Goal: Task Accomplishment & Management: Manage account settings

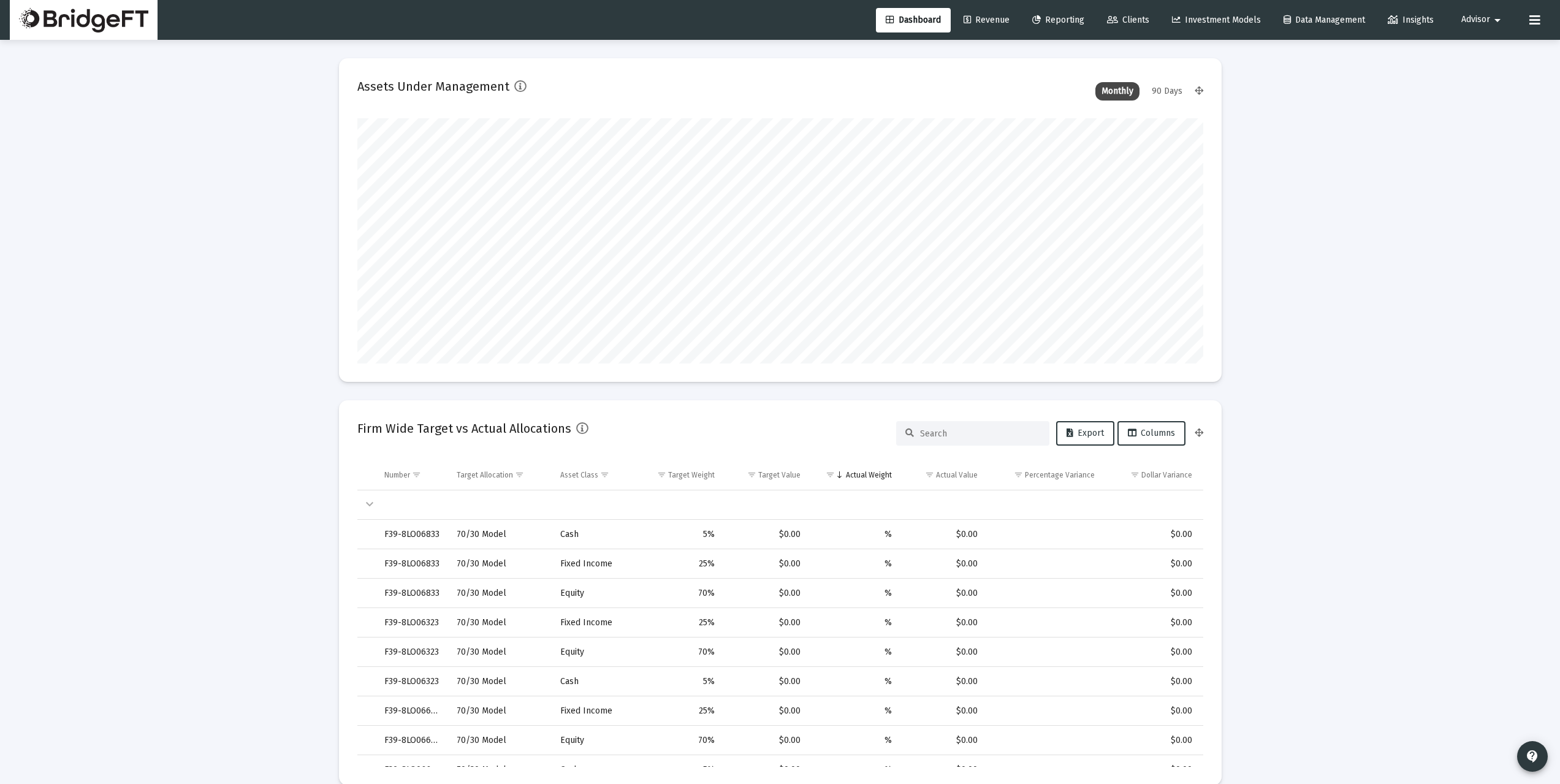
scroll to position [245, 455]
type input "[DATE]"
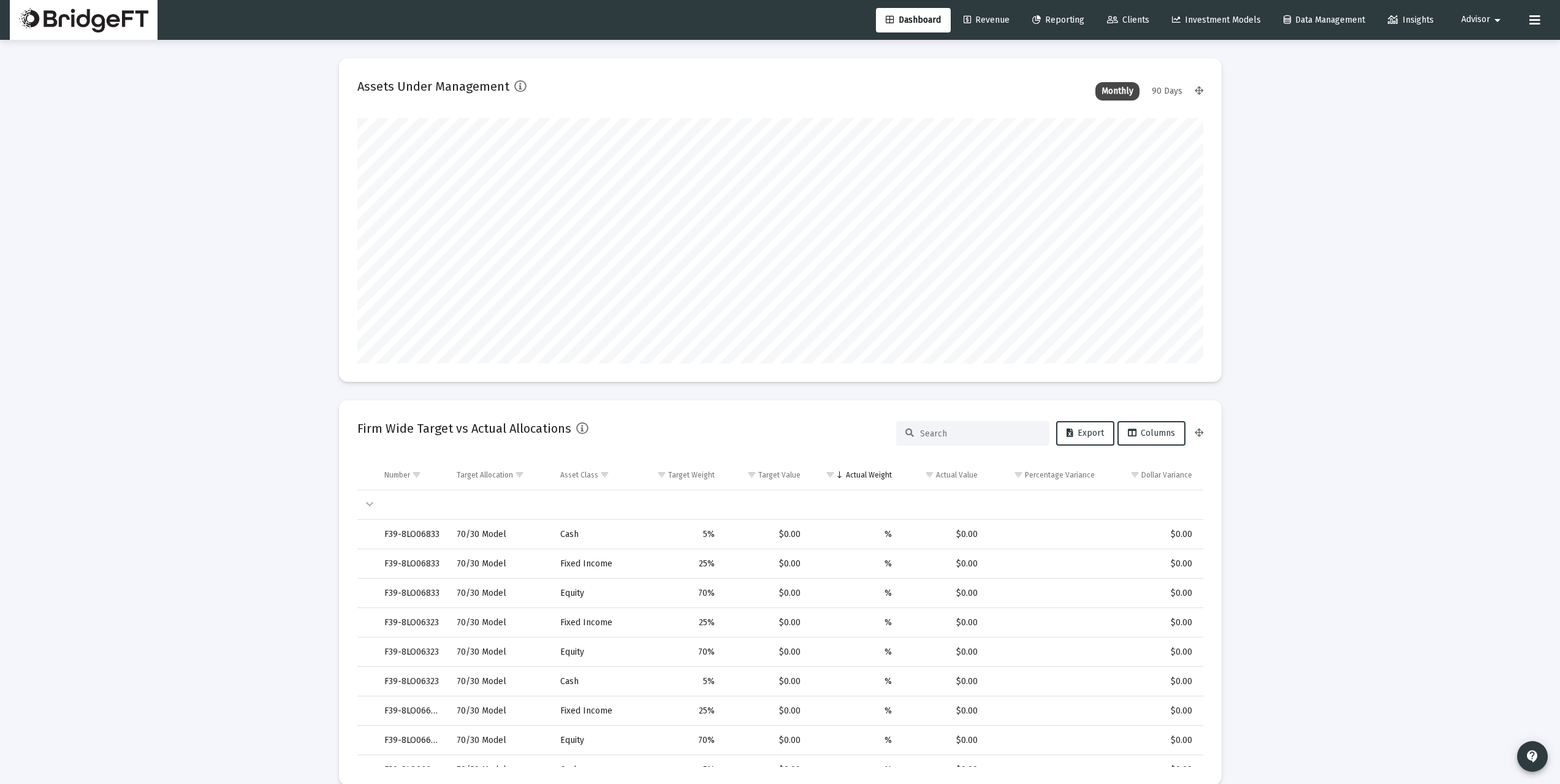
click at [991, 24] on span "Revenue" at bounding box center [986, 20] width 46 height 10
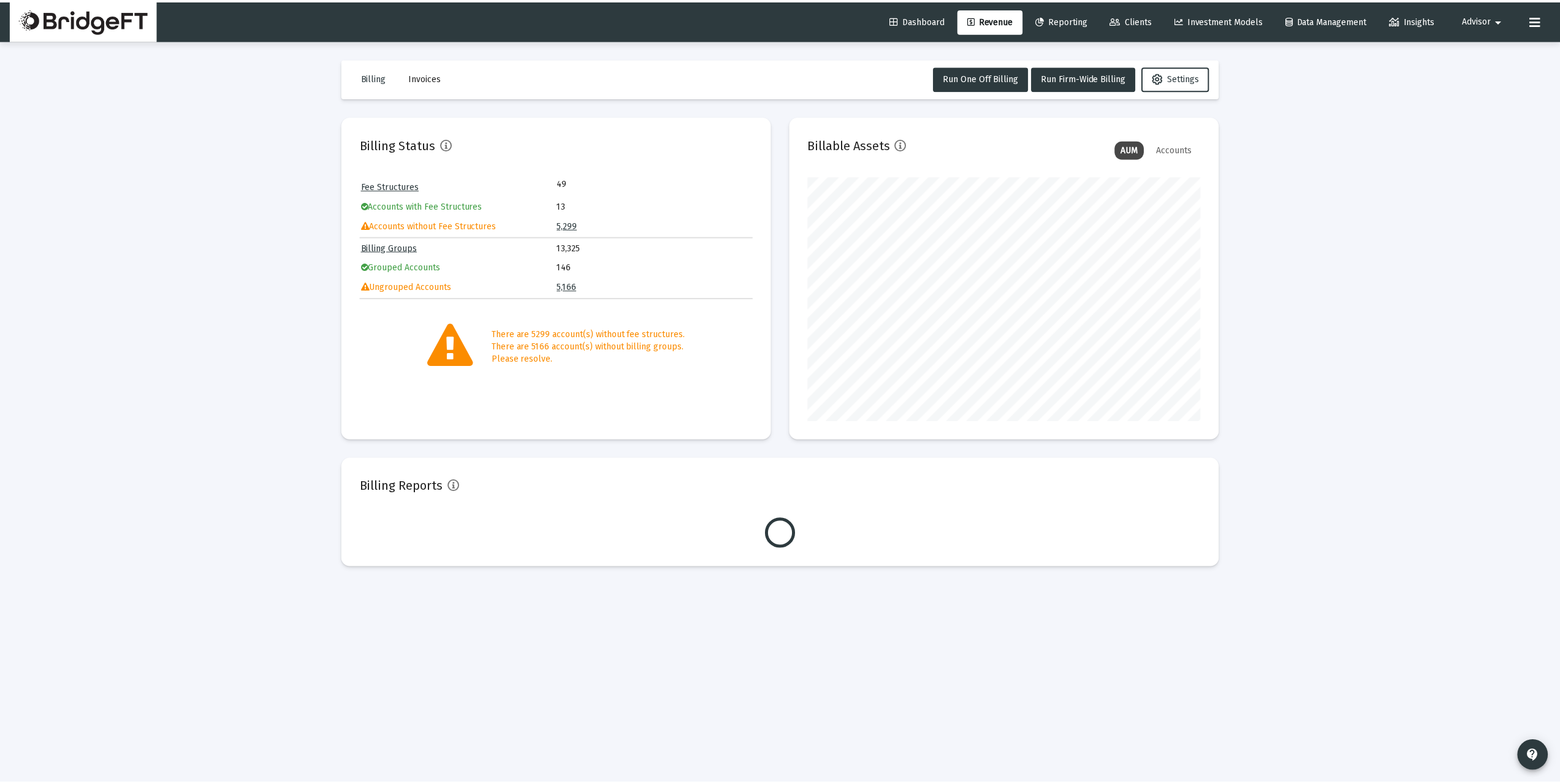
scroll to position [245, 395]
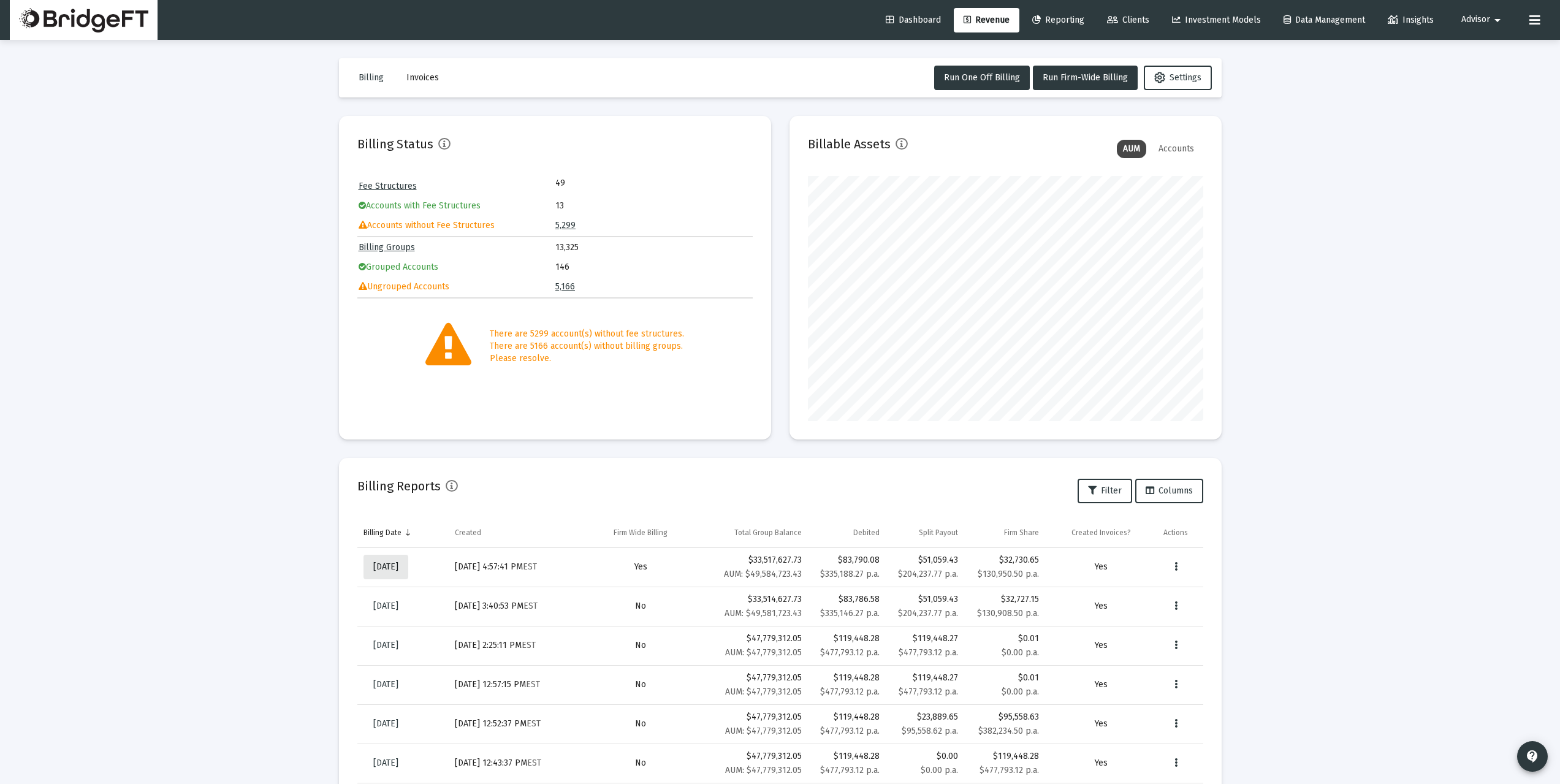
click at [399, 564] on span "[DATE]" at bounding box center [385, 566] width 25 height 10
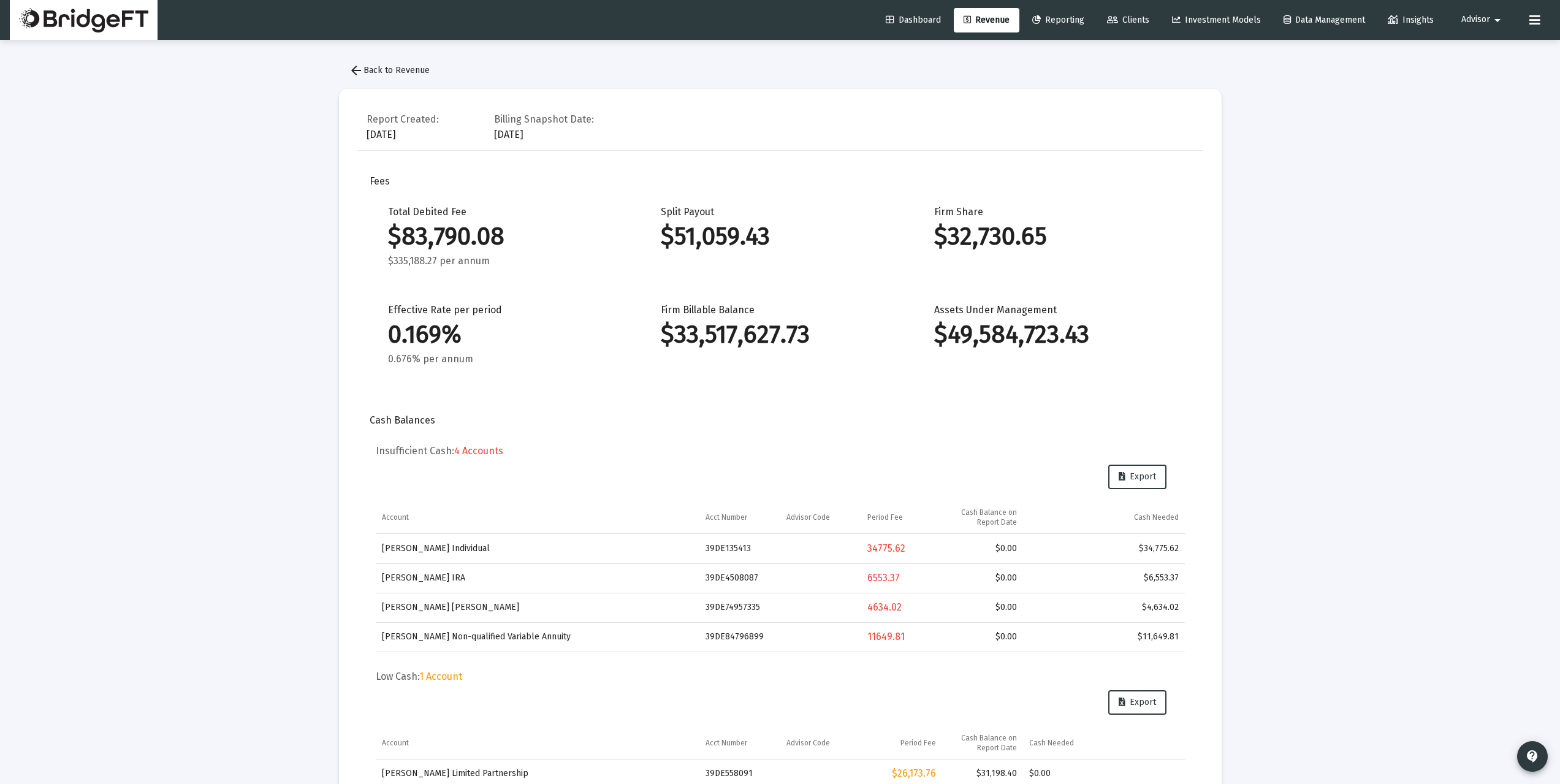
click at [383, 76] on button "arrow_back Back to Revenue" at bounding box center [389, 70] width 100 height 24
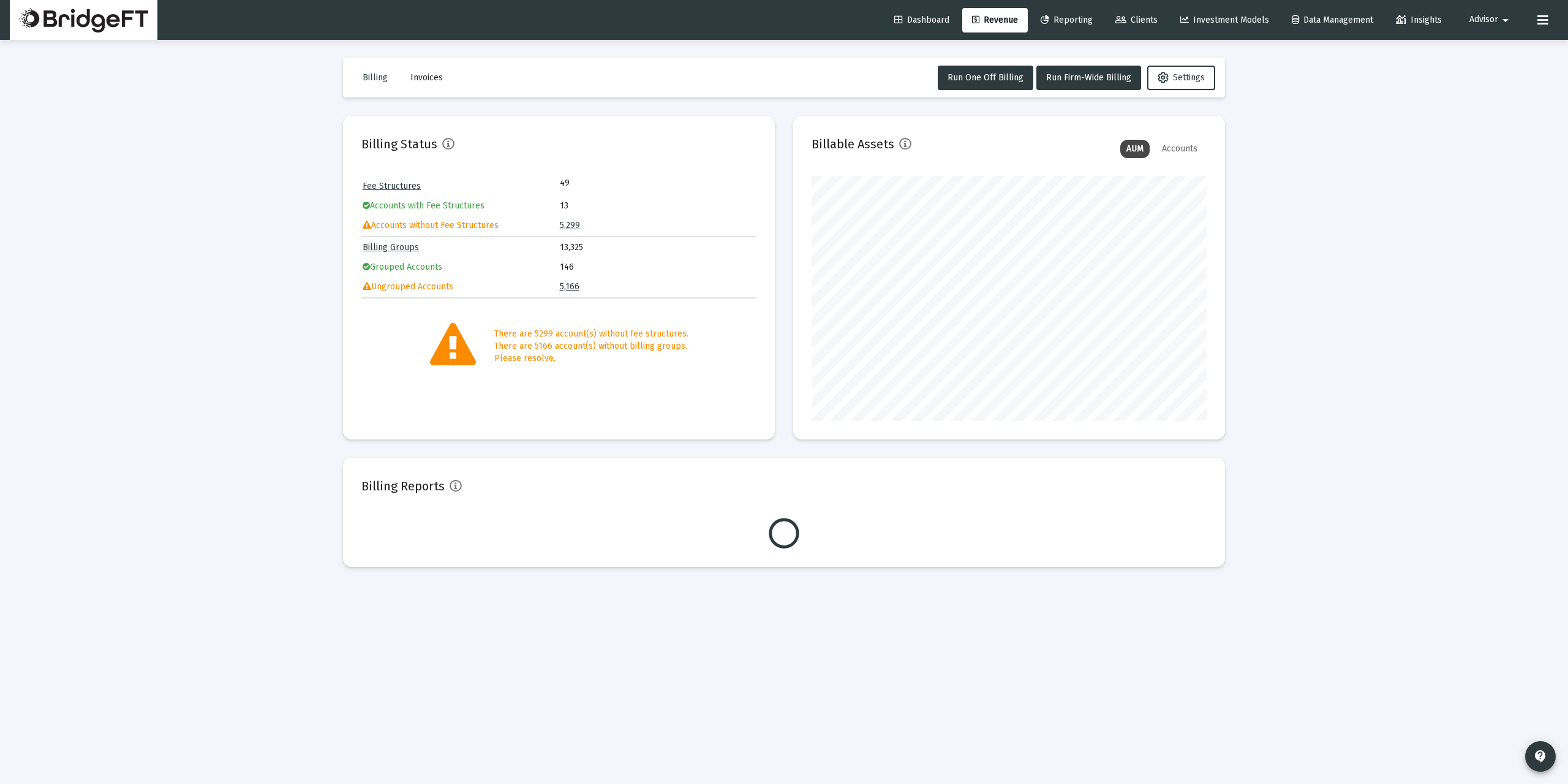
scroll to position [245, 395]
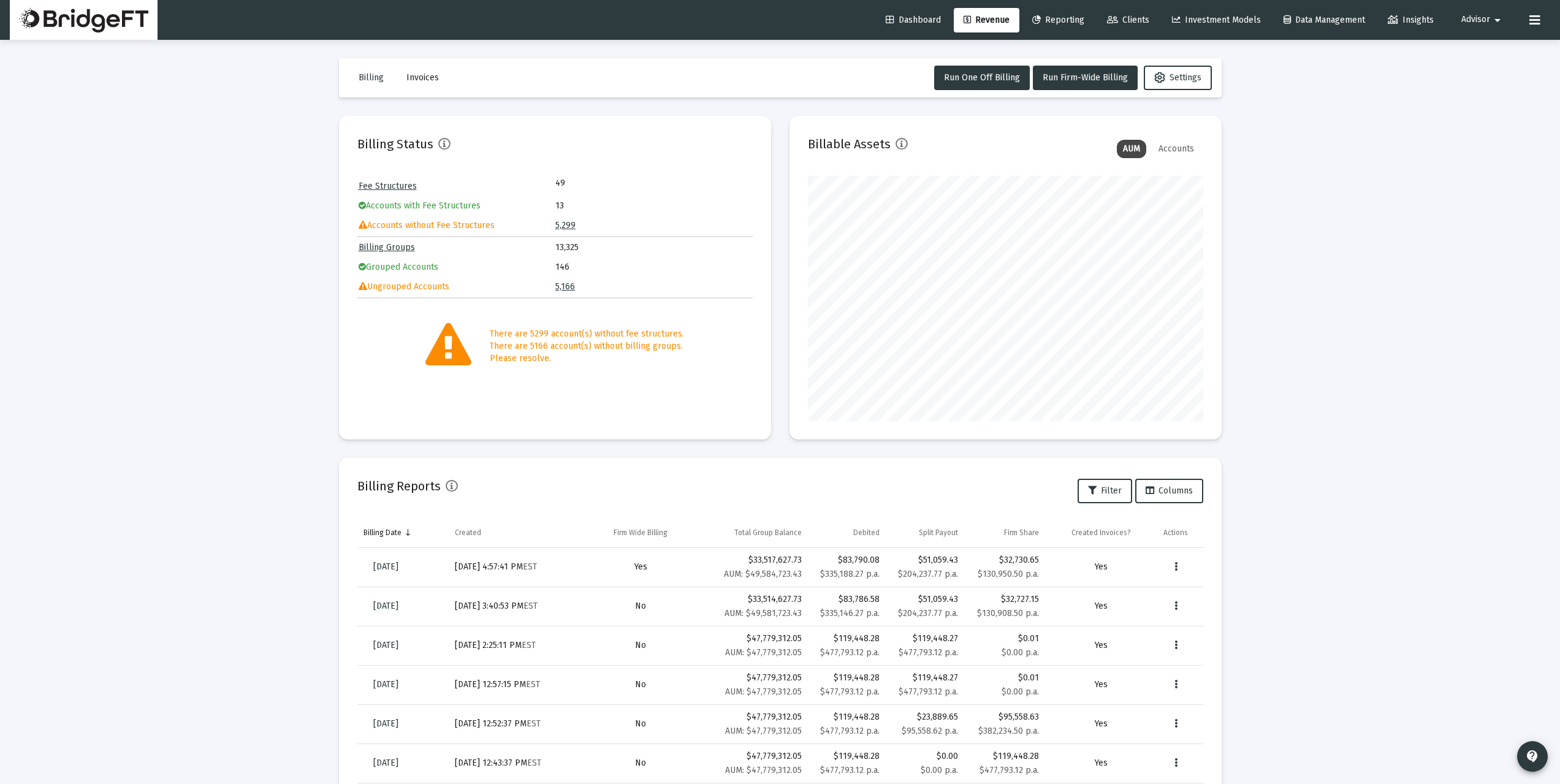
click at [431, 79] on span "Invoices" at bounding box center [422, 77] width 33 height 10
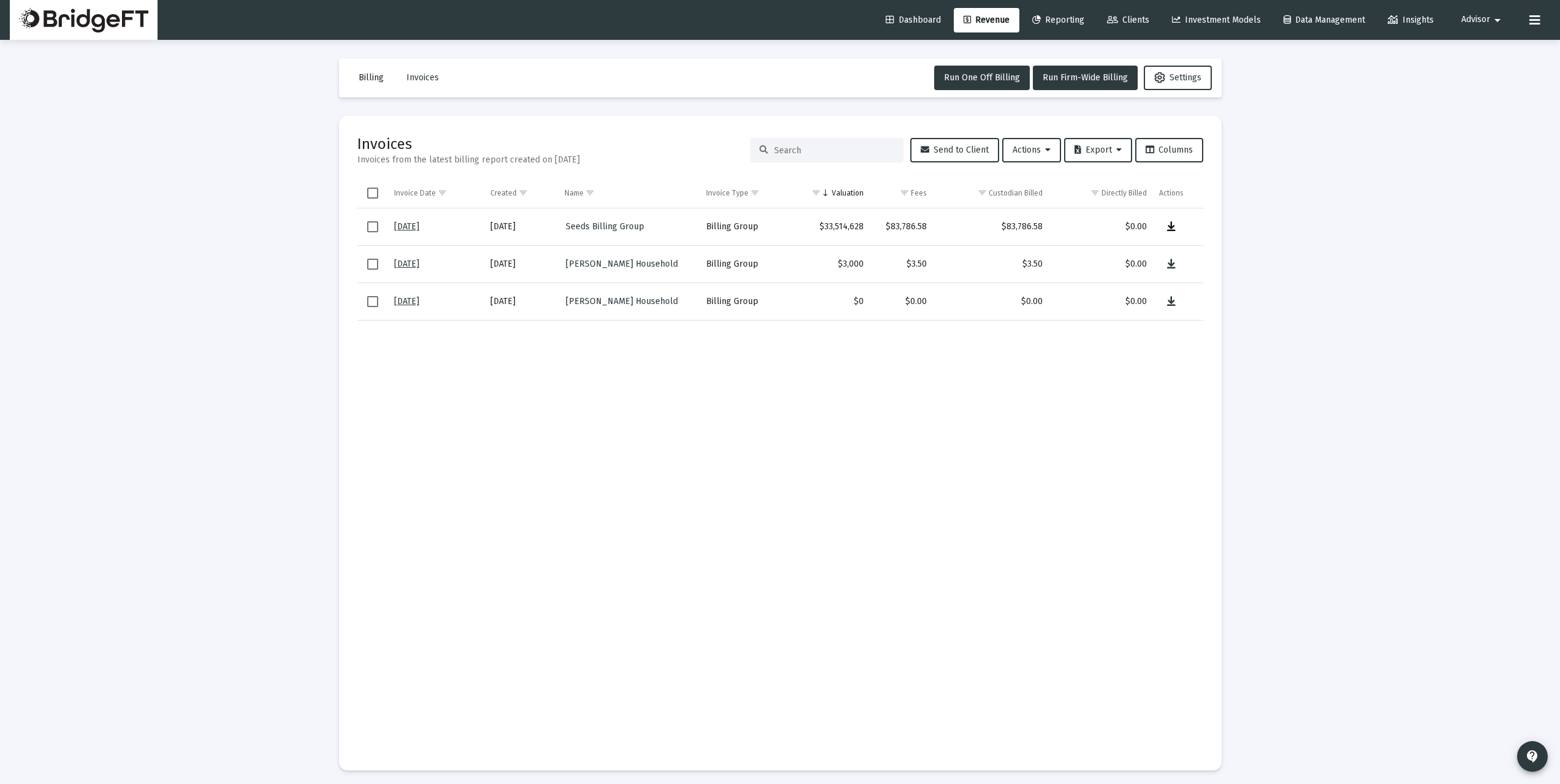
click at [1171, 227] on icon "Data grid" at bounding box center [1171, 226] width 8 height 15
click at [294, 486] on div "Loading... Billing Invoices Run One Off Billing Run Firm-Wide Billing Settings …" at bounding box center [780, 394] width 1560 height 789
click at [380, 79] on span "Billing" at bounding box center [371, 77] width 25 height 10
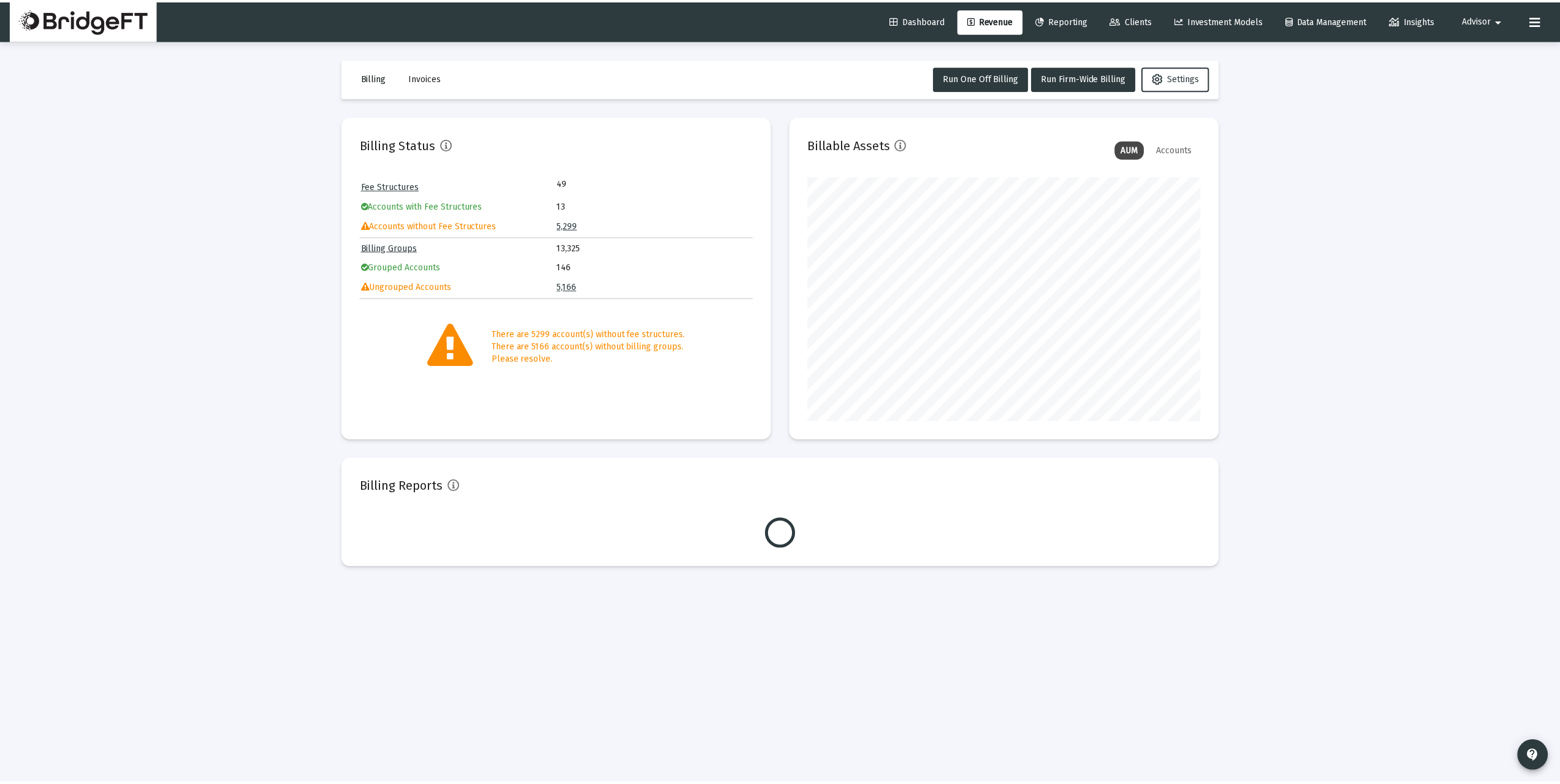
scroll to position [245, 395]
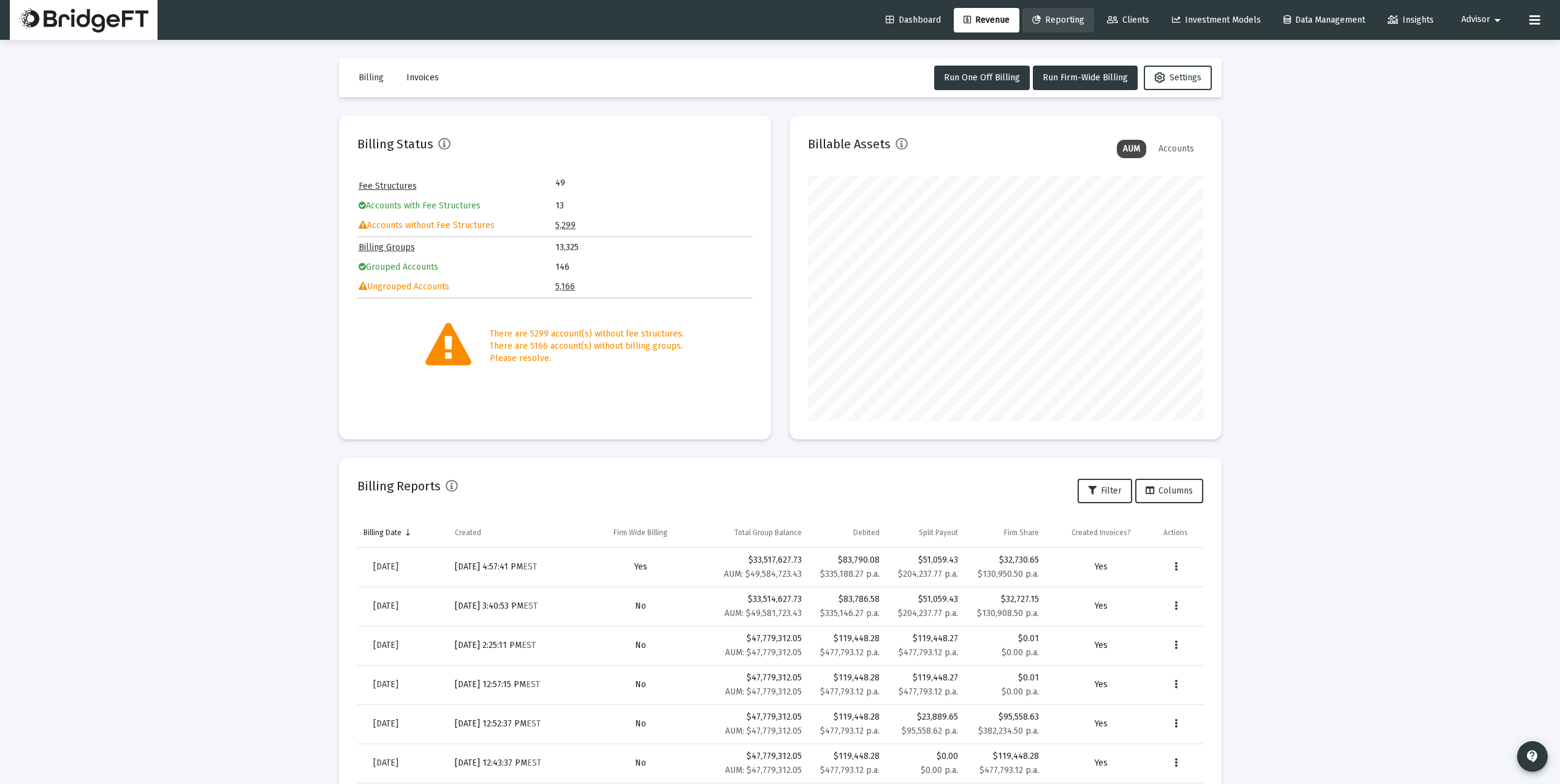
click at [1071, 22] on span "Reporting" at bounding box center [1058, 20] width 52 height 10
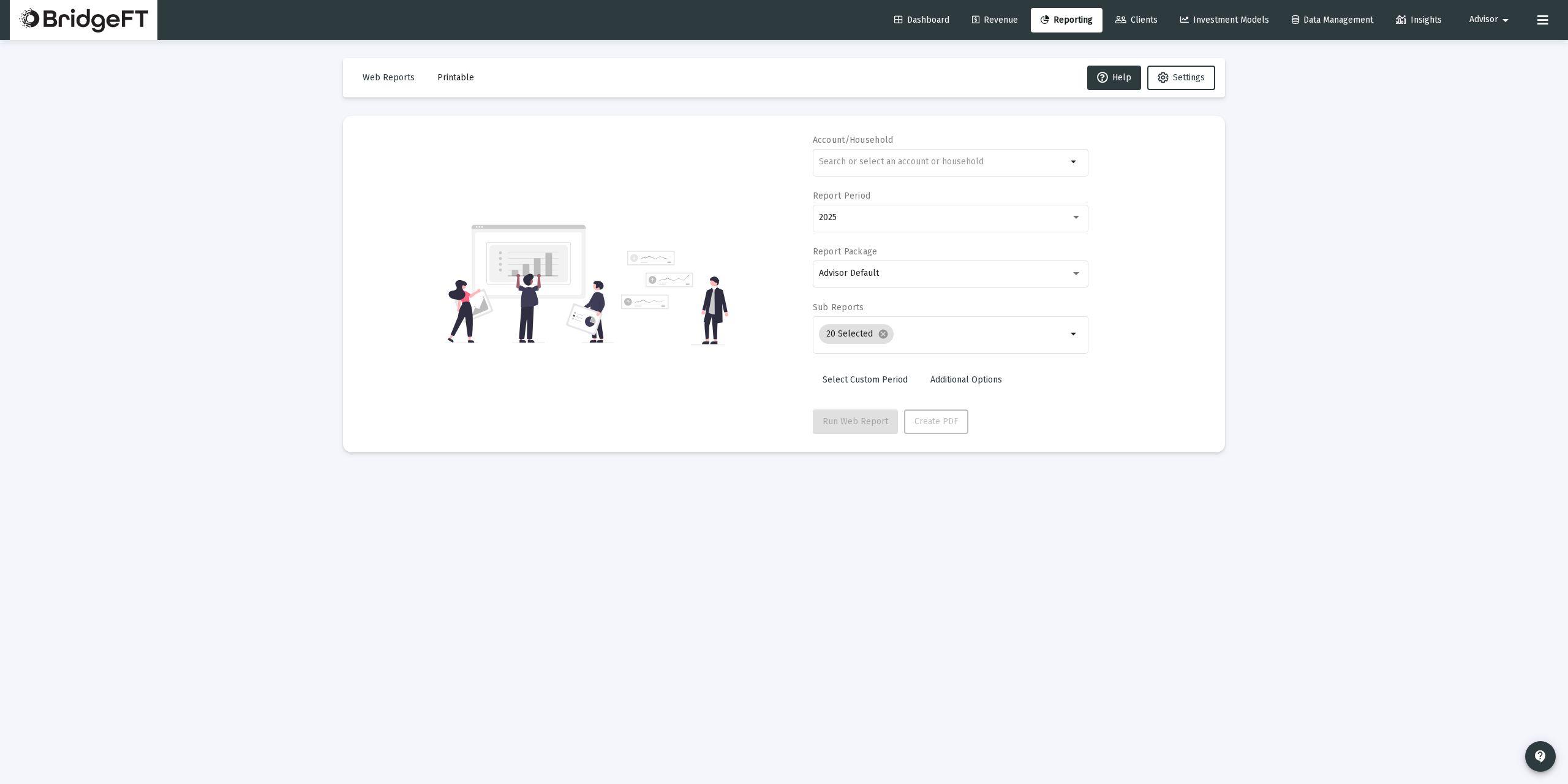
click at [1142, 28] on link "Clients" at bounding box center [1136, 20] width 62 height 24
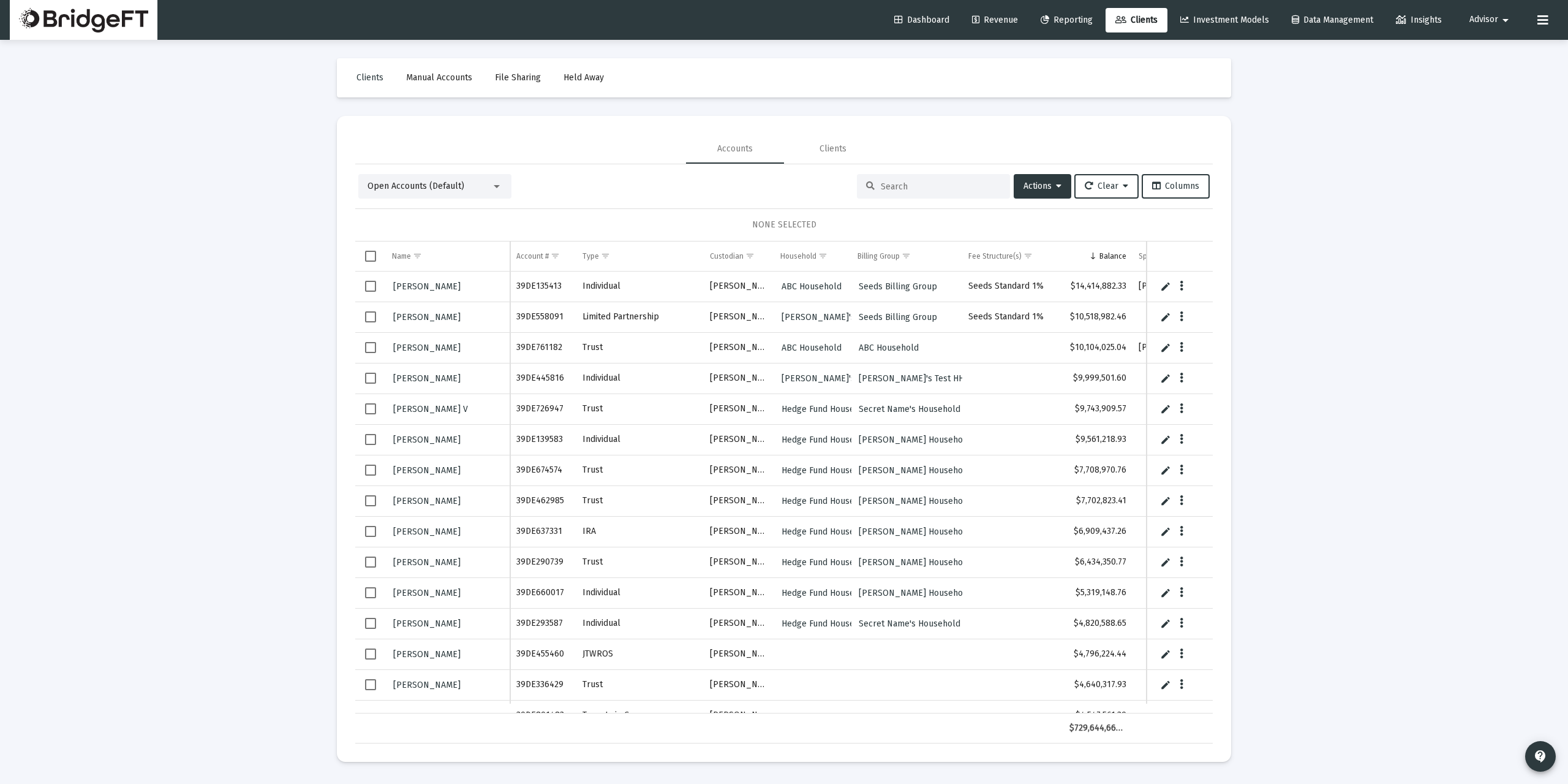
click at [1057, 17] on span "Reporting" at bounding box center [1066, 20] width 52 height 10
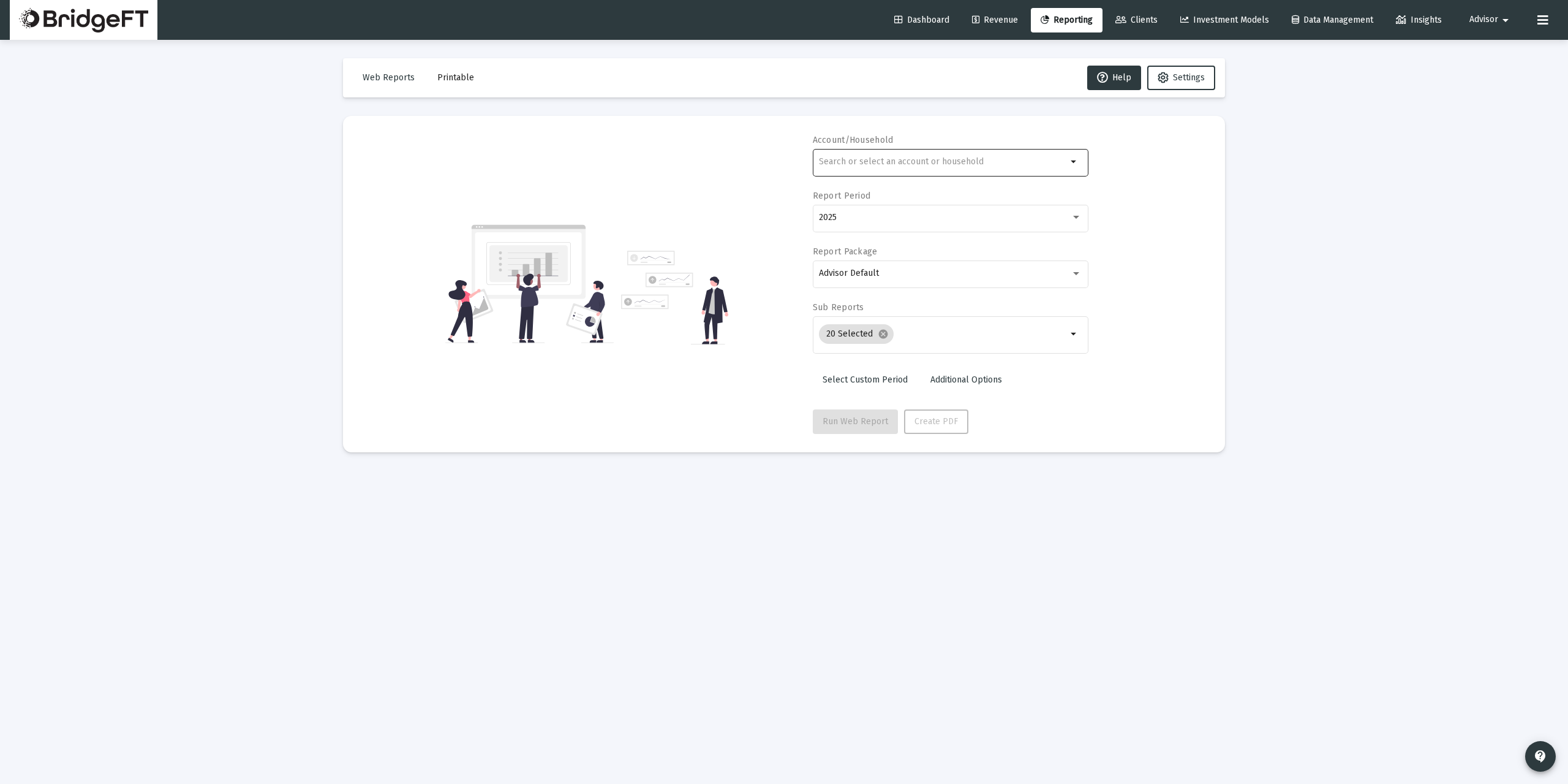
click at [908, 169] on div at bounding box center [943, 161] width 248 height 30
click at [903, 160] on input "text" at bounding box center [943, 162] width 248 height 10
click at [893, 218] on span "XXXXXXXX 334 [PERSON_NAME] Individual" at bounding box center [955, 220] width 246 height 30
type input "[PERSON_NAME] Individual"
click at [851, 424] on span "Run Web Report" at bounding box center [855, 421] width 65 height 10
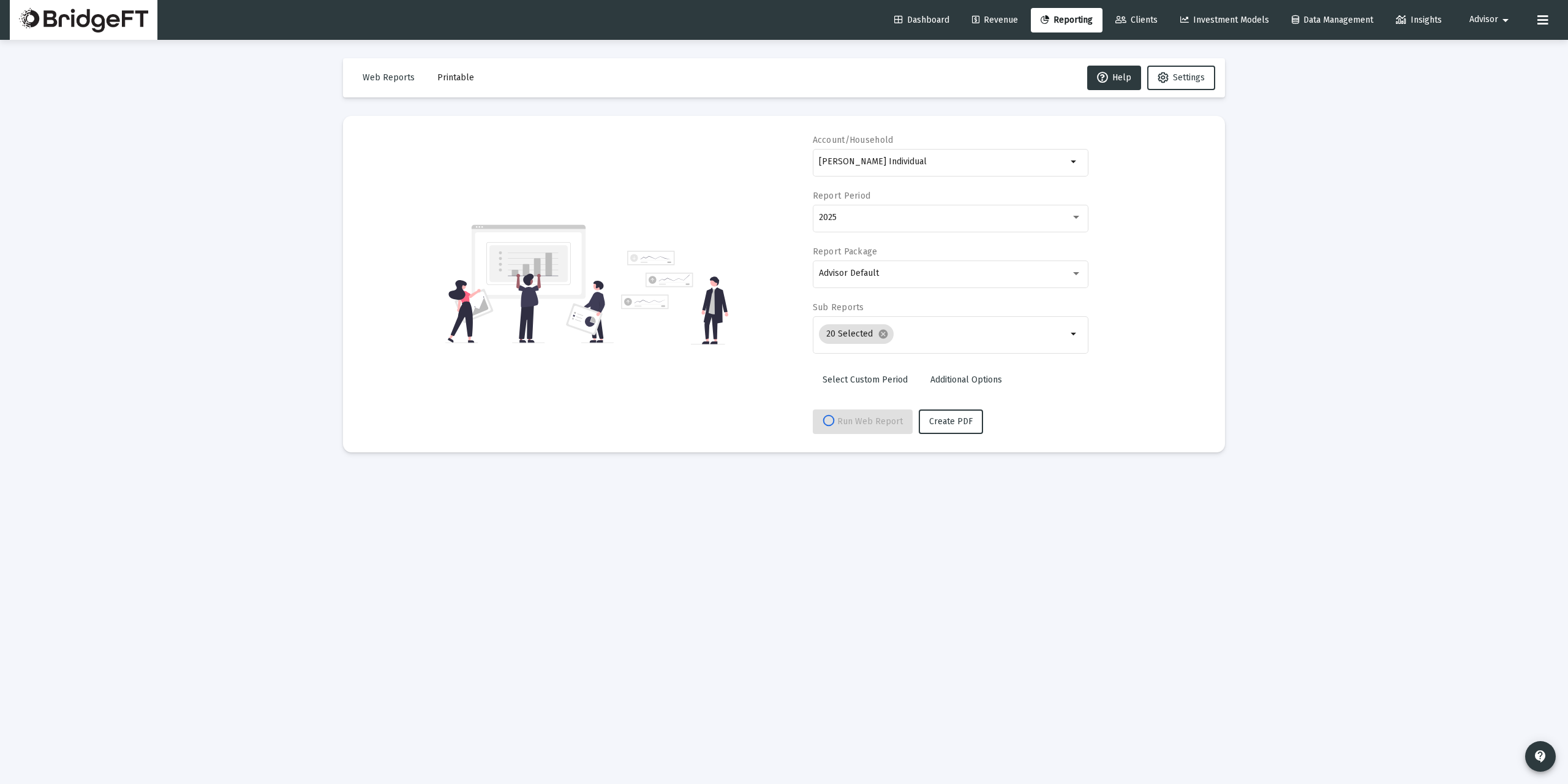
select select "View all"
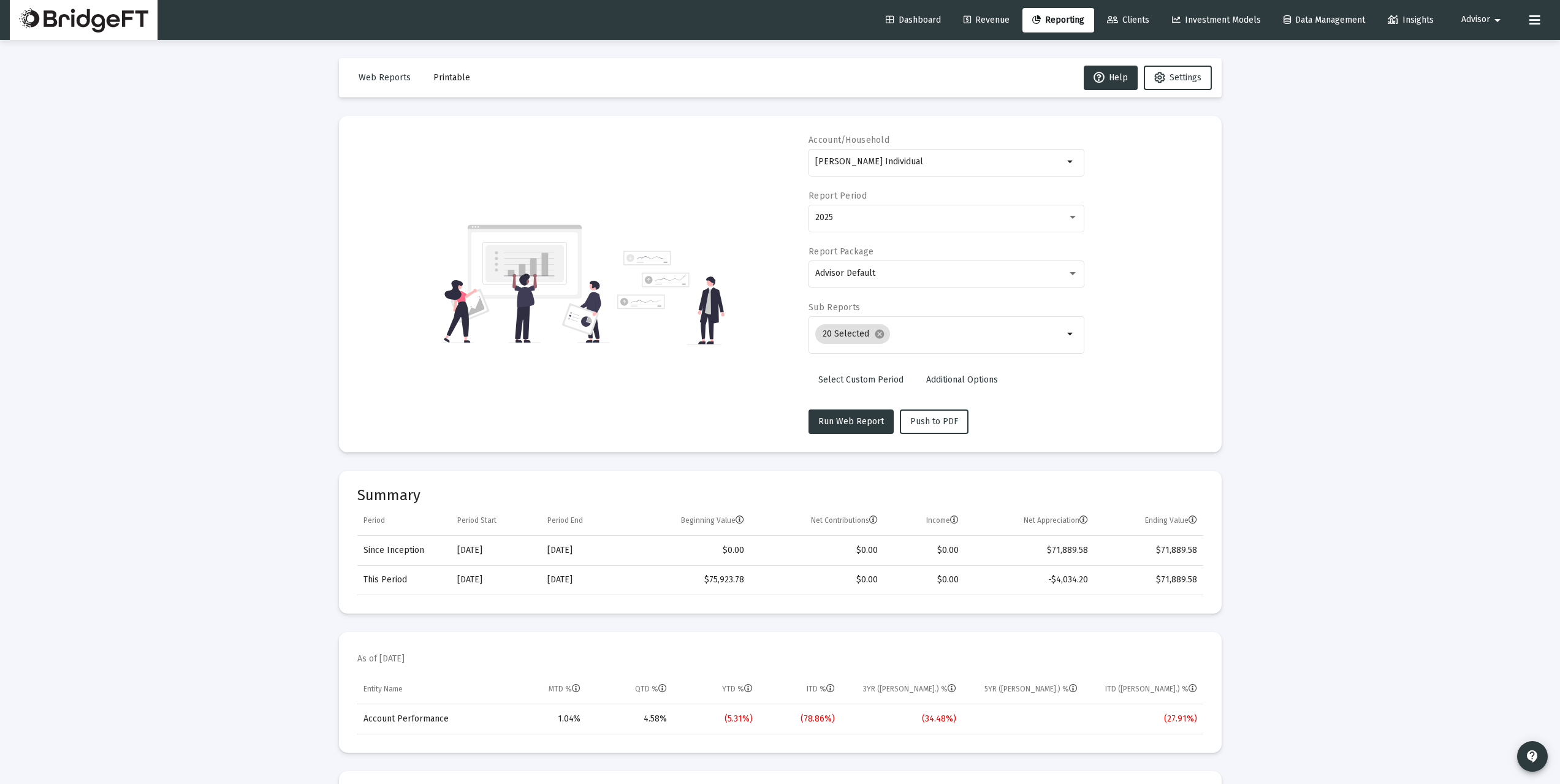
click at [353, 268] on mat-card "Account/Household [PERSON_NAME] Individual arrow_drop_down Report Period 2025 R…" at bounding box center [780, 284] width 882 height 337
drag, startPoint x: 919, startPoint y: 19, endPoint x: 926, endPoint y: 31, distance: 13.9
click at [919, 17] on span "Dashboard" at bounding box center [913, 20] width 55 height 10
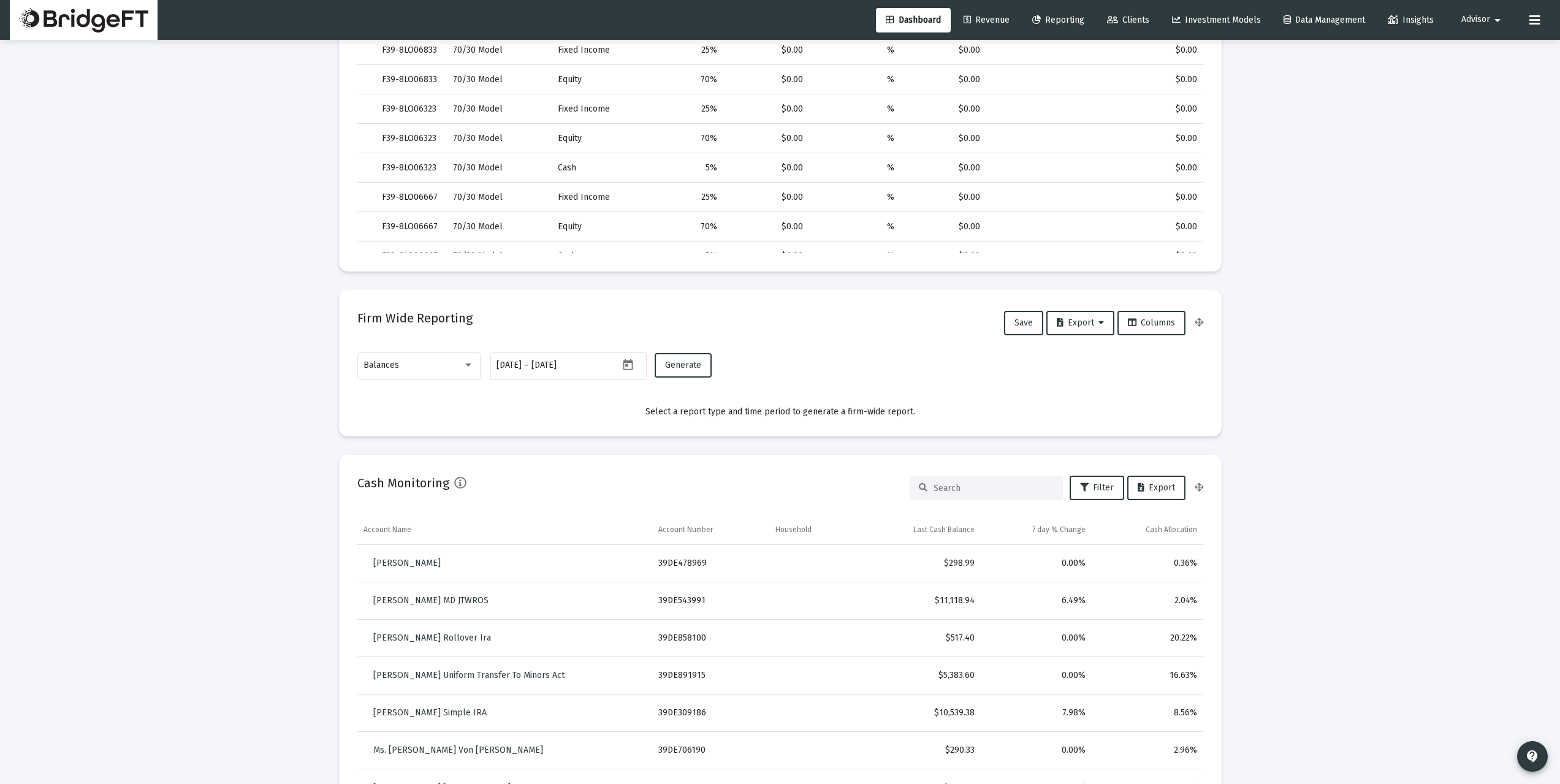
scroll to position [571, 0]
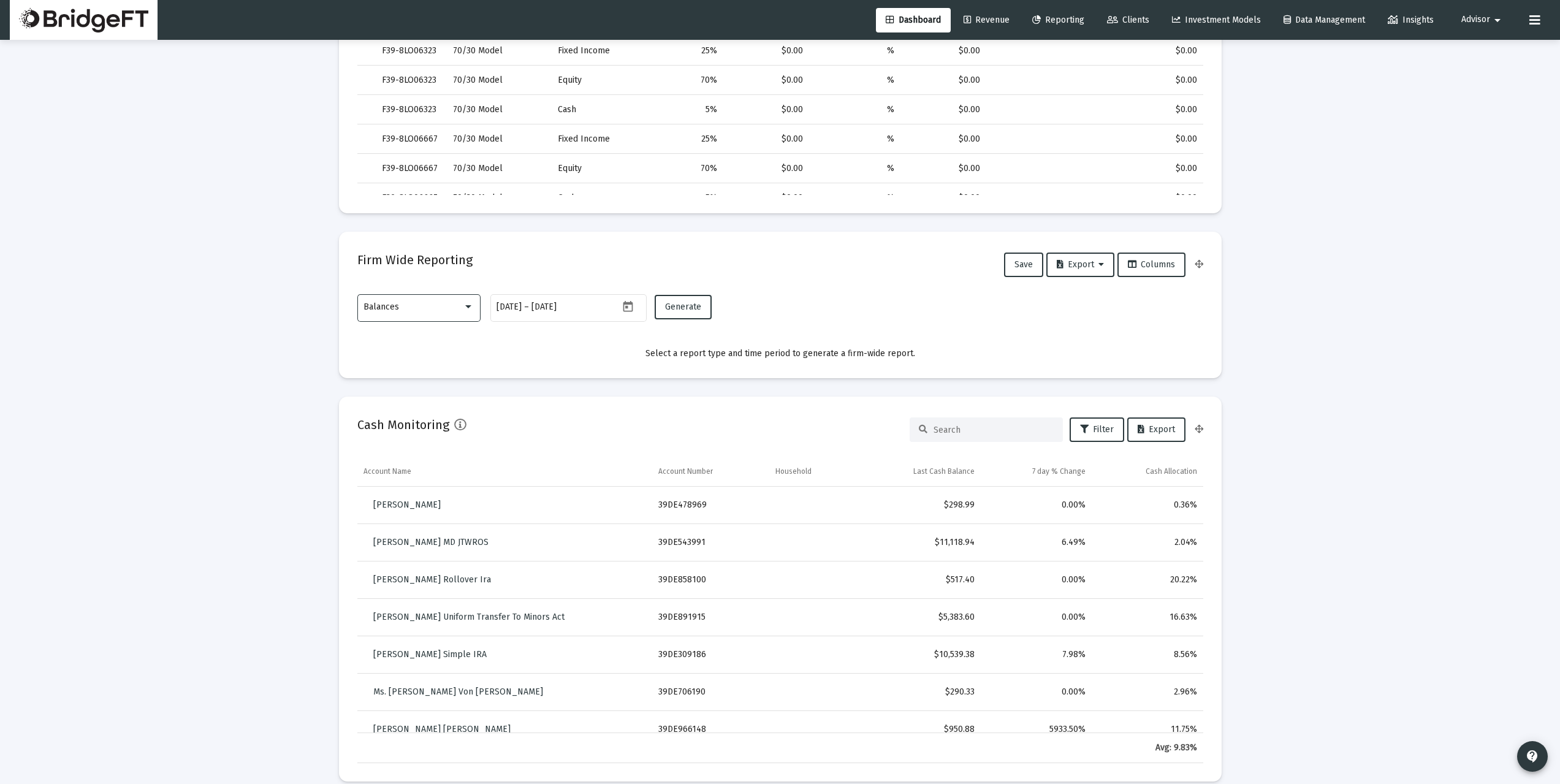
click at [456, 307] on div "Balances" at bounding box center [413, 307] width 99 height 10
click at [399, 308] on span "Balances" at bounding box center [418, 307] width 110 height 26
click at [452, 310] on div "Balances" at bounding box center [413, 307] width 99 height 10
click at [426, 302] on span "Balances" at bounding box center [418, 307] width 110 height 26
click at [456, 307] on div "Balances" at bounding box center [413, 307] width 99 height 10
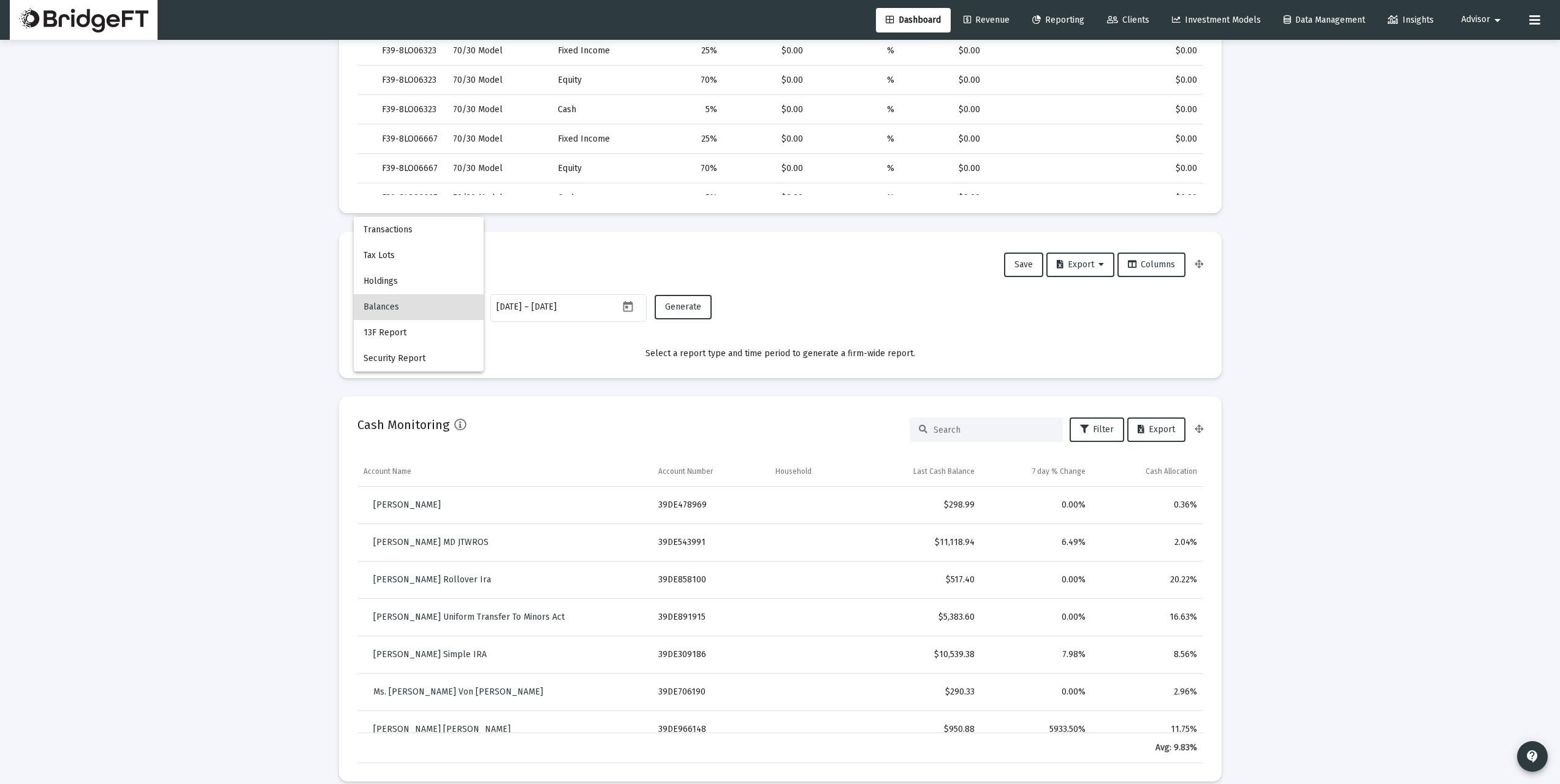
click at [296, 415] on div at bounding box center [780, 392] width 1560 height 784
click at [460, 306] on div "Balances" at bounding box center [413, 307] width 99 height 10
click at [312, 375] on div at bounding box center [780, 392] width 1560 height 784
click at [460, 304] on div "Balances" at bounding box center [413, 307] width 99 height 10
click at [263, 388] on div at bounding box center [780, 392] width 1560 height 784
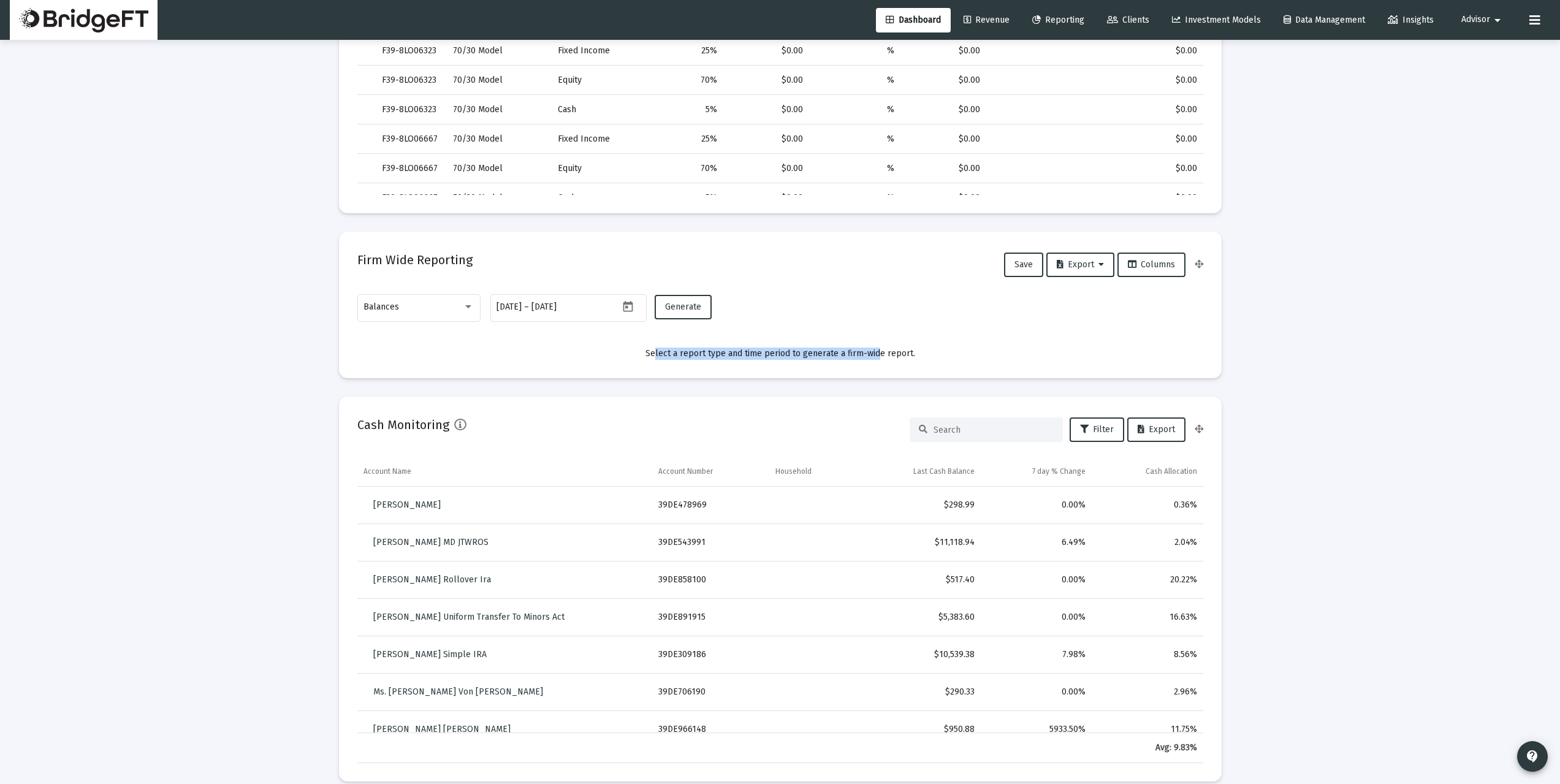
drag, startPoint x: 652, startPoint y: 348, endPoint x: 872, endPoint y: 348, distance: 220.0
click at [872, 348] on div "Select a report type and time period to generate a firm-wide report." at bounding box center [780, 354] width 846 height 13
click at [456, 312] on div "Balances" at bounding box center [413, 307] width 99 height 10
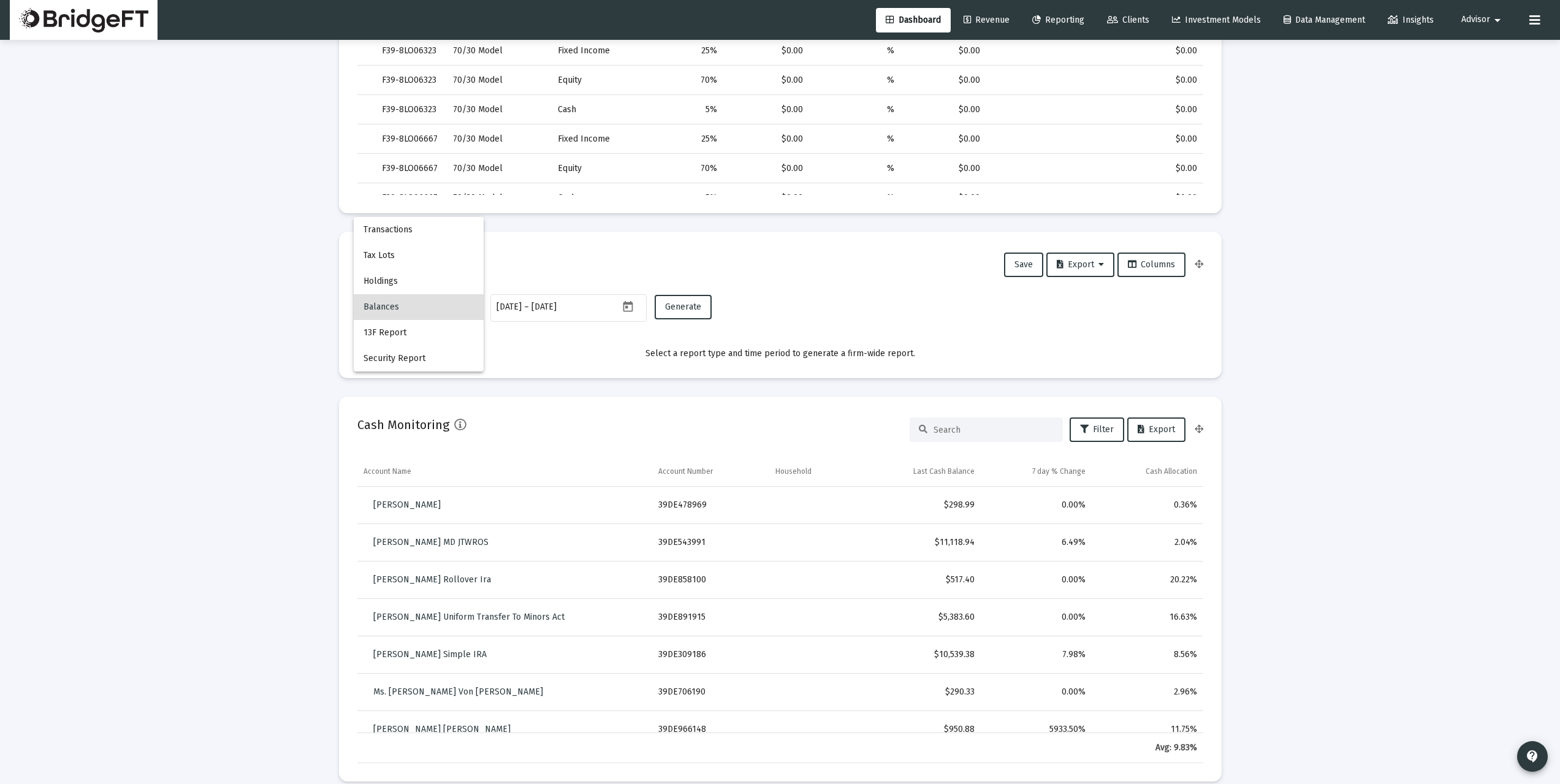
click at [307, 351] on div at bounding box center [780, 392] width 1560 height 784
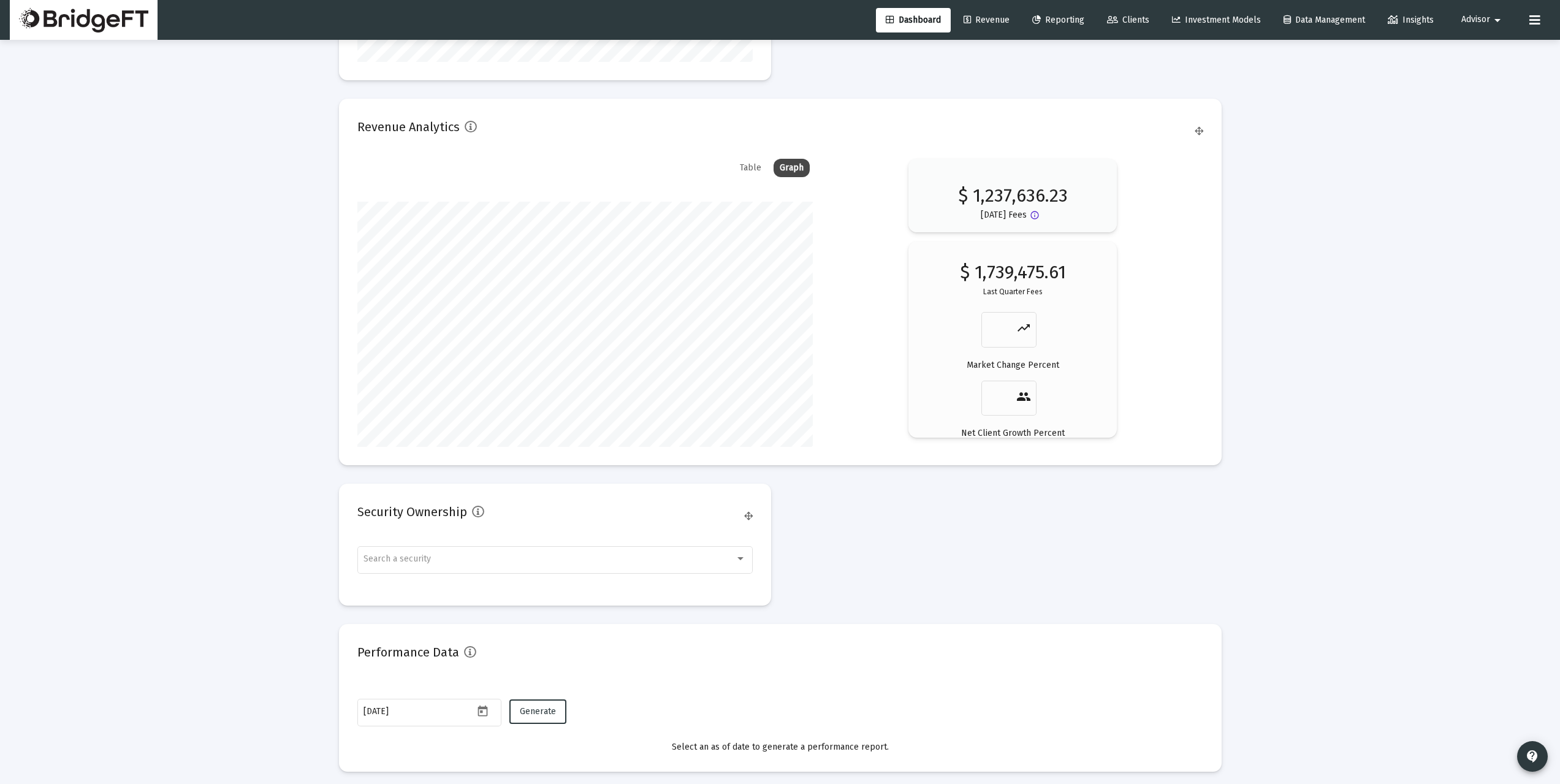
scroll to position [1981, 0]
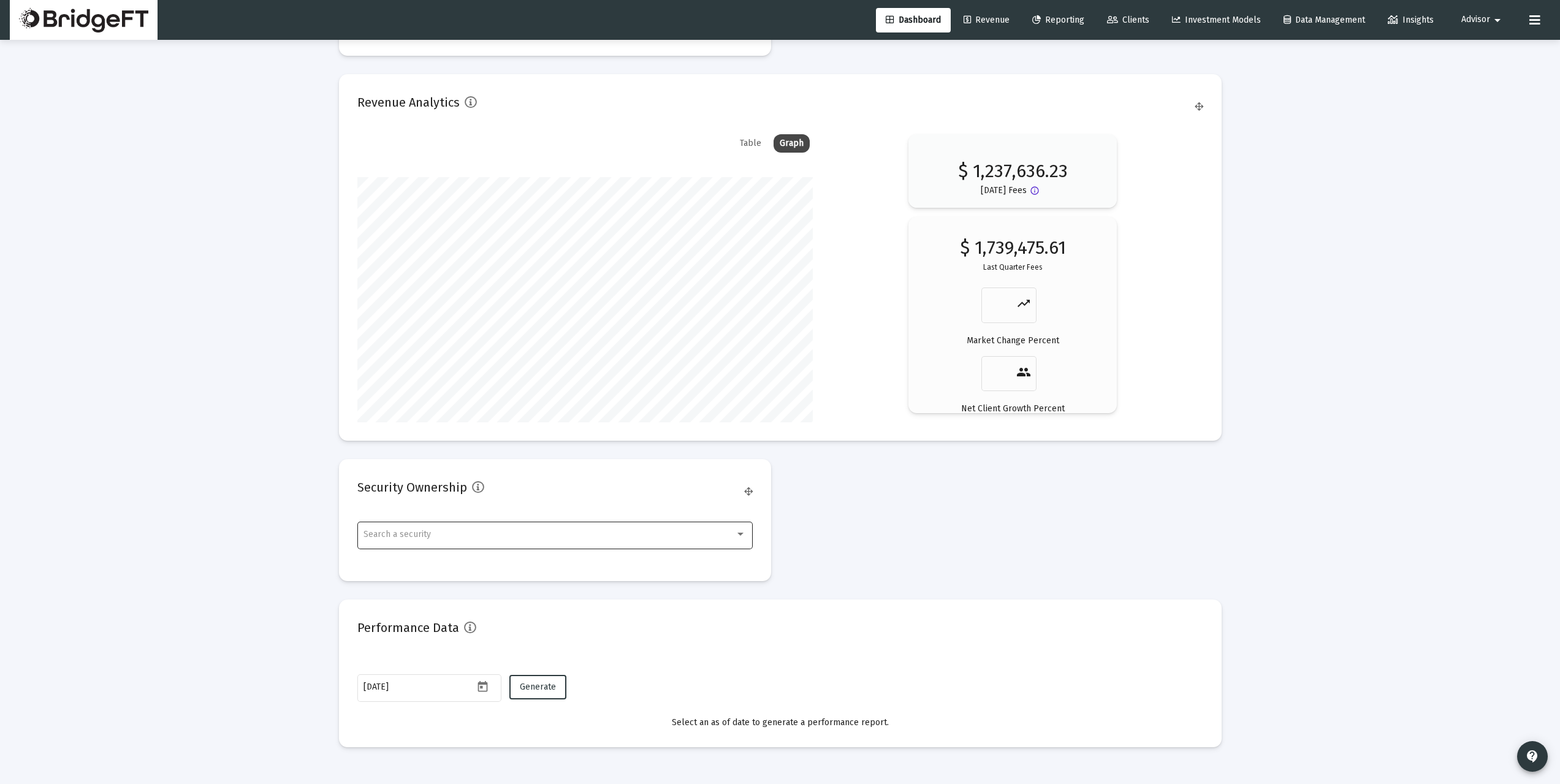
click at [460, 535] on div "Search a security" at bounding box center [549, 535] width 372 height 10
click at [226, 523] on div at bounding box center [780, 392] width 1560 height 784
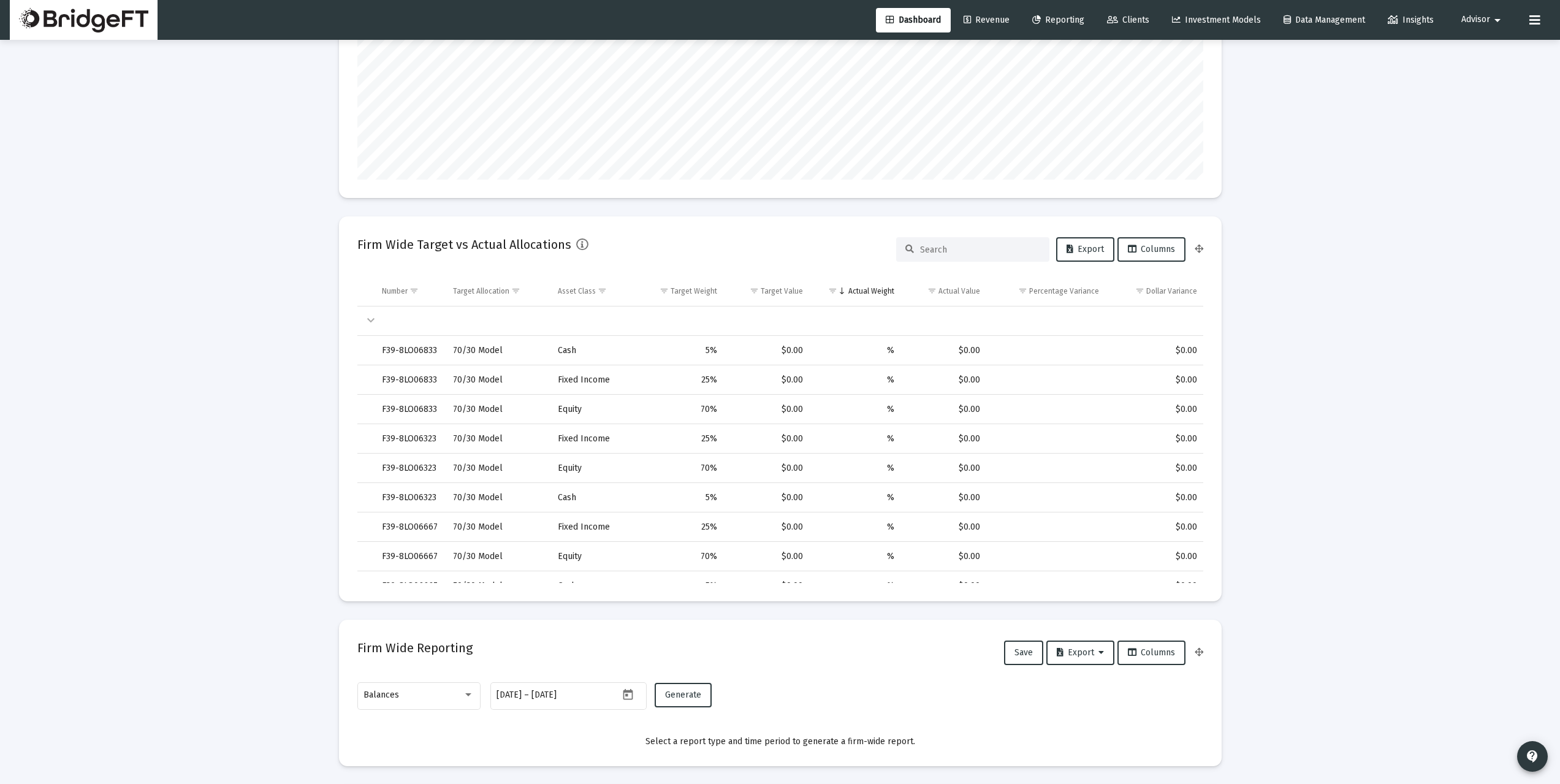
click at [1071, 18] on span "Reporting" at bounding box center [1058, 20] width 52 height 10
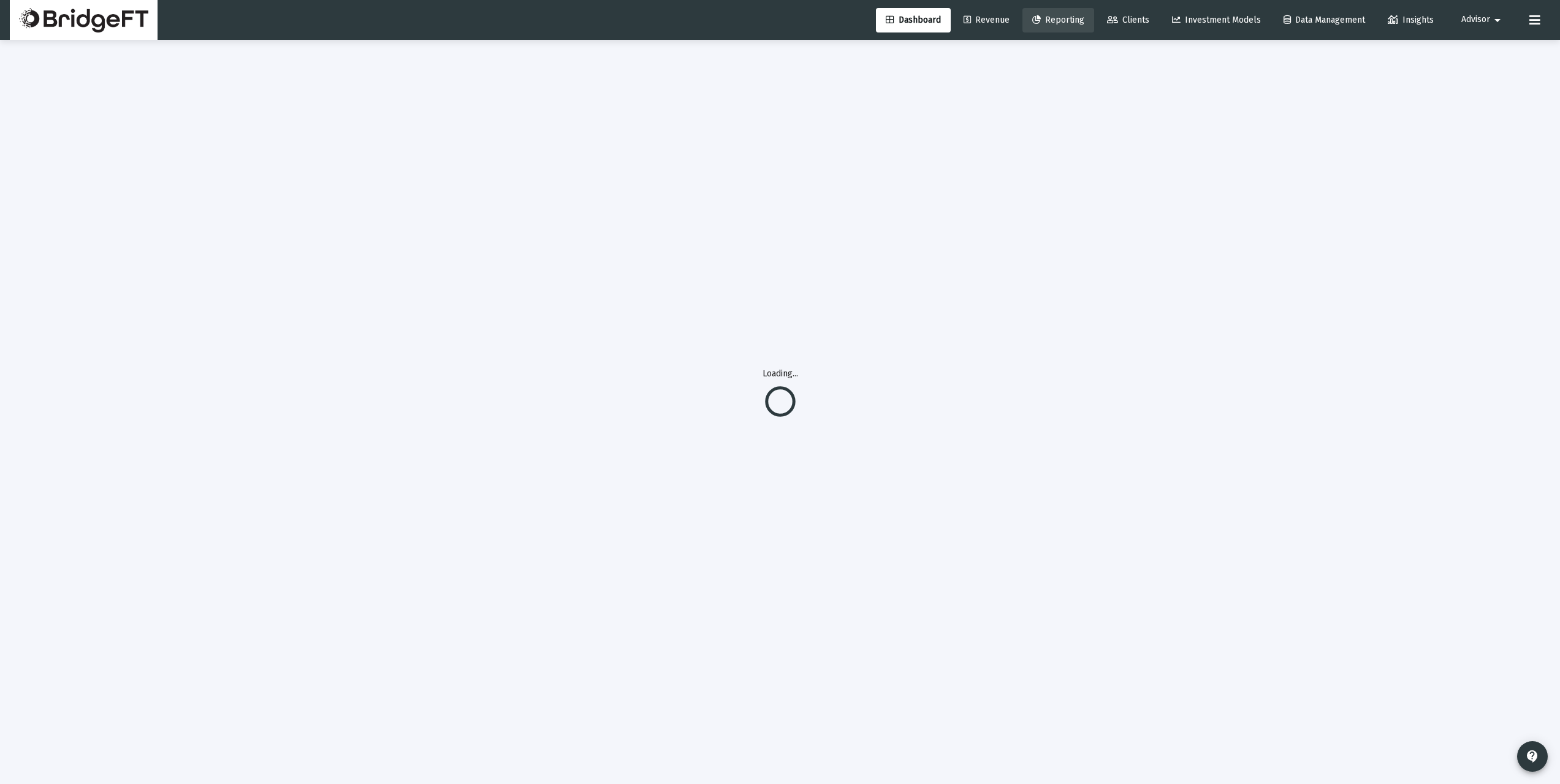
scroll to position [40, 0]
select select "View all"
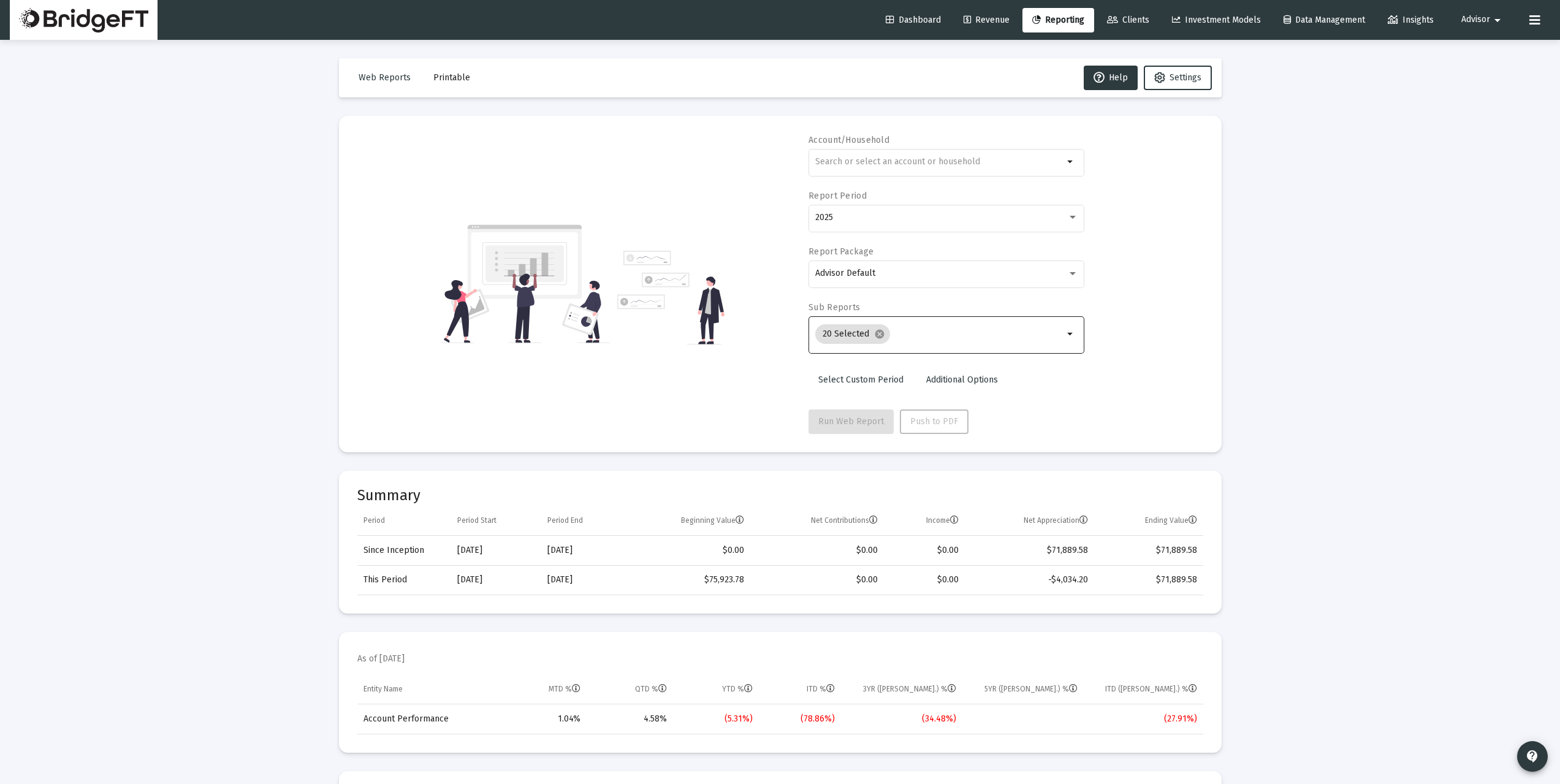
click at [954, 333] on input "Selection" at bounding box center [979, 334] width 169 height 10
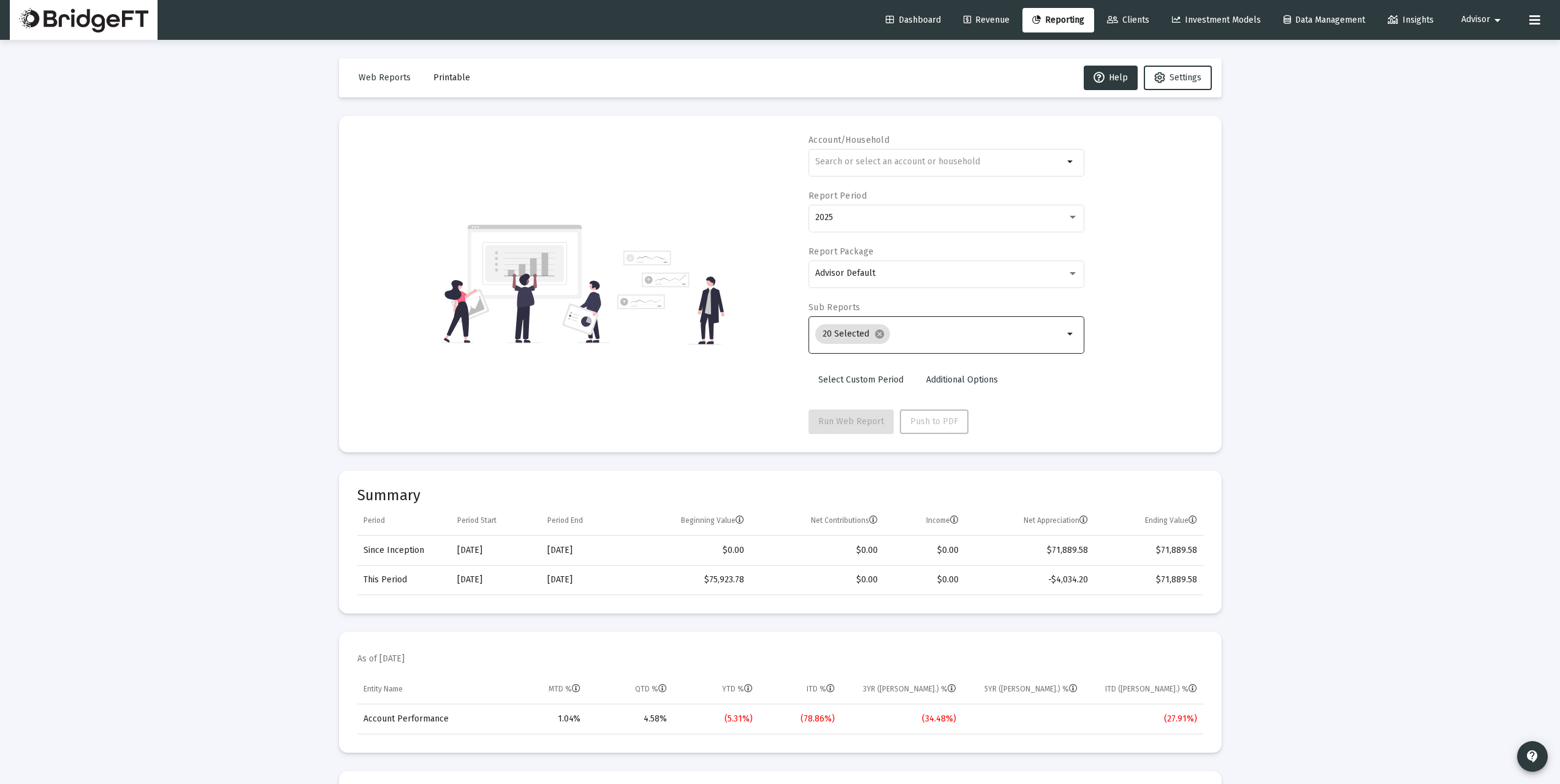
click at [932, 336] on input "Selection" at bounding box center [979, 334] width 169 height 10
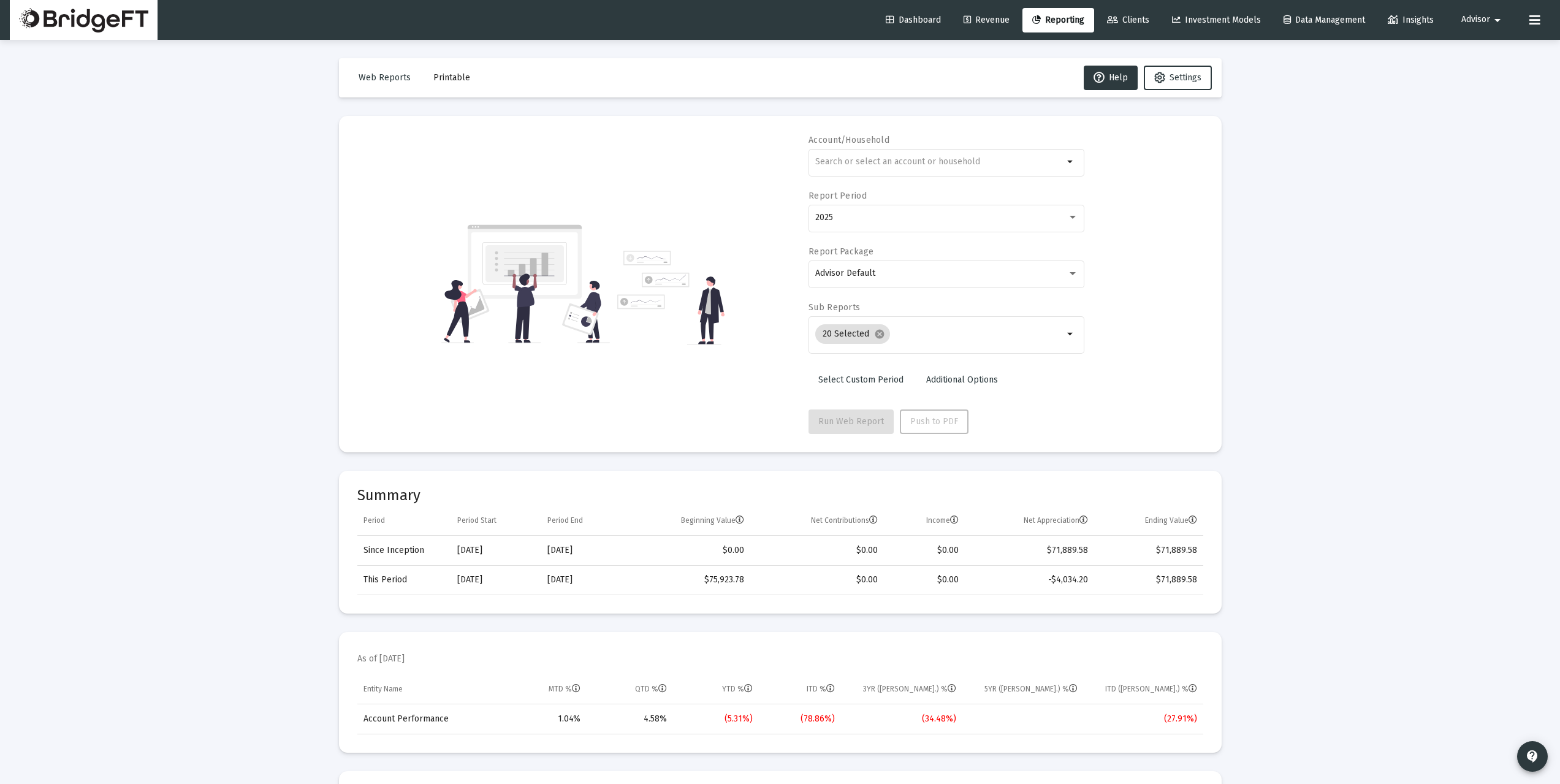
click at [982, 34] on div "Dashboard Revenue Reporting Clients Investment Models Data Management Insights …" at bounding box center [780, 20] width 1540 height 40
click at [977, 17] on span "Revenue" at bounding box center [986, 20] width 46 height 10
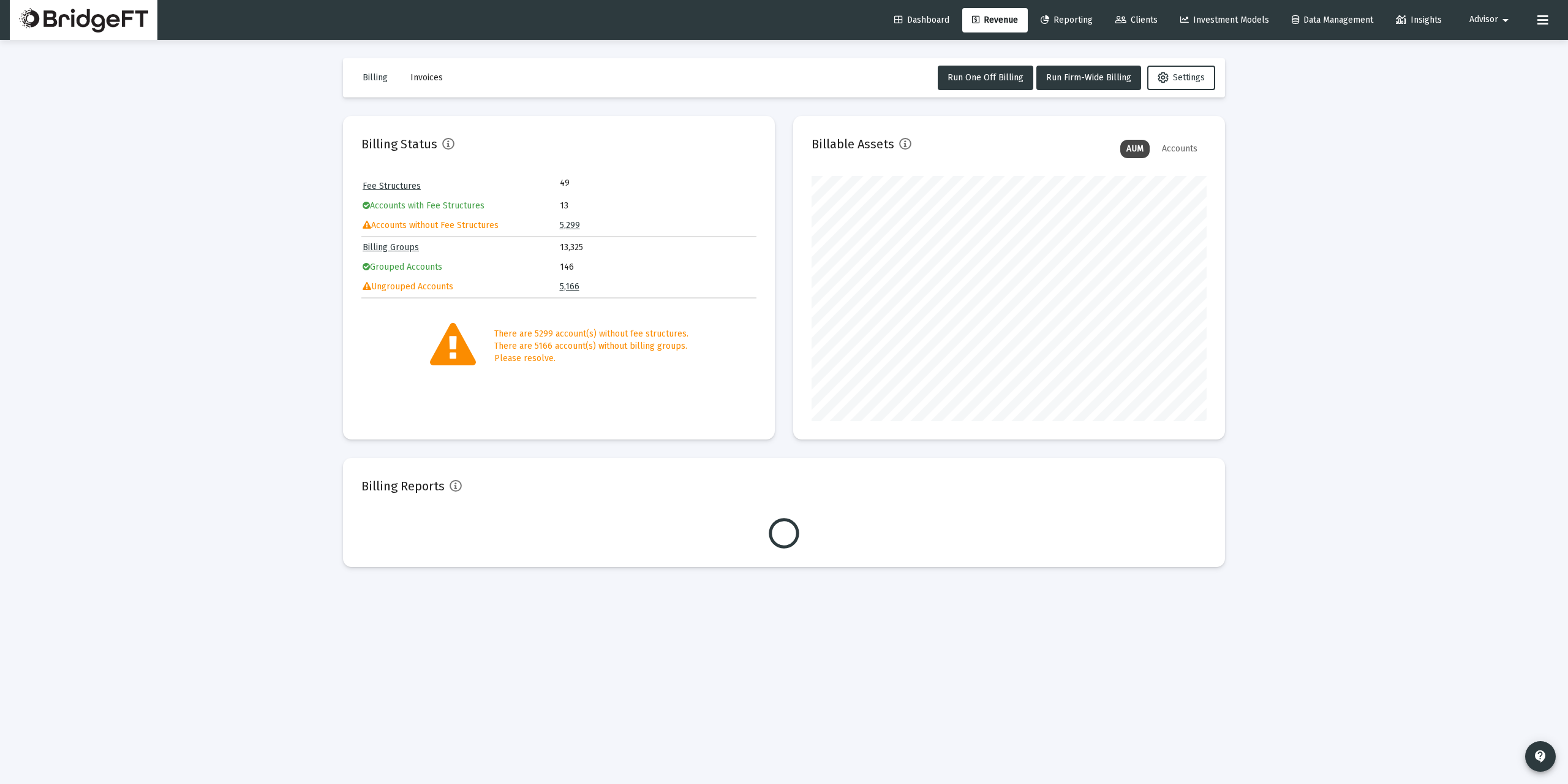
scroll to position [245, 395]
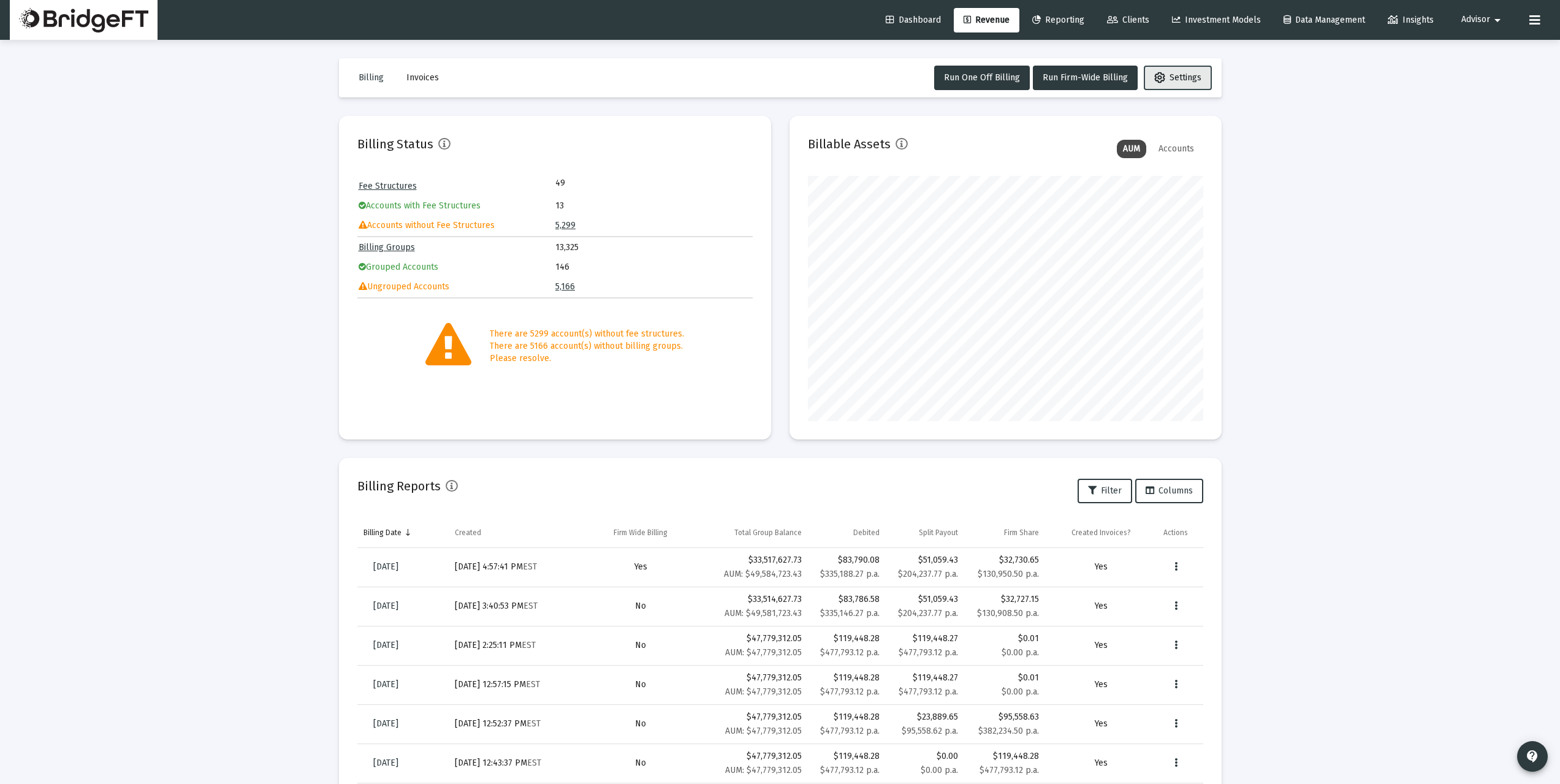
click at [1188, 78] on span "Settings" at bounding box center [1178, 77] width 47 height 10
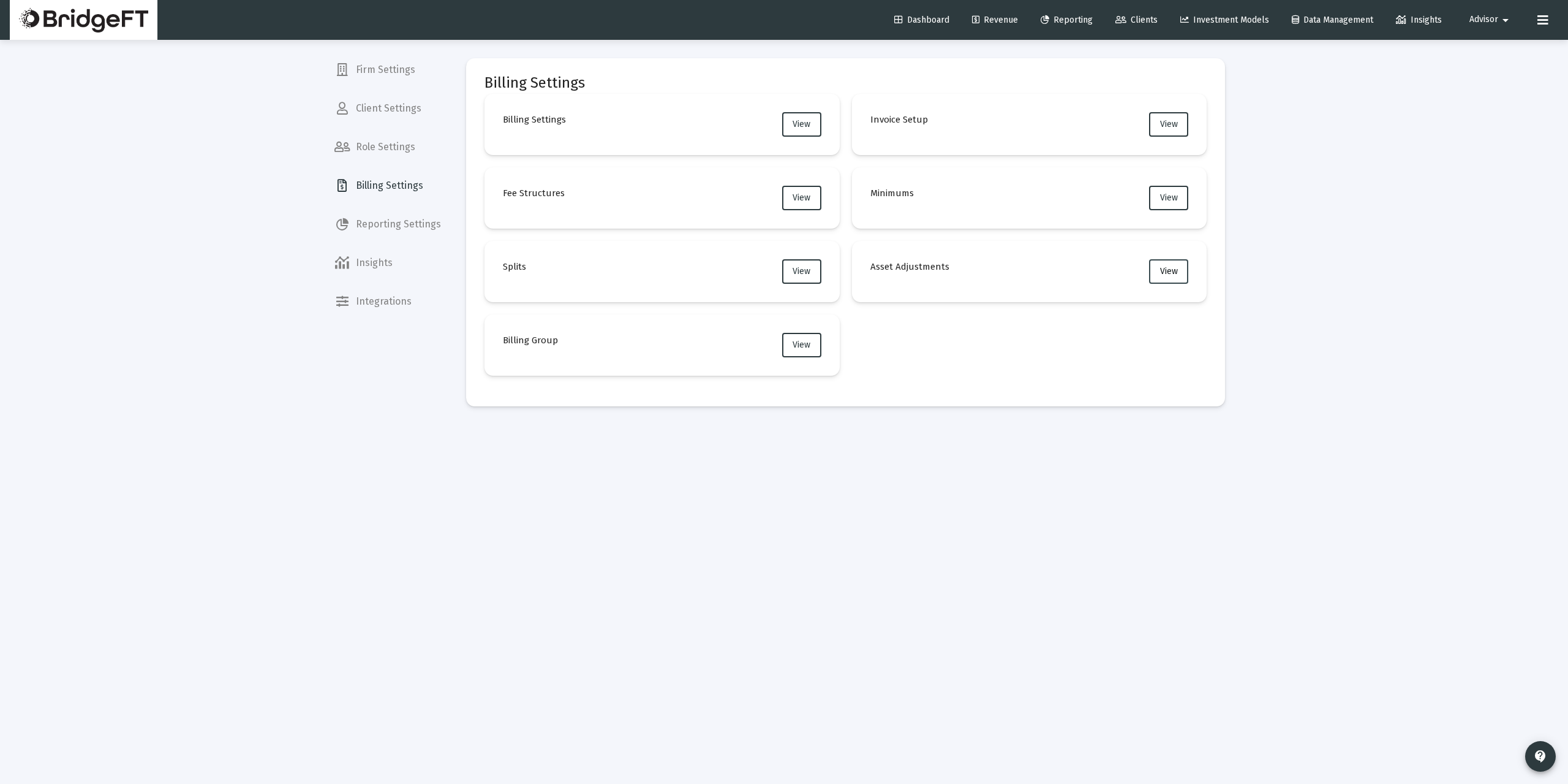
click at [1179, 270] on button "View" at bounding box center [1168, 271] width 39 height 24
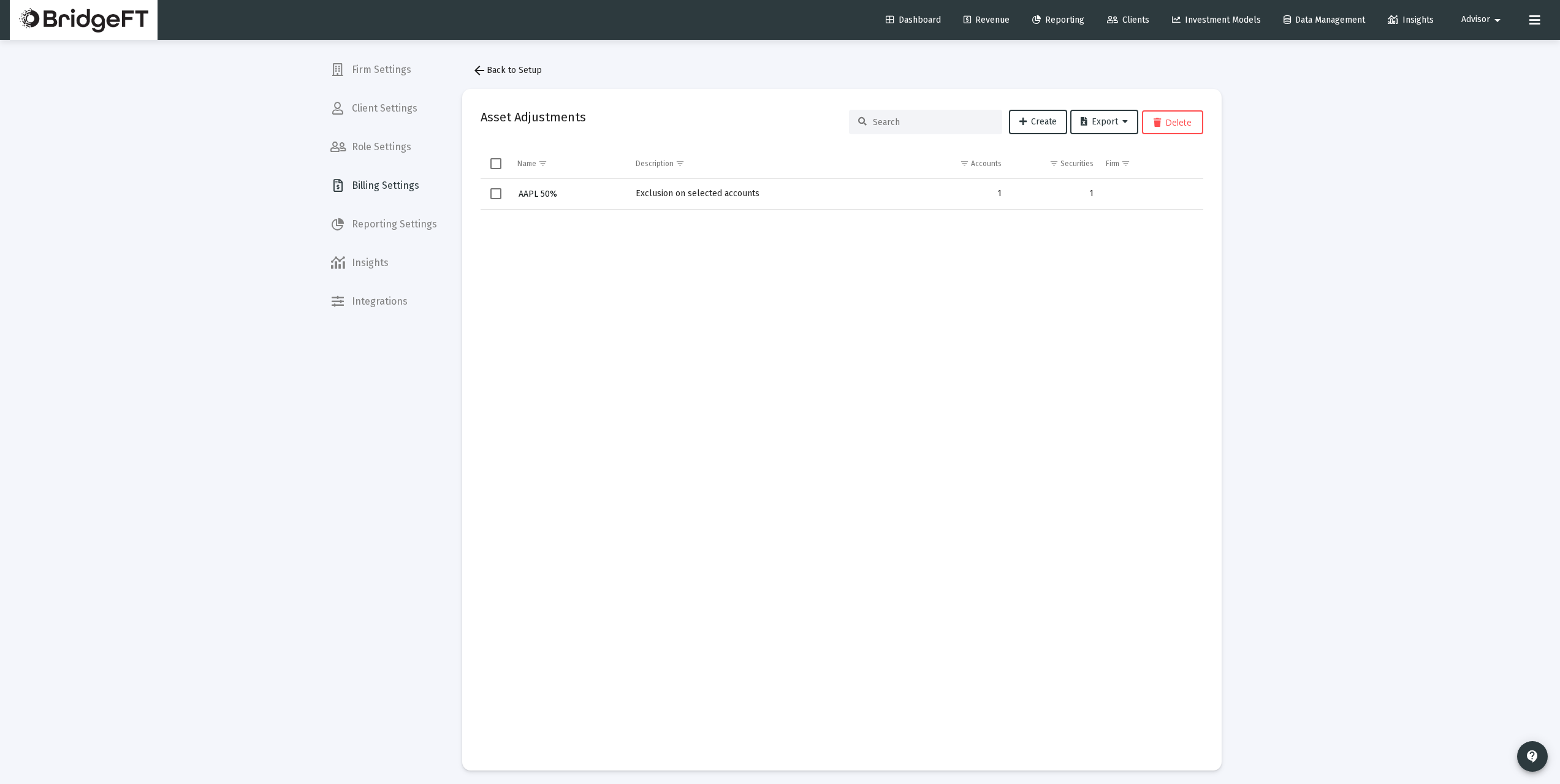
click at [542, 192] on span "AAPL 50%" at bounding box center [537, 194] width 38 height 10
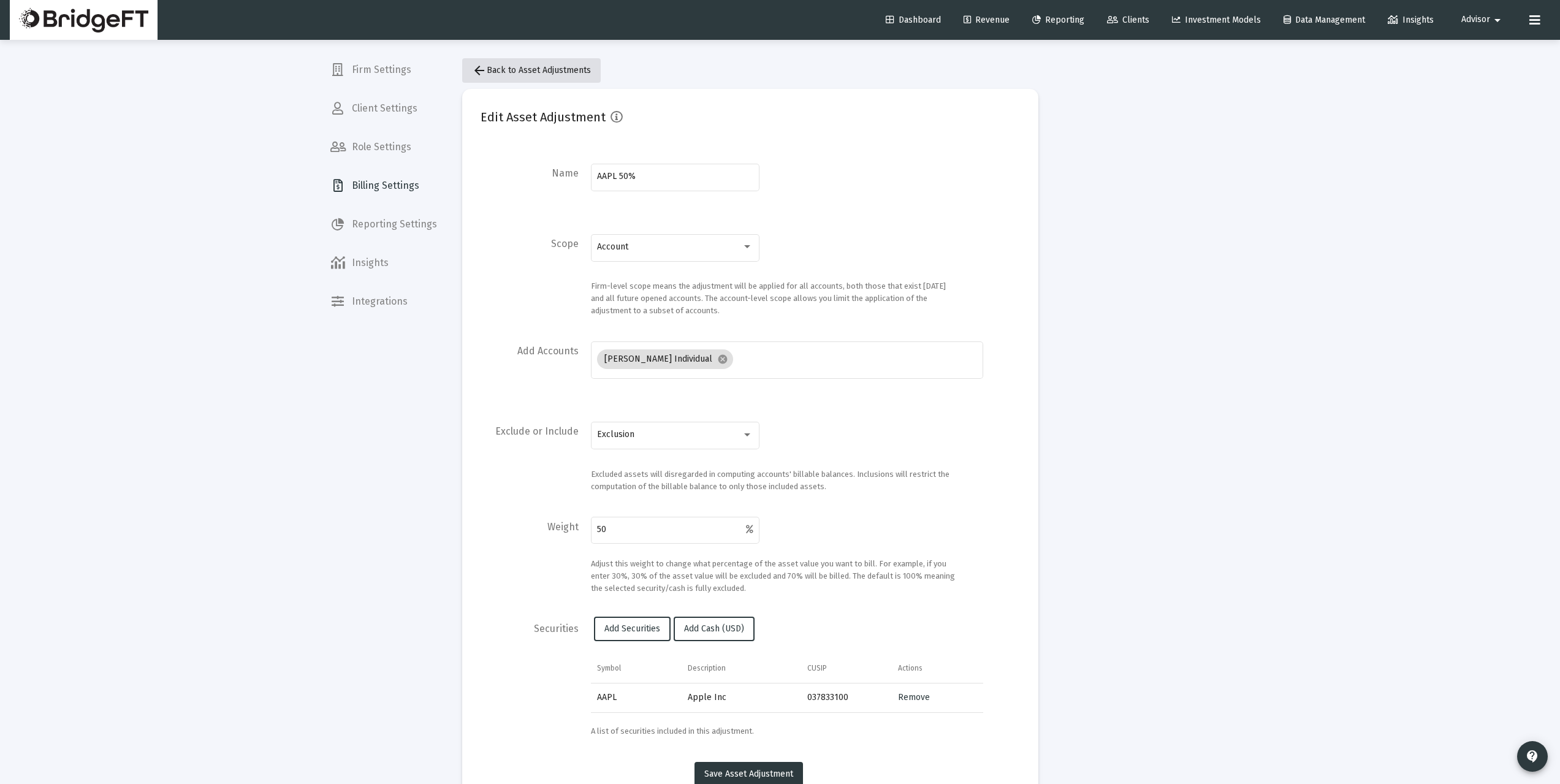
click at [505, 71] on span "arrow_back Back to Asset Adjustments" at bounding box center [531, 70] width 119 height 10
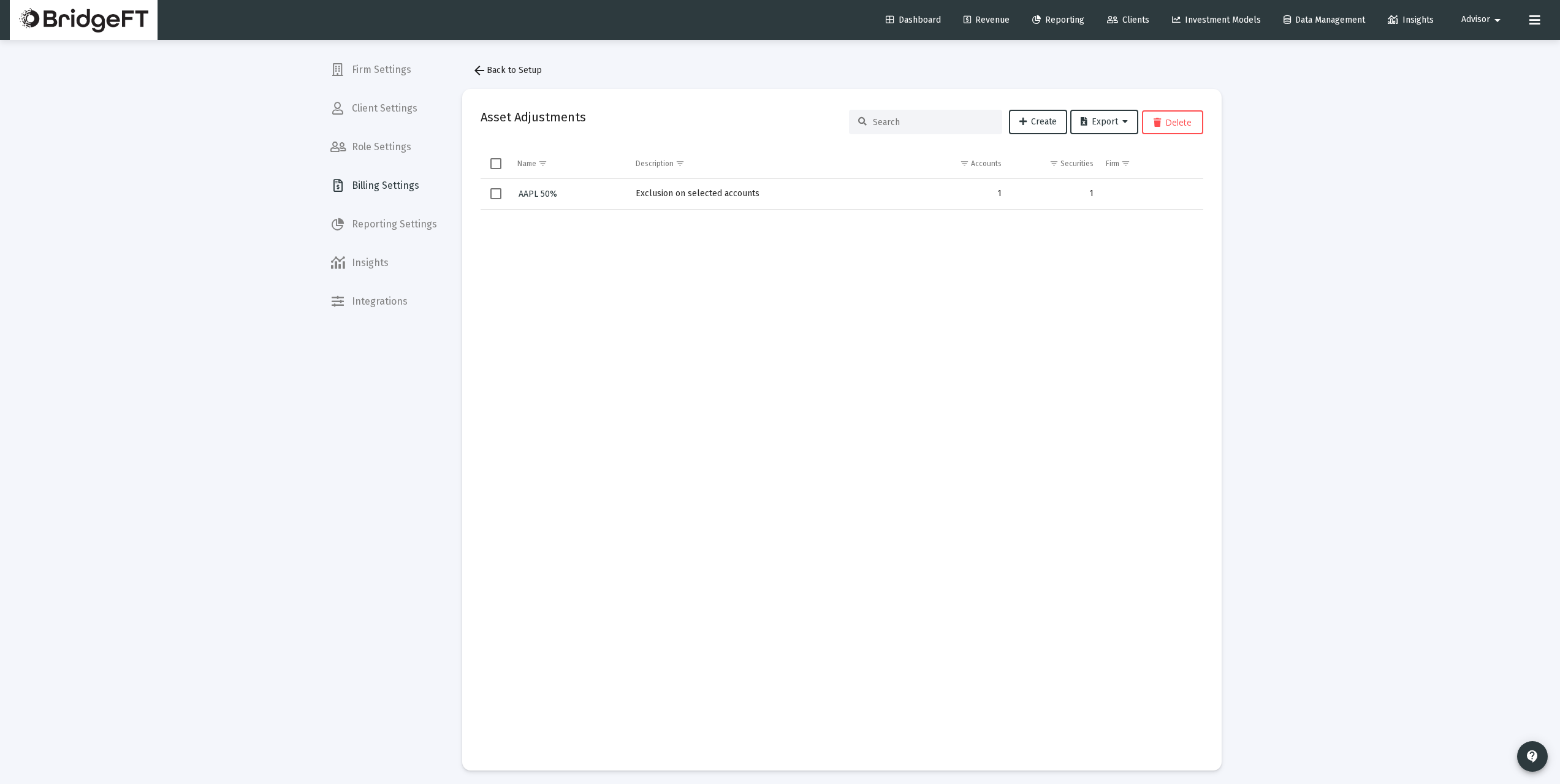
click at [502, 63] on button "arrow_back Back to Setup" at bounding box center [507, 70] width 89 height 24
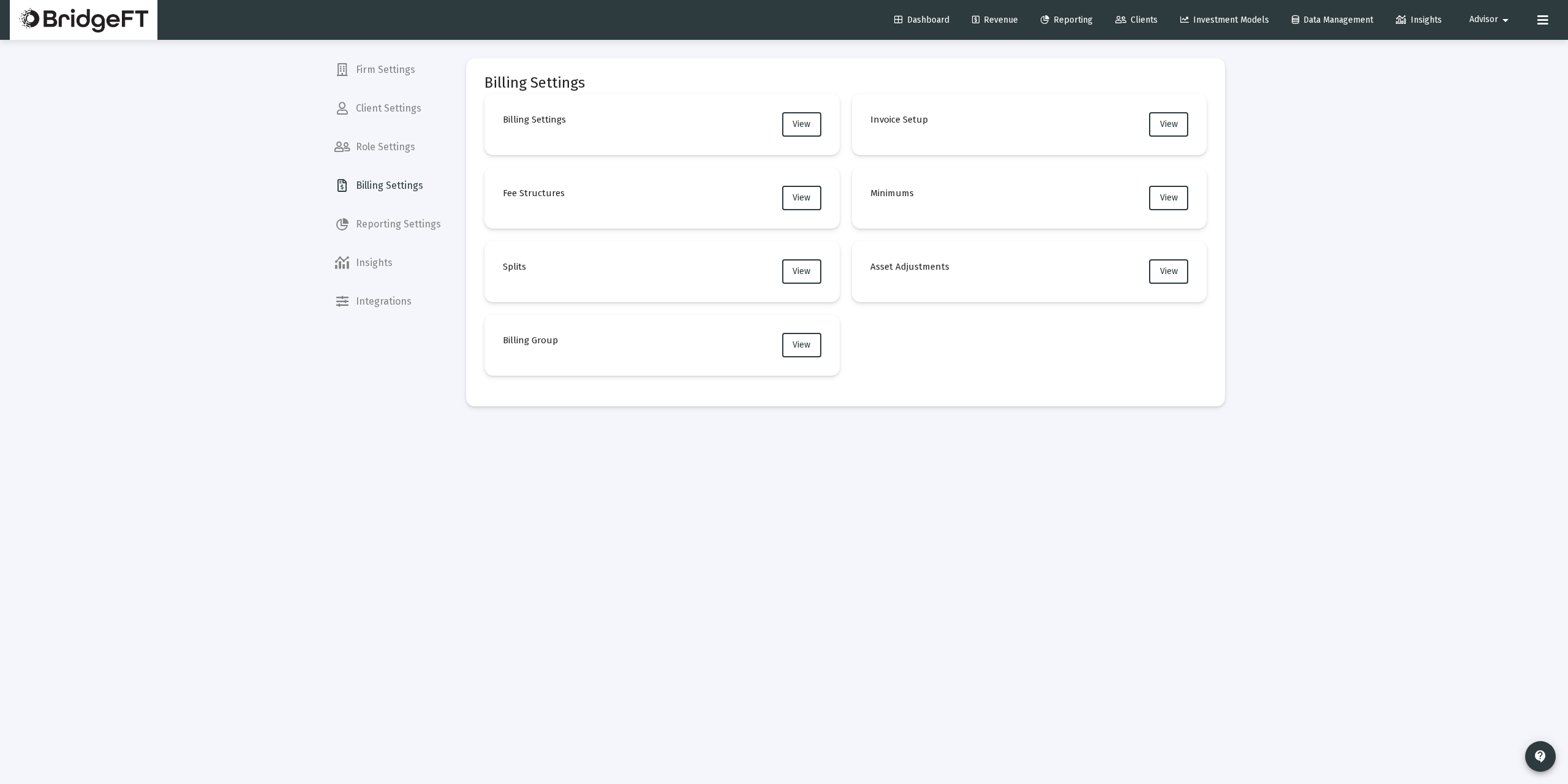
click at [821, 272] on mat-card "Splits View" at bounding box center [662, 272] width 355 height 61
click at [814, 270] on button "View" at bounding box center [802, 271] width 39 height 24
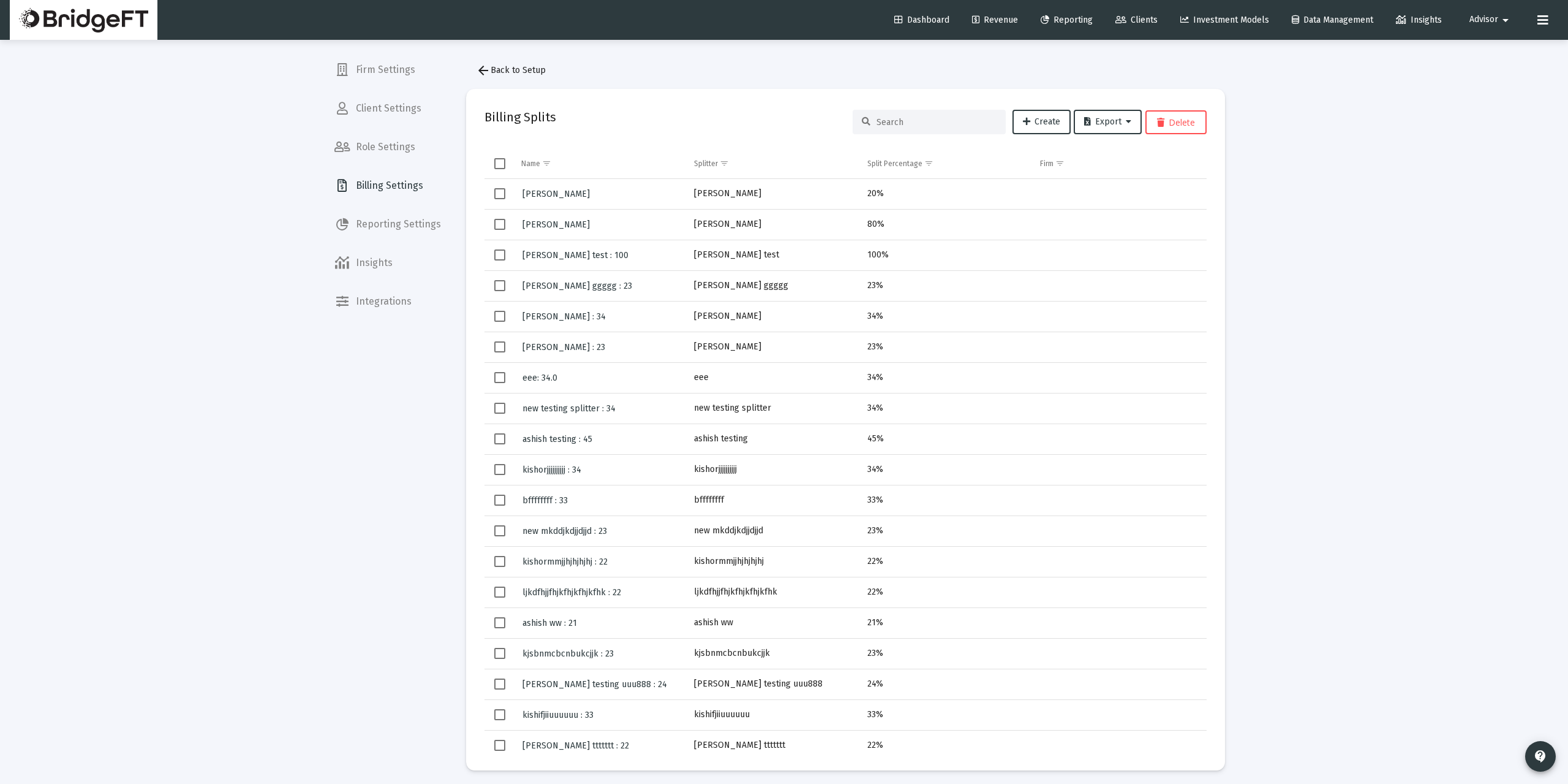
click at [485, 68] on mat-icon "arrow_back" at bounding box center [483, 70] width 15 height 15
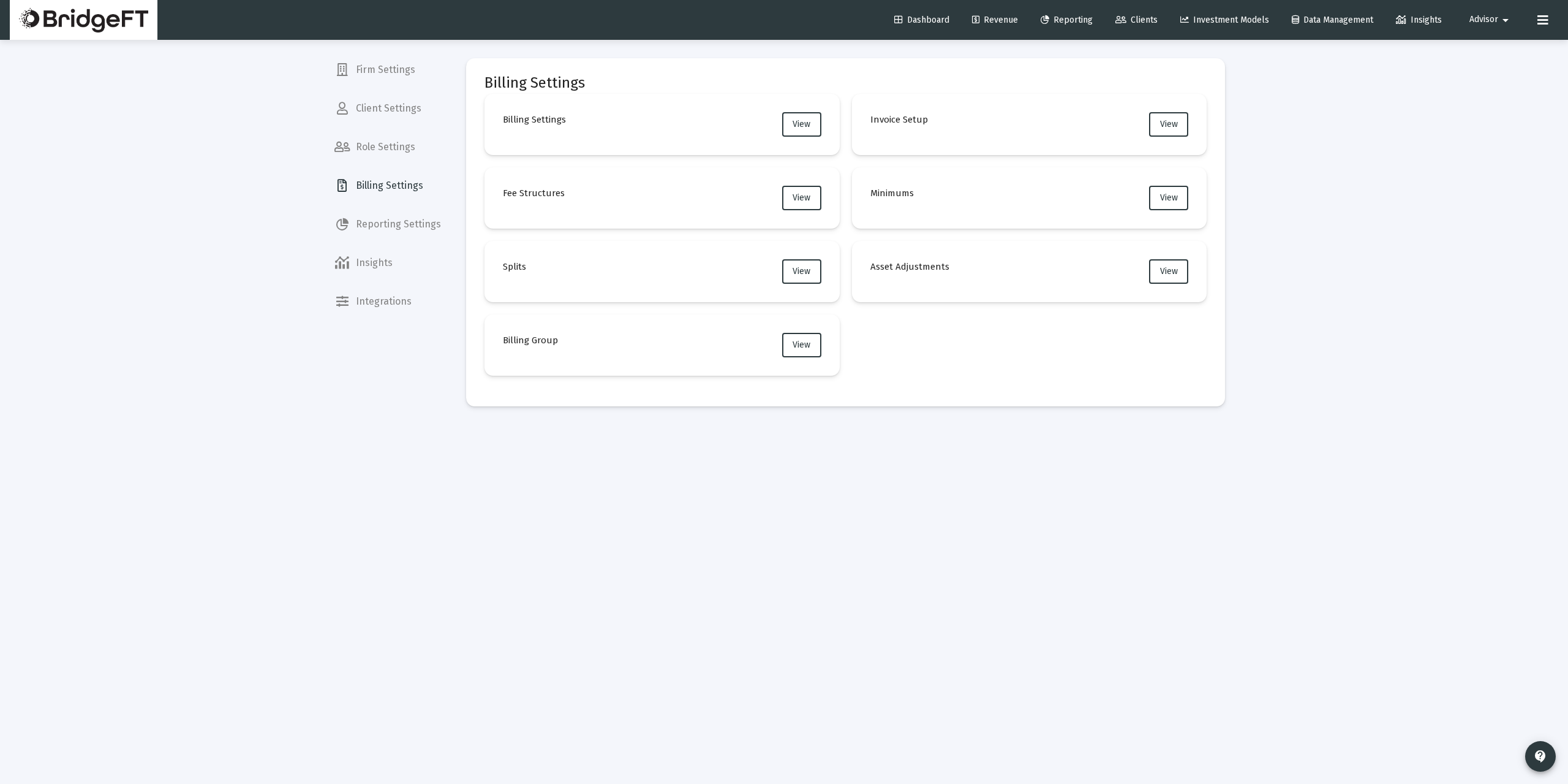
click at [998, 13] on link "Revenue" at bounding box center [995, 20] width 65 height 24
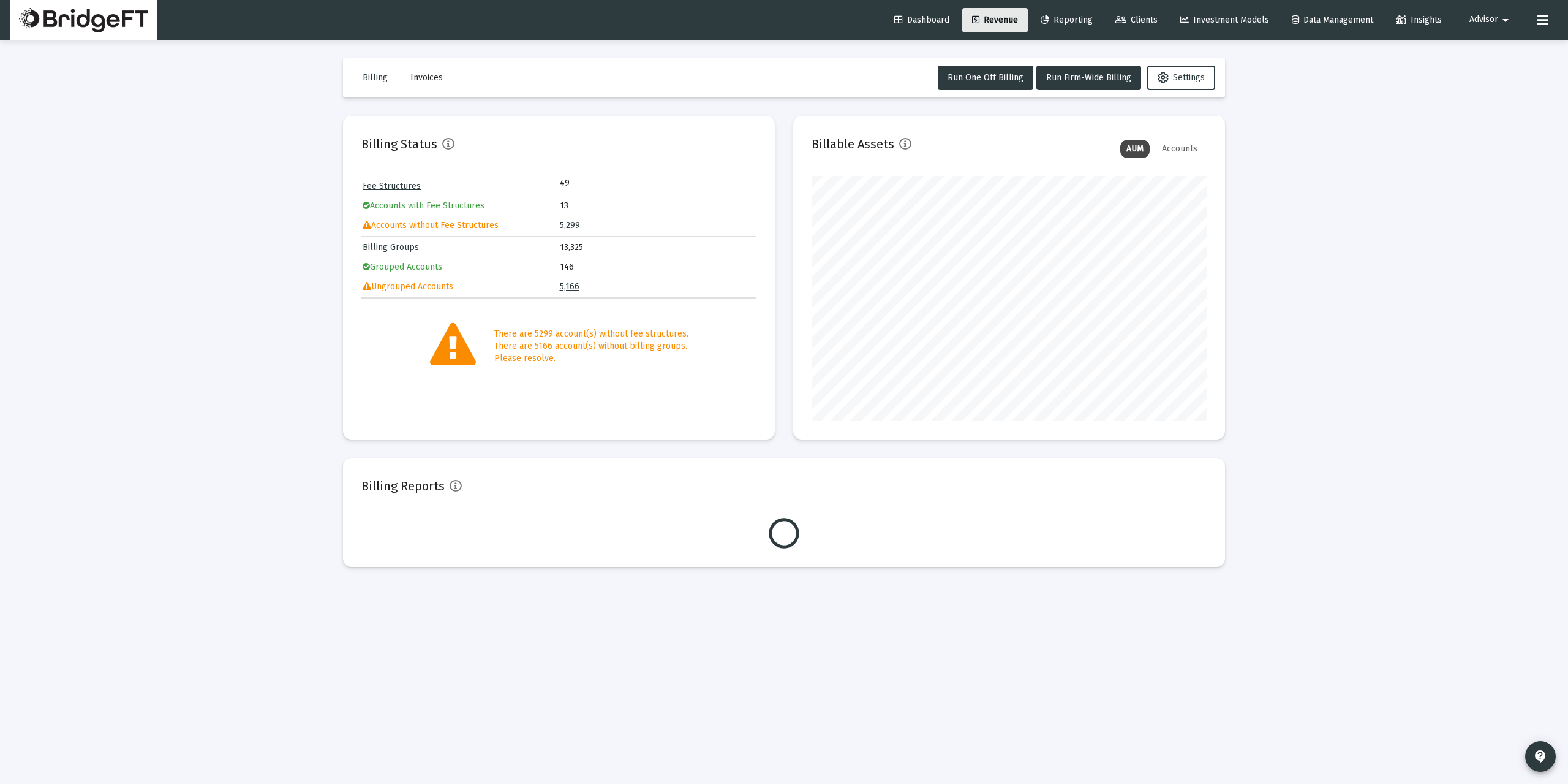
scroll to position [245, 395]
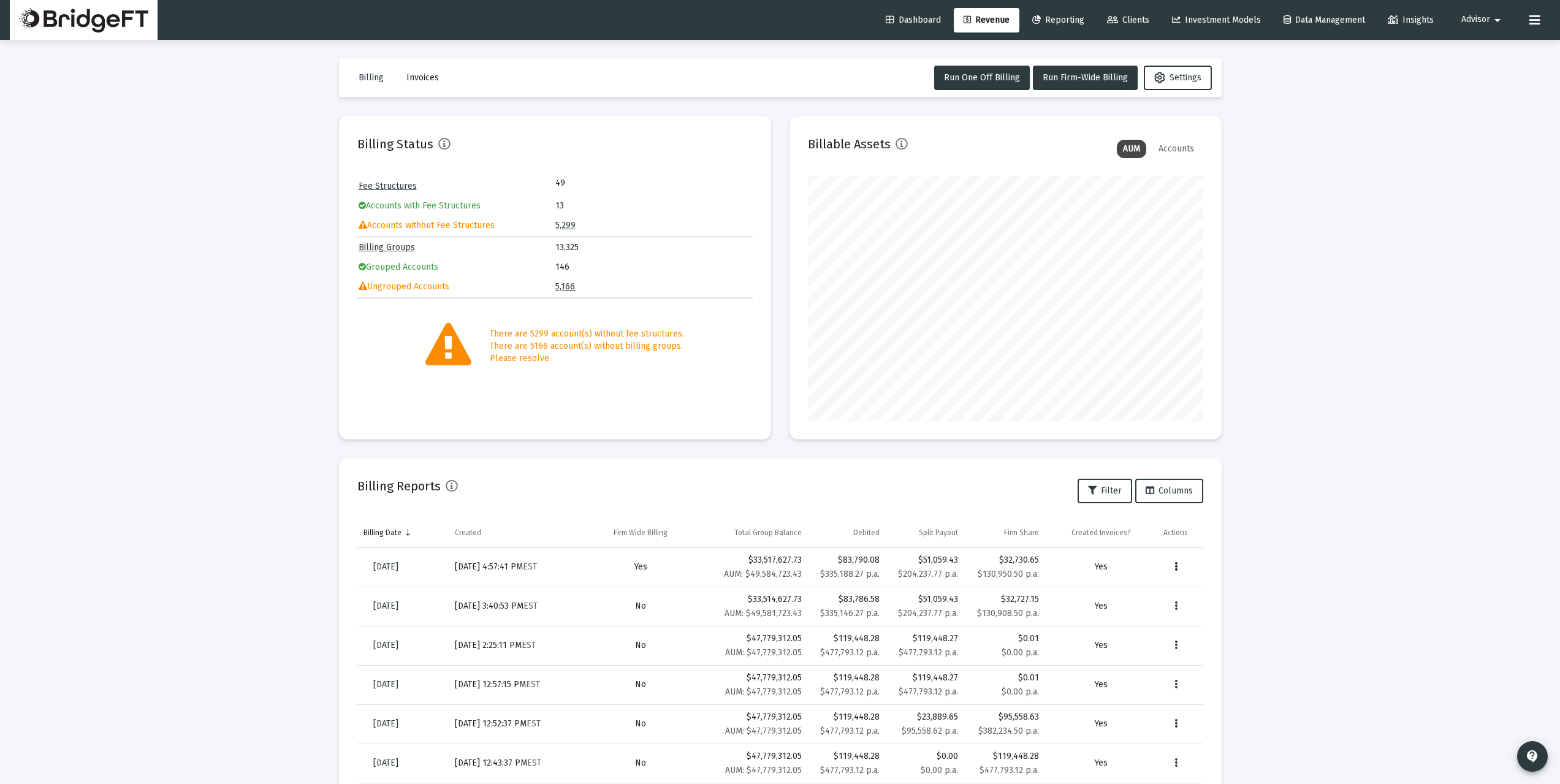
click at [1182, 560] on button "Data grid" at bounding box center [1175, 567] width 24 height 24
click at [1340, 516] on div at bounding box center [780, 392] width 1560 height 784
click at [1180, 571] on button "Data grid" at bounding box center [1175, 567] width 24 height 24
click at [1384, 532] on div at bounding box center [780, 392] width 1560 height 784
click at [1428, 585] on div "Loading... Billing Invoices Run One Off Billing Run Firm-Wide Billing Settings …" at bounding box center [780, 505] width 1560 height 1011
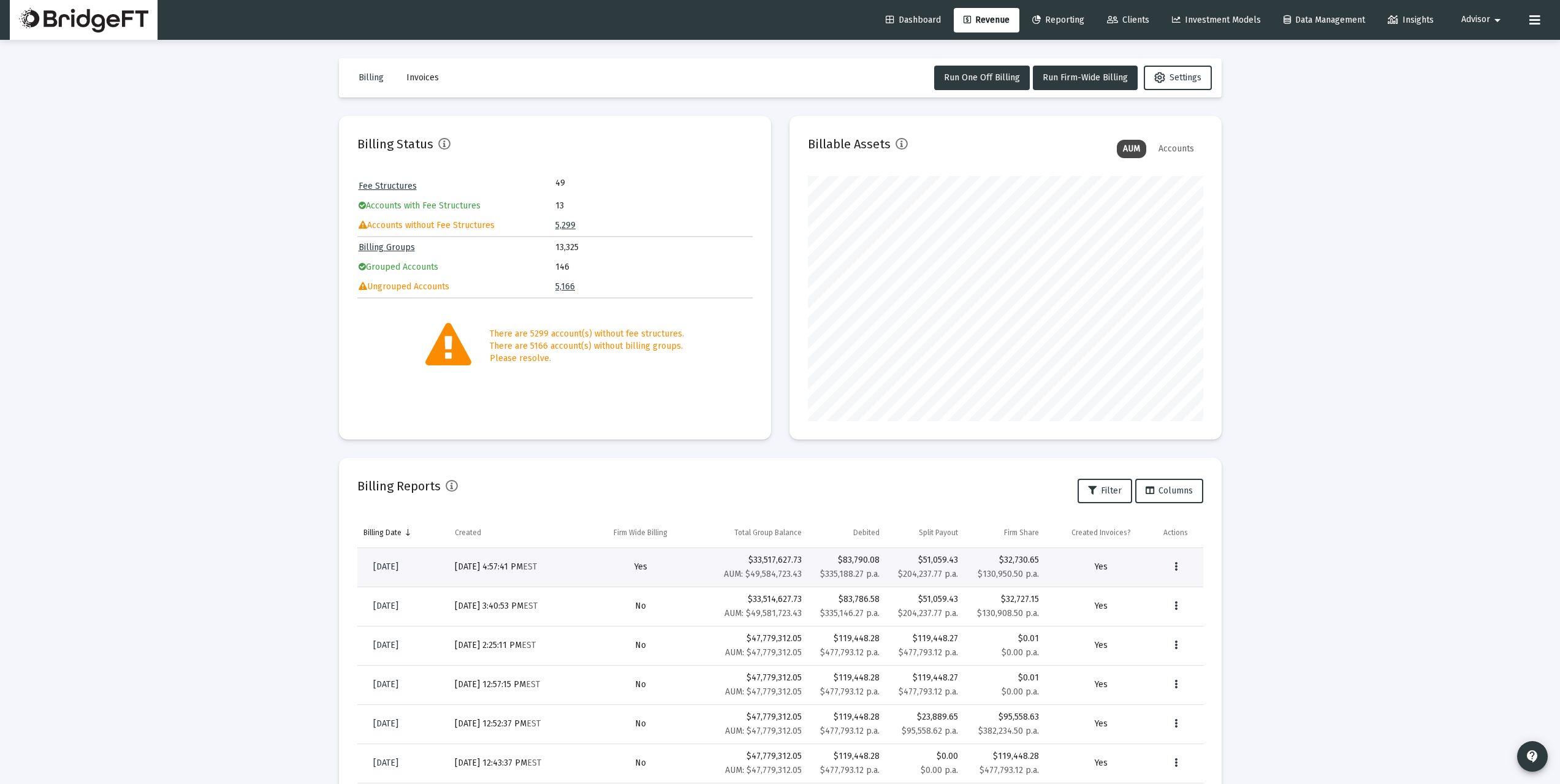
click at [1498, 628] on div "Loading... Billing Invoices Run One Off Billing Run Firm-Wide Billing Settings …" at bounding box center [780, 505] width 1560 height 1011
click at [1298, 238] on div "Loading... Billing Invoices Run One Off Billing Run Firm-Wide Billing Settings …" at bounding box center [780, 505] width 1560 height 1011
click at [991, 23] on span "Revenue" at bounding box center [986, 20] width 46 height 10
drag, startPoint x: 430, startPoint y: 343, endPoint x: 455, endPoint y: 337, distance: 25.7
click at [496, 354] on div "There are 5299 account(s) without fee structures. There are 5166 account(s) wit…" at bounding box center [555, 346] width 395 height 46
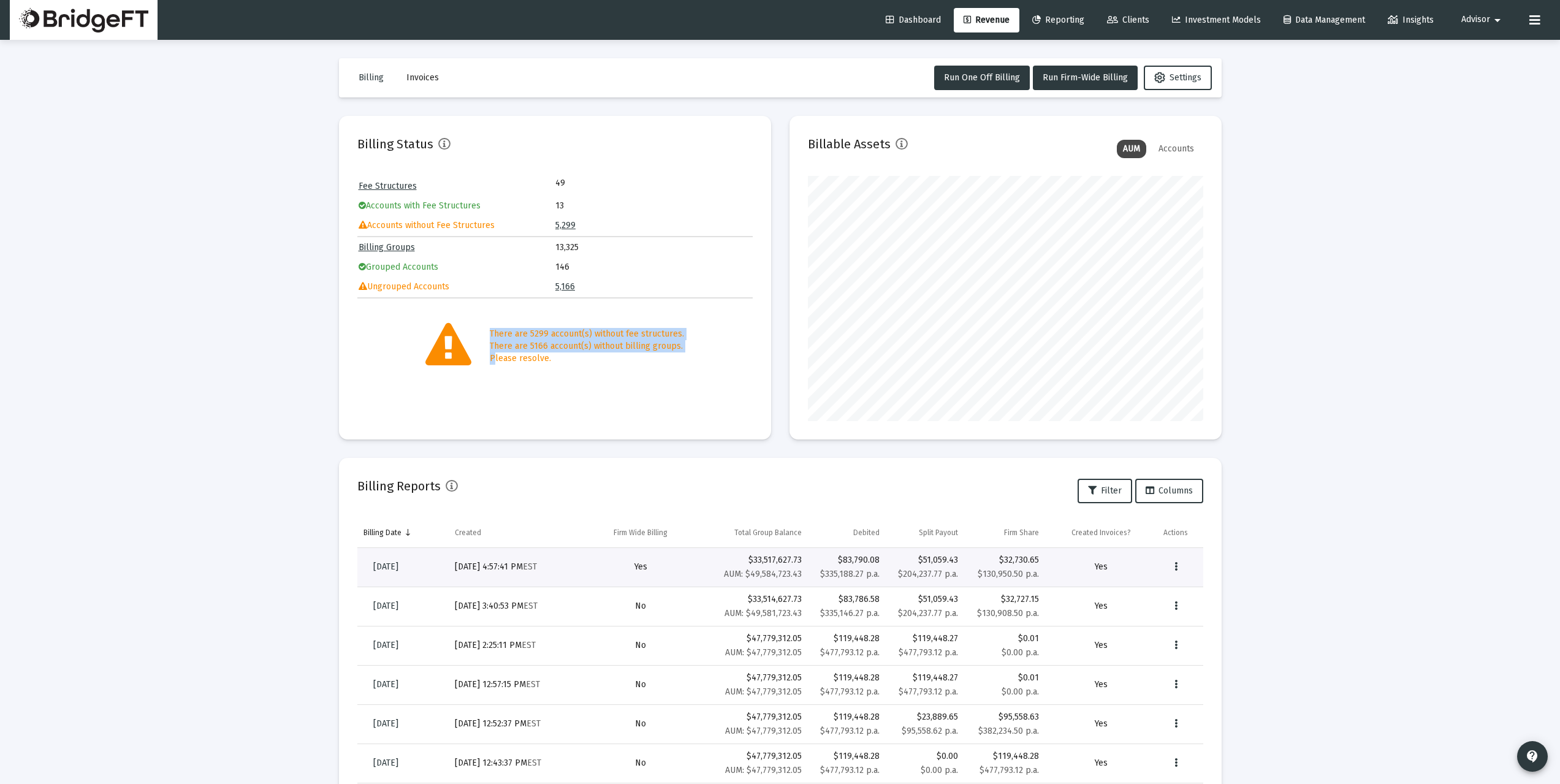
click at [443, 353] on icon at bounding box center [448, 346] width 46 height 46
click at [565, 224] on link "5,299" at bounding box center [565, 225] width 20 height 10
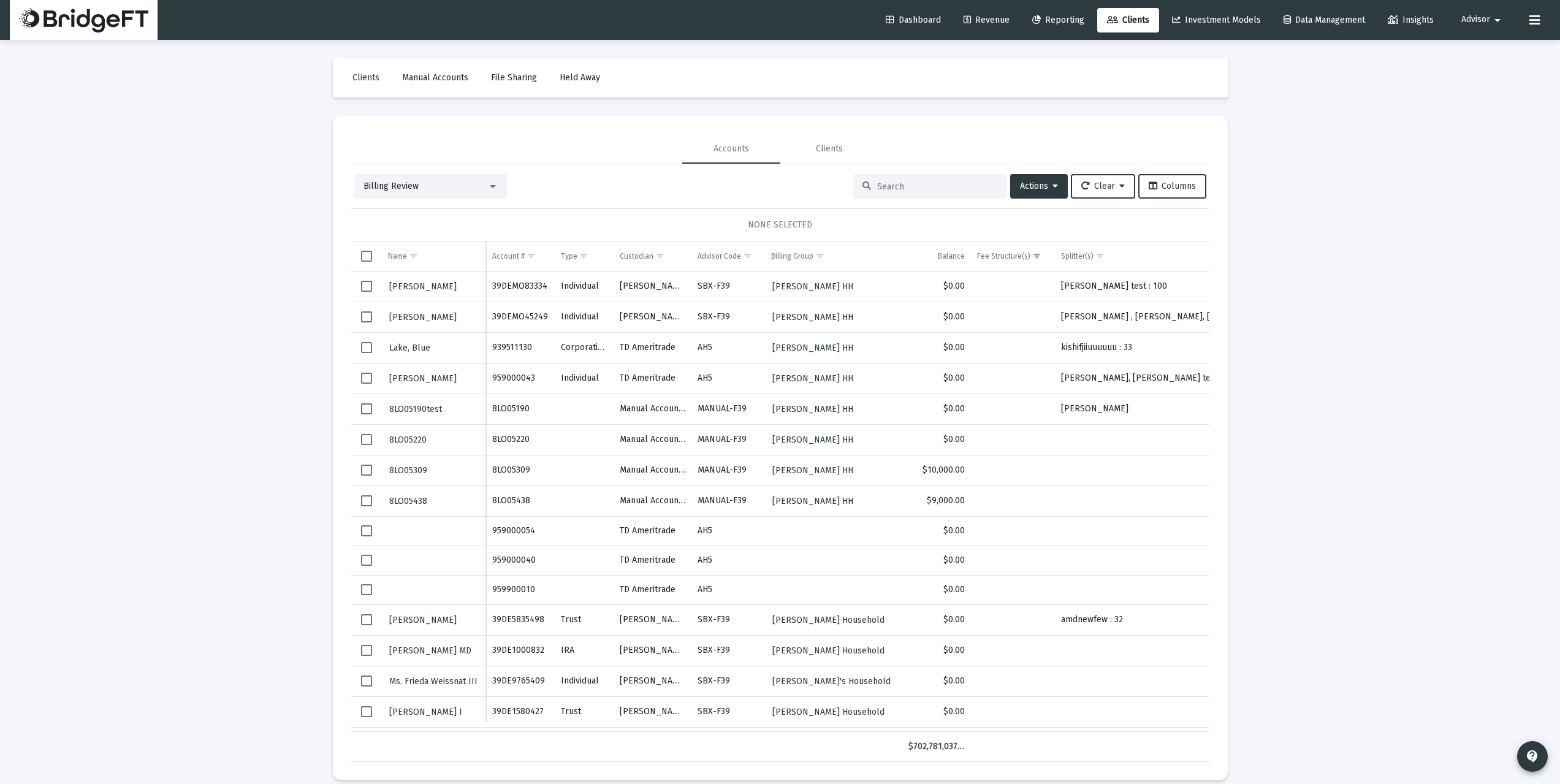
click at [363, 258] on span "Select all" at bounding box center [367, 256] width 11 height 11
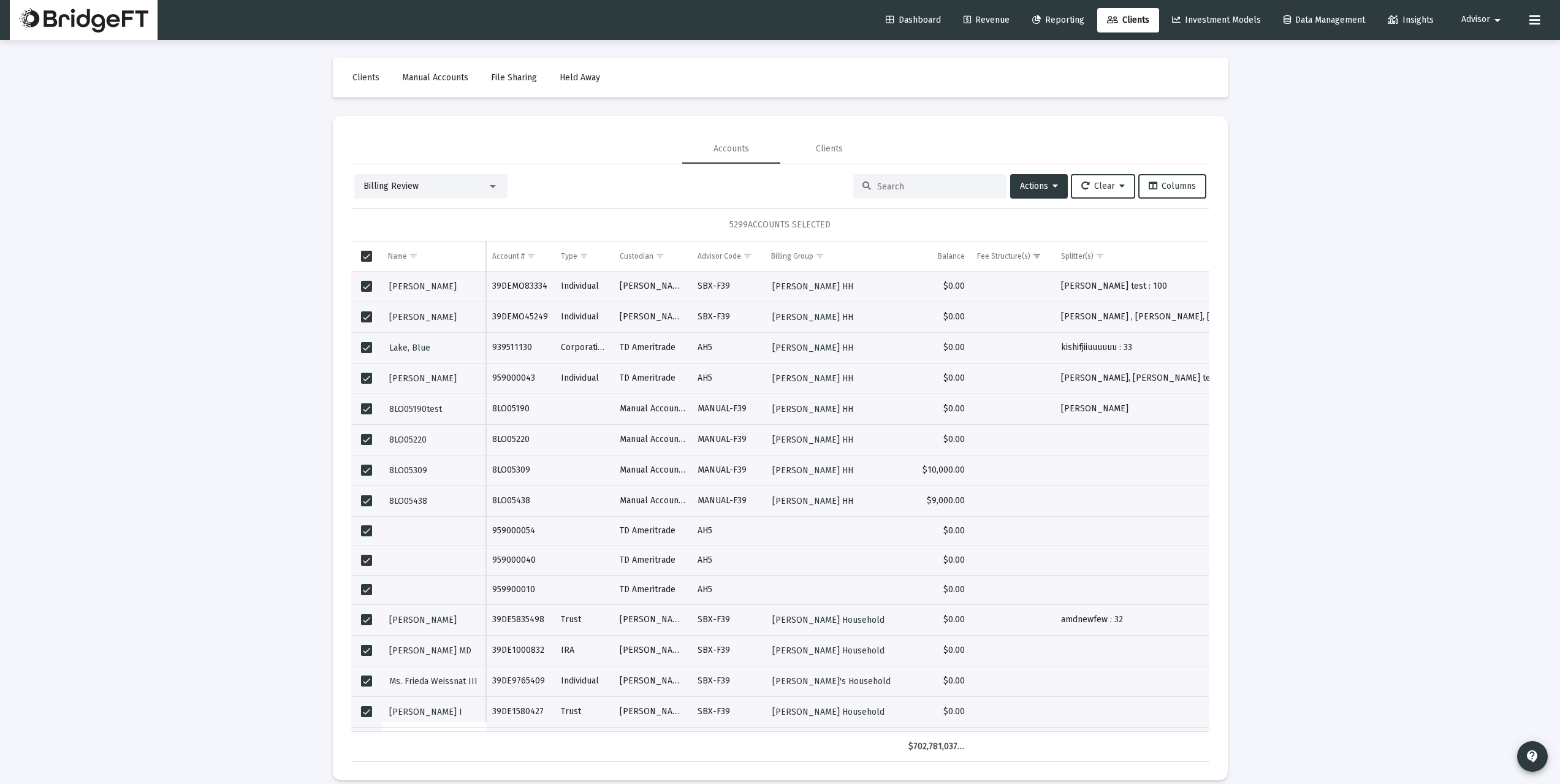
drag, startPoint x: 712, startPoint y: 226, endPoint x: 835, endPoint y: 221, distance: 123.1
click at [835, 221] on div "5299 ACCOUNTS SELECTED" at bounding box center [780, 224] width 858 height 33
click at [367, 256] on span "Select all" at bounding box center [367, 256] width 11 height 11
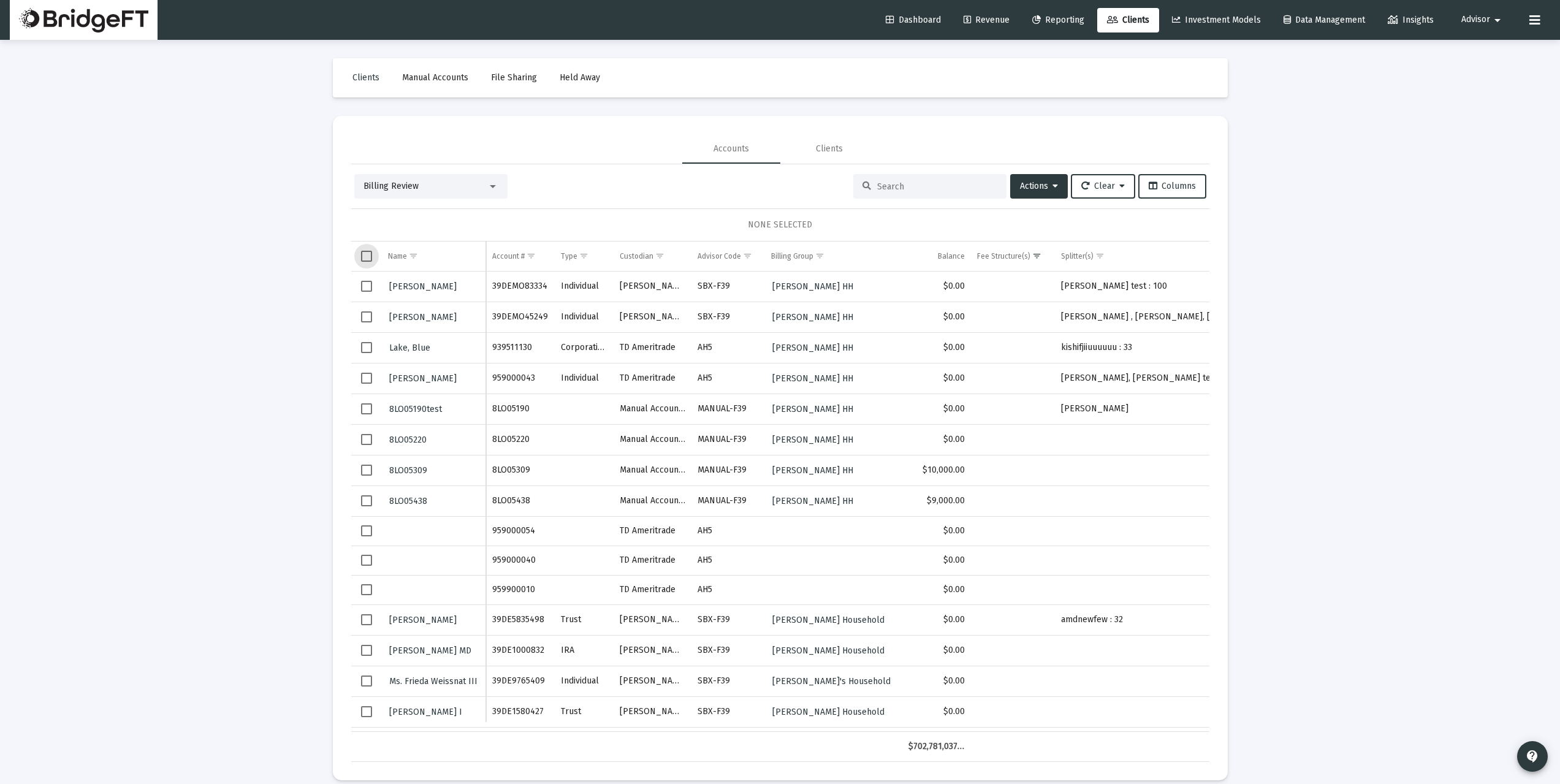
click at [368, 287] on span "Select row" at bounding box center [367, 286] width 11 height 11
click at [364, 316] on span "Select row" at bounding box center [367, 317] width 11 height 11
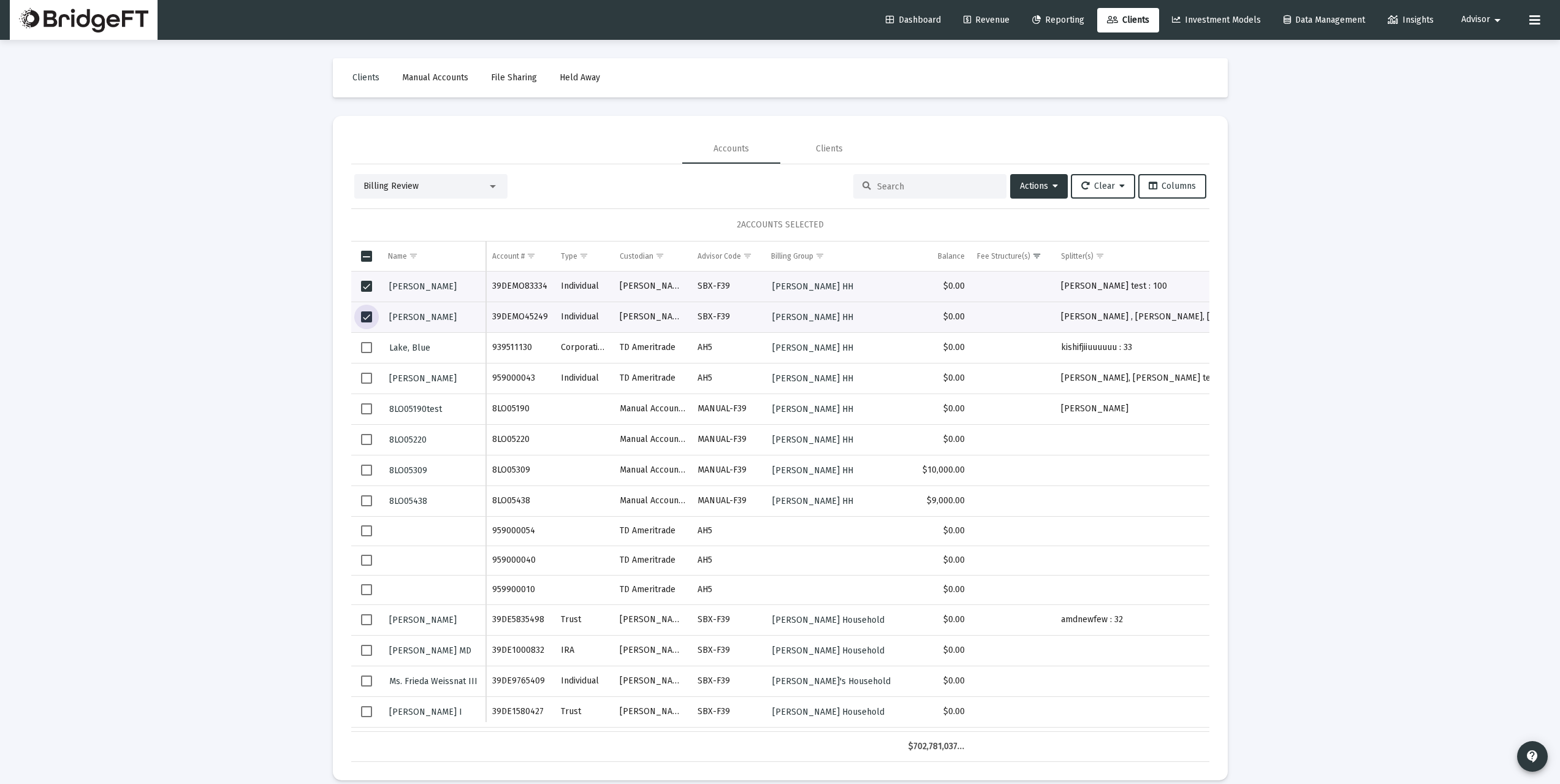
click at [1481, 21] on span "Advisor" at bounding box center [1475, 20] width 29 height 10
click at [982, 20] on div at bounding box center [780, 392] width 1560 height 784
click at [982, 20] on span "Revenue" at bounding box center [986, 20] width 46 height 10
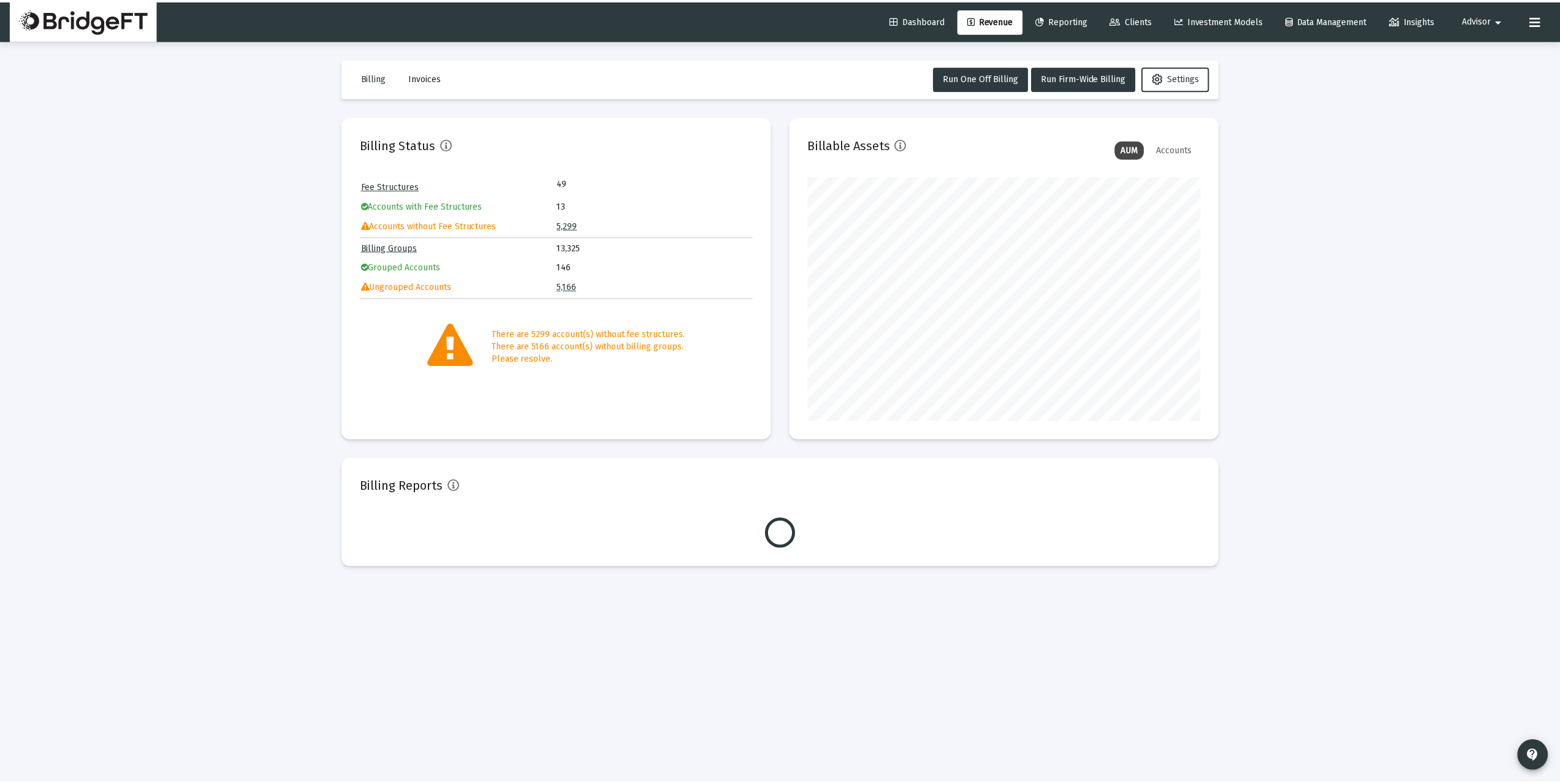
scroll to position [245, 395]
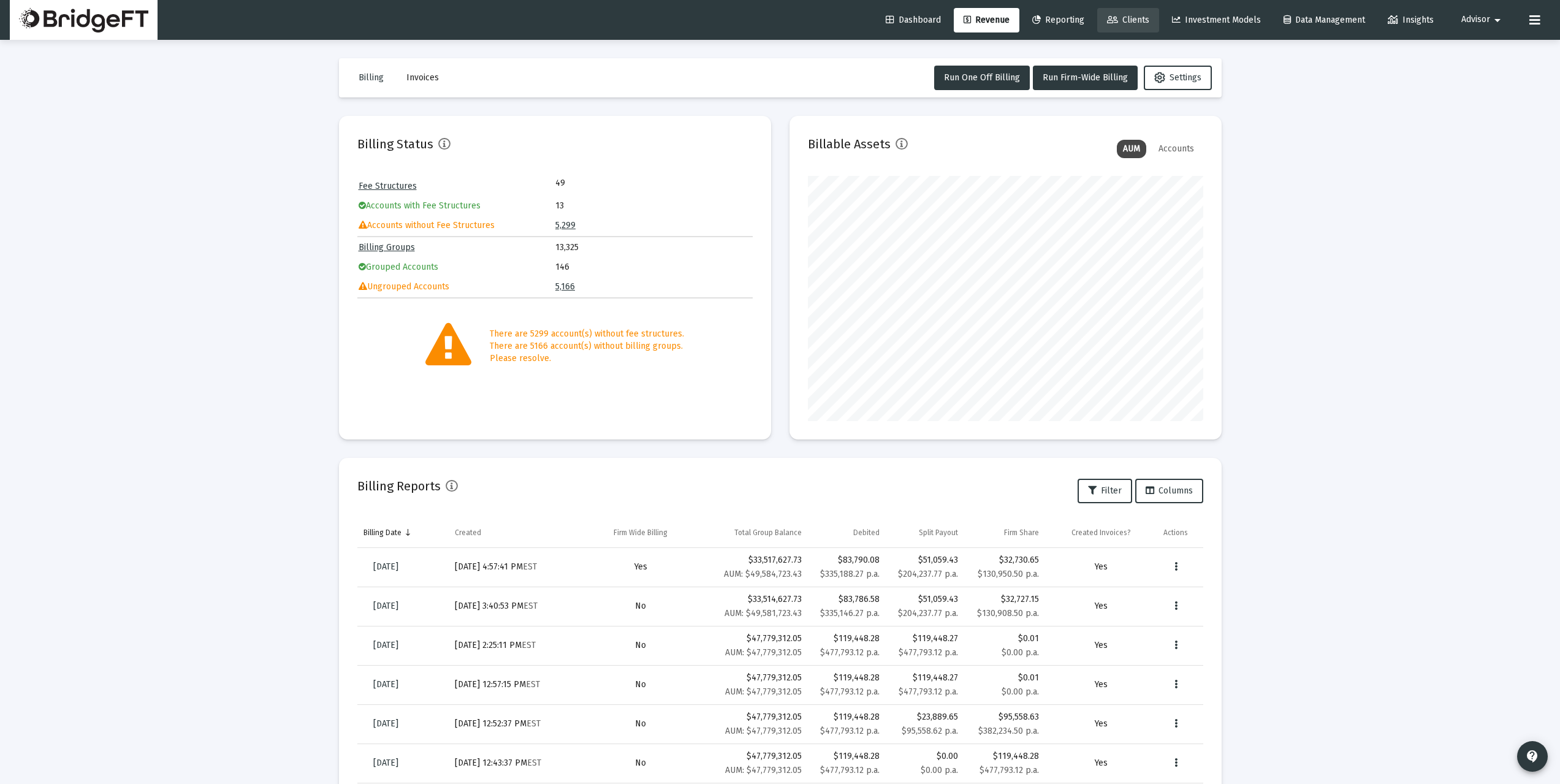
click at [1124, 16] on span "Clients" at bounding box center [1128, 20] width 43 height 10
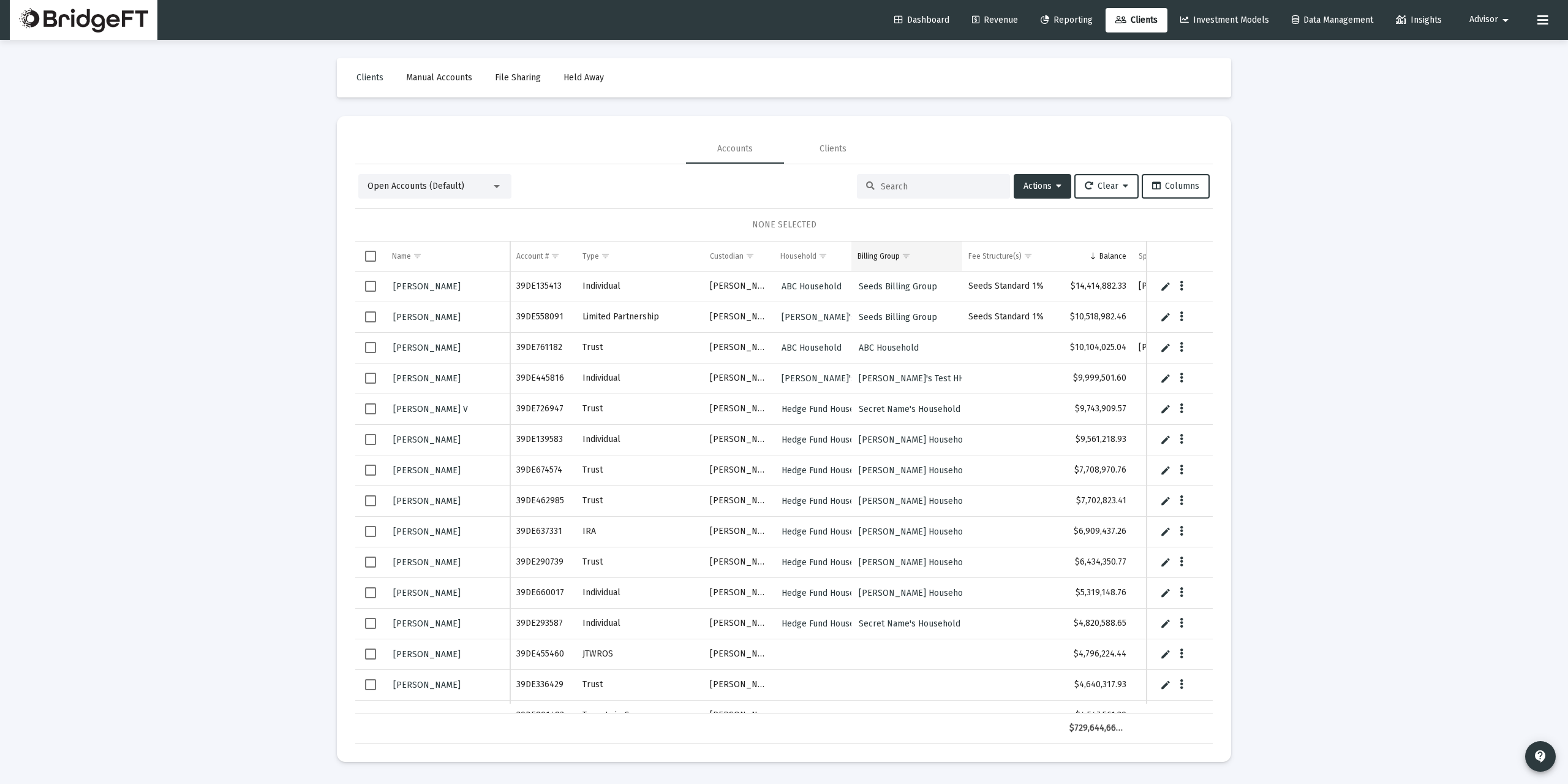
click at [874, 252] on div "Billing Group" at bounding box center [878, 256] width 42 height 10
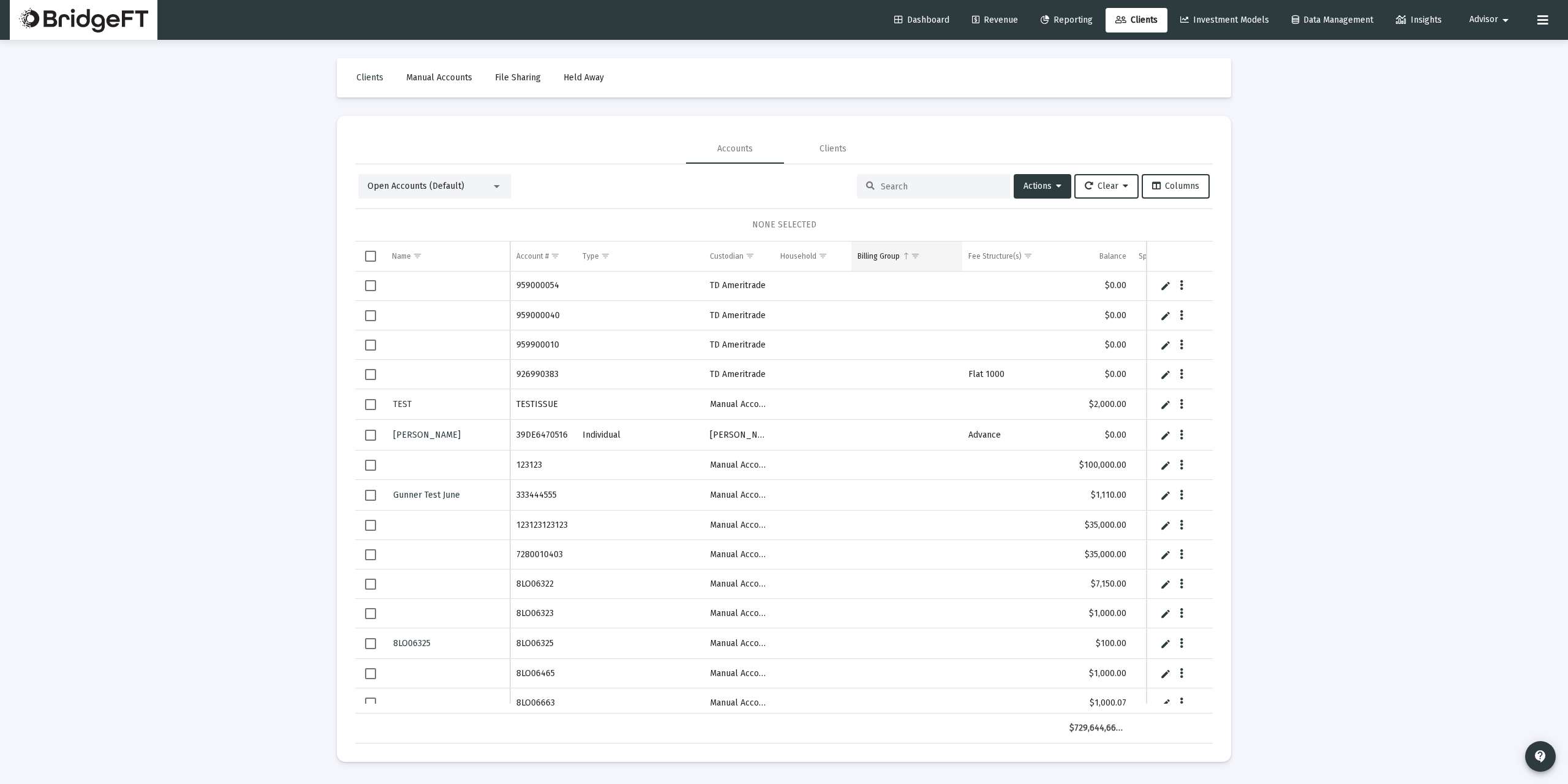
click at [885, 258] on div "Billing Group" at bounding box center [878, 256] width 42 height 10
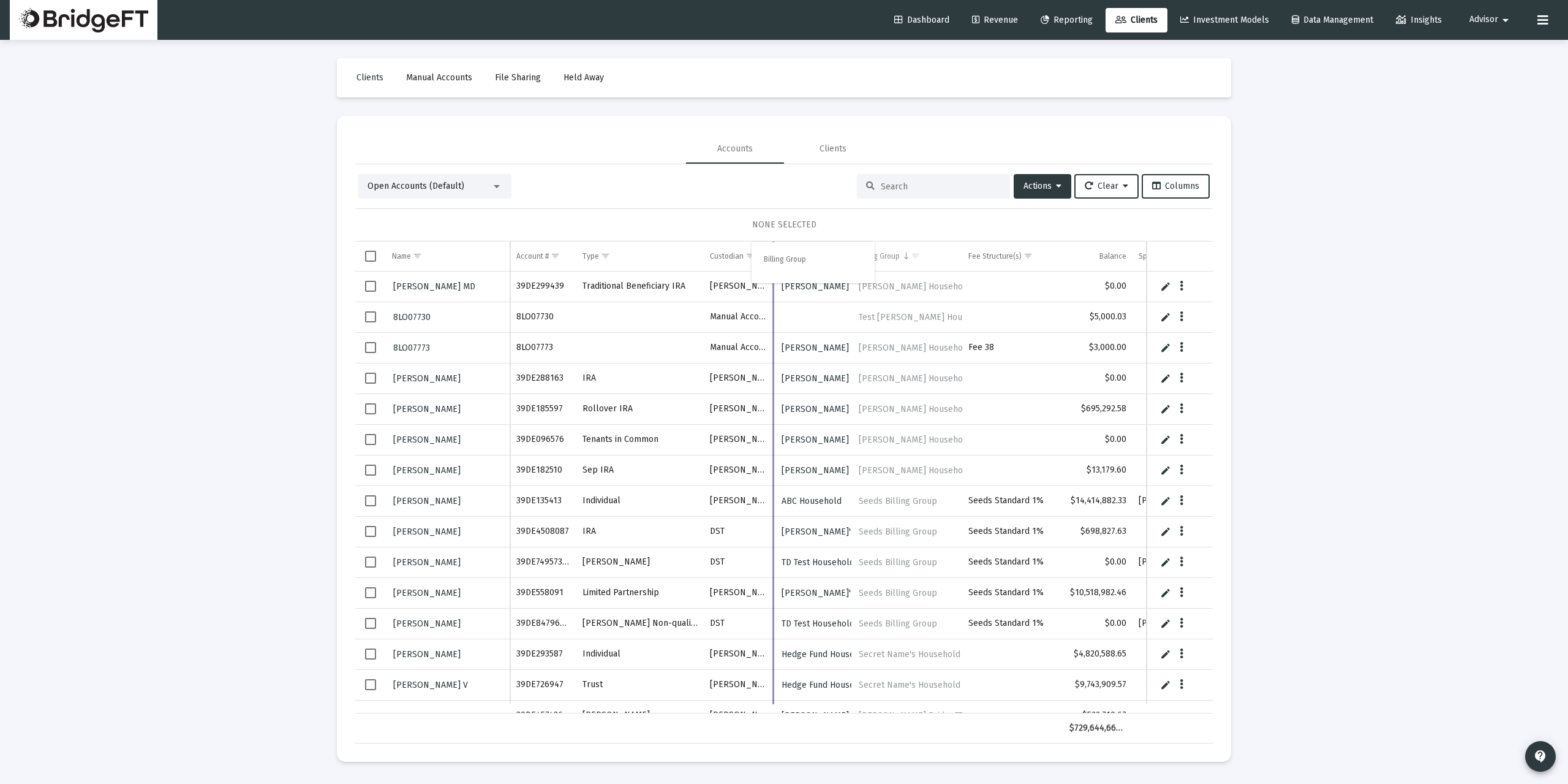
drag, startPoint x: 873, startPoint y: 253, endPoint x: 771, endPoint y: 254, distance: 102.0
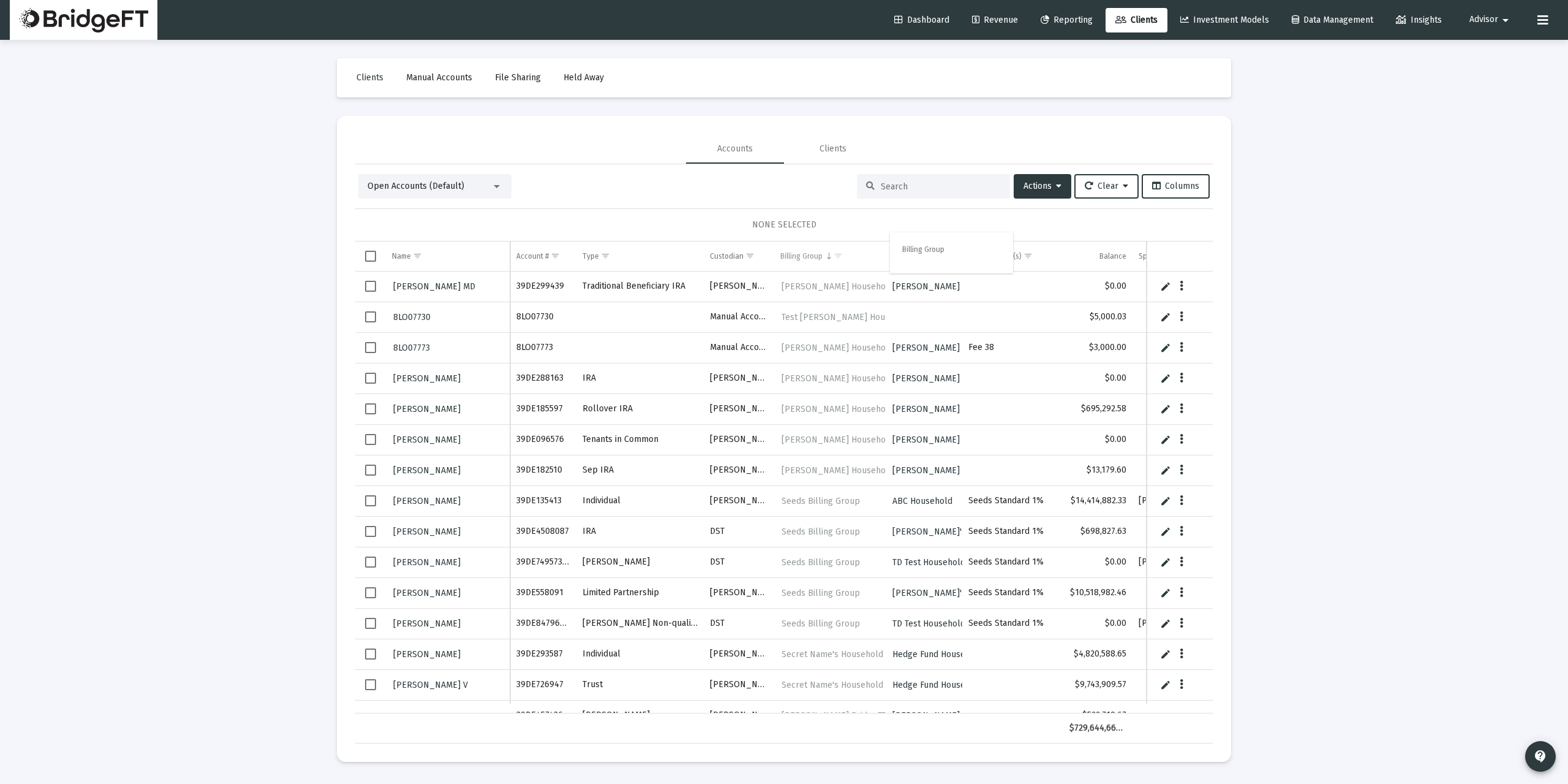
drag, startPoint x: 798, startPoint y: 256, endPoint x: 914, endPoint y: 247, distance: 116.3
click at [914, 247] on body "Dashboard Revenue Reporting Clients Investment Models Data Management Insights …" at bounding box center [784, 392] width 1568 height 784
click at [803, 261] on div "Billing Group" at bounding box center [801, 256] width 42 height 10
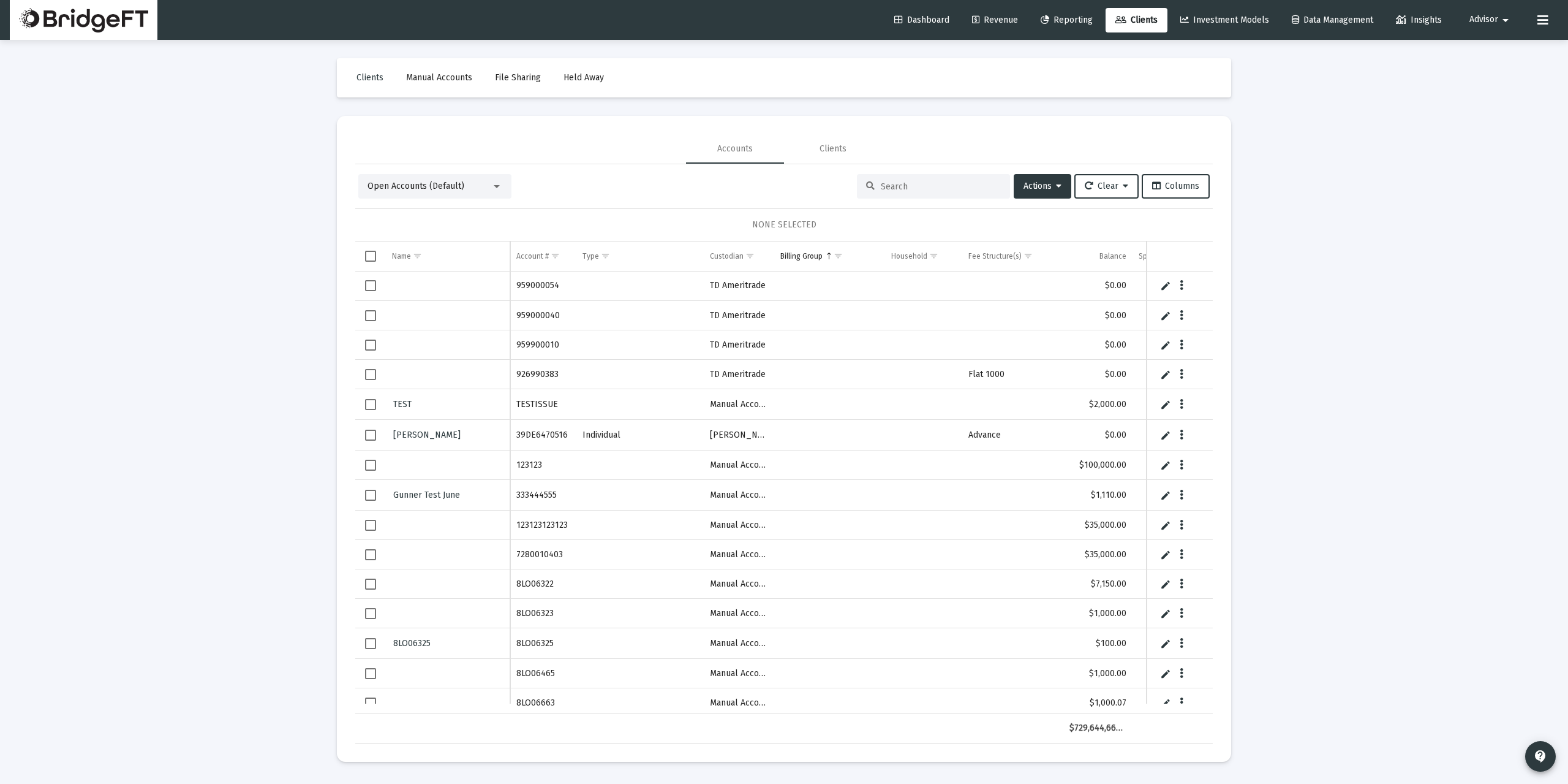
click at [368, 292] on td "Data grid" at bounding box center [371, 286] width 31 height 29
click at [1032, 175] on button "Actions" at bounding box center [1042, 186] width 58 height 24
click at [1294, 278] on div at bounding box center [784, 392] width 1568 height 784
click at [1060, 174] on div "Open Accounts (Default) Actions Clear Columns 1 ACCOUNT SELECTED Name Name Acco…" at bounding box center [784, 454] width 857 height 579
click at [1056, 187] on icon at bounding box center [1059, 186] width 6 height 8
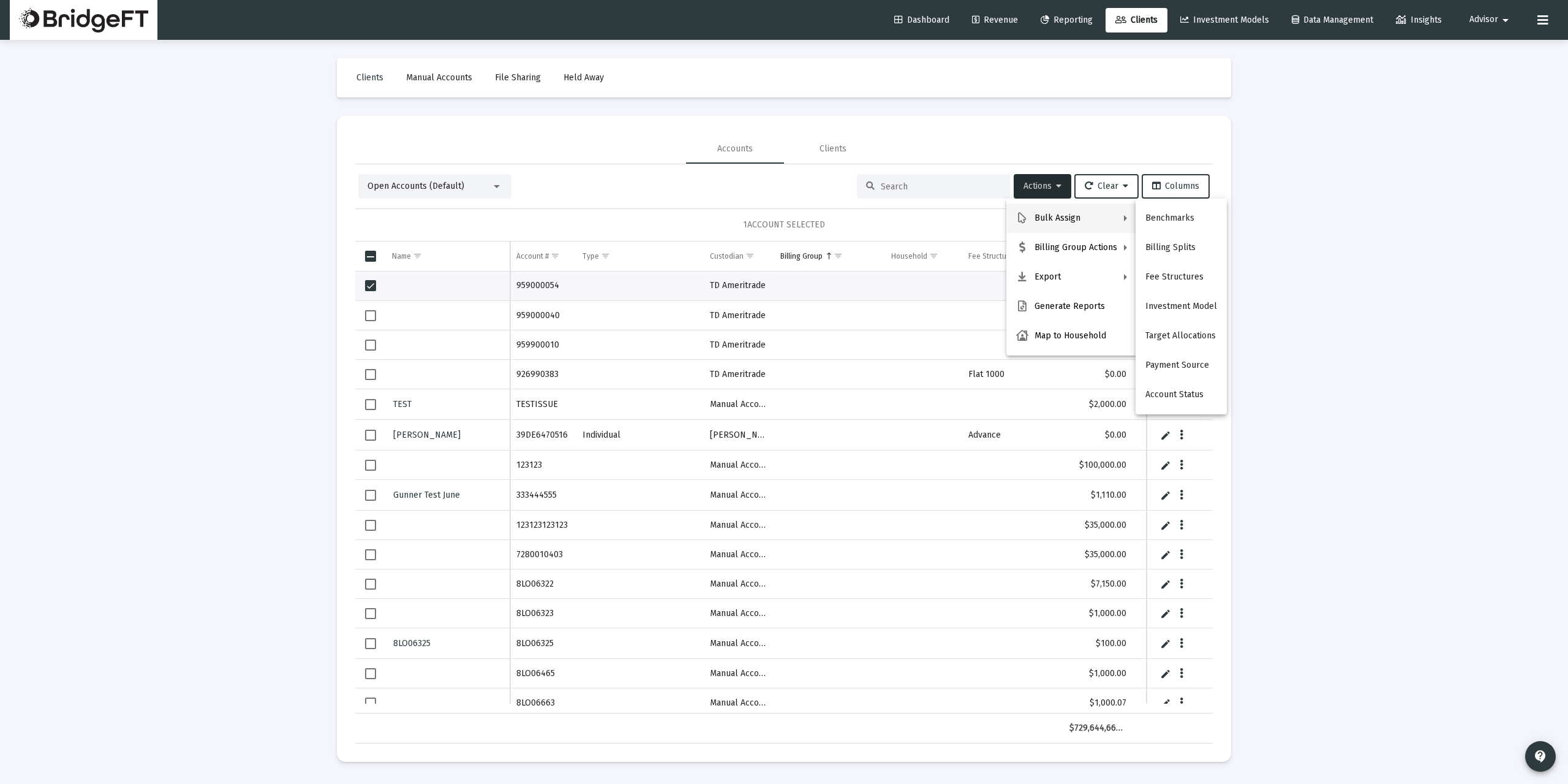
click at [1301, 261] on div at bounding box center [784, 392] width 1568 height 784
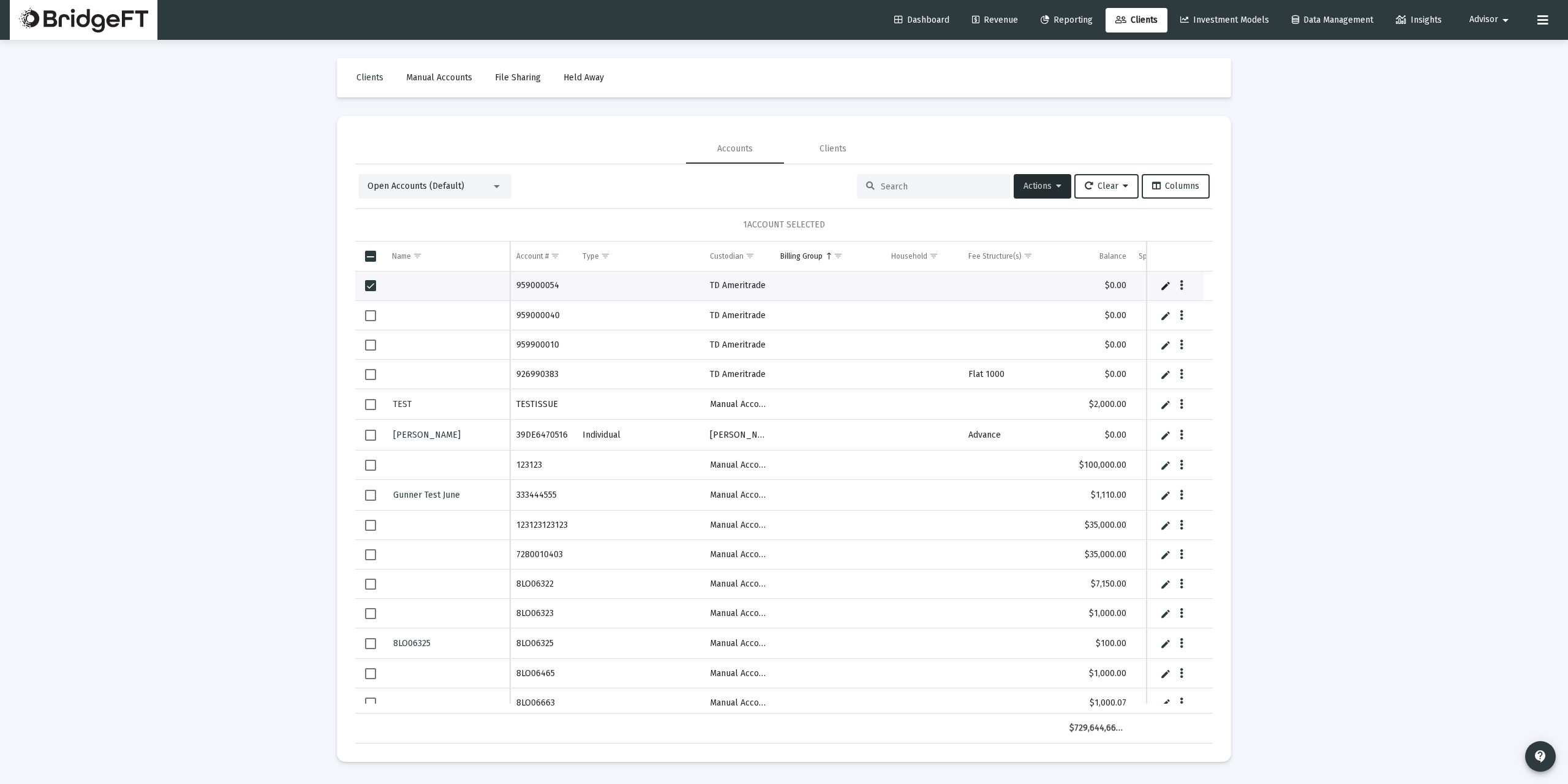
click at [1335, 244] on div "Loading... Clients Manual Accounts File Sharing Held Away Accounts Clients Open…" at bounding box center [784, 392] width 1568 height 784
click at [795, 263] on td "Billing Group" at bounding box center [829, 256] width 111 height 29
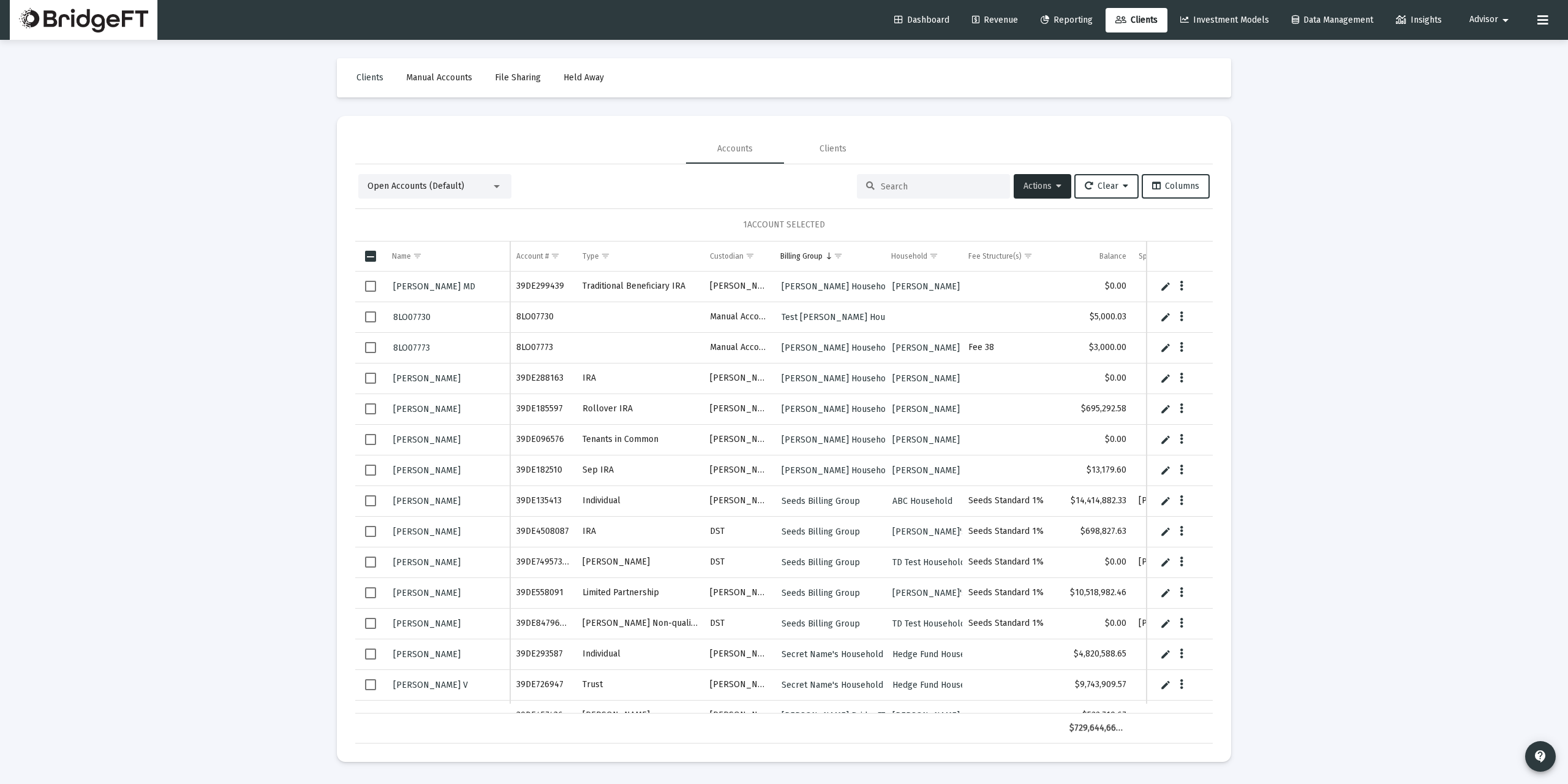
click at [1360, 337] on div "Loading... Clients Manual Accounts File Sharing Held Away Accounts Clients Open…" at bounding box center [784, 392] width 1568 height 784
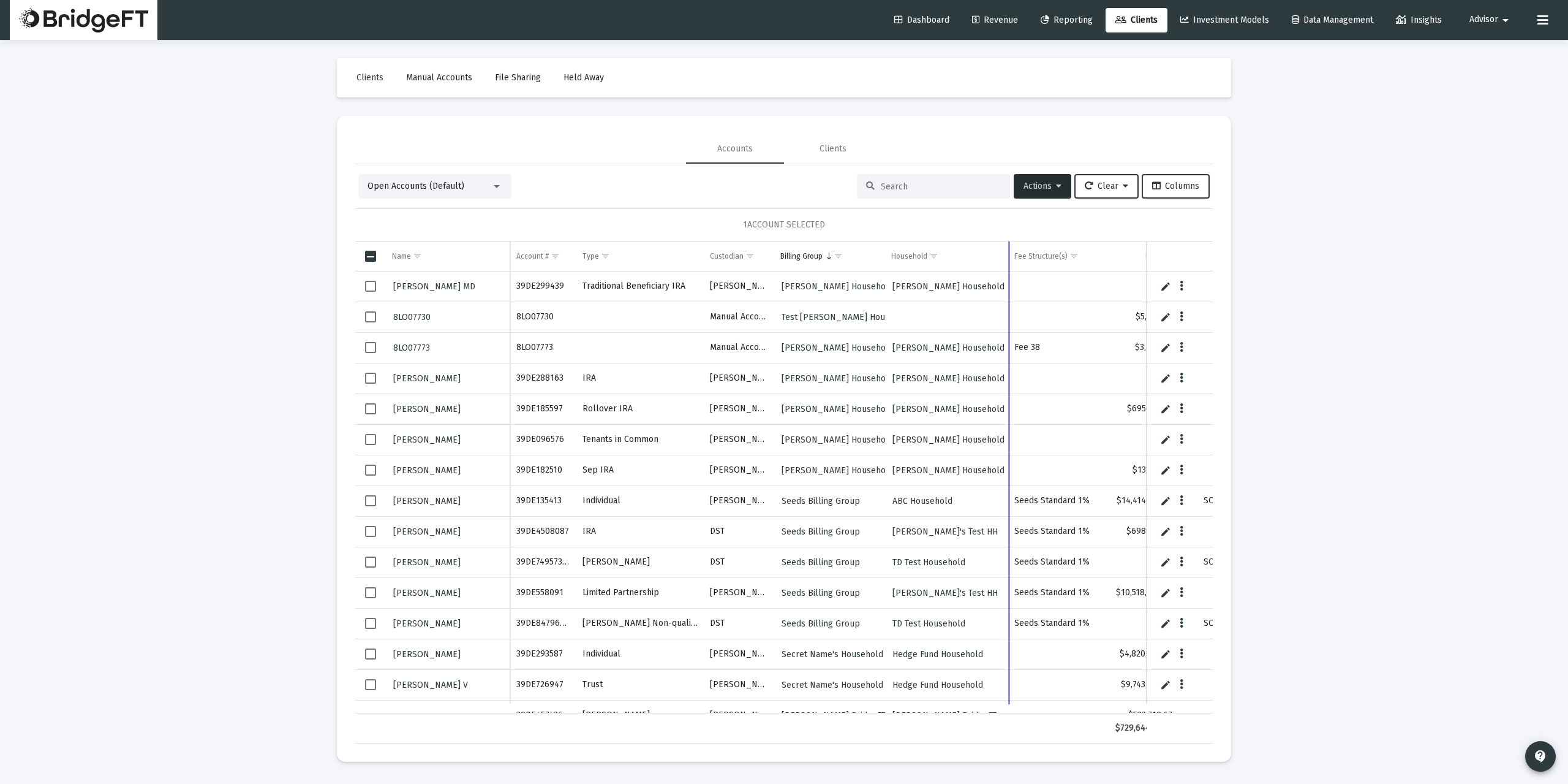
drag, startPoint x: 962, startPoint y: 254, endPoint x: 1009, endPoint y: 254, distance: 47.0
click at [1009, 254] on div "Name Name Account # Type Custodian Billing Group Household Fee Structure(s) Bal…" at bounding box center [784, 492] width 857 height 502
click at [1358, 259] on div "Loading... Clients Manual Accounts File Sharing Held Away Accounts Clients Open…" at bounding box center [784, 392] width 1568 height 784
click at [1487, 15] on span "Advisor" at bounding box center [1483, 20] width 29 height 10
click at [1476, 52] on link "Settings" at bounding box center [1491, 52] width 73 height 29
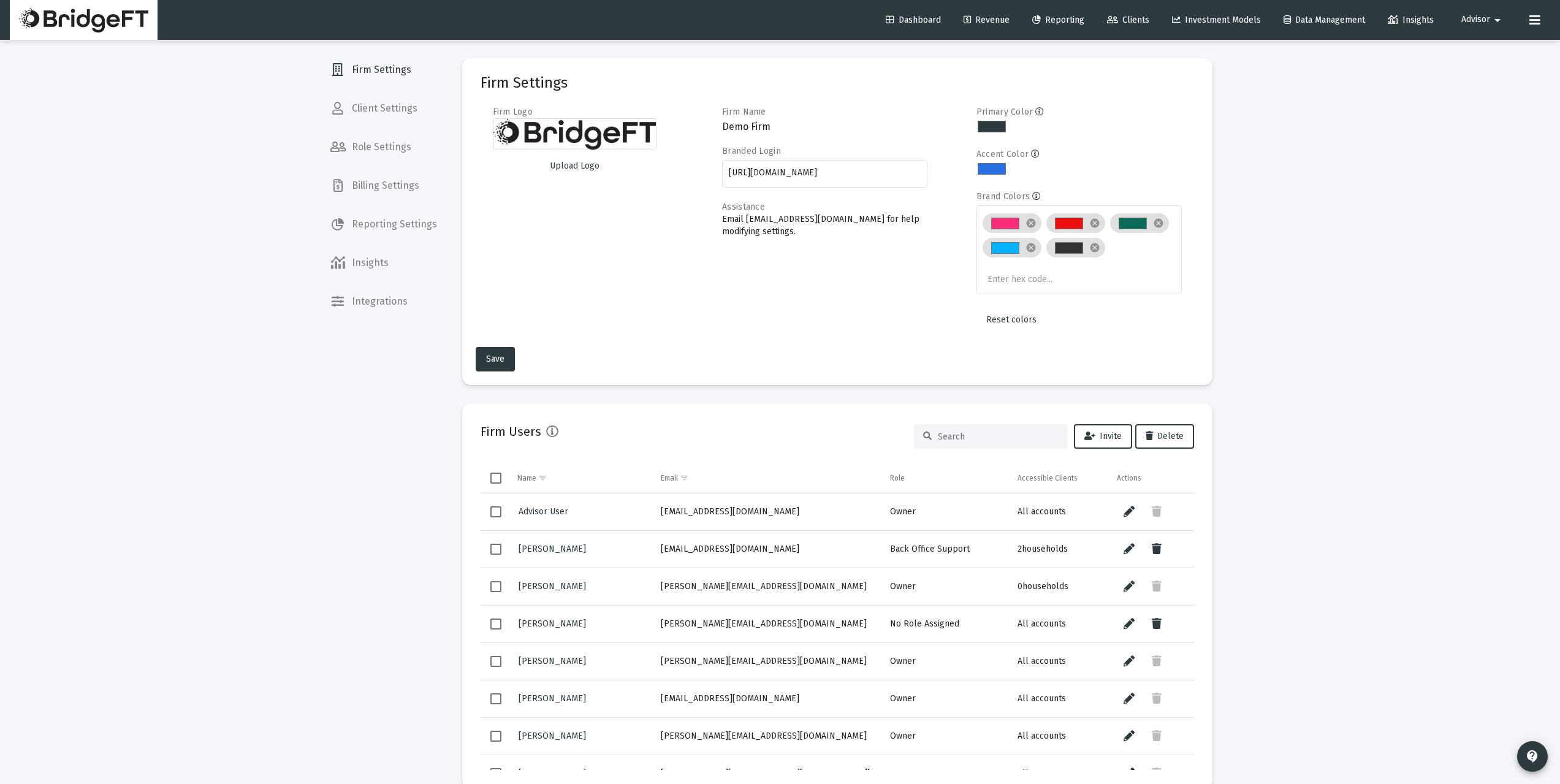
click at [399, 190] on span "Billing Settings" at bounding box center [383, 185] width 126 height 29
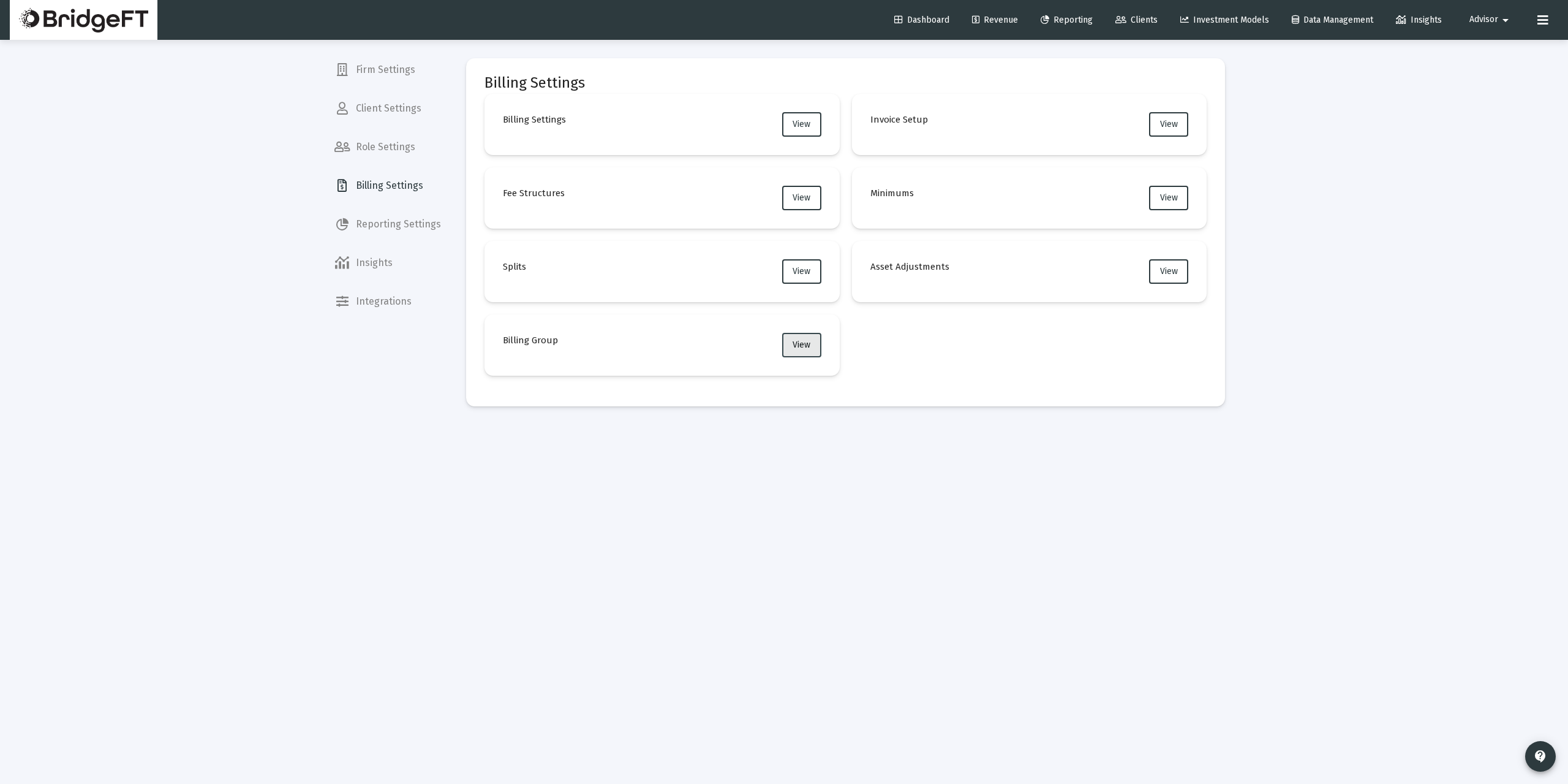
click at [799, 348] on span "View" at bounding box center [801, 344] width 17 height 10
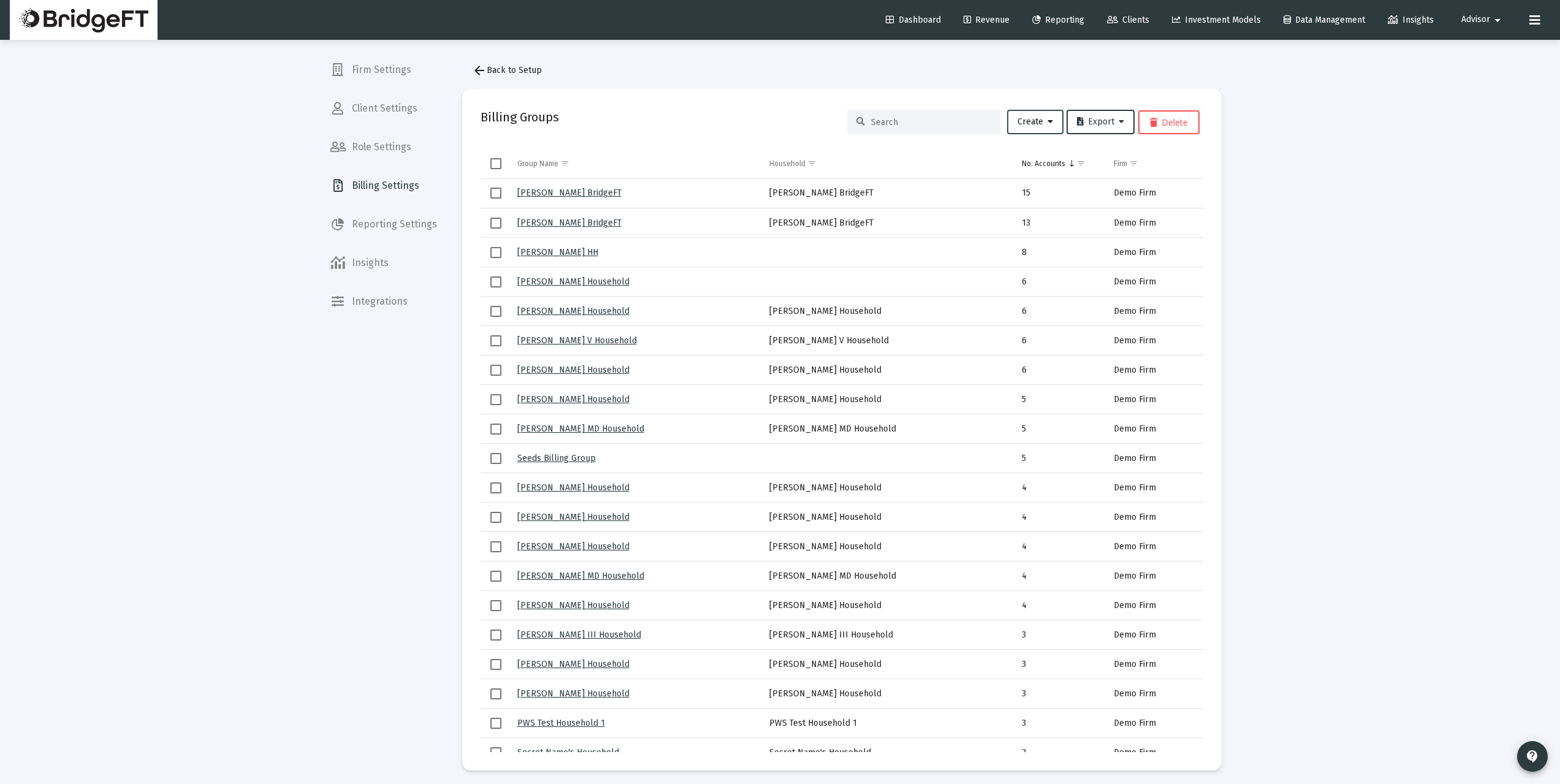
click at [1041, 125] on span "Create" at bounding box center [1035, 121] width 36 height 10
click at [1306, 236] on div at bounding box center [780, 392] width 1560 height 784
click at [979, 20] on span "Revenue" at bounding box center [986, 20] width 46 height 10
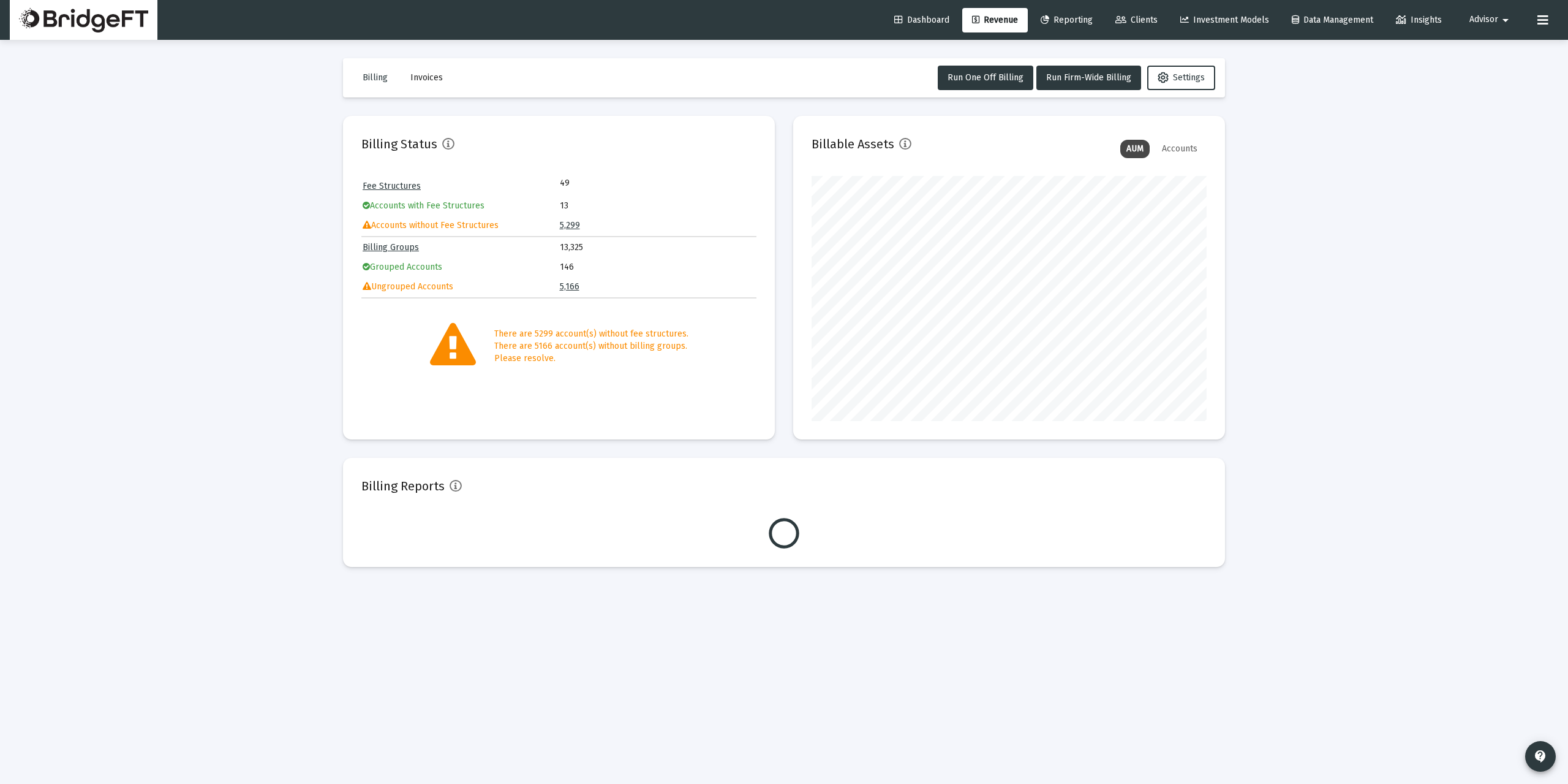
scroll to position [245, 395]
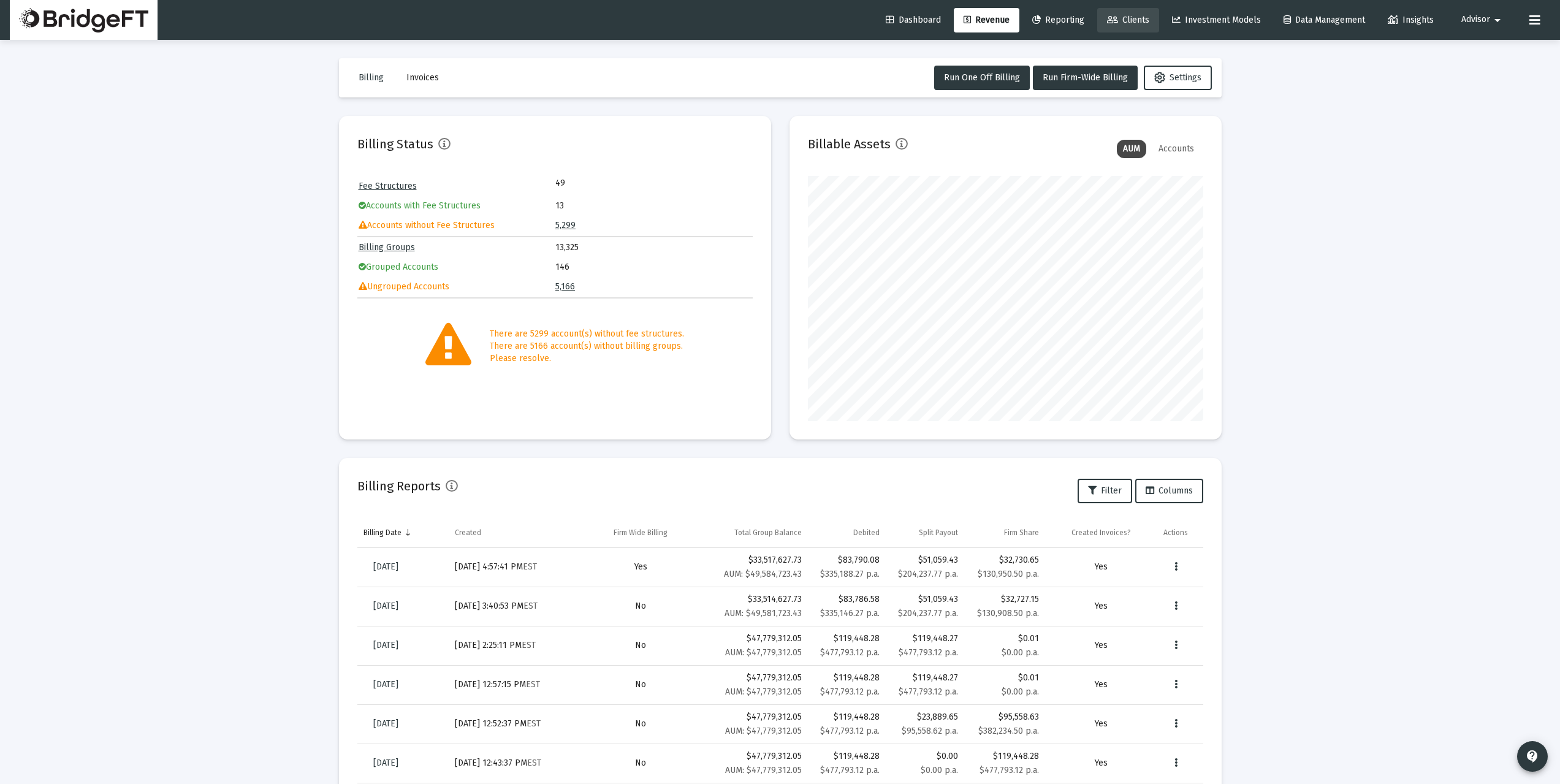
click at [1117, 21] on span "Clients" at bounding box center [1128, 20] width 43 height 10
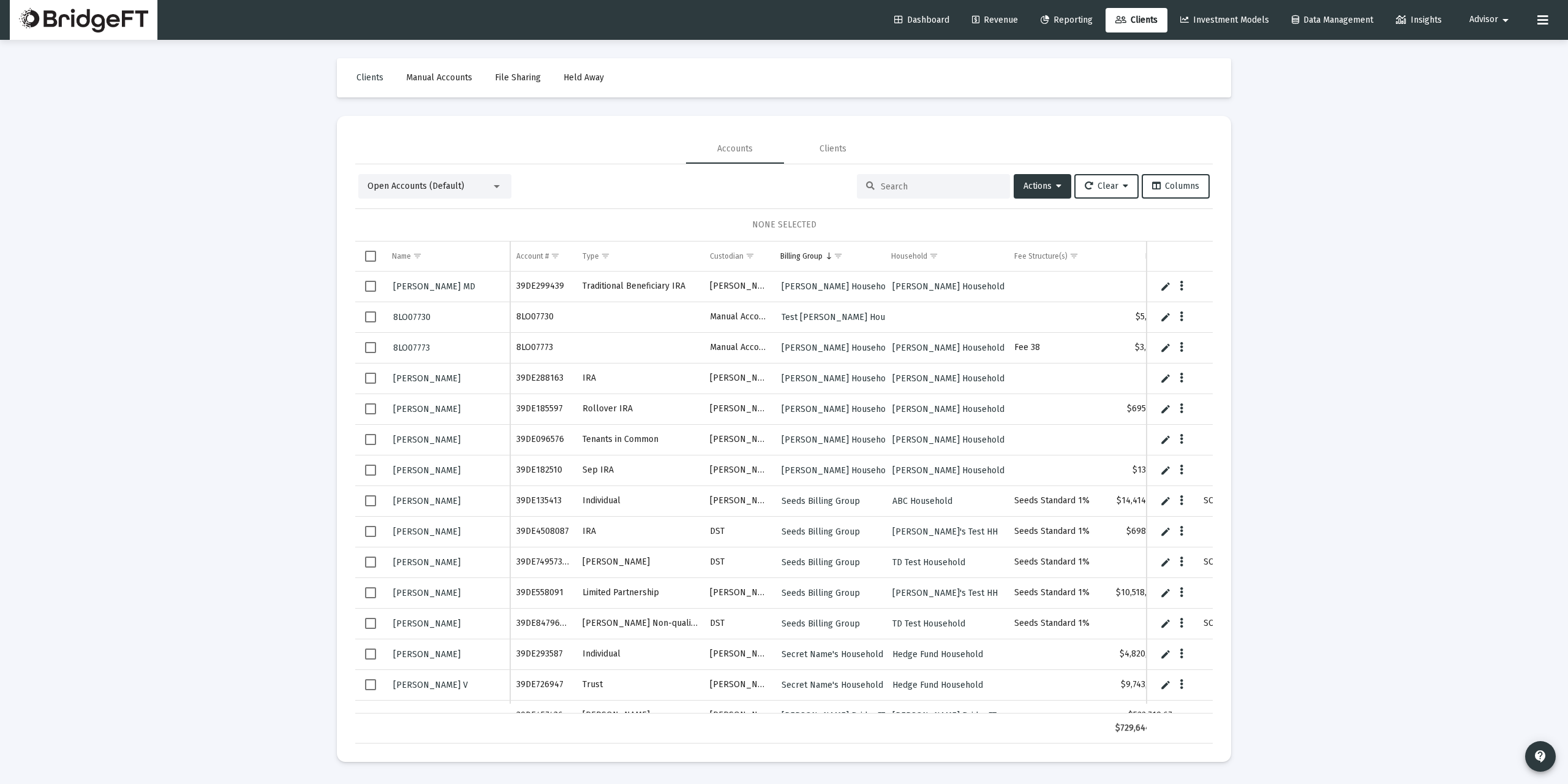
click at [367, 317] on span "Select row" at bounding box center [371, 317] width 11 height 11
click at [1038, 183] on span "Actions" at bounding box center [1042, 185] width 38 height 10
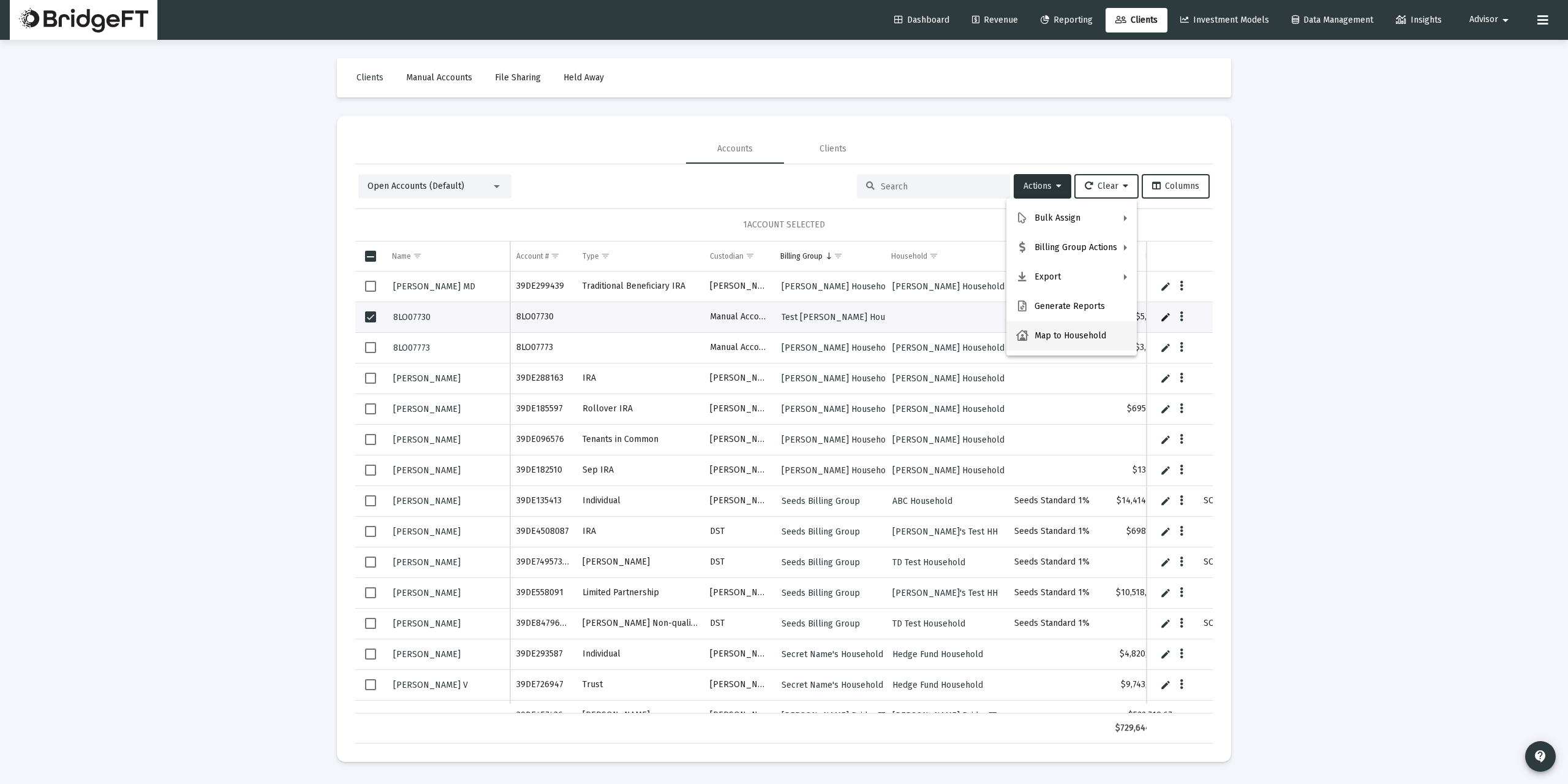
click at [1078, 341] on button "Map to Household" at bounding box center [1071, 336] width 130 height 29
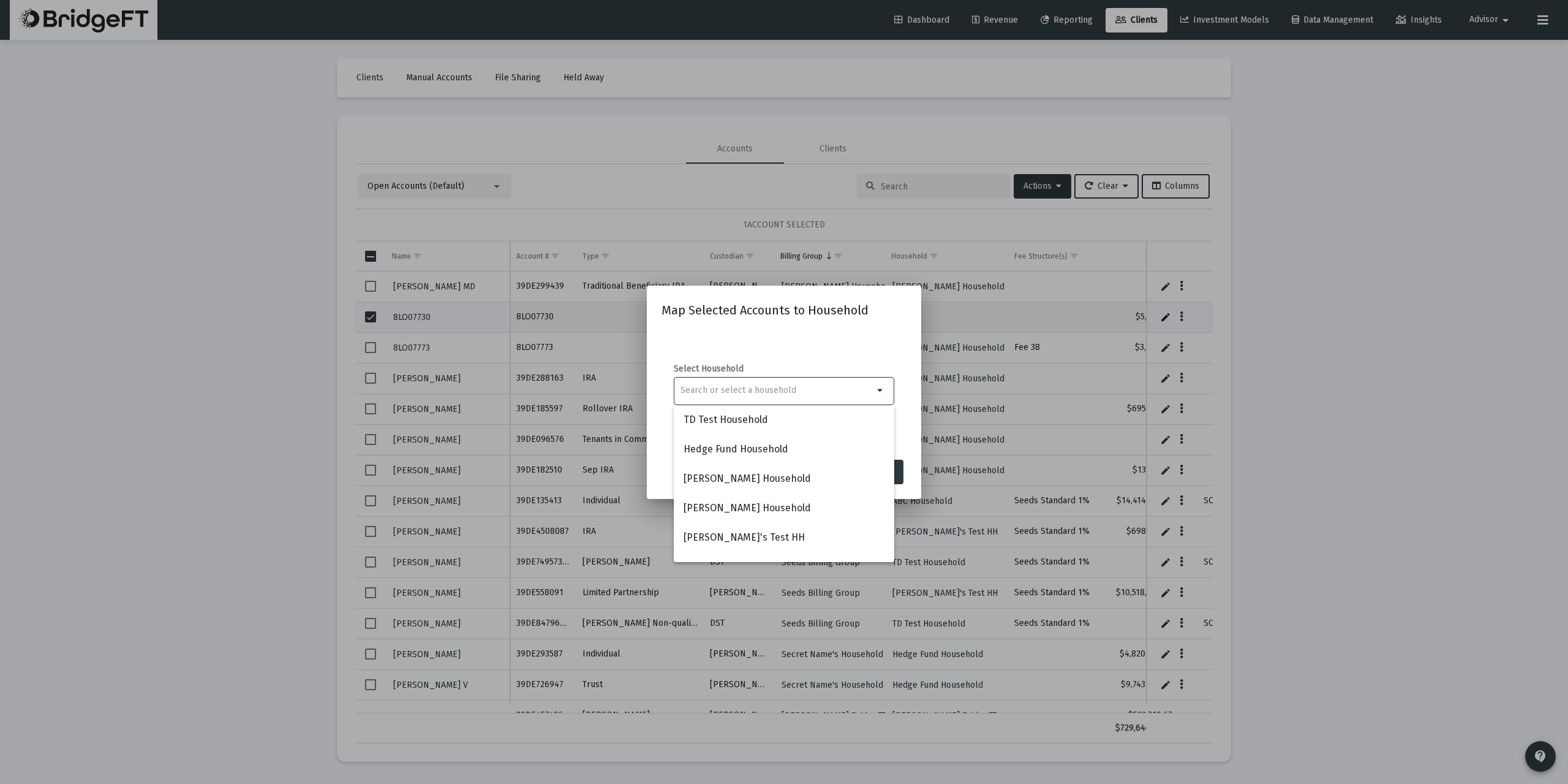
click at [814, 341] on div "Select Household arrow_drop_down" at bounding box center [784, 391] width 245 height 123
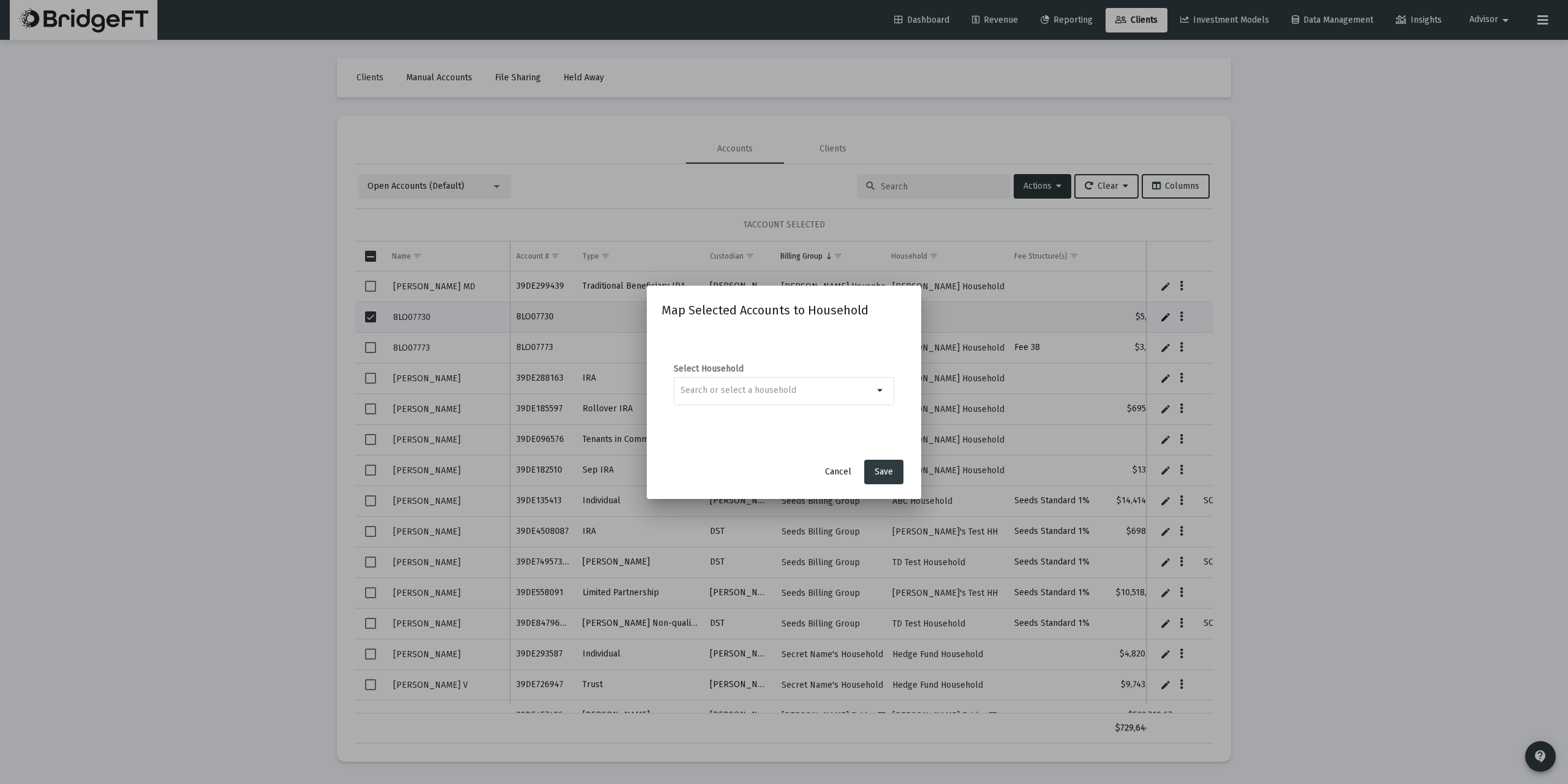
click at [829, 470] on span "Cancel" at bounding box center [838, 471] width 26 height 10
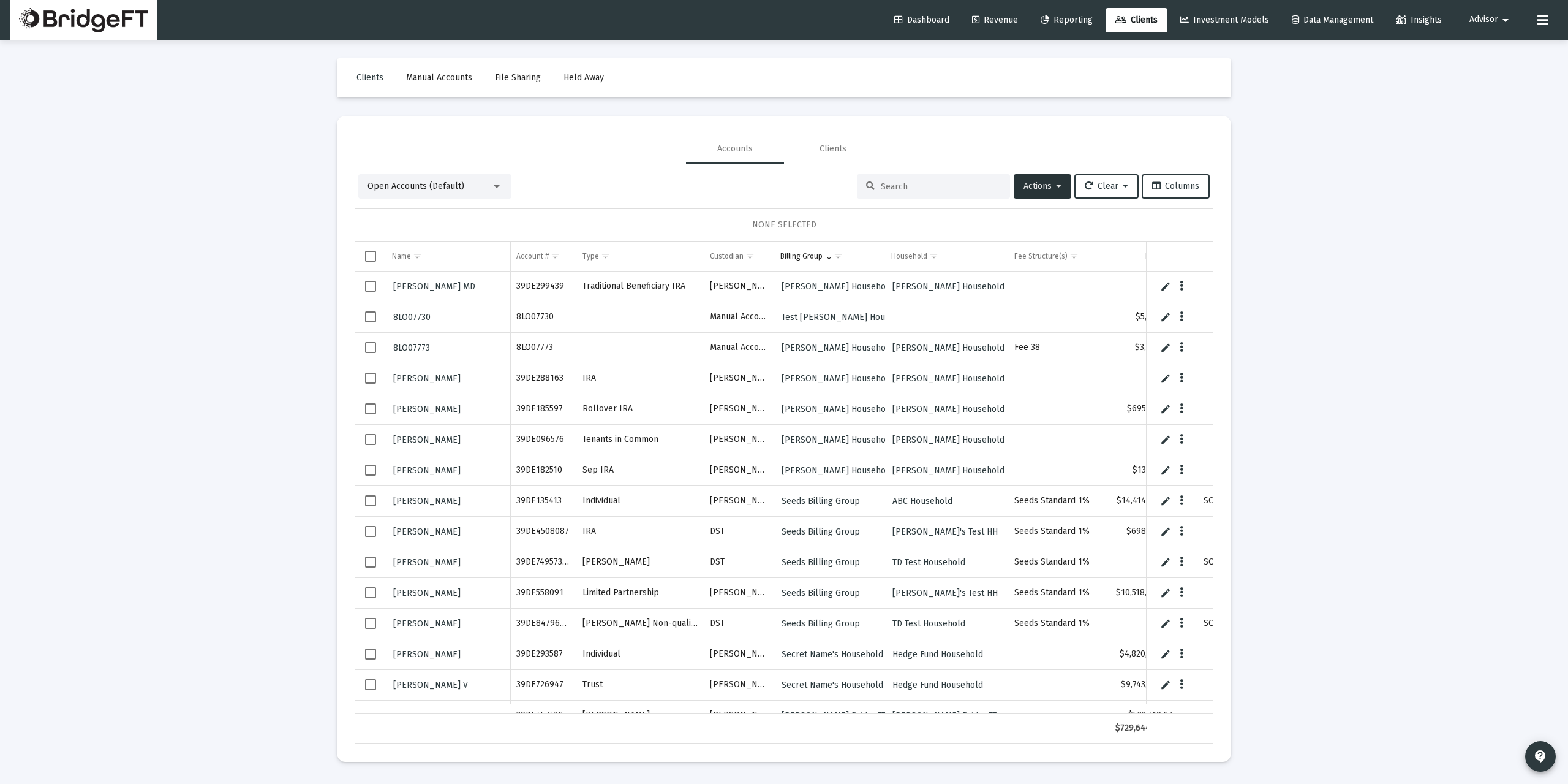
click at [483, 188] on div "Open Accounts (Default)" at bounding box center [430, 187] width 124 height 13
click at [553, 185] on div at bounding box center [784, 392] width 1568 height 784
click at [489, 188] on div "Open Accounts (Default)" at bounding box center [430, 187] width 124 height 13
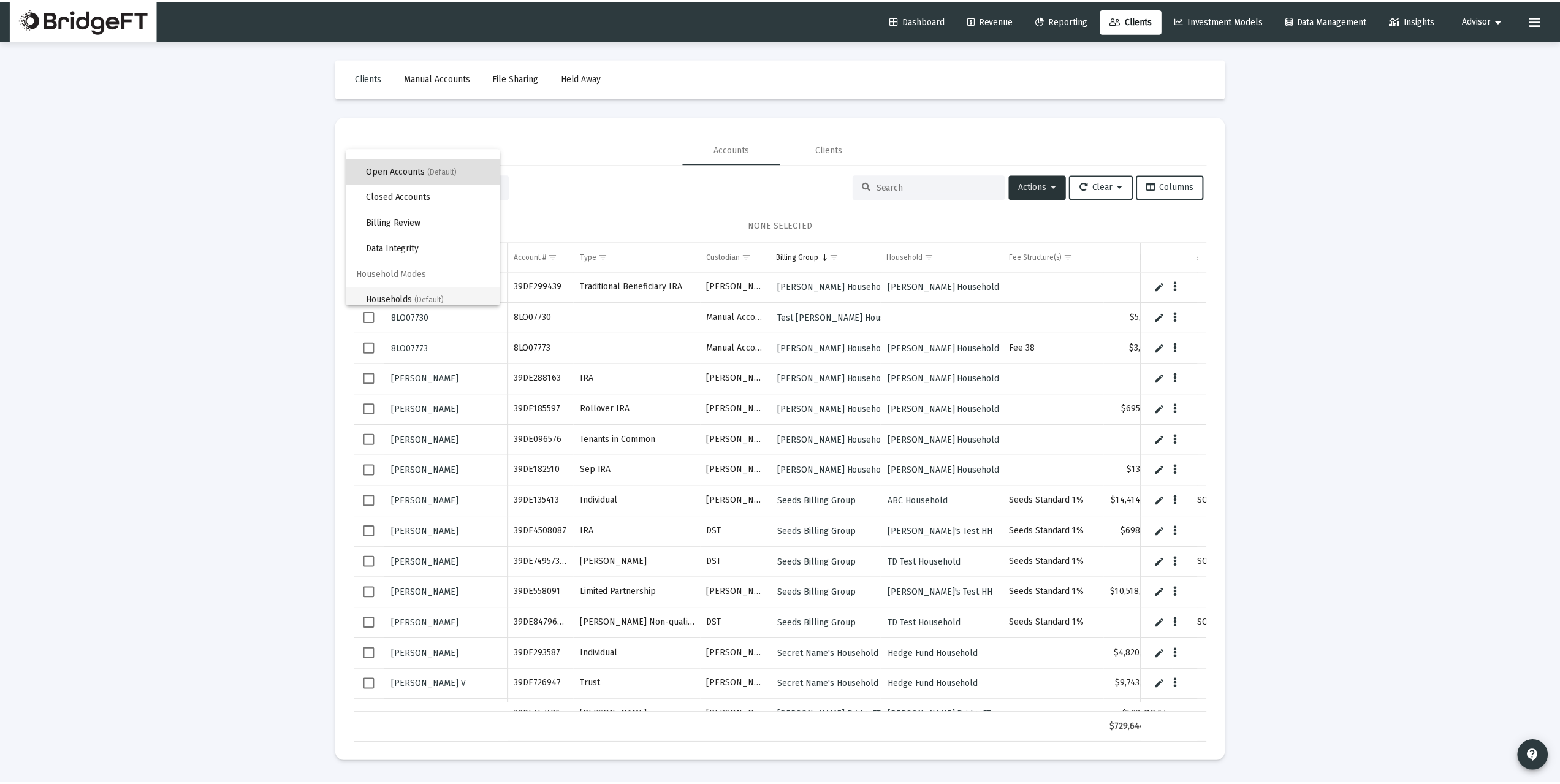
scroll to position [23, 0]
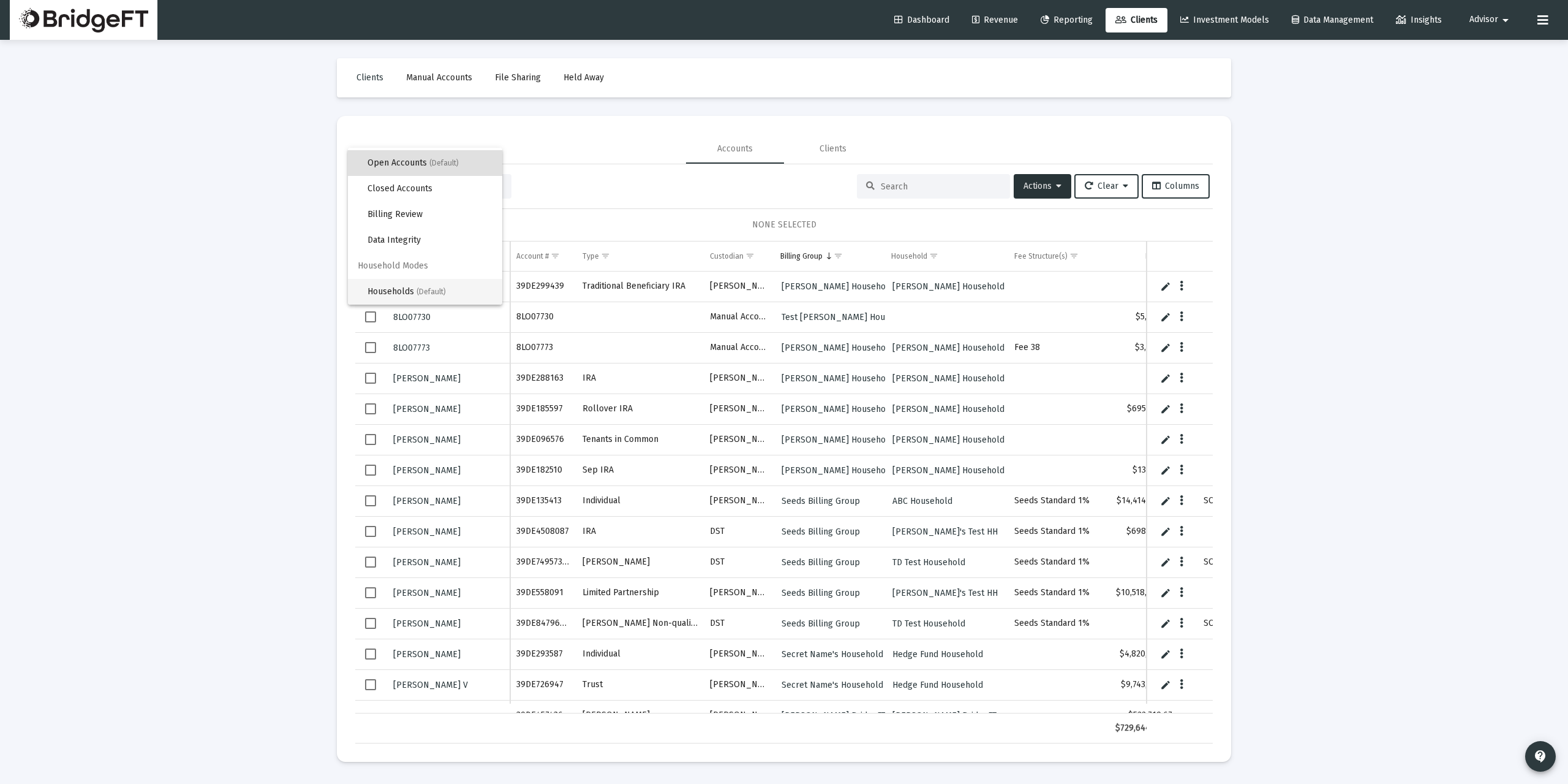
click at [419, 289] on span "(Default)" at bounding box center [431, 291] width 29 height 8
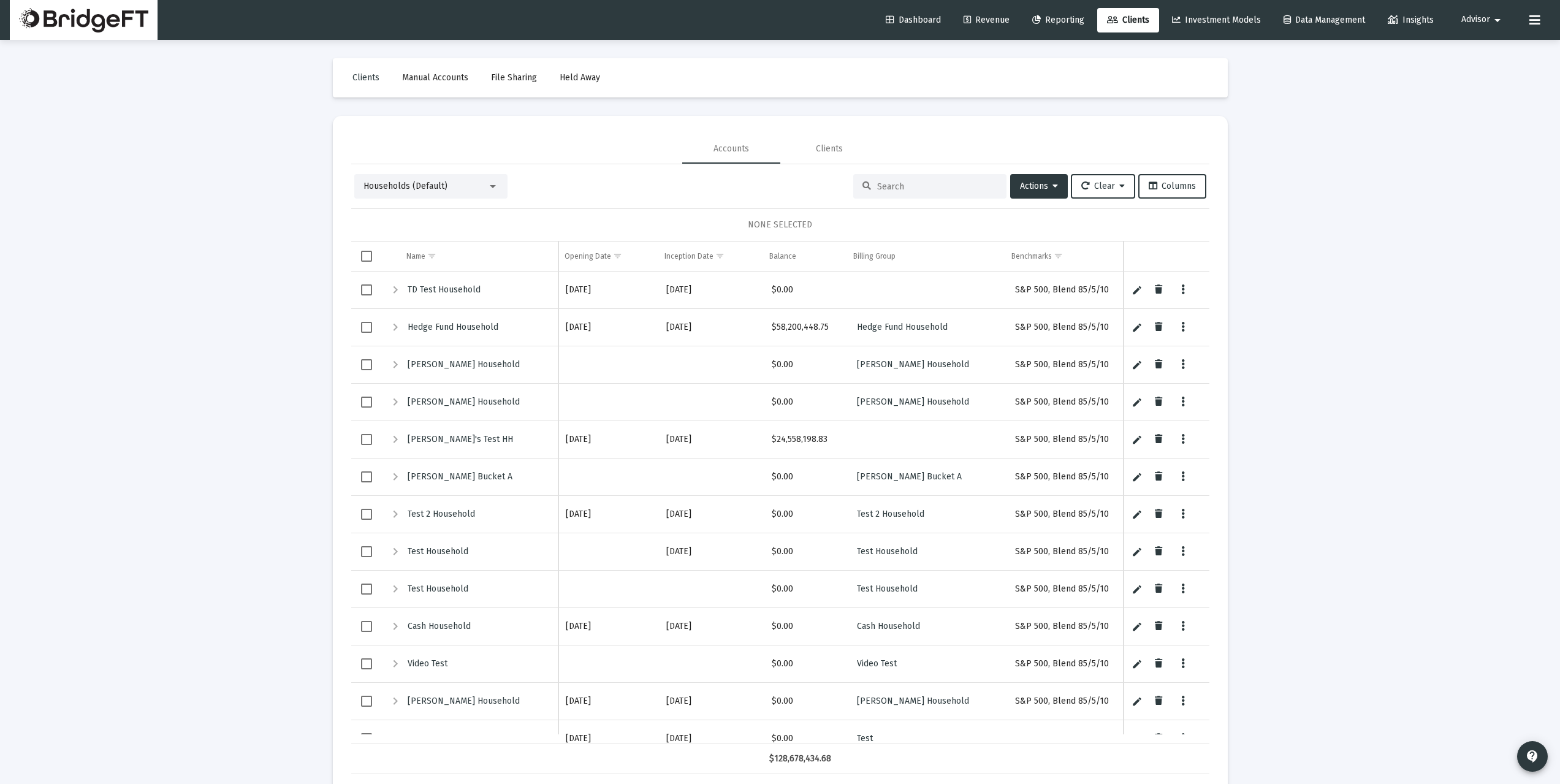
click at [1491, 13] on button "Advisor arrow_drop_down" at bounding box center [1483, 20] width 73 height 24
click at [1490, 54] on span "Settings" at bounding box center [1492, 52] width 36 height 29
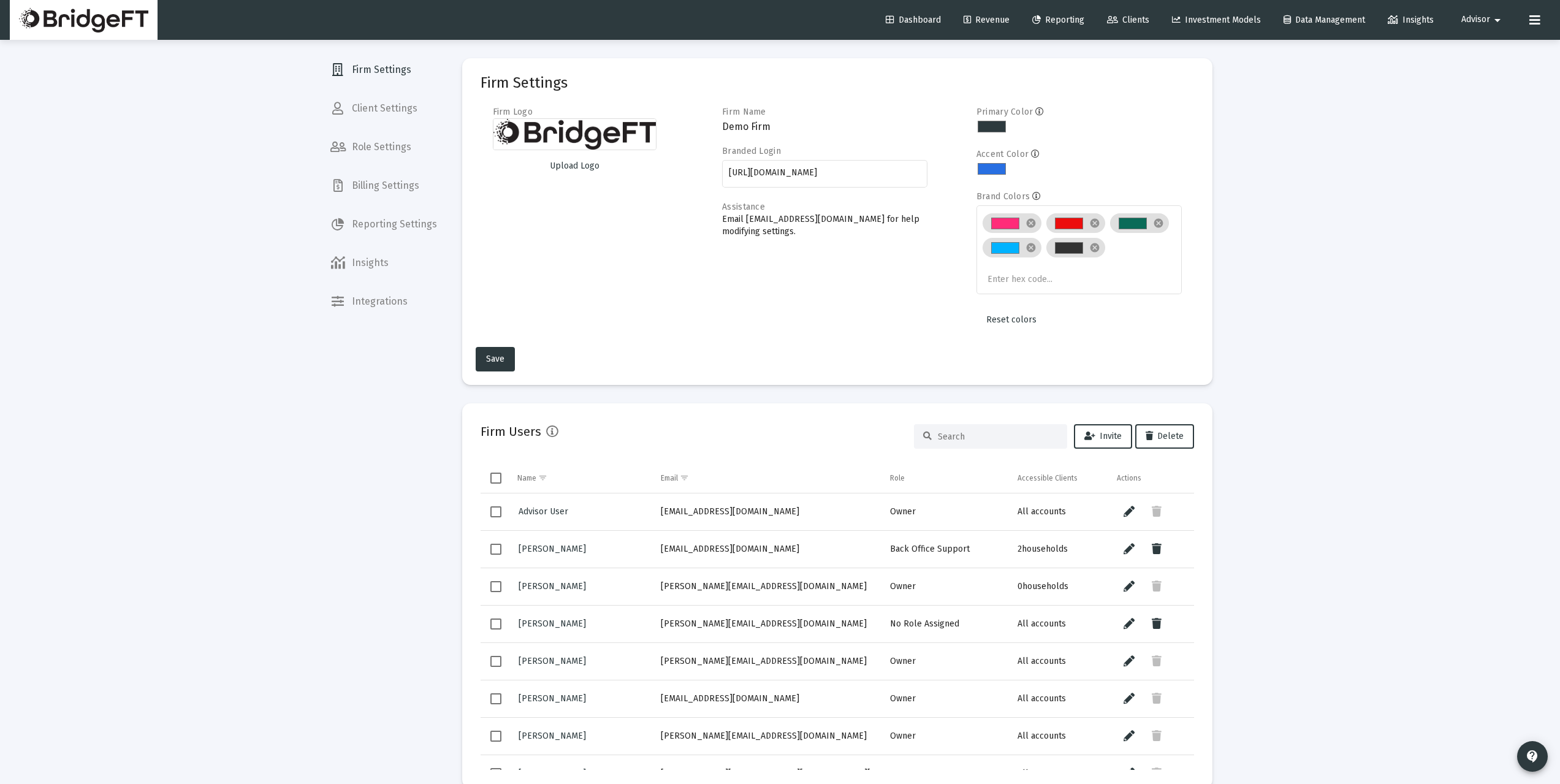
click at [408, 188] on span "Billing Settings" at bounding box center [383, 185] width 126 height 29
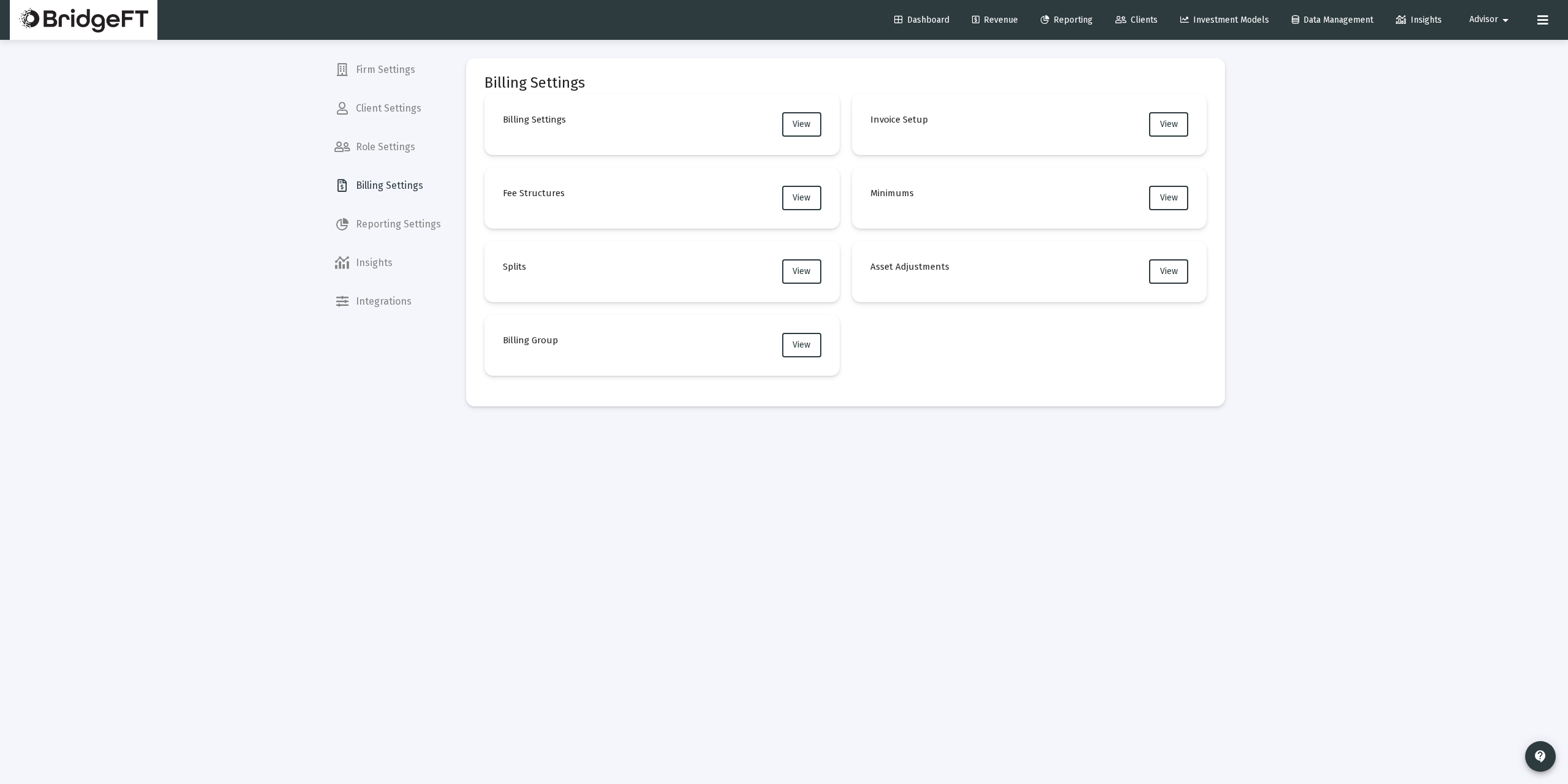
click at [405, 220] on span "Reporting Settings" at bounding box center [387, 224] width 126 height 29
click at [1130, 16] on span "Clients" at bounding box center [1136, 20] width 42 height 10
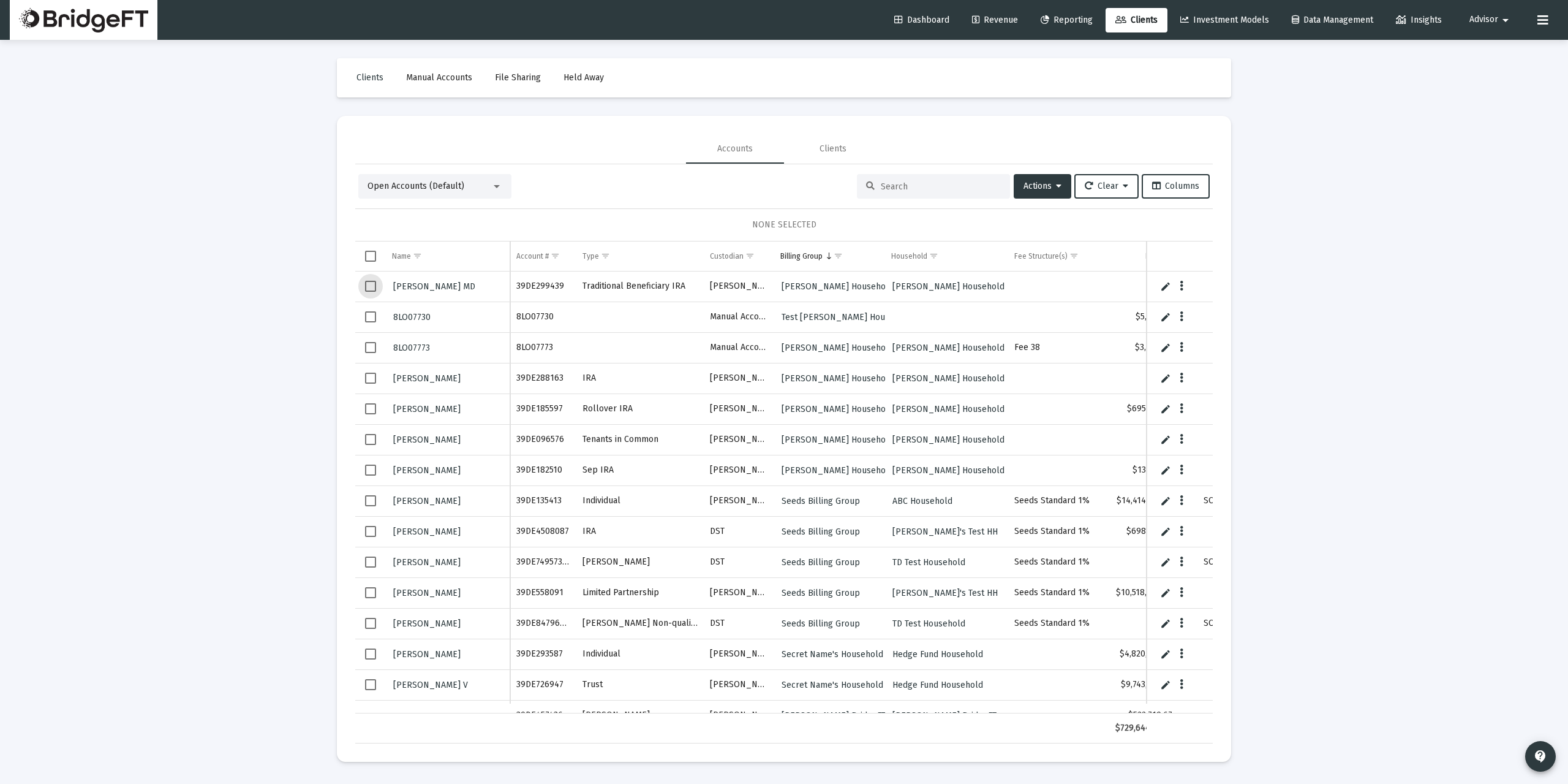
click at [369, 284] on span "Select row" at bounding box center [371, 286] width 11 height 11
click at [371, 315] on span "Select row" at bounding box center [371, 317] width 11 height 11
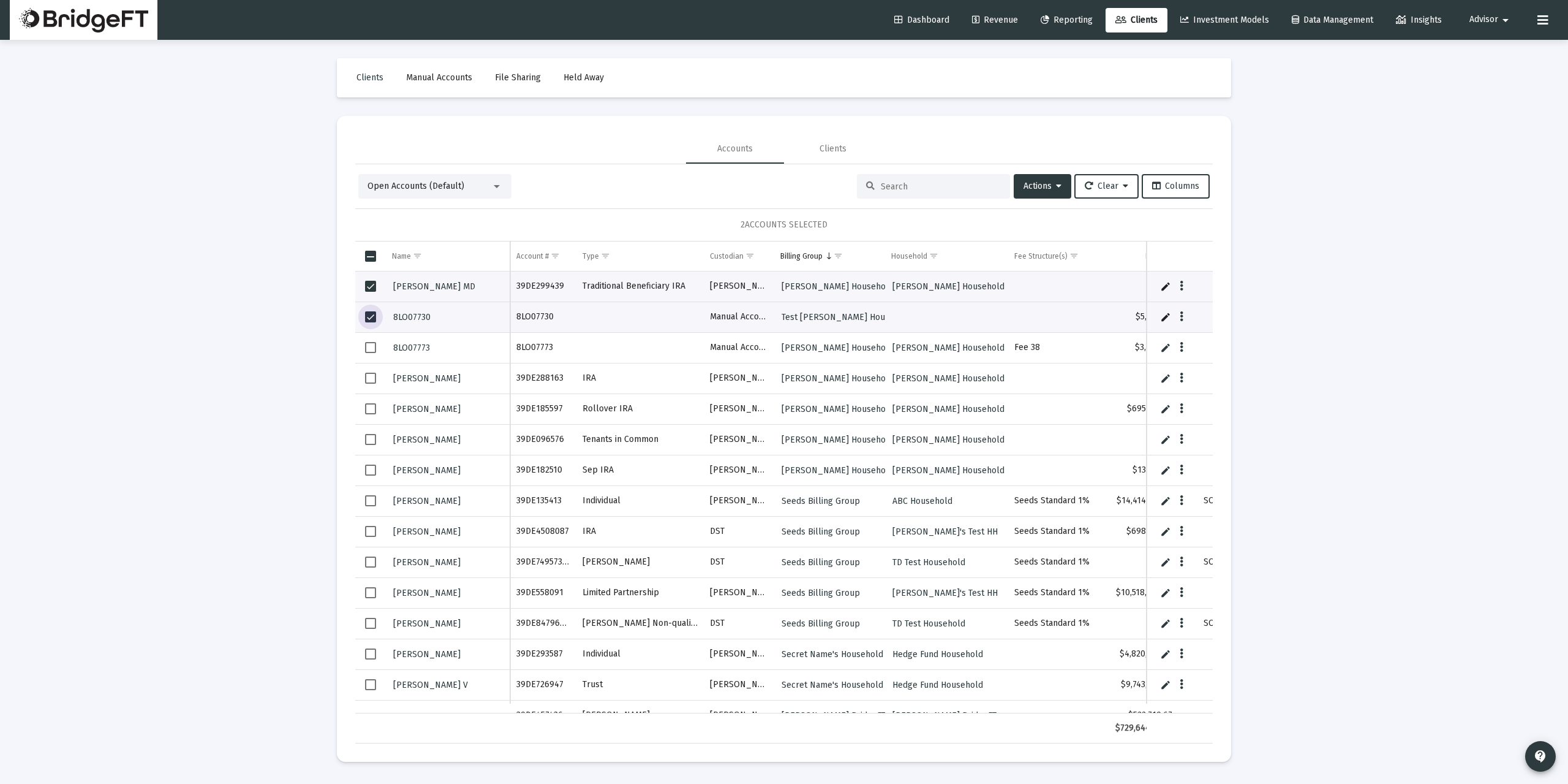
click at [371, 291] on span "Select row" at bounding box center [371, 286] width 11 height 11
click at [1034, 185] on span "Actions" at bounding box center [1042, 185] width 38 height 10
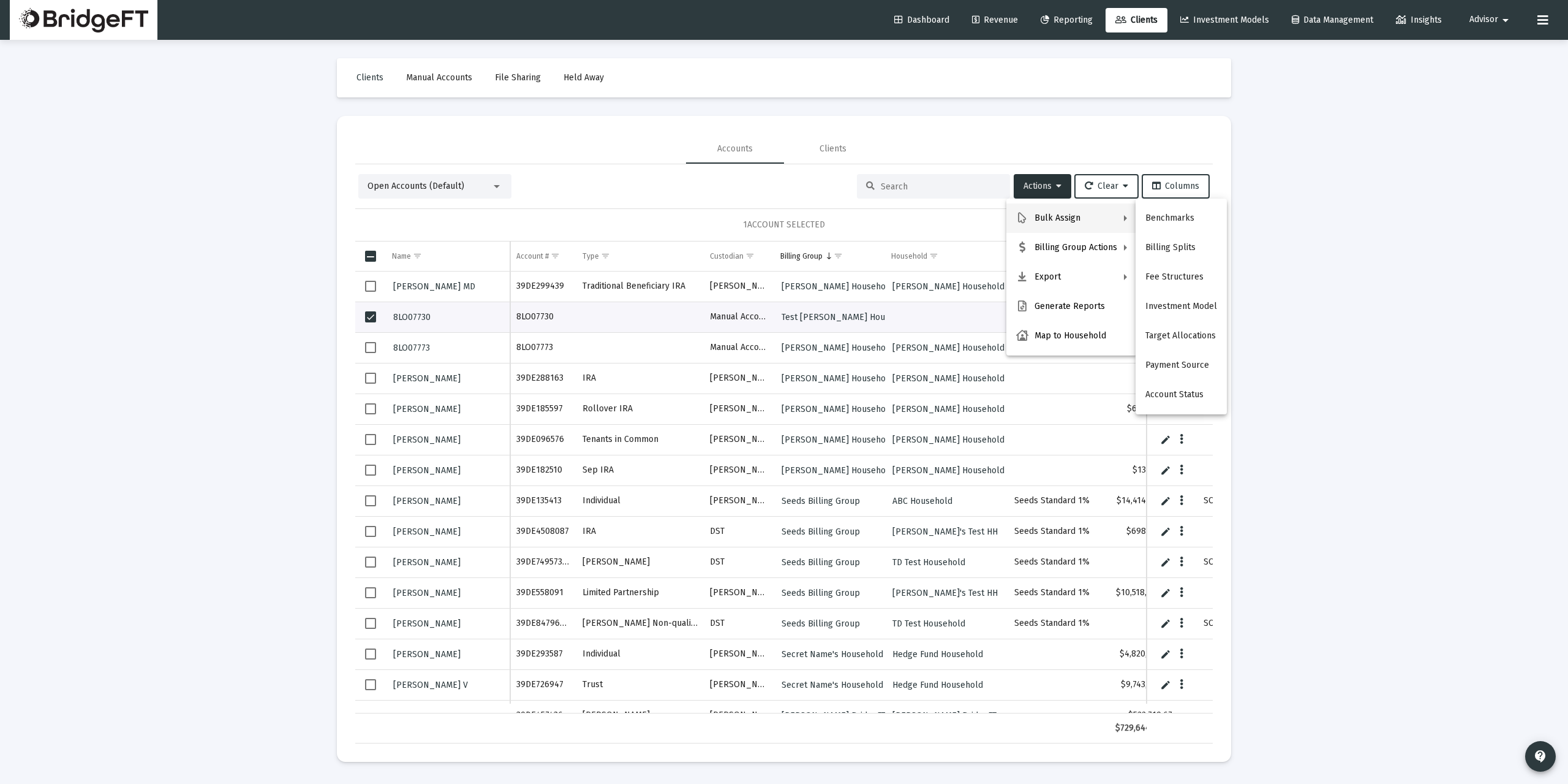
click at [1273, 313] on div at bounding box center [784, 392] width 1568 height 784
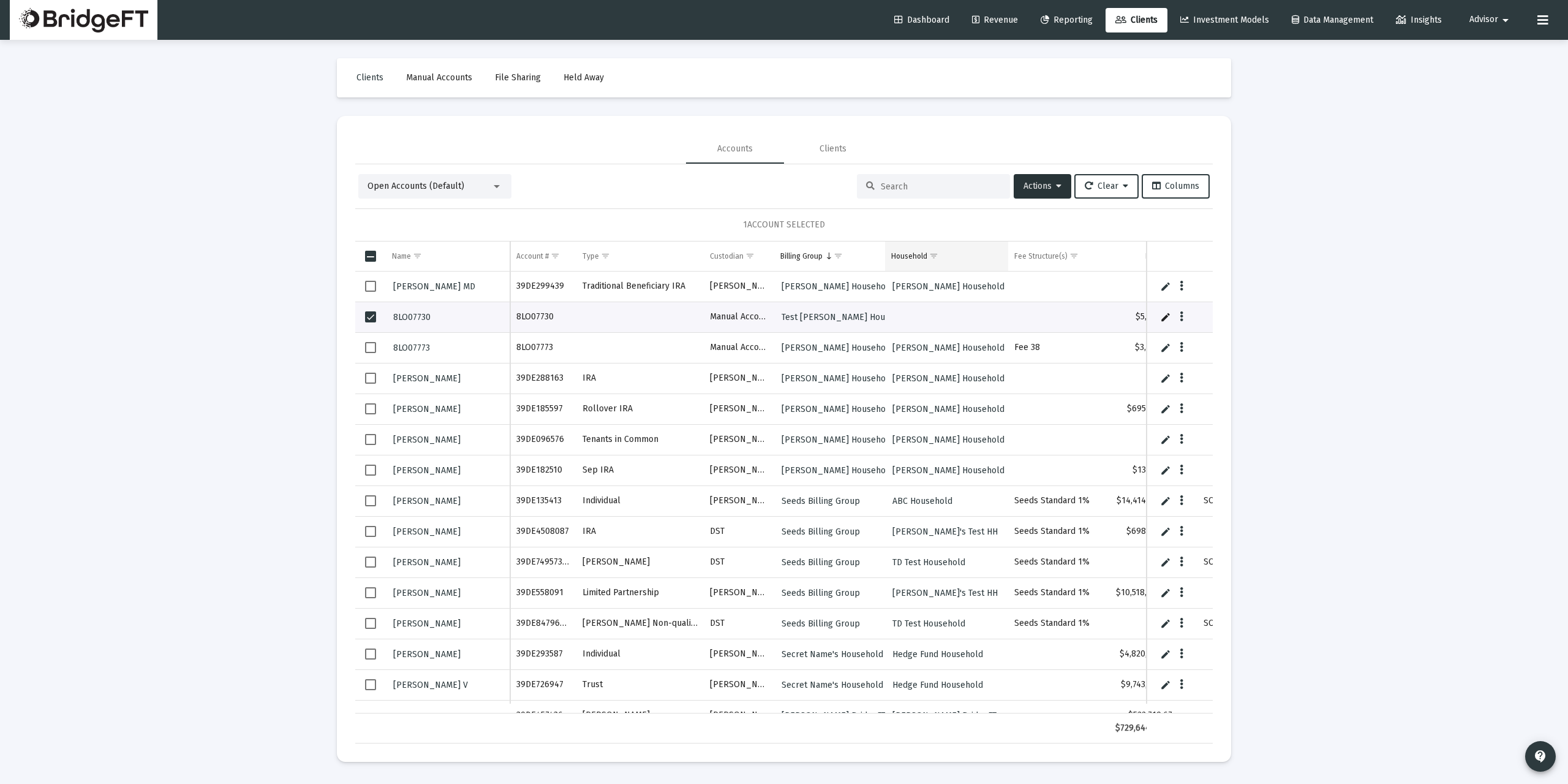
click at [907, 253] on div "Household" at bounding box center [909, 256] width 36 height 10
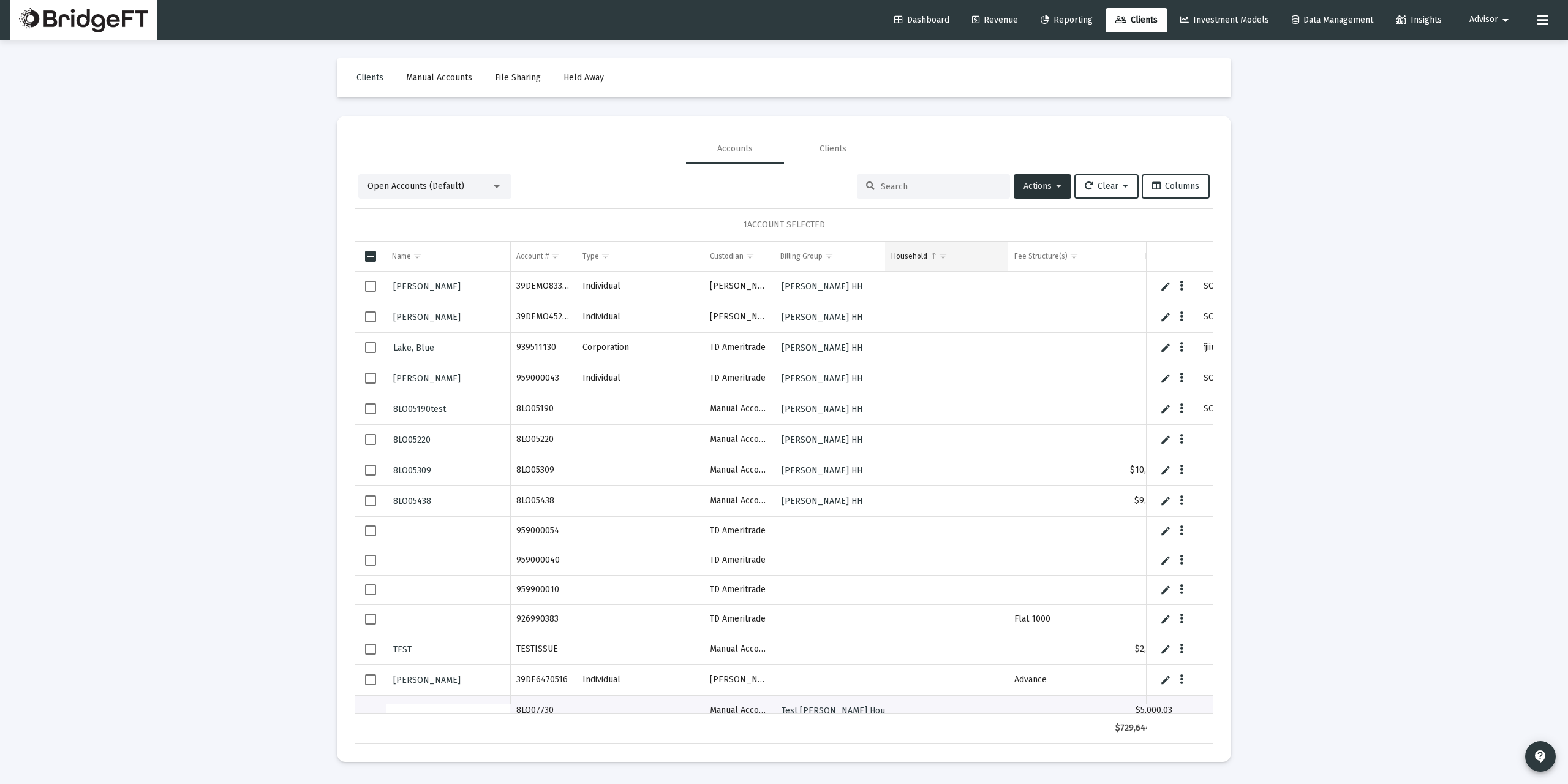
click at [900, 253] on div "Household" at bounding box center [909, 256] width 36 height 10
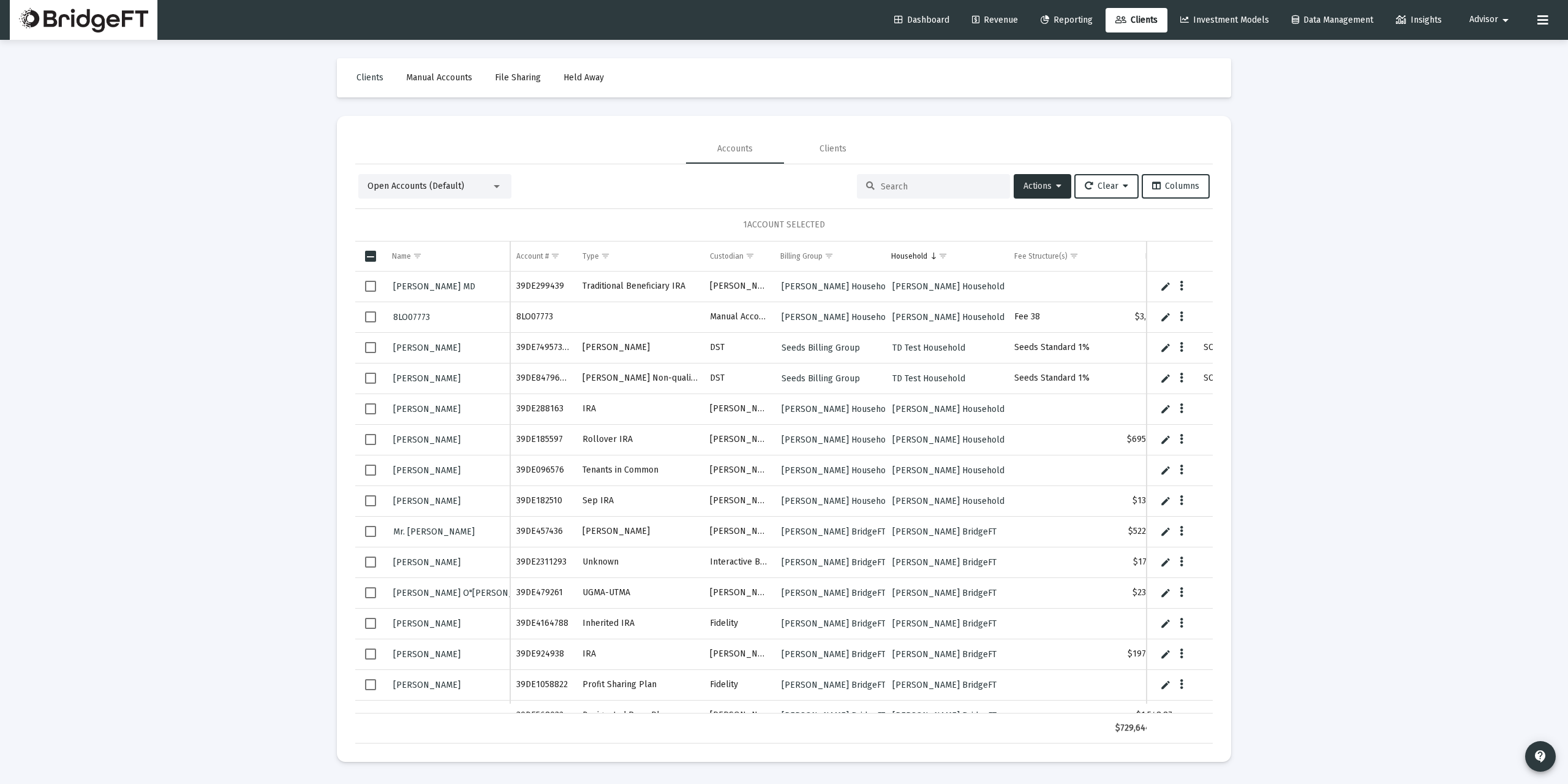
click at [1301, 297] on div "Loading... Clients Manual Accounts File Sharing Held Away Accounts Clients Open…" at bounding box center [784, 392] width 1568 height 784
click at [1397, 356] on div "Loading... Clients Manual Accounts File Sharing Held Away Accounts Clients Open…" at bounding box center [784, 392] width 1568 height 784
click at [915, 19] on span "Dashboard" at bounding box center [922, 20] width 55 height 10
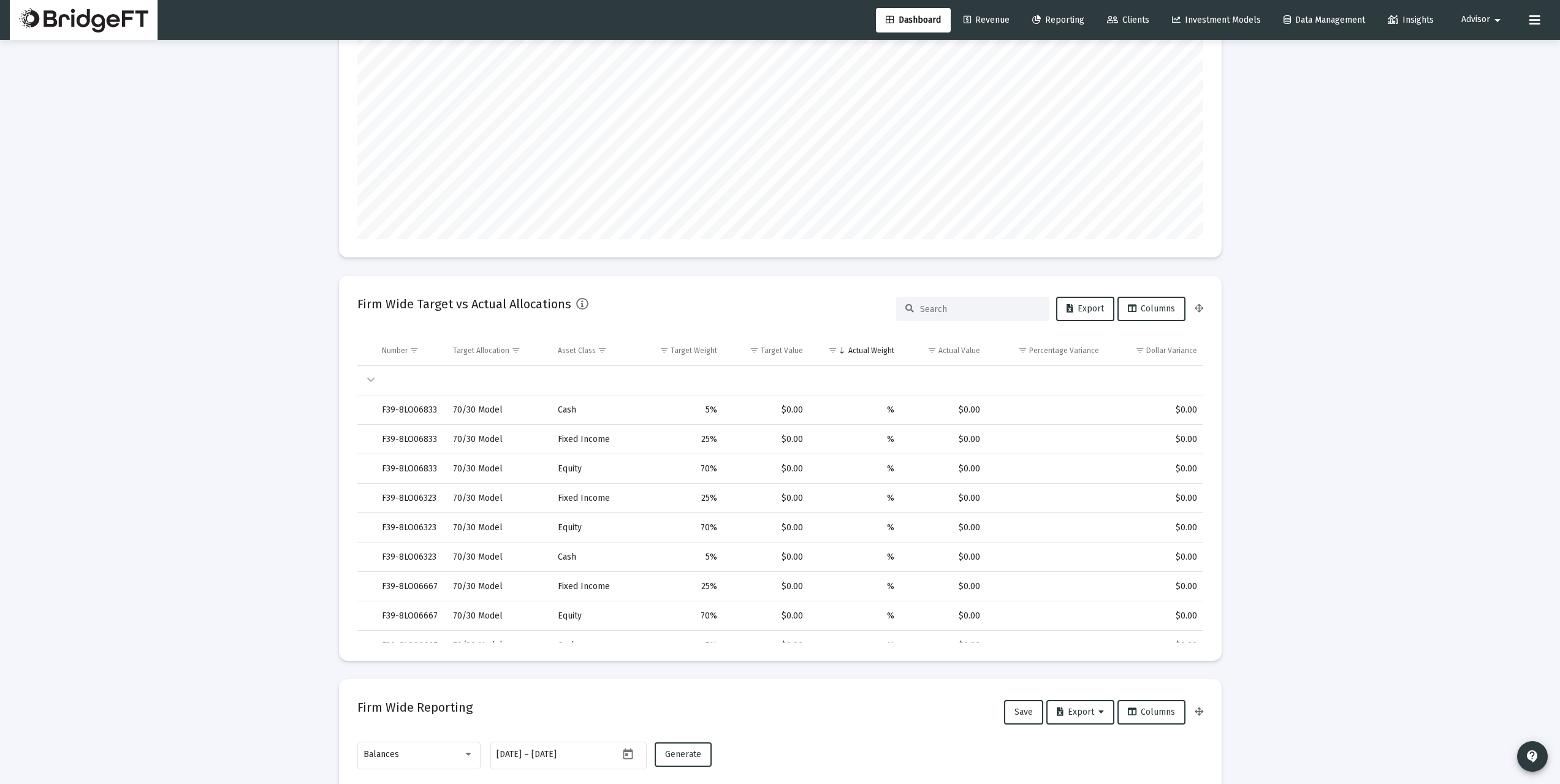
scroll to position [164, 0]
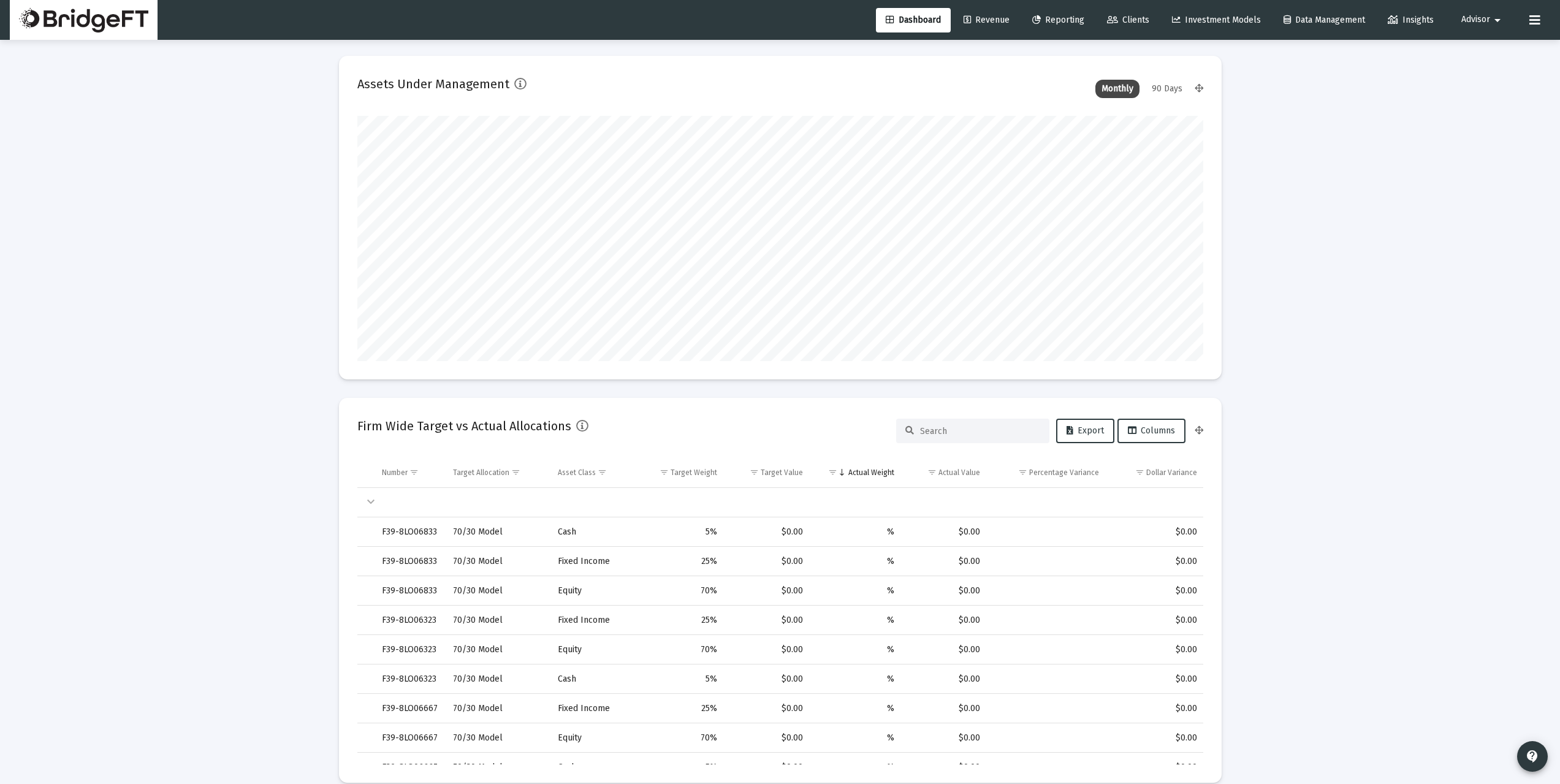
scroll to position [0, 0]
click at [1058, 19] on span "Reporting" at bounding box center [1058, 20] width 52 height 10
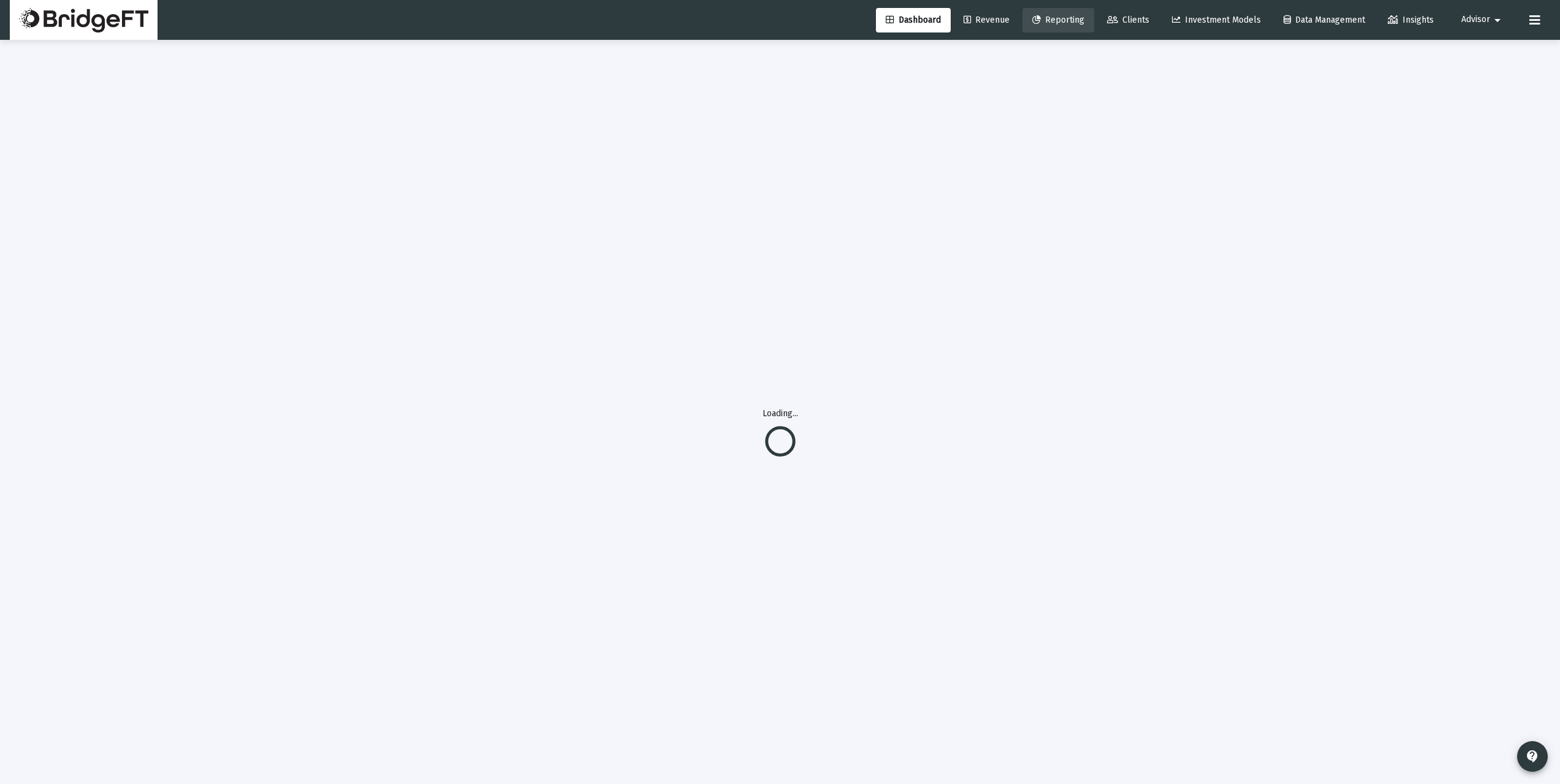
select select "View all"
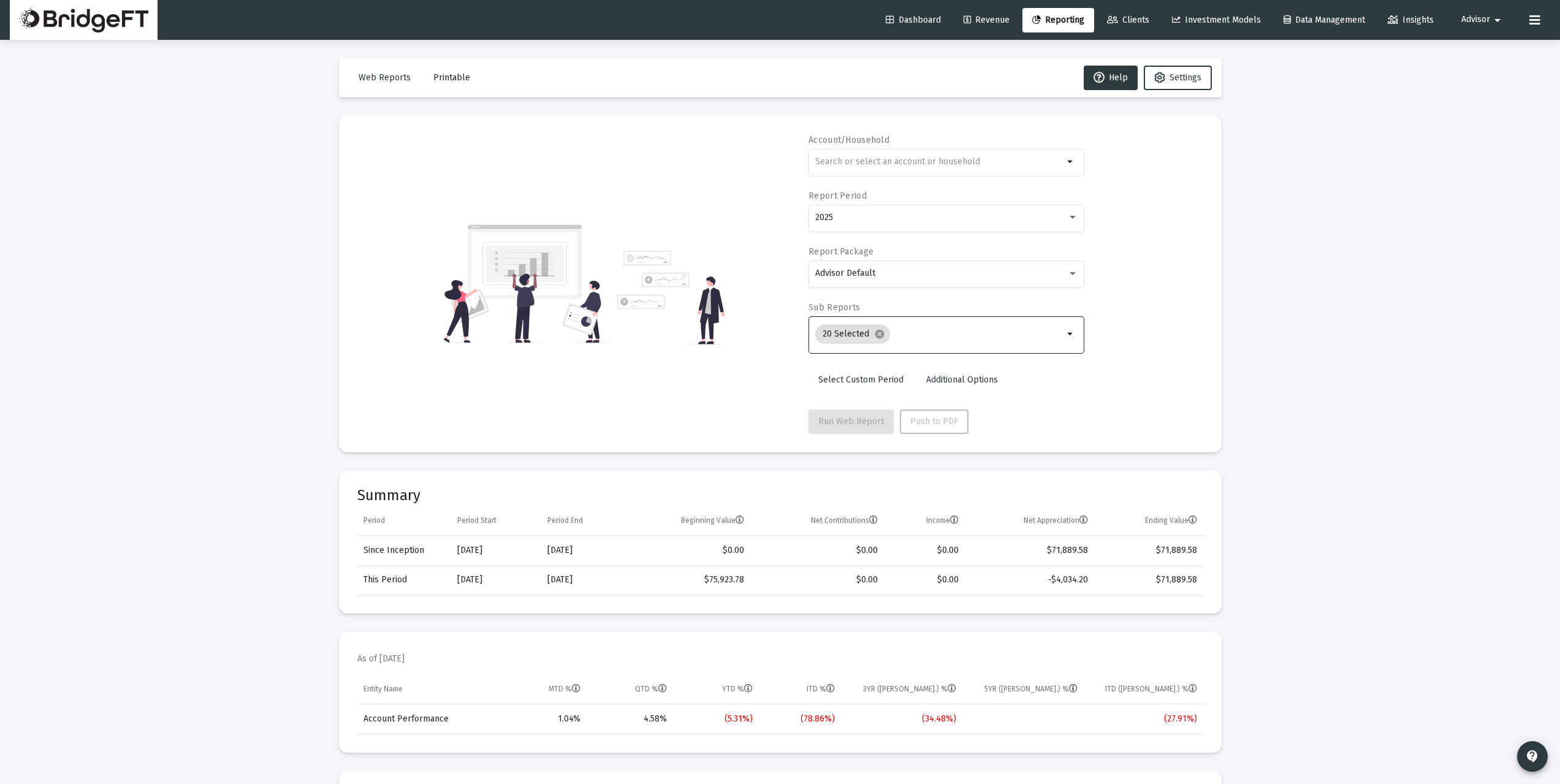
click at [908, 334] on input "Selection" at bounding box center [979, 334] width 169 height 10
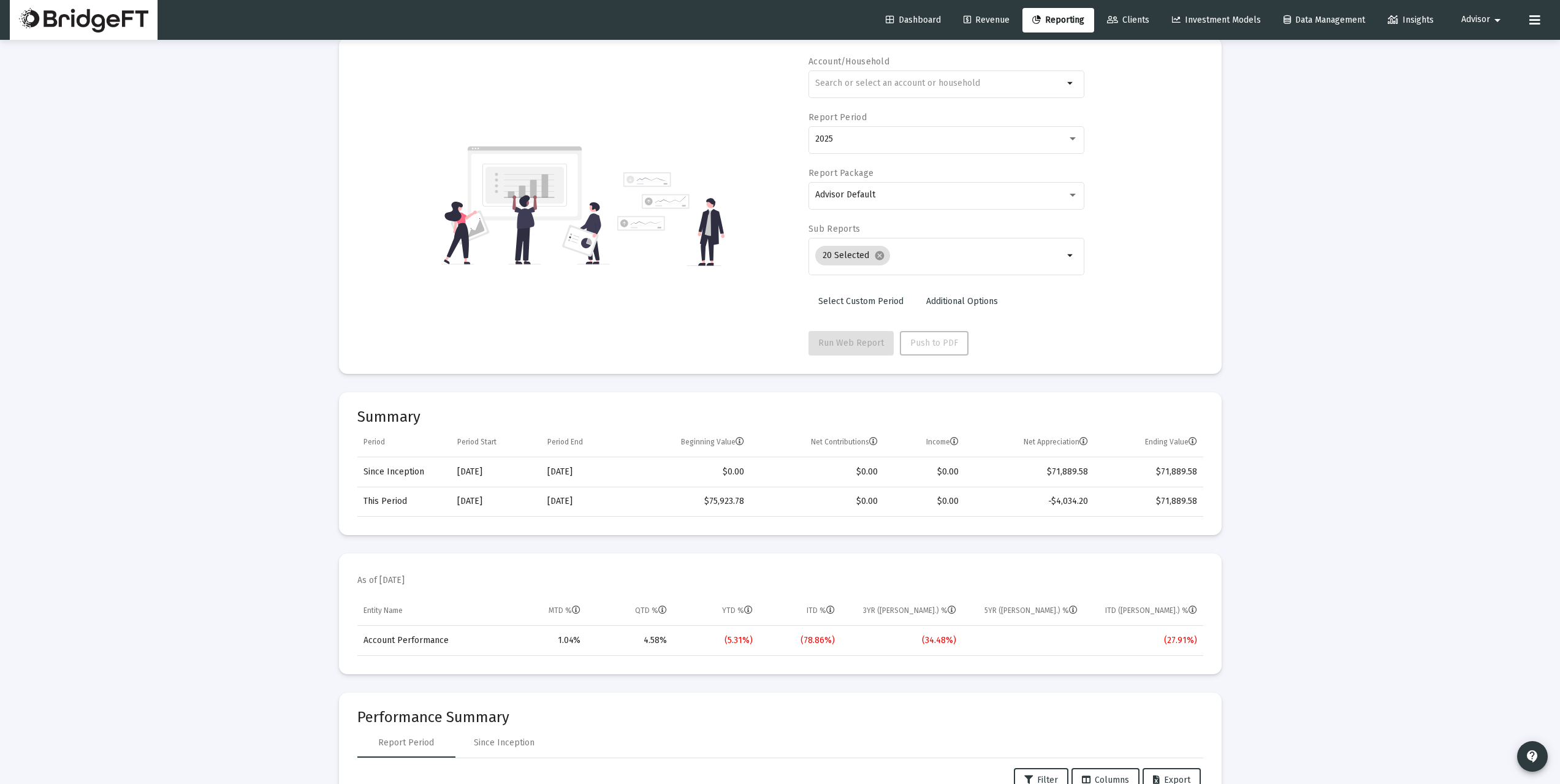
scroll to position [164, 0]
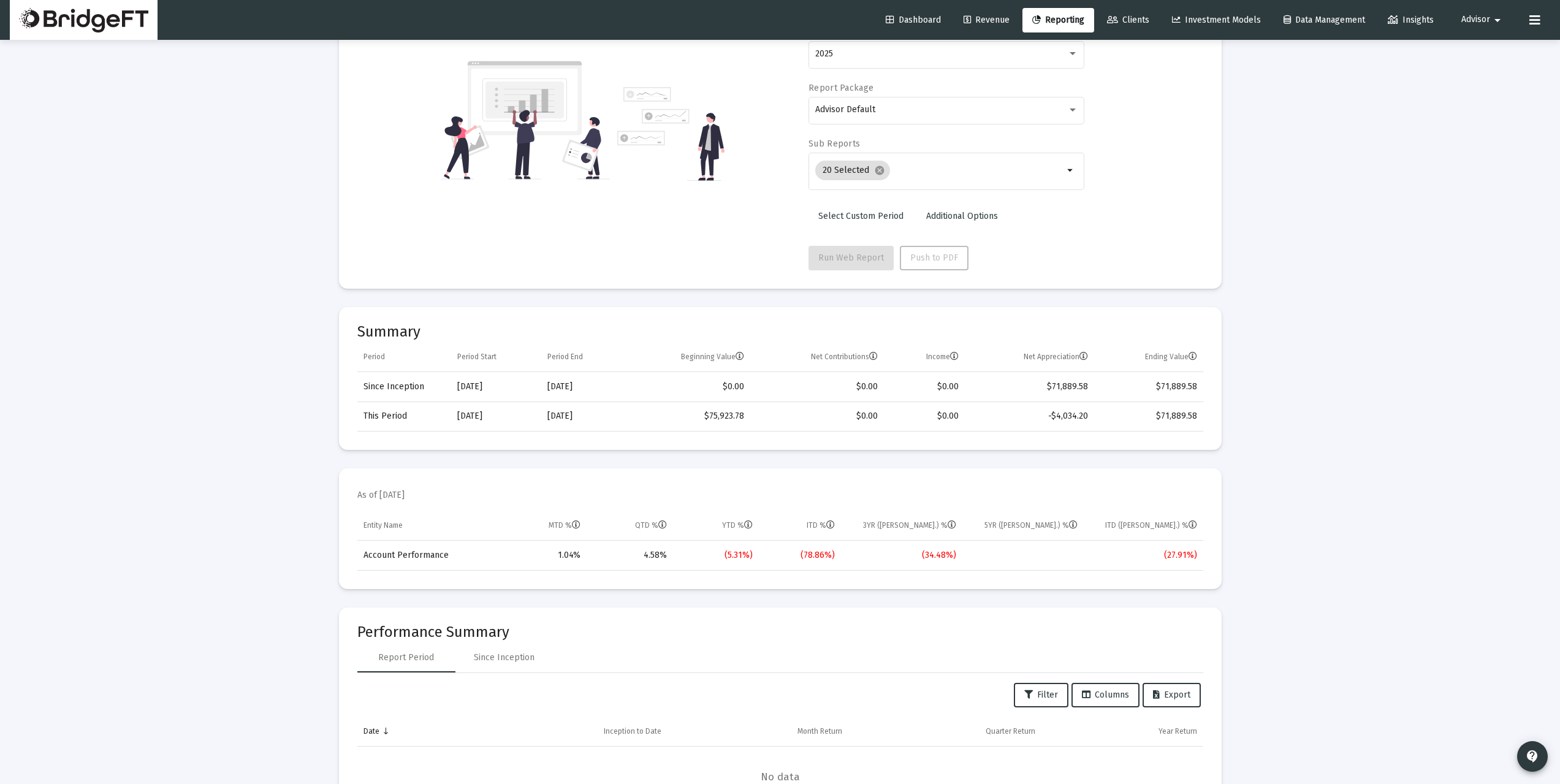
drag, startPoint x: 360, startPoint y: 383, endPoint x: 418, endPoint y: 419, distance: 68.3
click at [449, 384] on mat-card "Summary Period Period Start Period End Beginning Value Net Contributions Income…" at bounding box center [780, 378] width 882 height 143
drag, startPoint x: 353, startPoint y: 422, endPoint x: 430, endPoint y: 418, distance: 77.1
click at [432, 418] on mat-card "Summary Period Period Start Period End Beginning Value Net Contributions Income…" at bounding box center [780, 378] width 882 height 143
click at [430, 418] on td "This Period" at bounding box center [404, 416] width 94 height 29
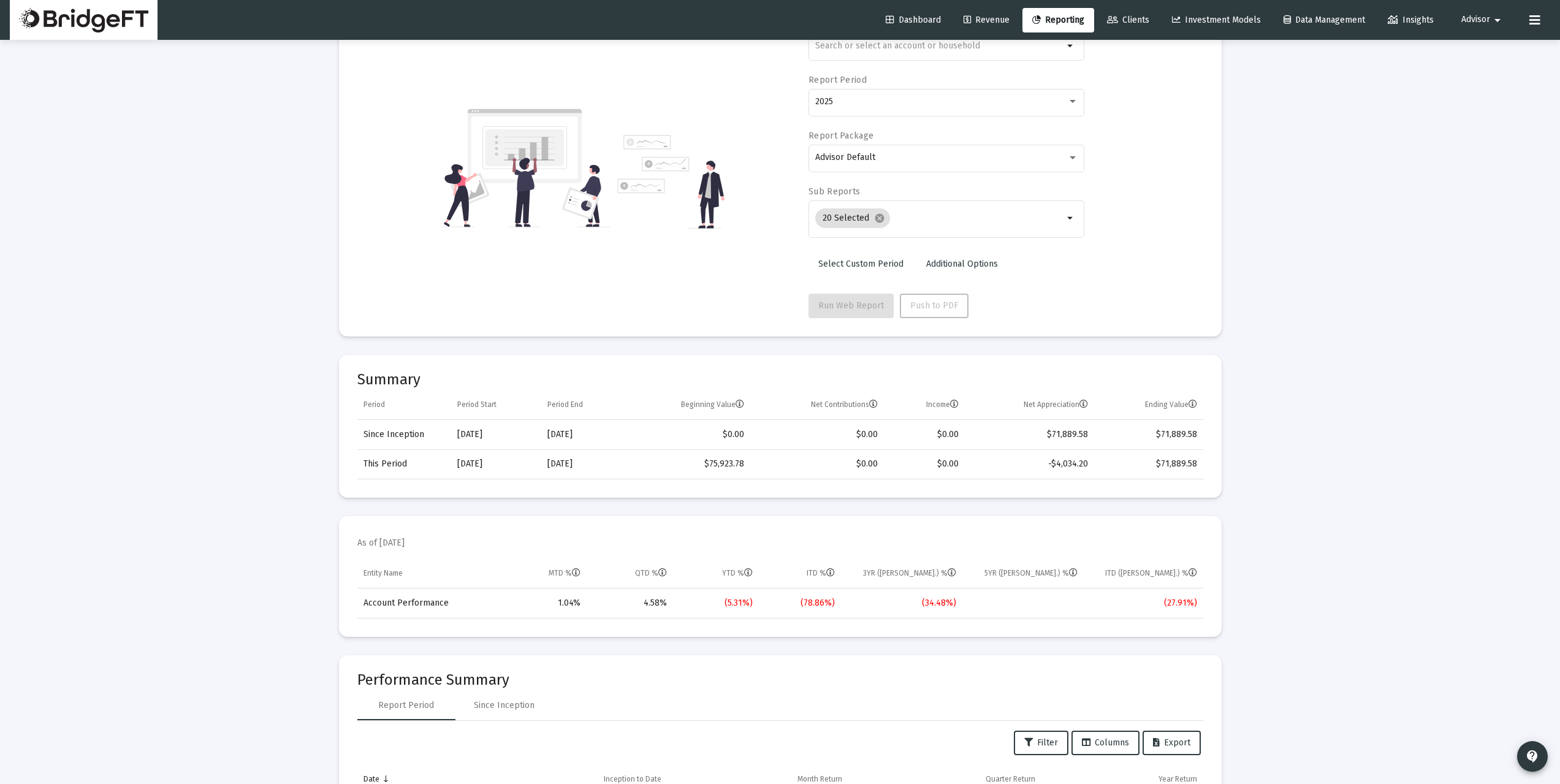
scroll to position [82, 0]
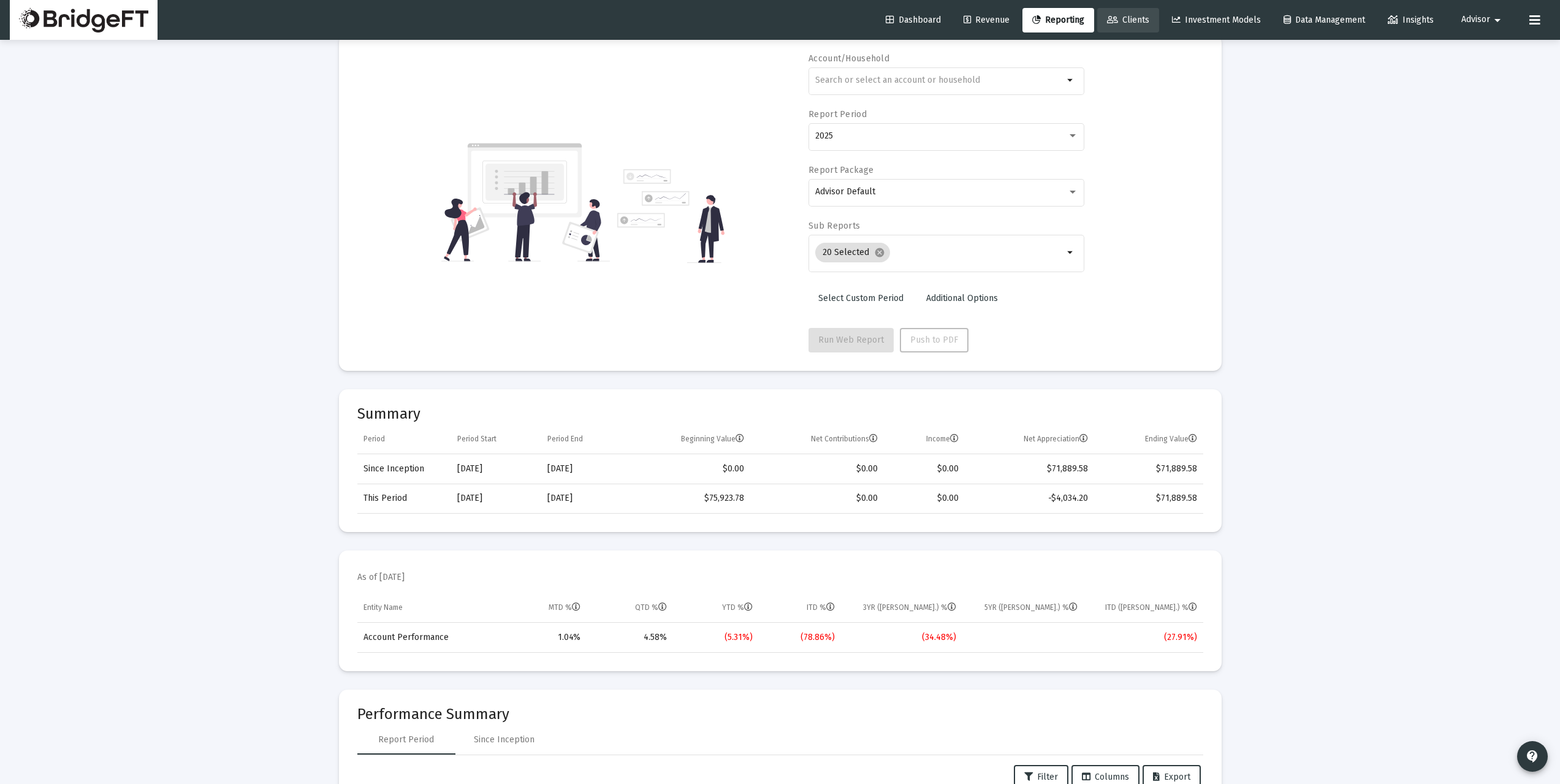
click at [1124, 25] on link "Clients" at bounding box center [1128, 20] width 62 height 24
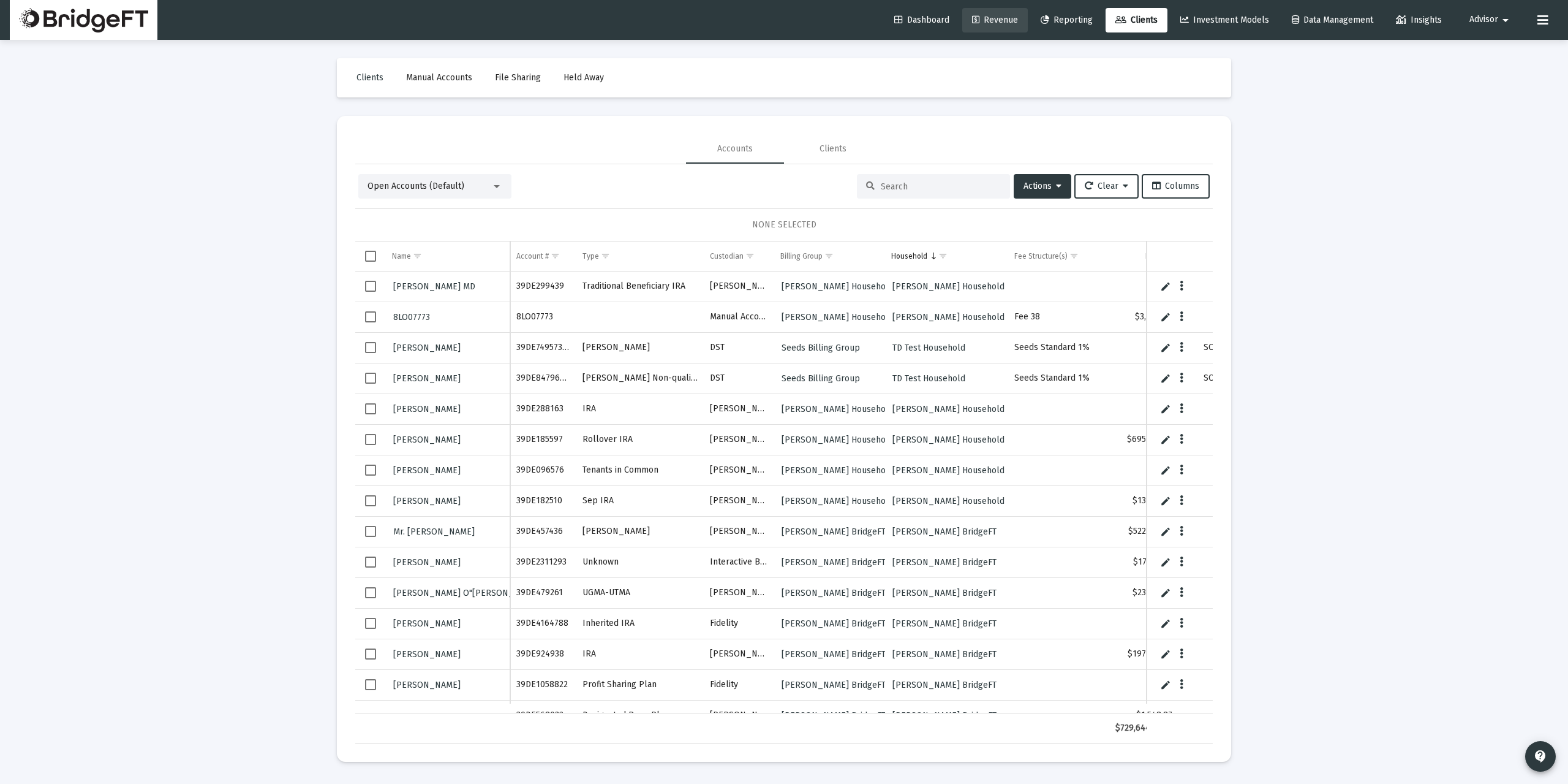
click at [993, 24] on span "Revenue" at bounding box center [995, 20] width 46 height 10
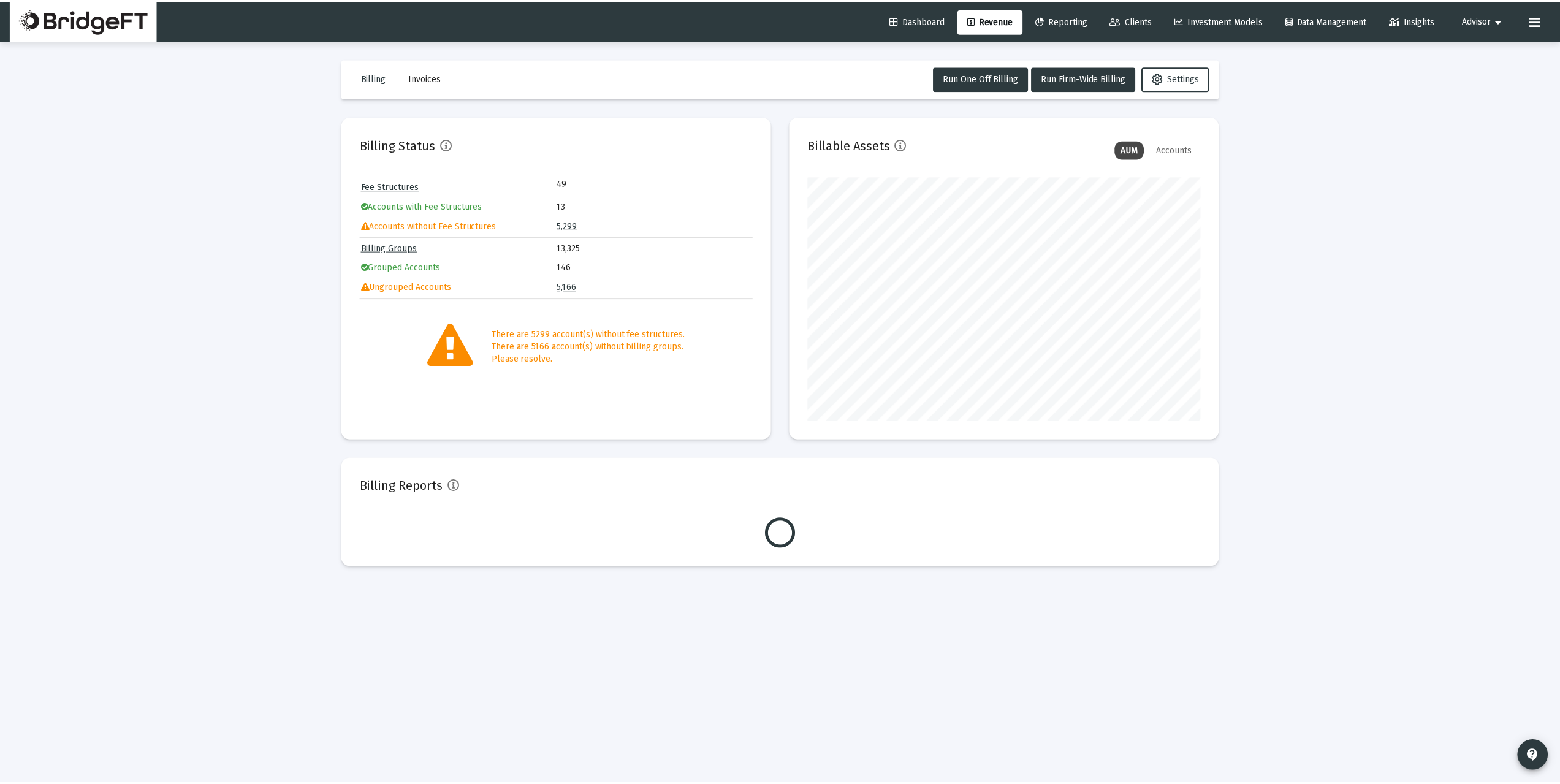
scroll to position [245, 395]
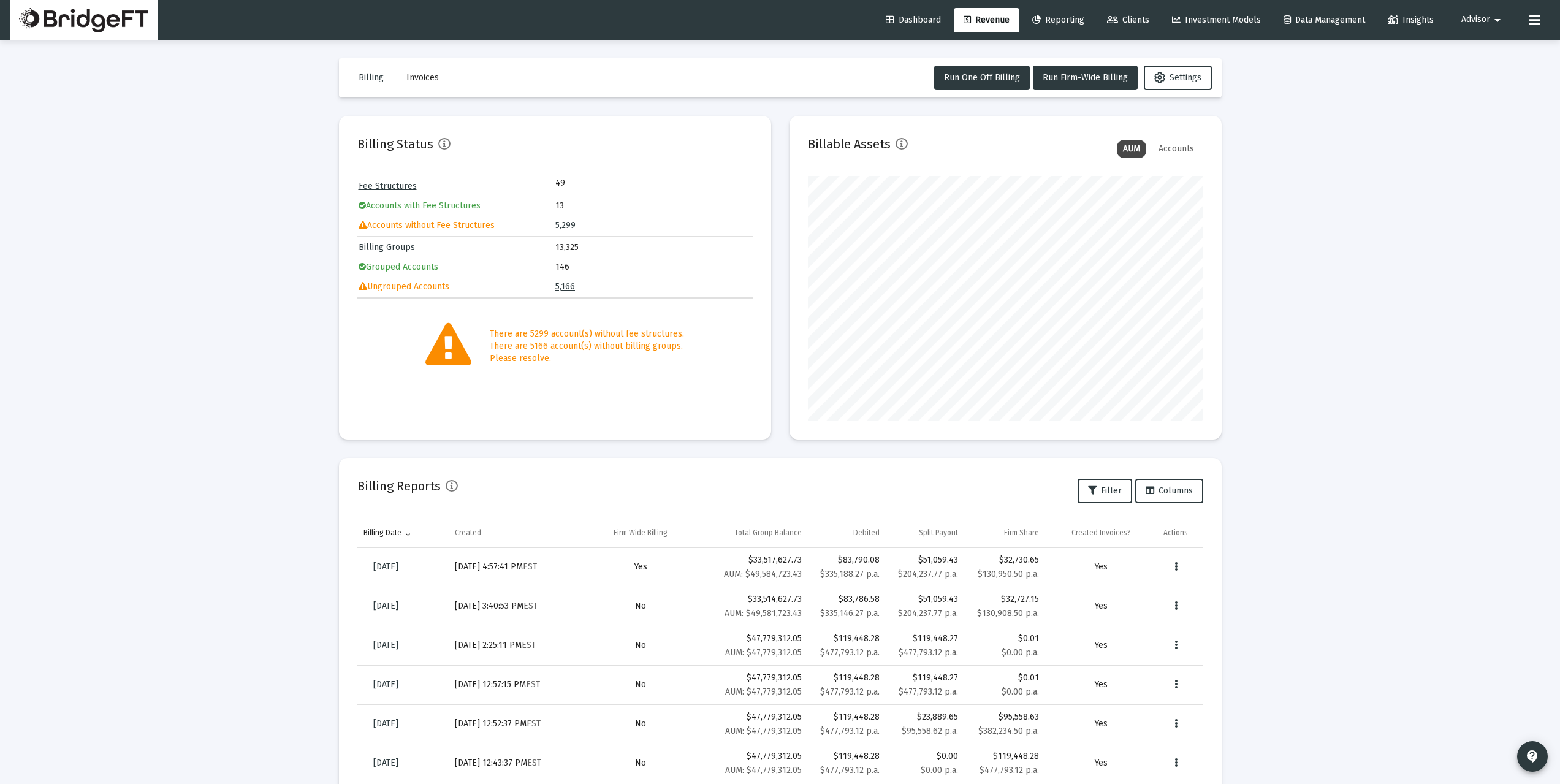
click at [1061, 23] on span "Reporting" at bounding box center [1058, 20] width 52 height 10
select select "View all"
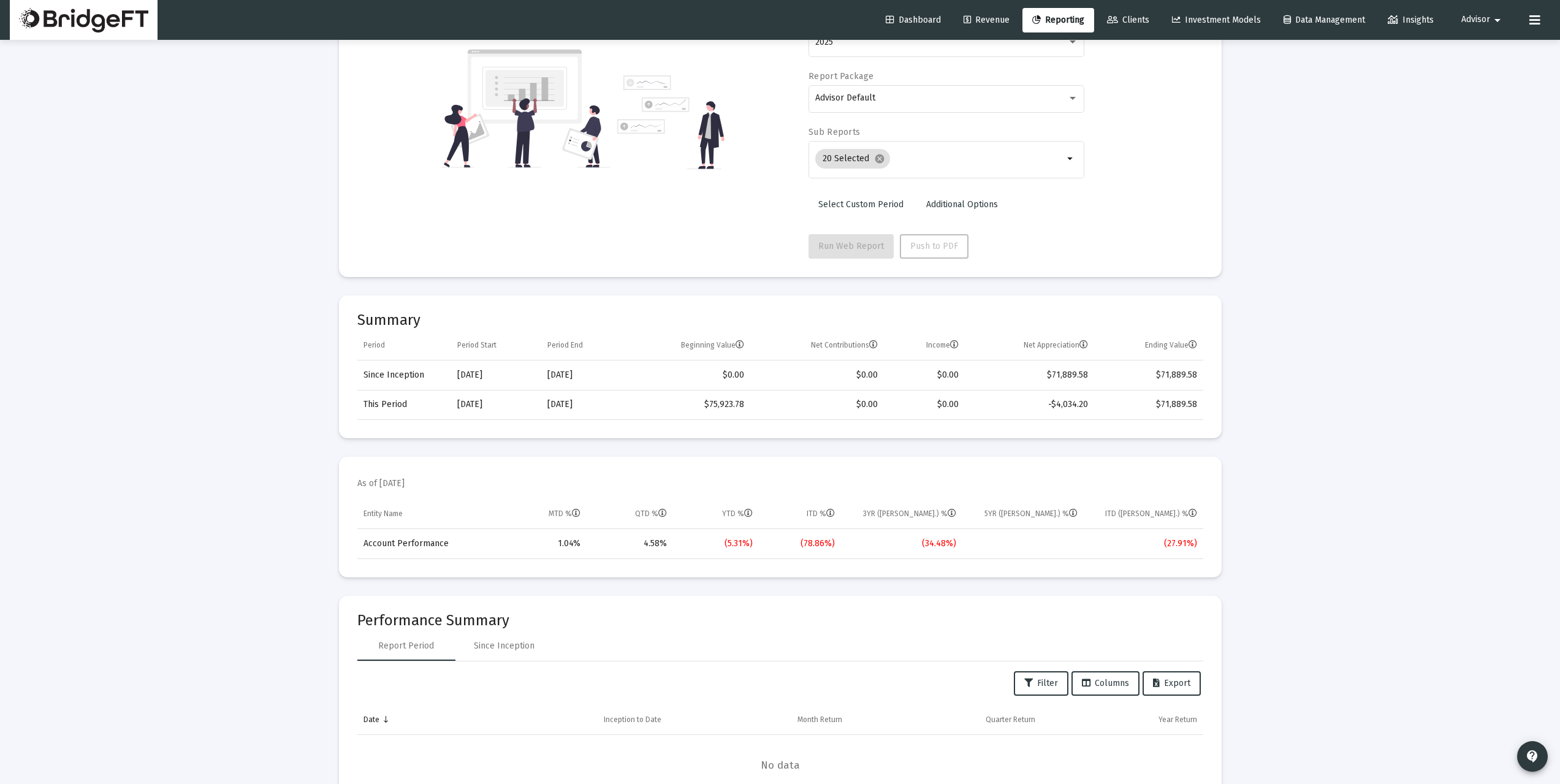
scroll to position [327, 0]
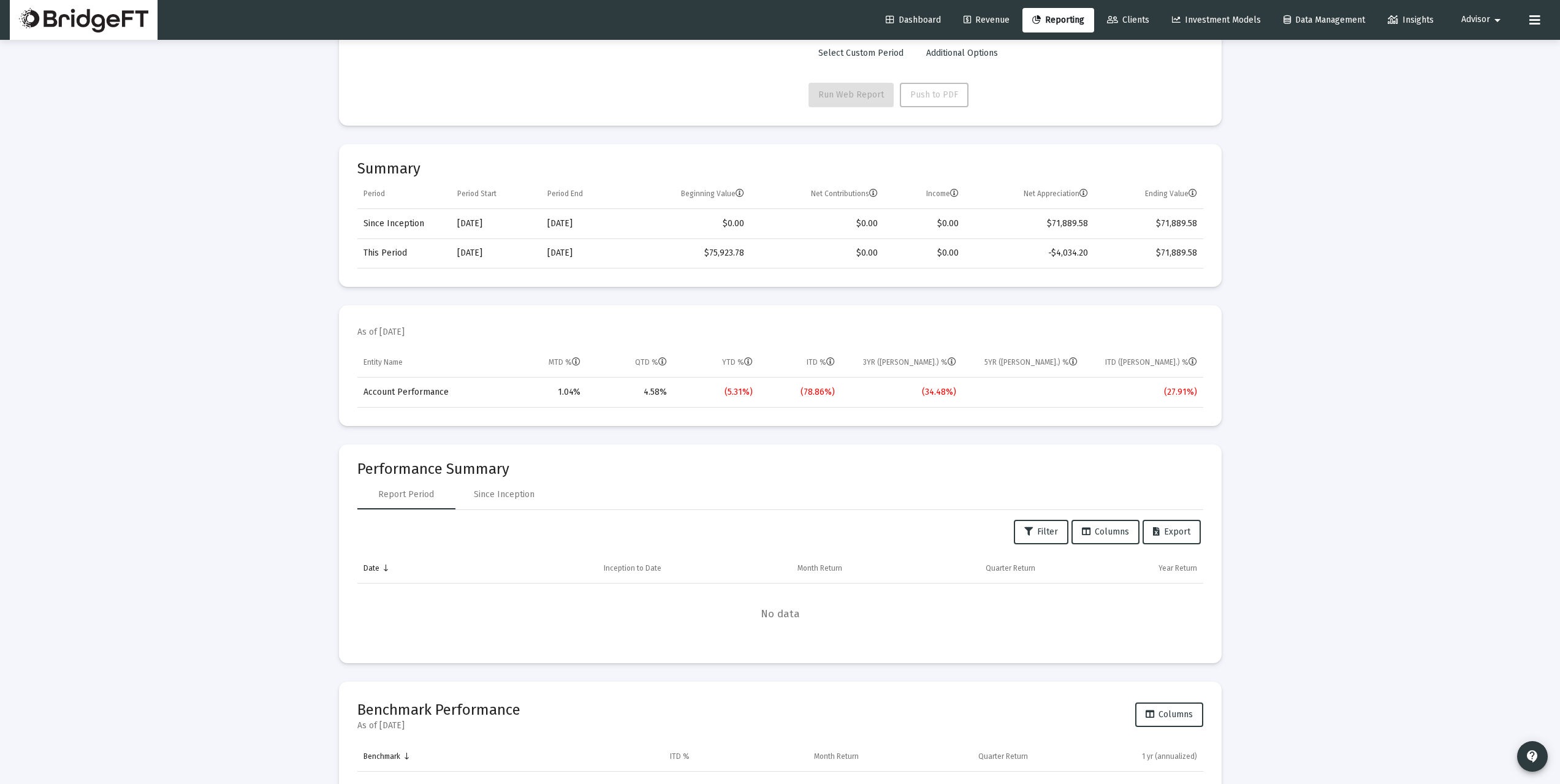
click at [361, 403] on td "Account Performance" at bounding box center [428, 392] width 141 height 29
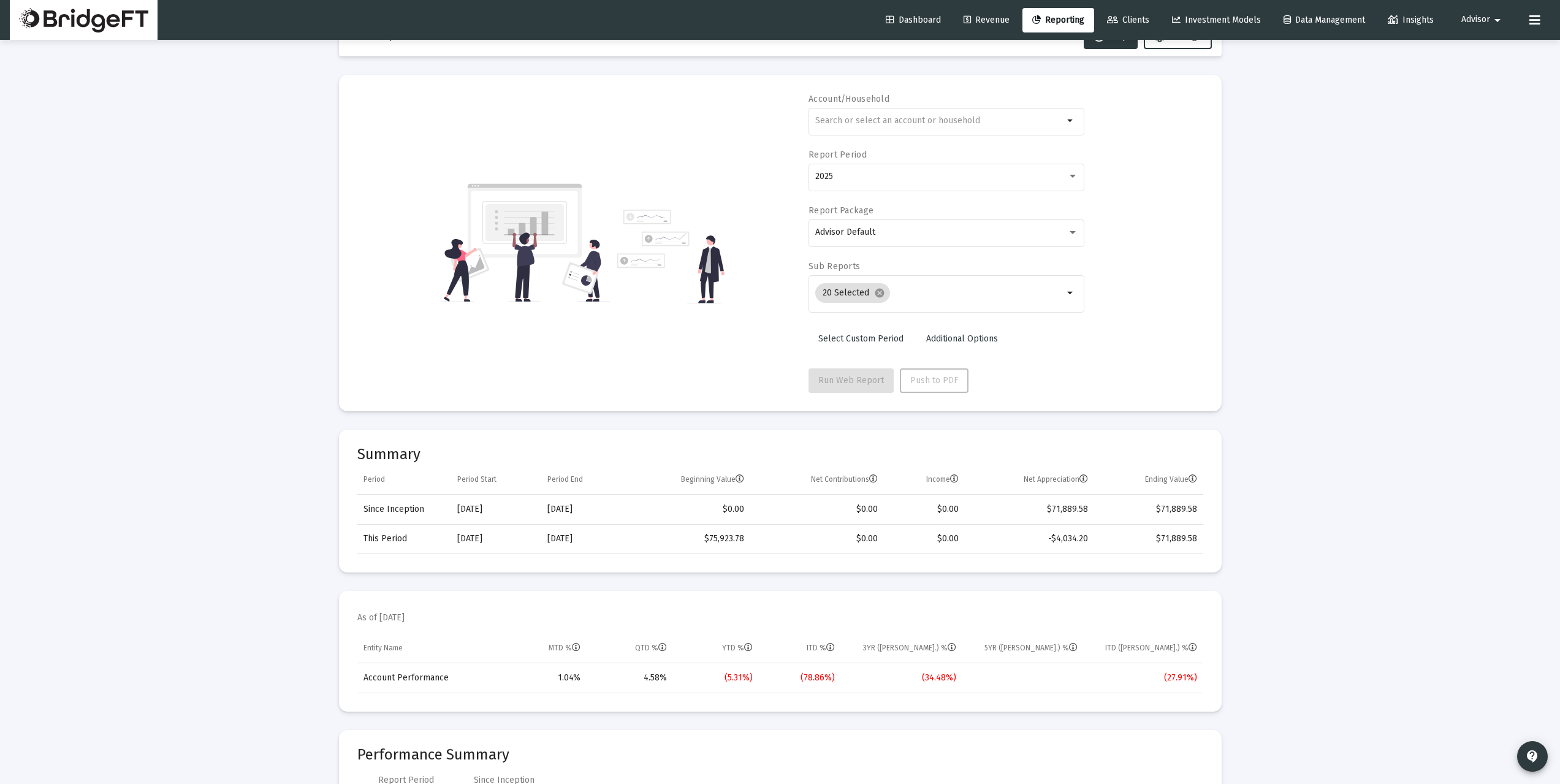
scroll to position [0, 0]
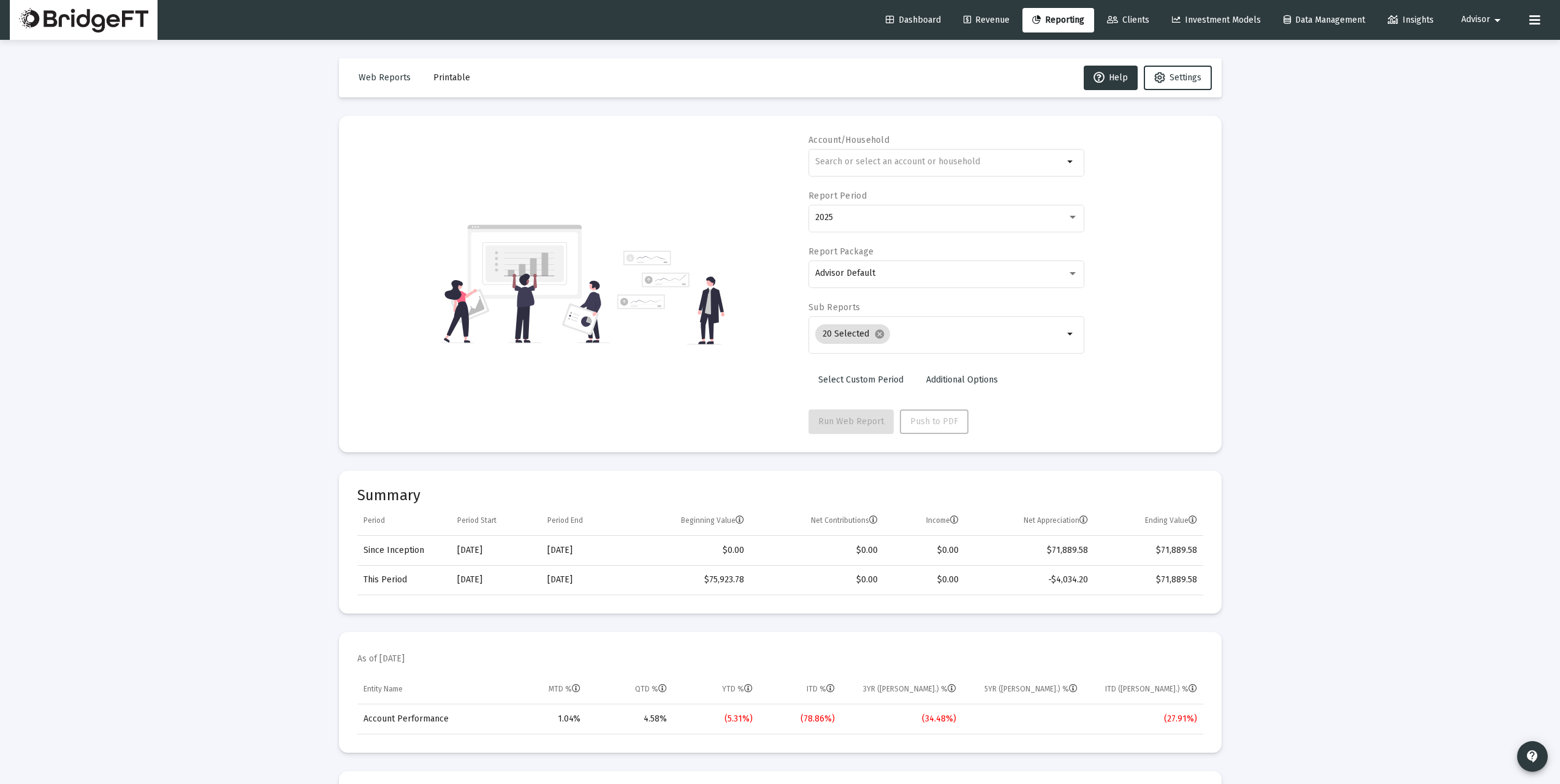
click at [1484, 15] on span "Advisor" at bounding box center [1475, 20] width 29 height 10
click at [1492, 52] on span "Settings" at bounding box center [1492, 52] width 36 height 29
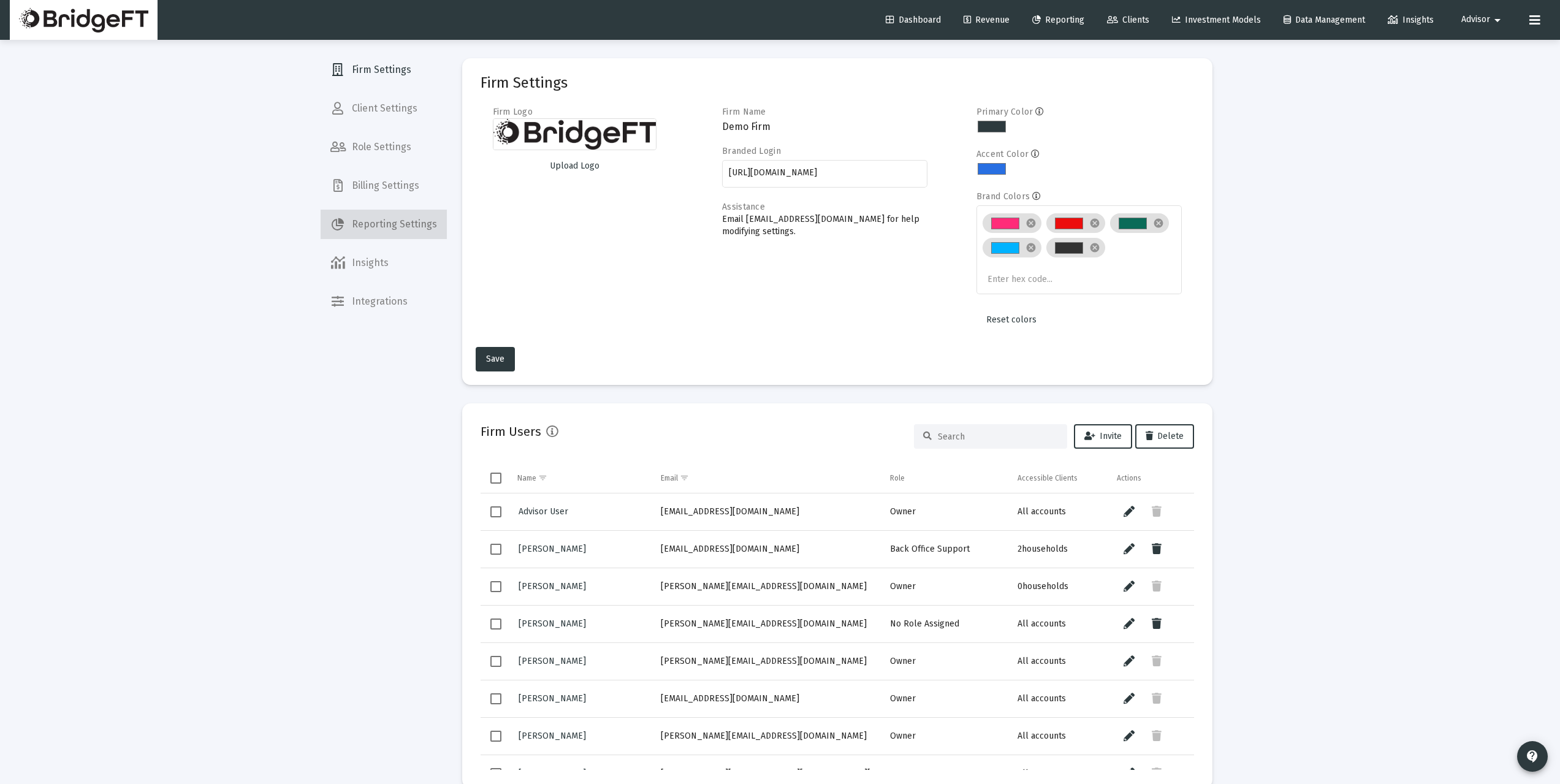
click at [395, 222] on span "Reporting Settings" at bounding box center [383, 224] width 126 height 29
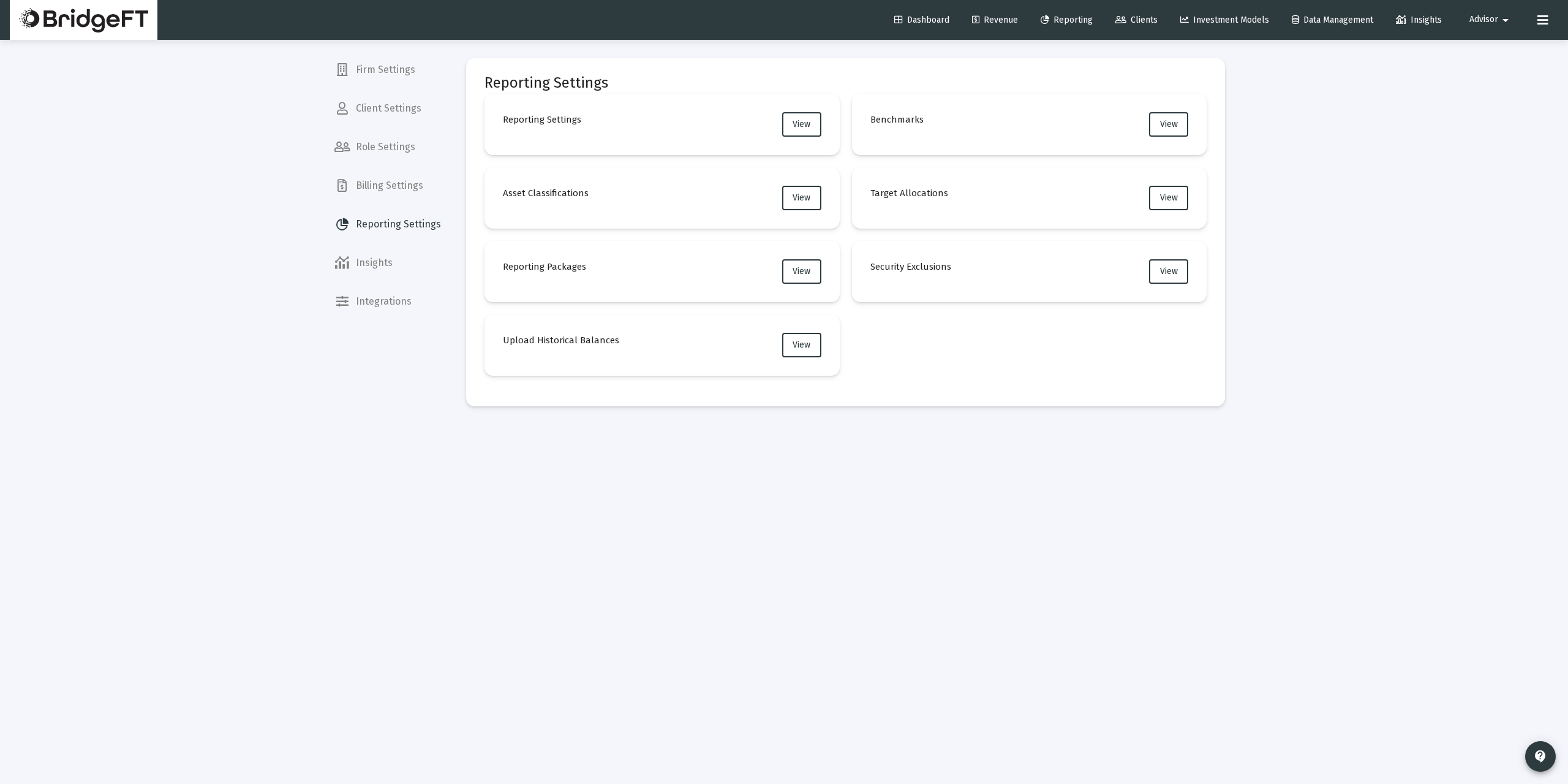
drag, startPoint x: 865, startPoint y: 190, endPoint x: 921, endPoint y: 192, distance: 56.0
click at [921, 192] on mat-card "Target Allocations View" at bounding box center [1030, 198] width 355 height 61
click at [1164, 198] on span "View" at bounding box center [1168, 197] width 17 height 10
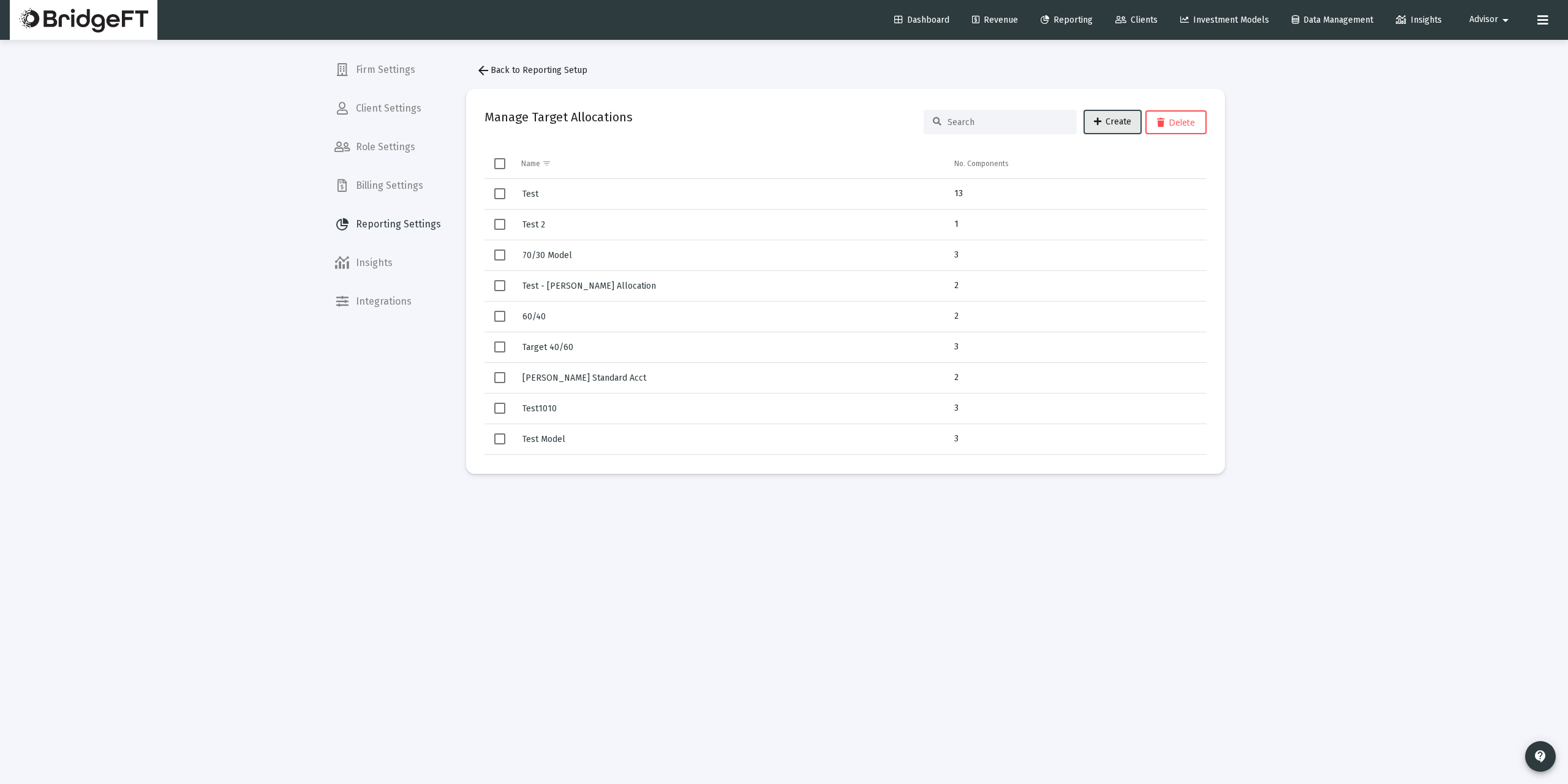
click at [1108, 122] on span "Create" at bounding box center [1112, 121] width 38 height 10
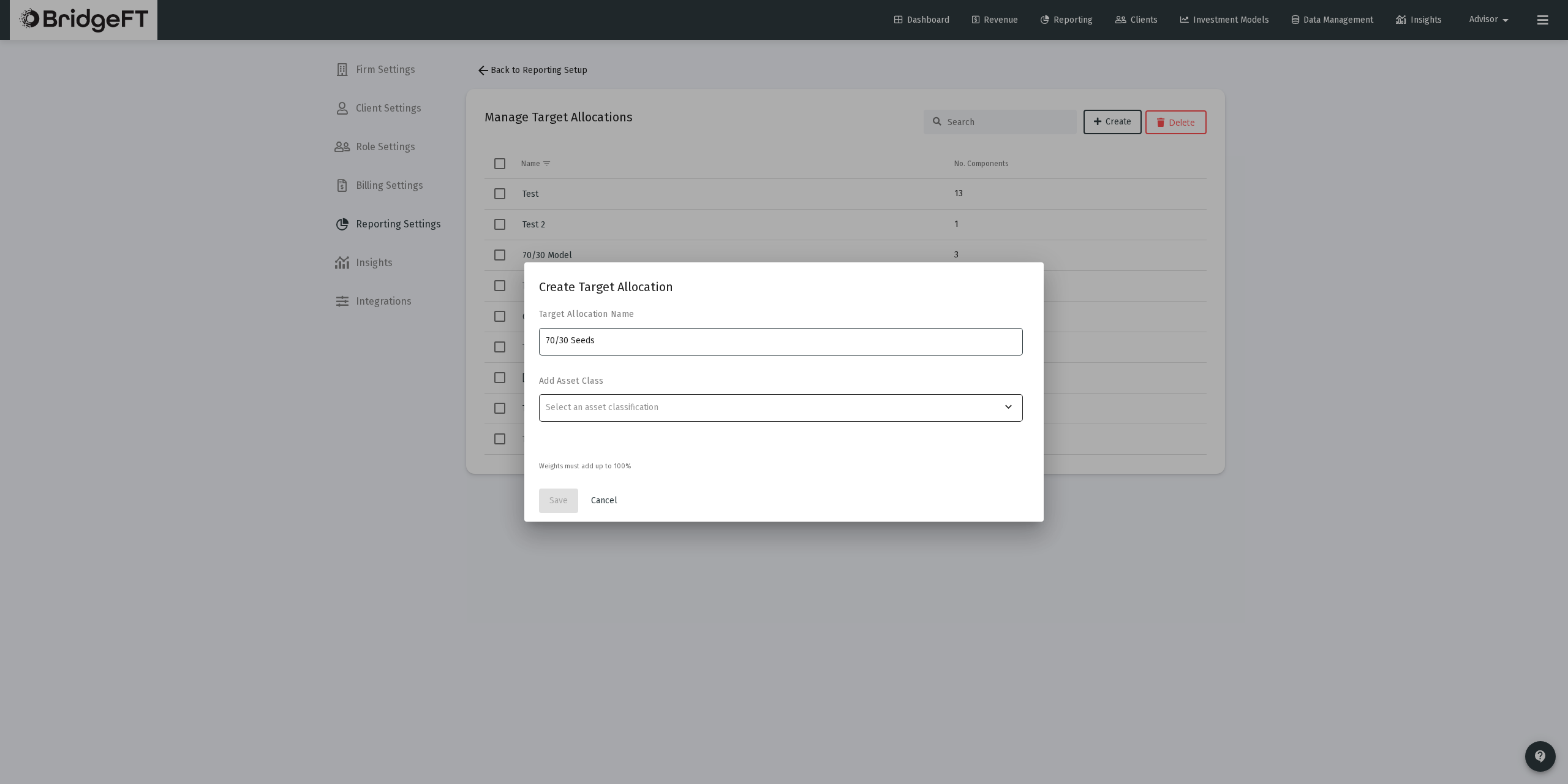
type input "70/30 Seeds"
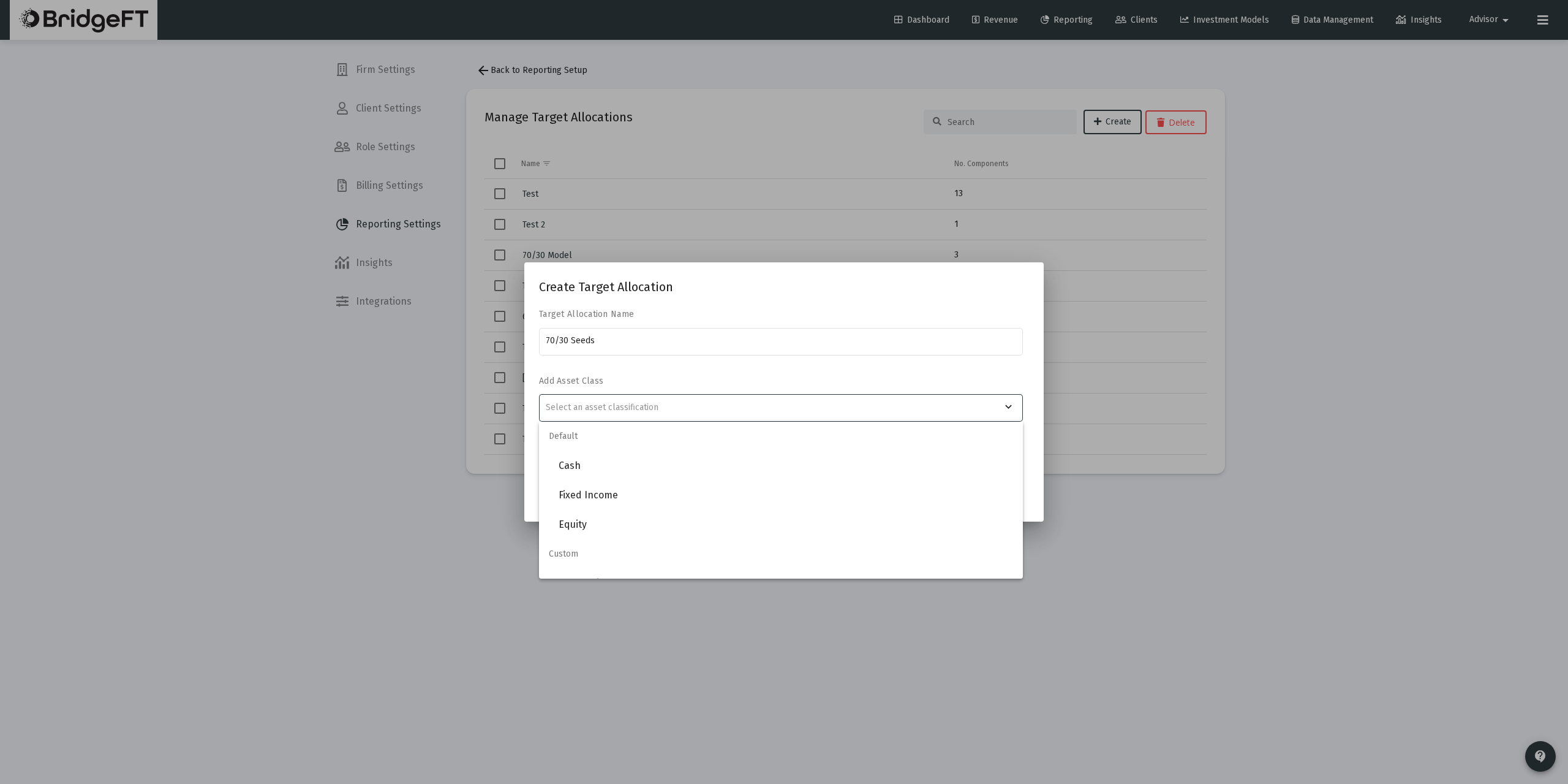
click at [657, 399] on div at bounding box center [773, 407] width 456 height 30
click at [610, 495] on span "Fixed Income" at bounding box center [786, 495] width 454 height 29
type input "Fixed Income"
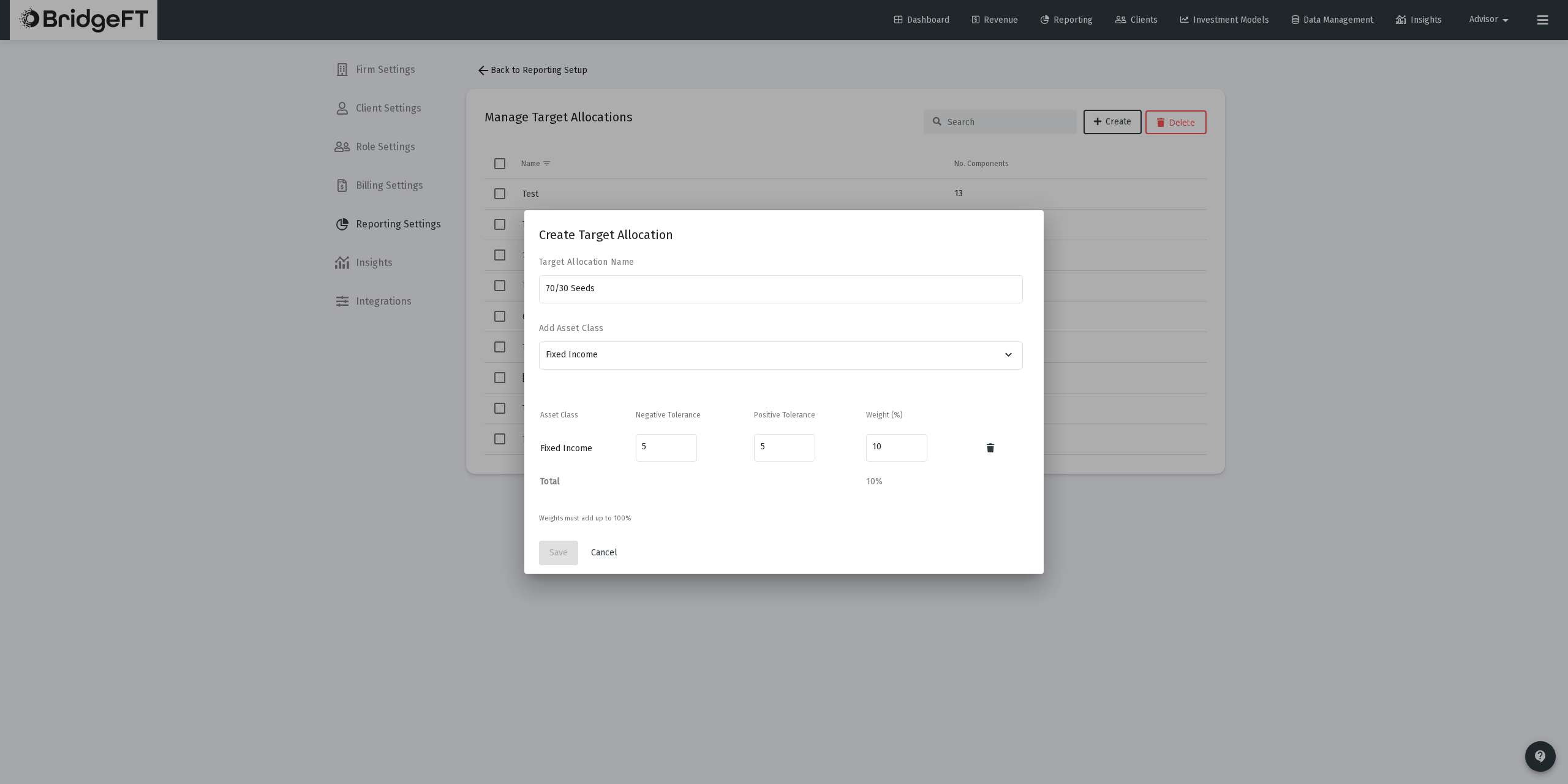
click at [902, 385] on mat-dialog-content "Target Allocation Name 70/30 Seeds Add Asset Class Fixed Income keyboard_arrow_…" at bounding box center [784, 394] width 520 height 275
drag, startPoint x: 658, startPoint y: 447, endPoint x: 610, endPoint y: 448, distance: 48.0
click at [610, 448] on tr "Fixed Income 5 5 10" at bounding box center [784, 449] width 488 height 53
click at [890, 444] on input "10" at bounding box center [896, 447] width 48 height 10
click at [890, 444] on input "10" at bounding box center [896, 447] width 48 height 10
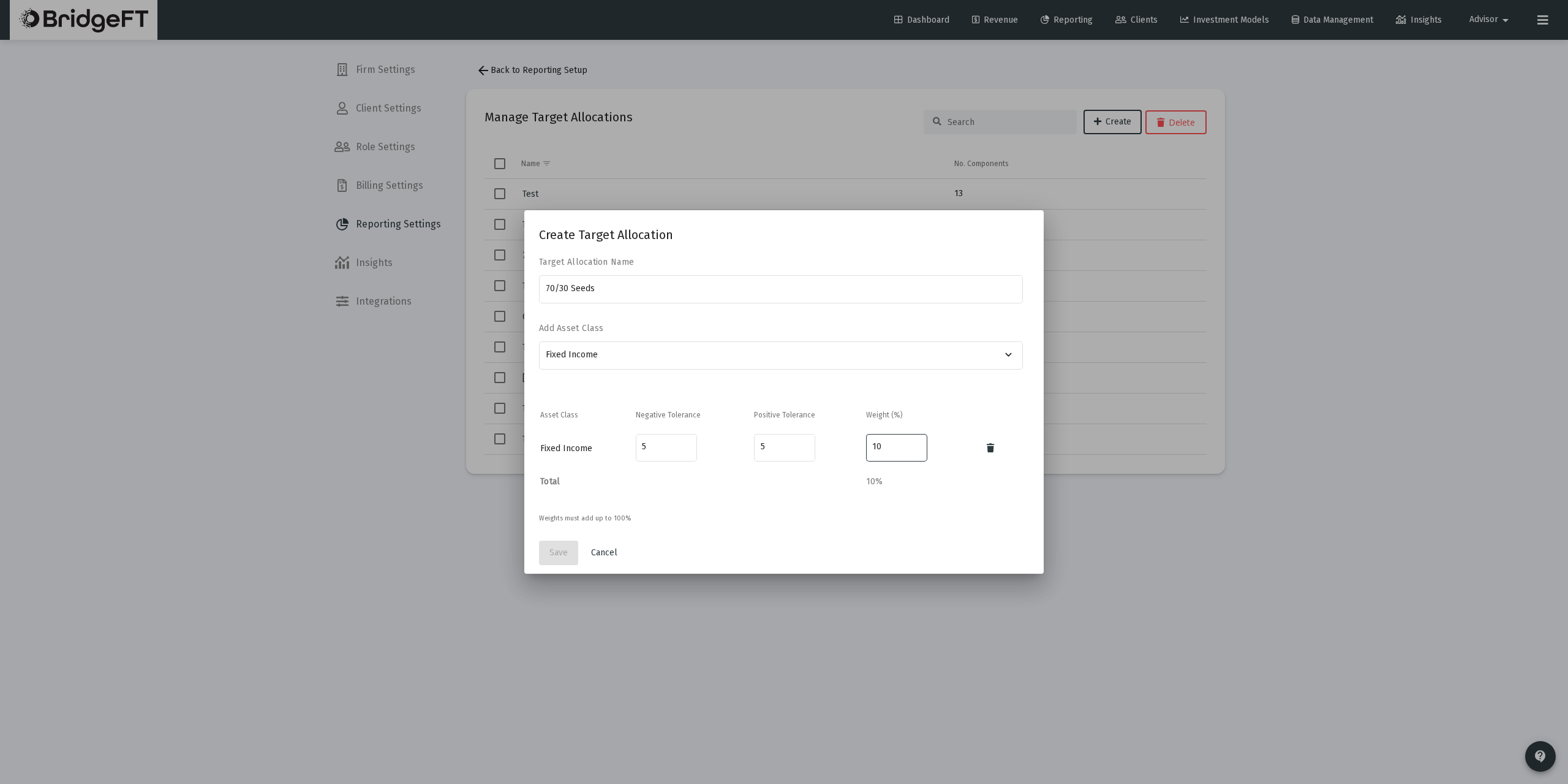
click at [890, 444] on input "10" at bounding box center [896, 447] width 48 height 10
type input "30"
click at [797, 495] on mat-dialog-content "Target Allocation Name 70/30 Seeds Add Asset Class Fixed Income keyboard_arrow_…" at bounding box center [784, 394] width 520 height 275
click at [711, 348] on div "Fixed Income" at bounding box center [773, 354] width 456 height 30
drag, startPoint x: 617, startPoint y: 353, endPoint x: 520, endPoint y: 348, distance: 97.1
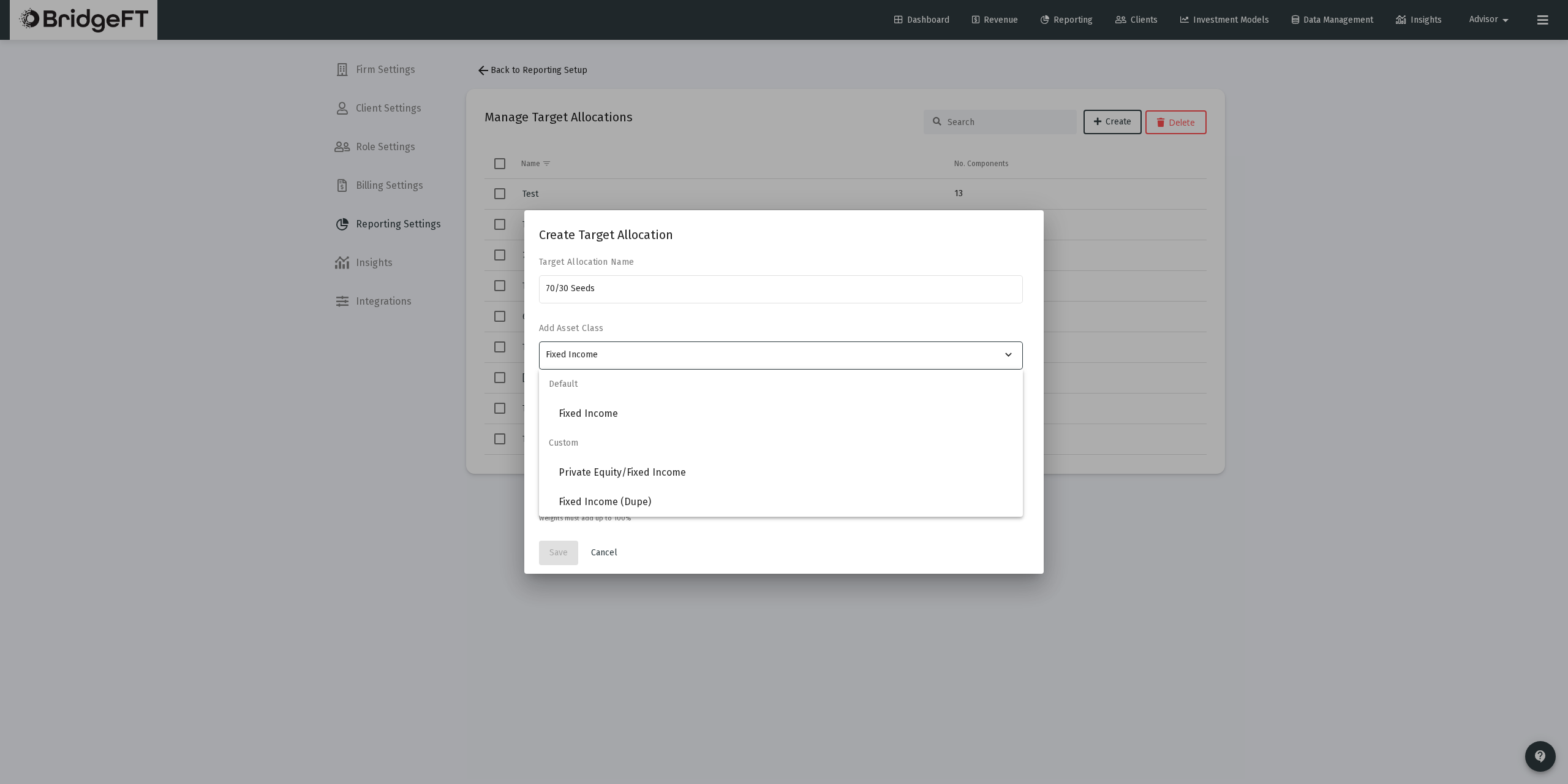
click at [520, 348] on div "Create Target Allocation Target Allocation Name 70/30 Seeds Add Asset Class Fix…" at bounding box center [784, 392] width 1568 height 784
click at [591, 416] on span "Equity" at bounding box center [786, 413] width 454 height 29
type input "Equity"
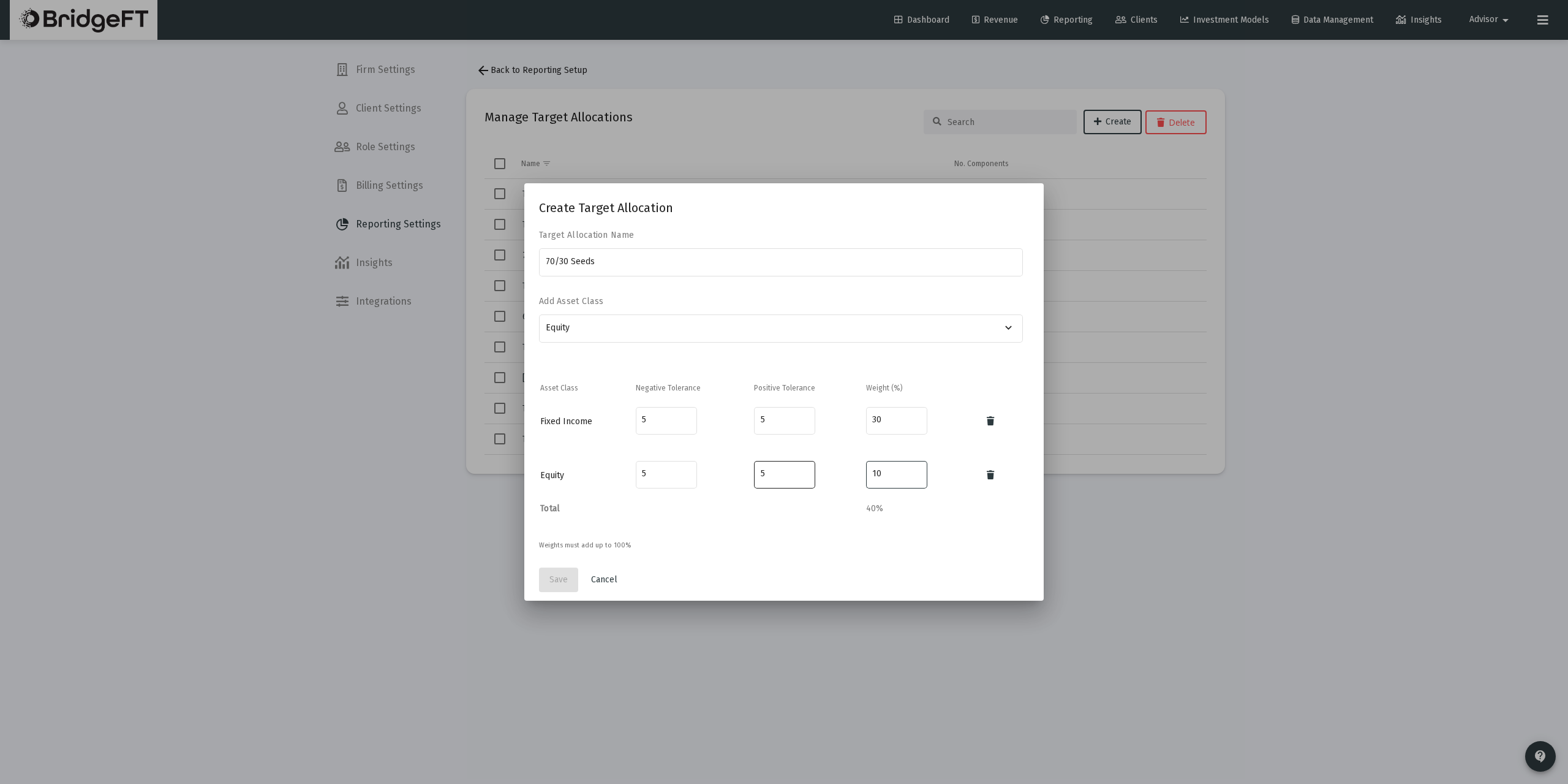
drag, startPoint x: 895, startPoint y: 469, endPoint x: 786, endPoint y: 472, distance: 109.0
click at [786, 472] on tr "Equity 5 5 10" at bounding box center [784, 475] width 488 height 53
type input "70"
click at [774, 526] on mat-dialog-content "Target Allocation Name 70/30 Seeds Add Asset Class Equity keyboard_arrow_down A…" at bounding box center [784, 394] width 520 height 329
click at [566, 578] on span "Save" at bounding box center [559, 579] width 18 height 10
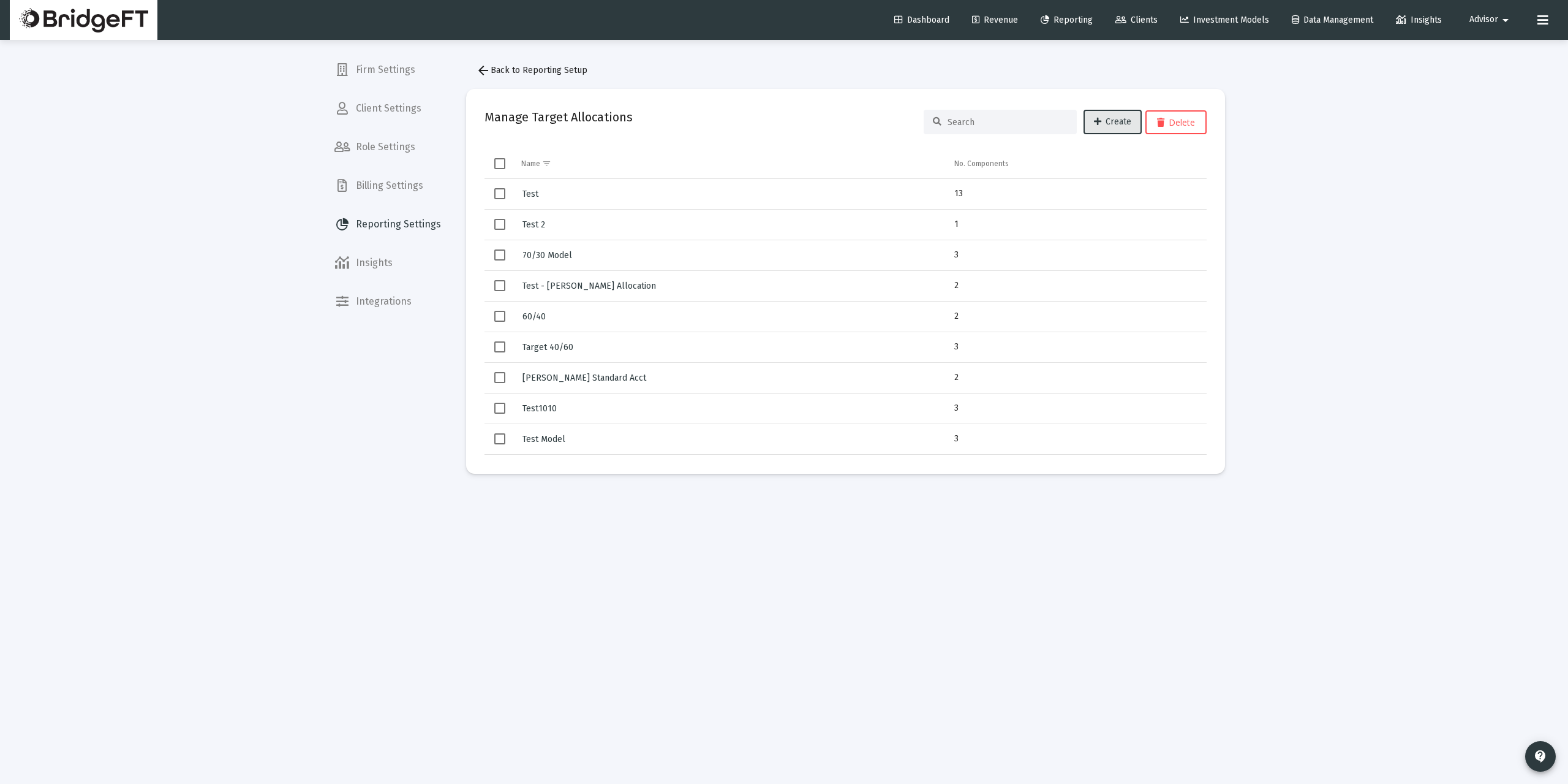
click at [1000, 124] on input at bounding box center [1007, 122] width 120 height 10
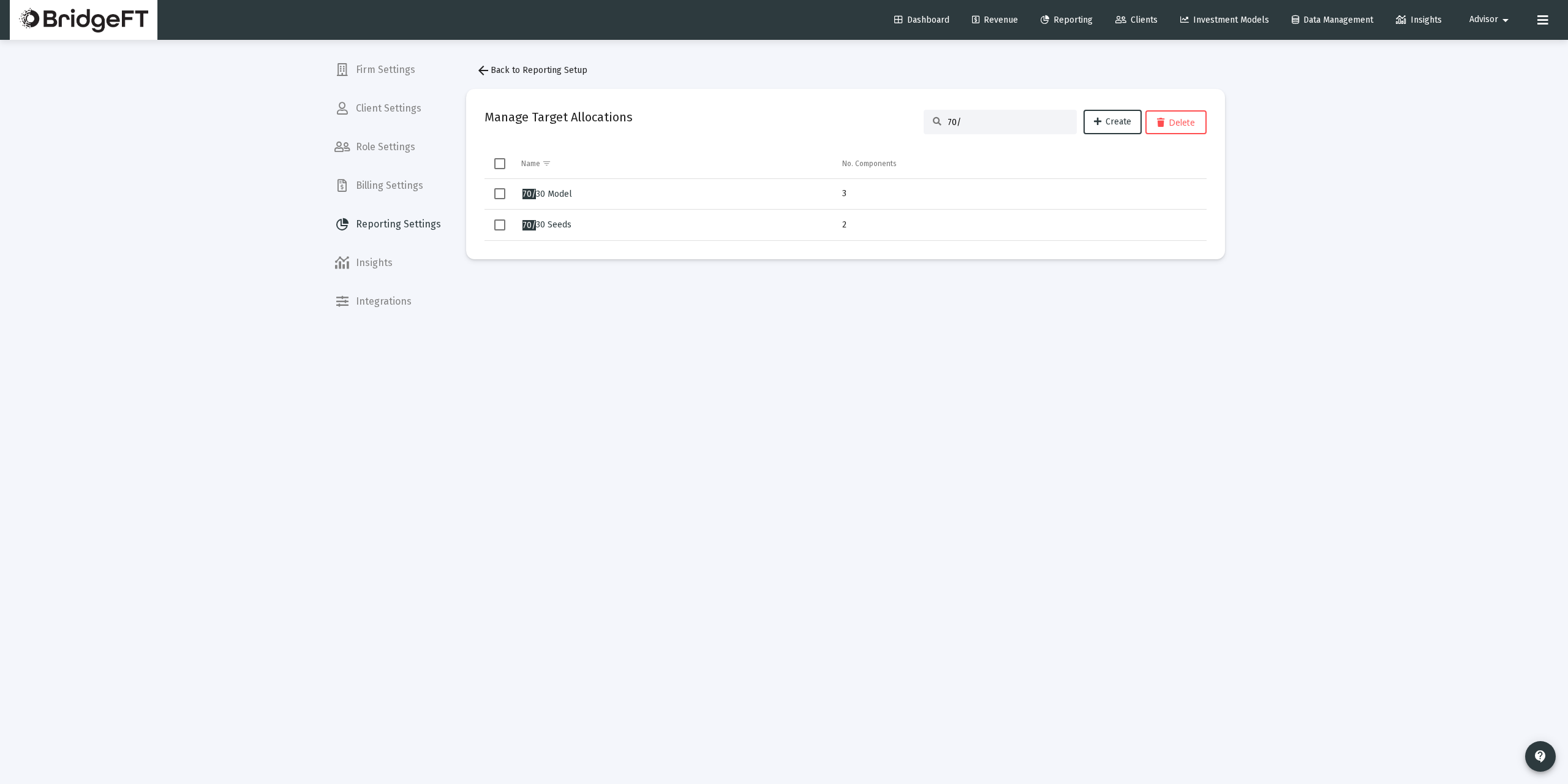
type input "70/"
click at [497, 226] on span "Select row" at bounding box center [500, 225] width 11 height 11
click at [423, 224] on span "Reporting Settings" at bounding box center [387, 224] width 126 height 29
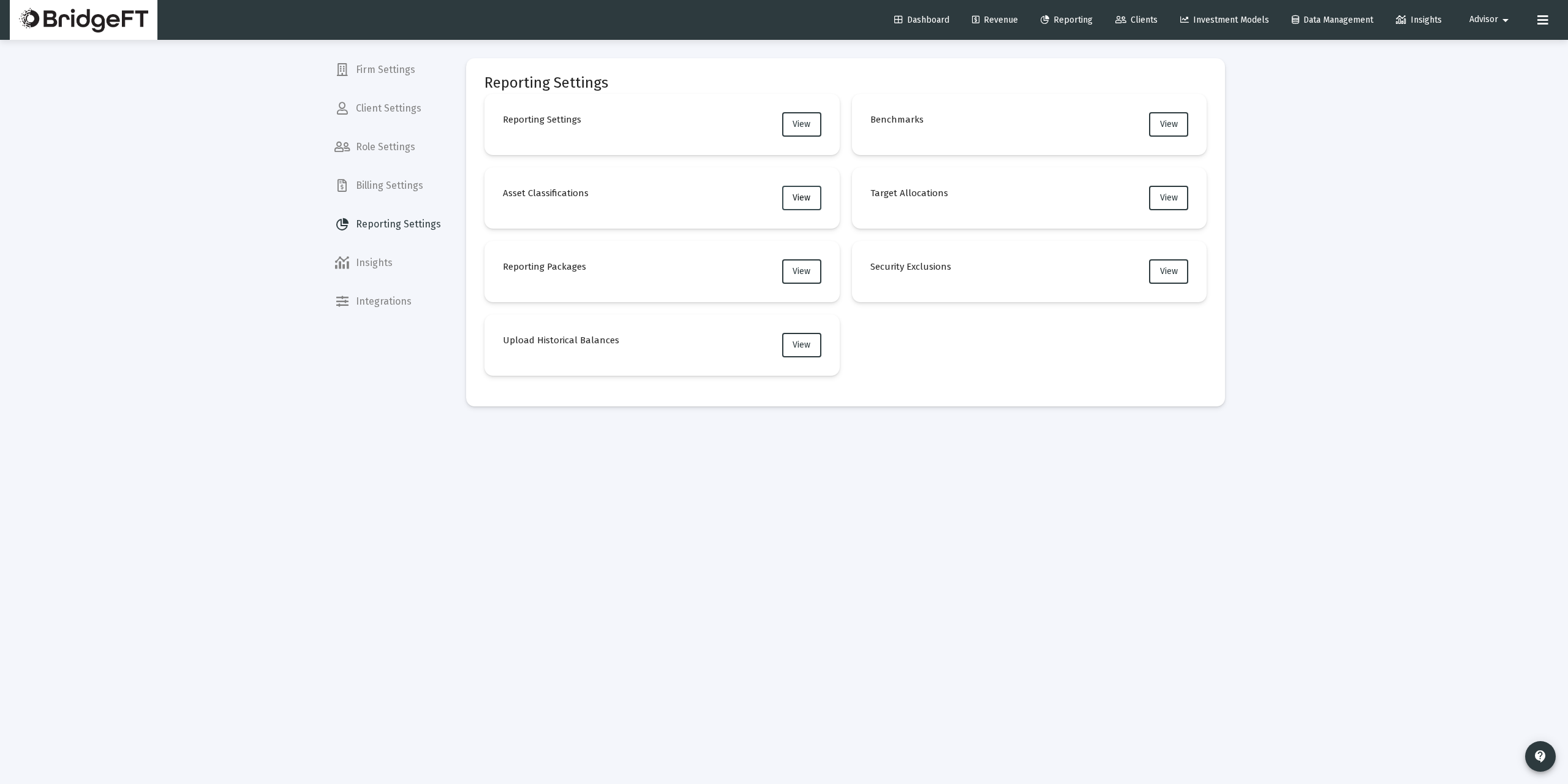
click at [801, 196] on span "View" at bounding box center [801, 197] width 17 height 10
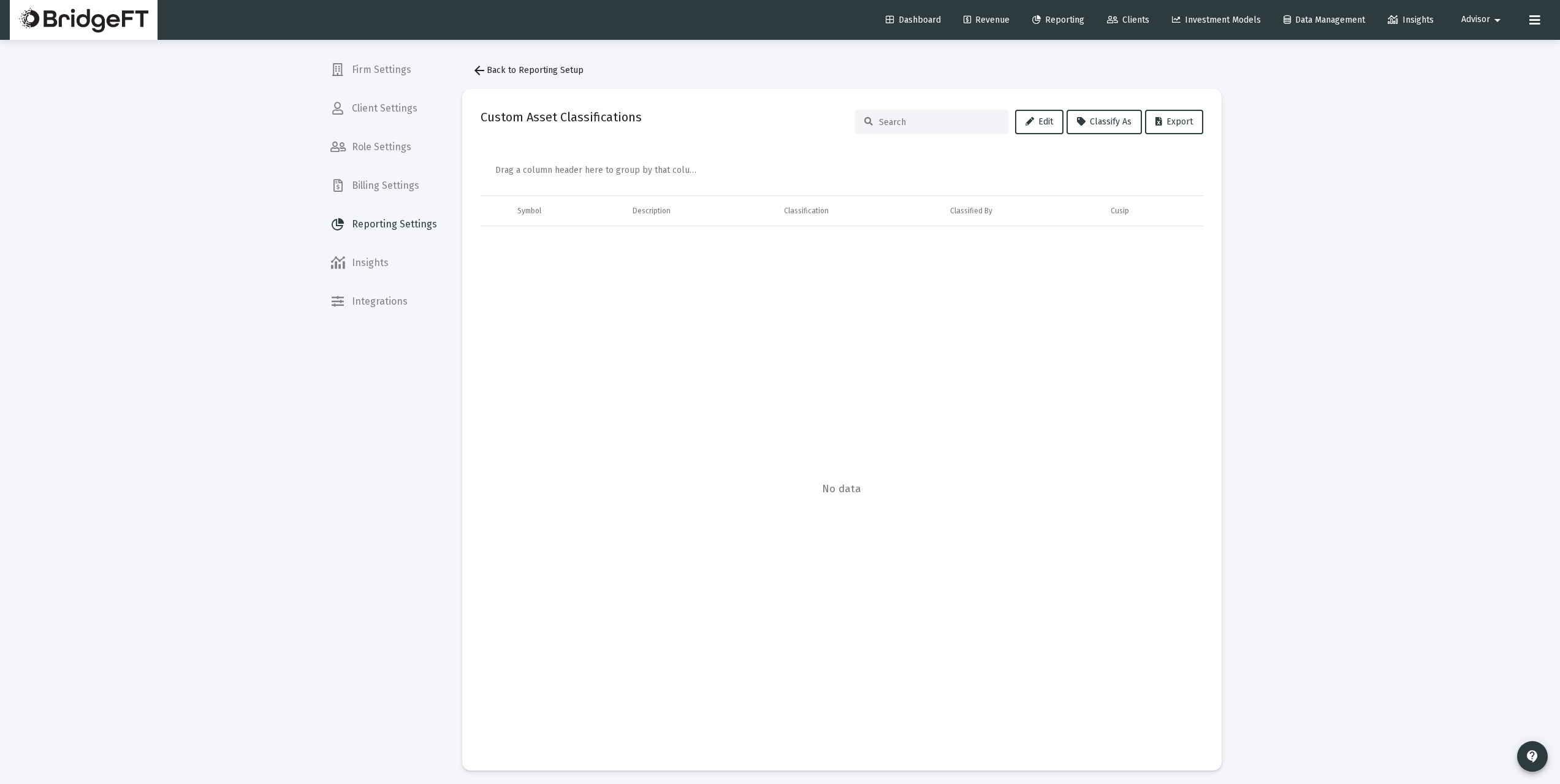
click at [529, 68] on span "arrow_back Back to Reporting Setup" at bounding box center [528, 70] width 112 height 10
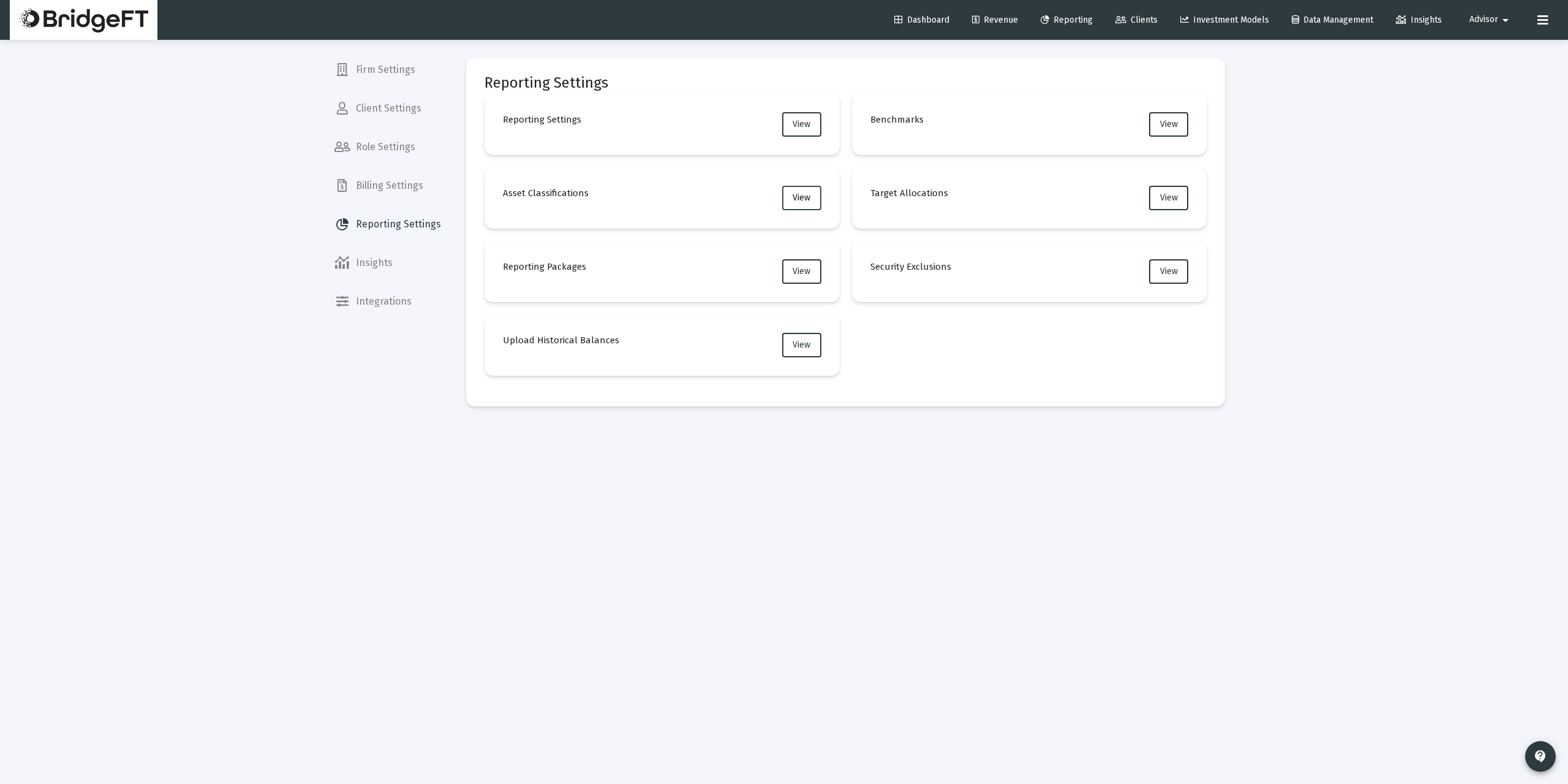
click at [800, 200] on span "View" at bounding box center [801, 197] width 17 height 10
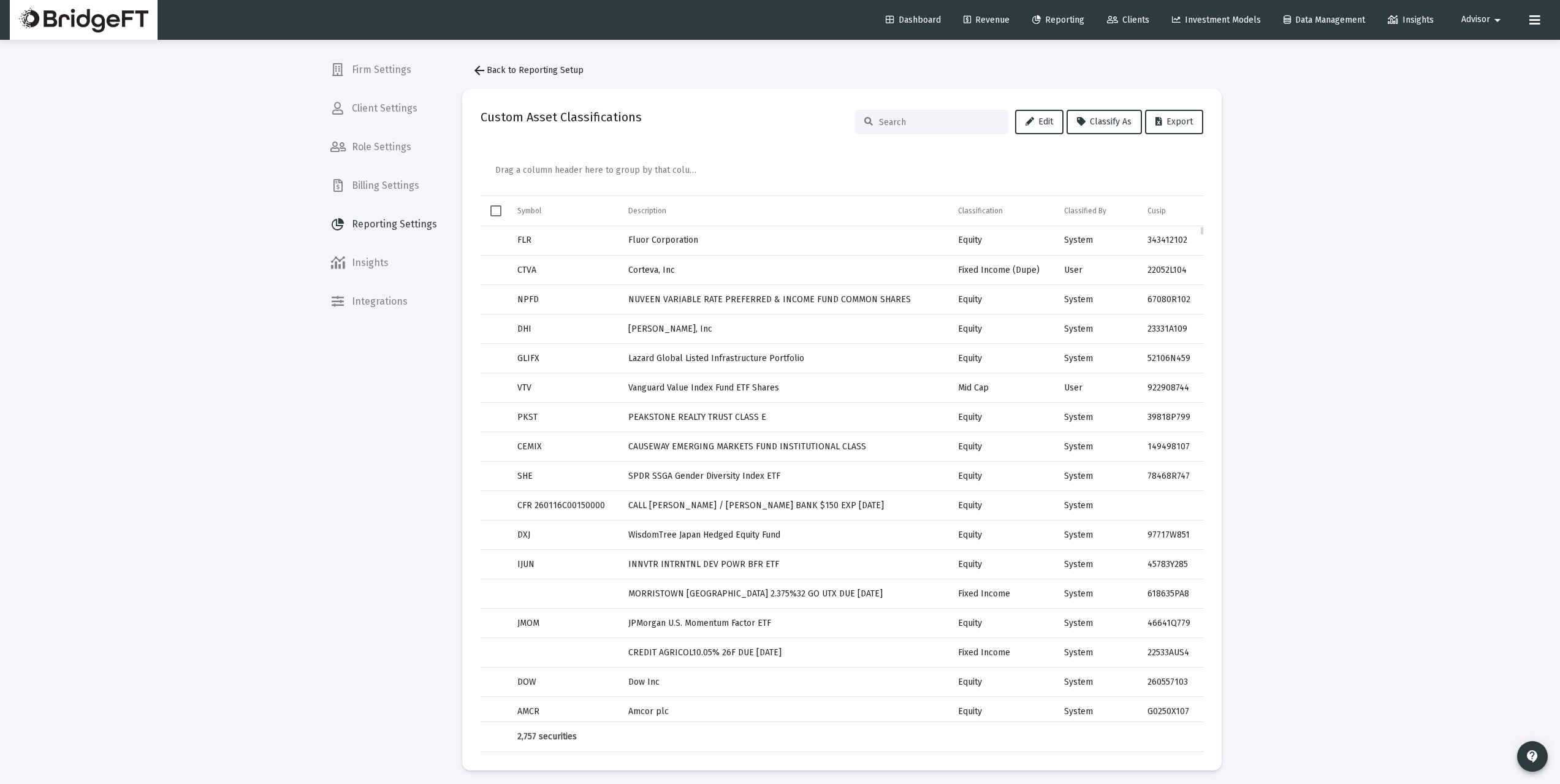
drag, startPoint x: 1094, startPoint y: 247, endPoint x: 1069, endPoint y: 245, distance: 25.1
click at [1069, 245] on td "System" at bounding box center [1099, 240] width 83 height 29
drag, startPoint x: 1084, startPoint y: 387, endPoint x: 1048, endPoint y: 393, distance: 36.5
click at [1064, 387] on td "User" at bounding box center [1099, 387] width 83 height 29
drag, startPoint x: 993, startPoint y: 389, endPoint x: 959, endPoint y: 389, distance: 34.0
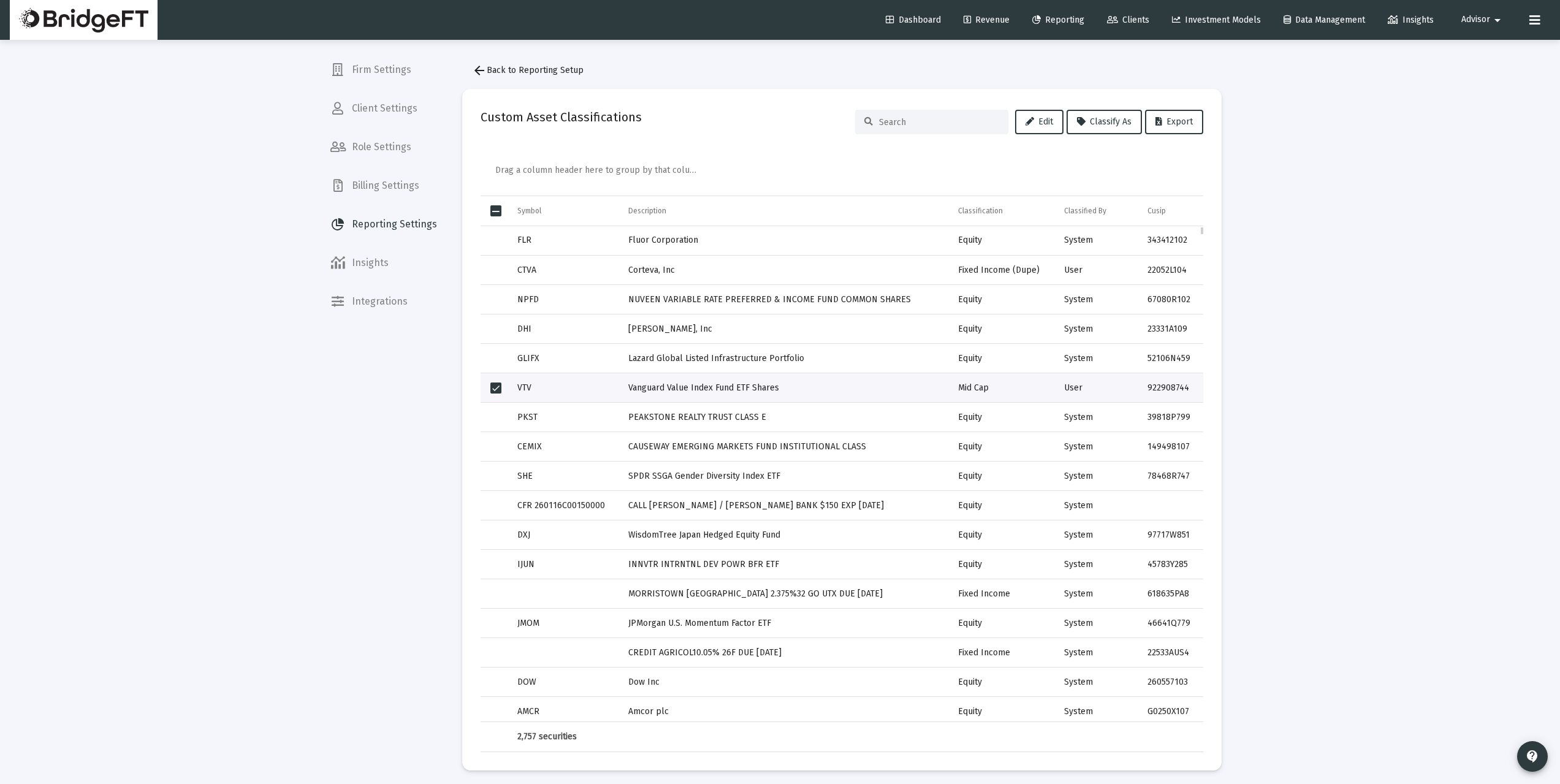
click at [959, 389] on td "Mid Cap" at bounding box center [1004, 387] width 106 height 29
click at [492, 68] on span "arrow_back Back to Reporting Setup" at bounding box center [528, 70] width 112 height 10
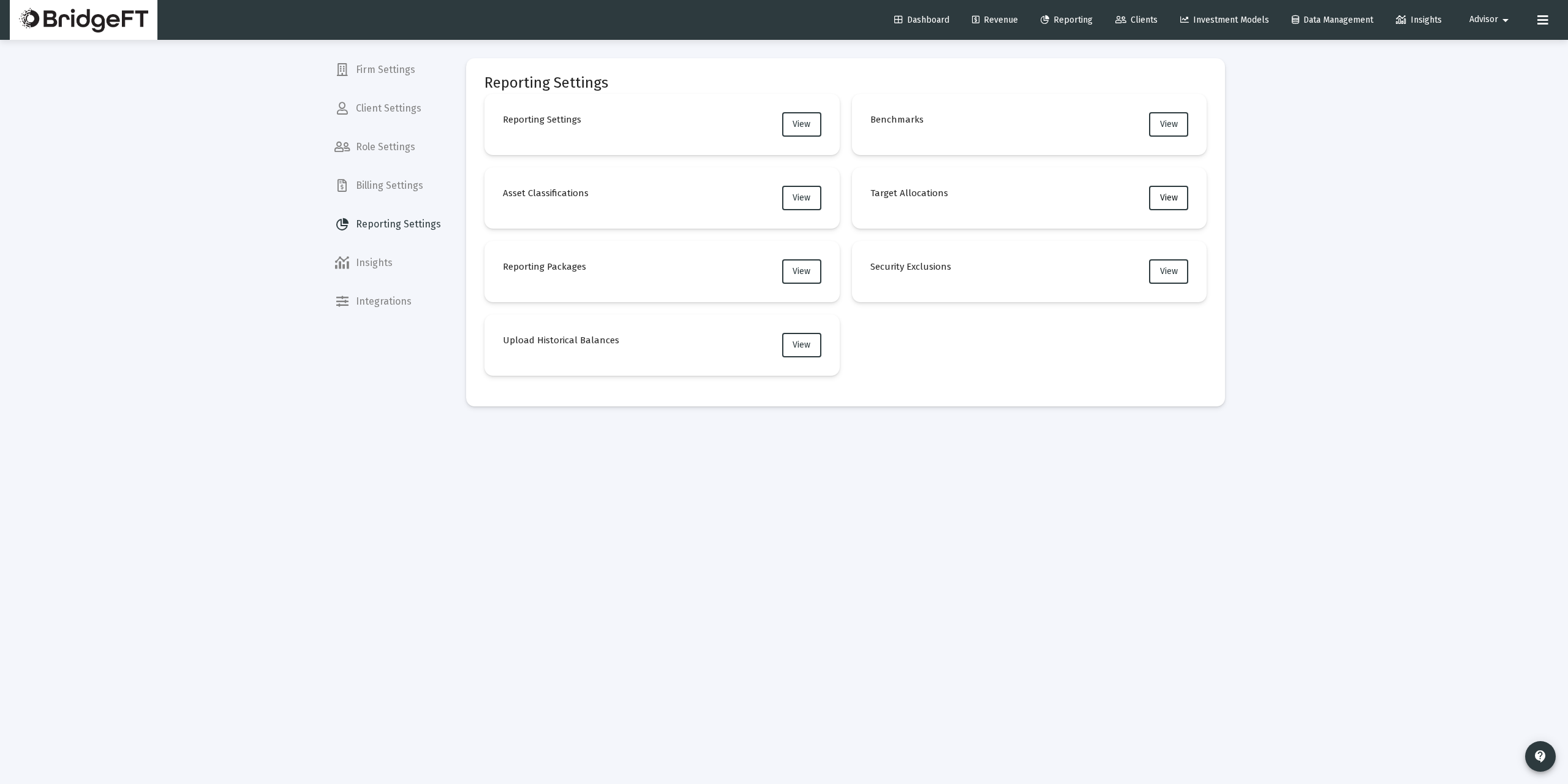
click at [1174, 197] on span "View" at bounding box center [1168, 197] width 17 height 10
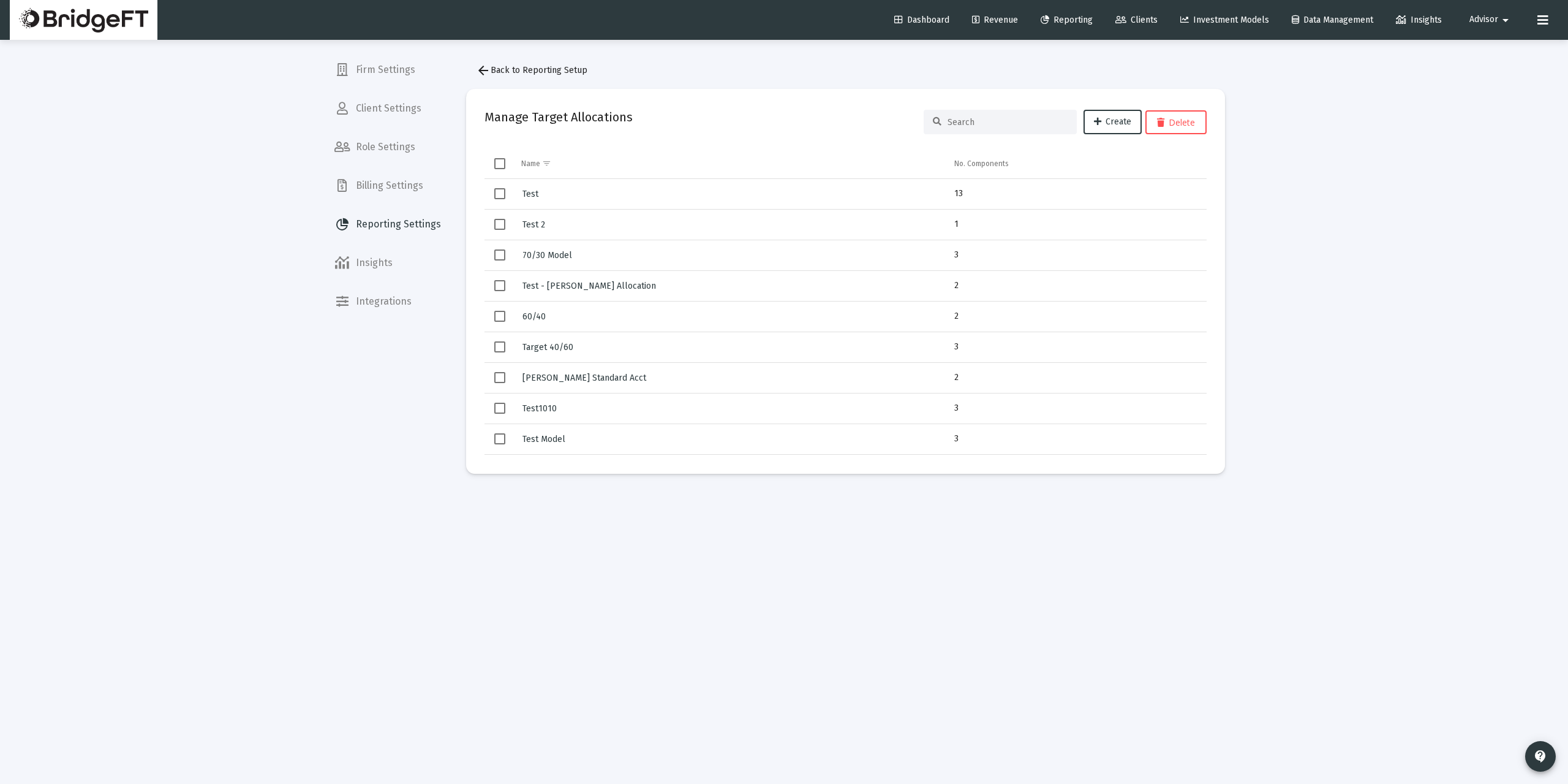
click at [968, 124] on input at bounding box center [1007, 122] width 120 height 10
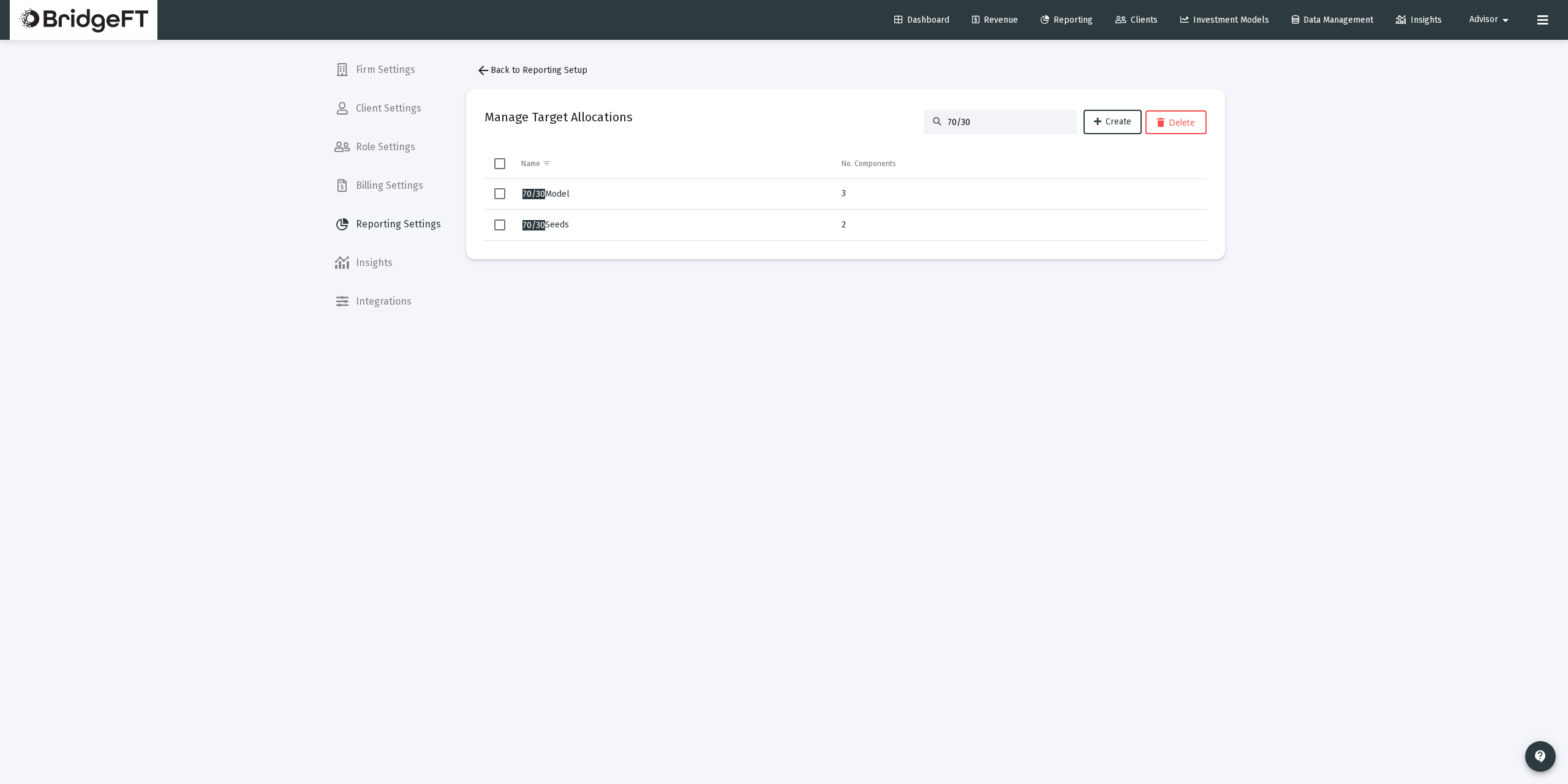
type input "70/30"
click at [544, 223] on span "70/30" at bounding box center [534, 225] width 23 height 10
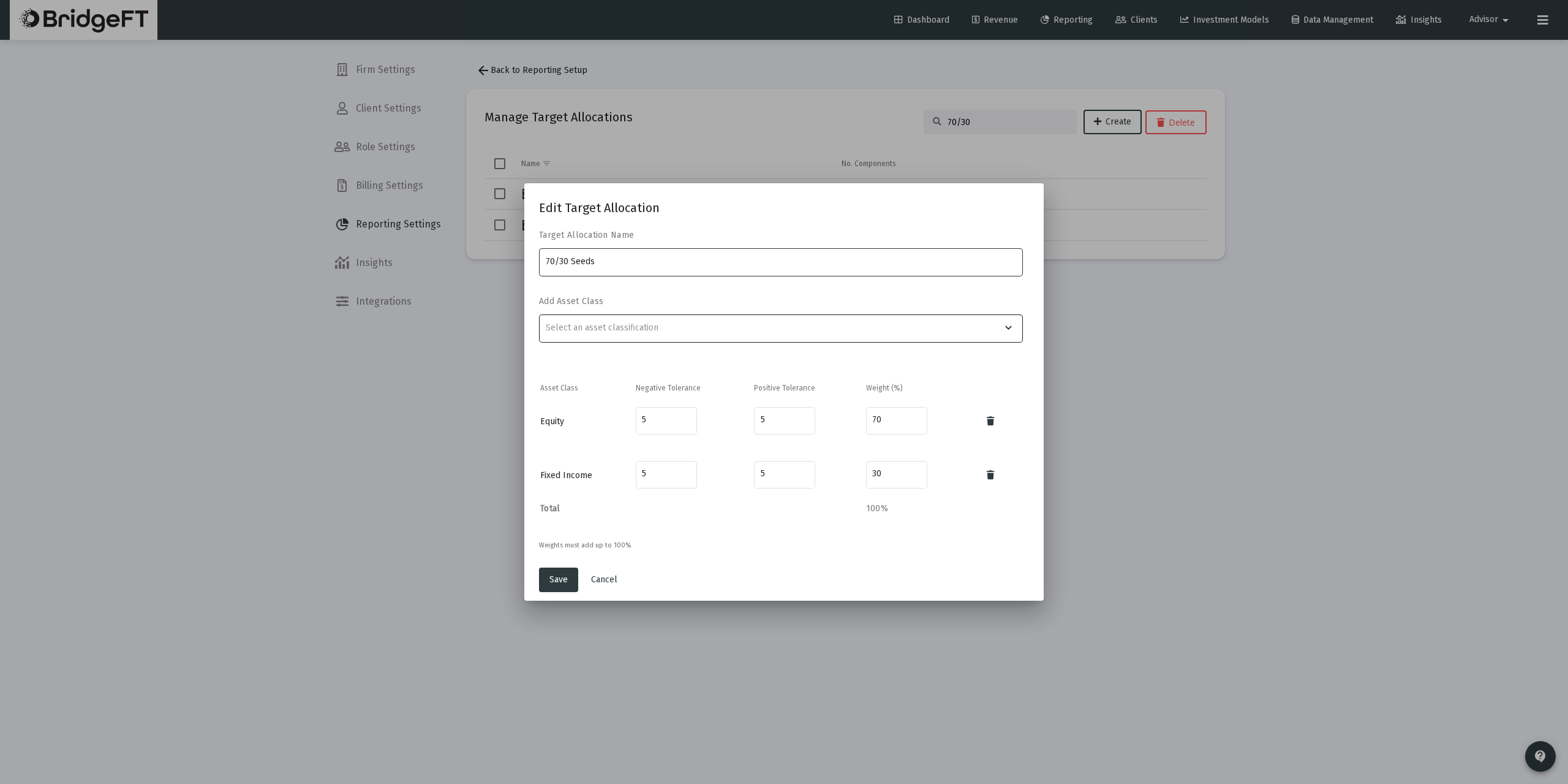
drag, startPoint x: 637, startPoint y: 328, endPoint x: 663, endPoint y: 332, distance: 26.3
click at [637, 328] on input "text" at bounding box center [773, 328] width 456 height 10
click at [610, 374] on span "Mid Cap" at bounding box center [786, 387] width 454 height 29
type input "Mid Cap"
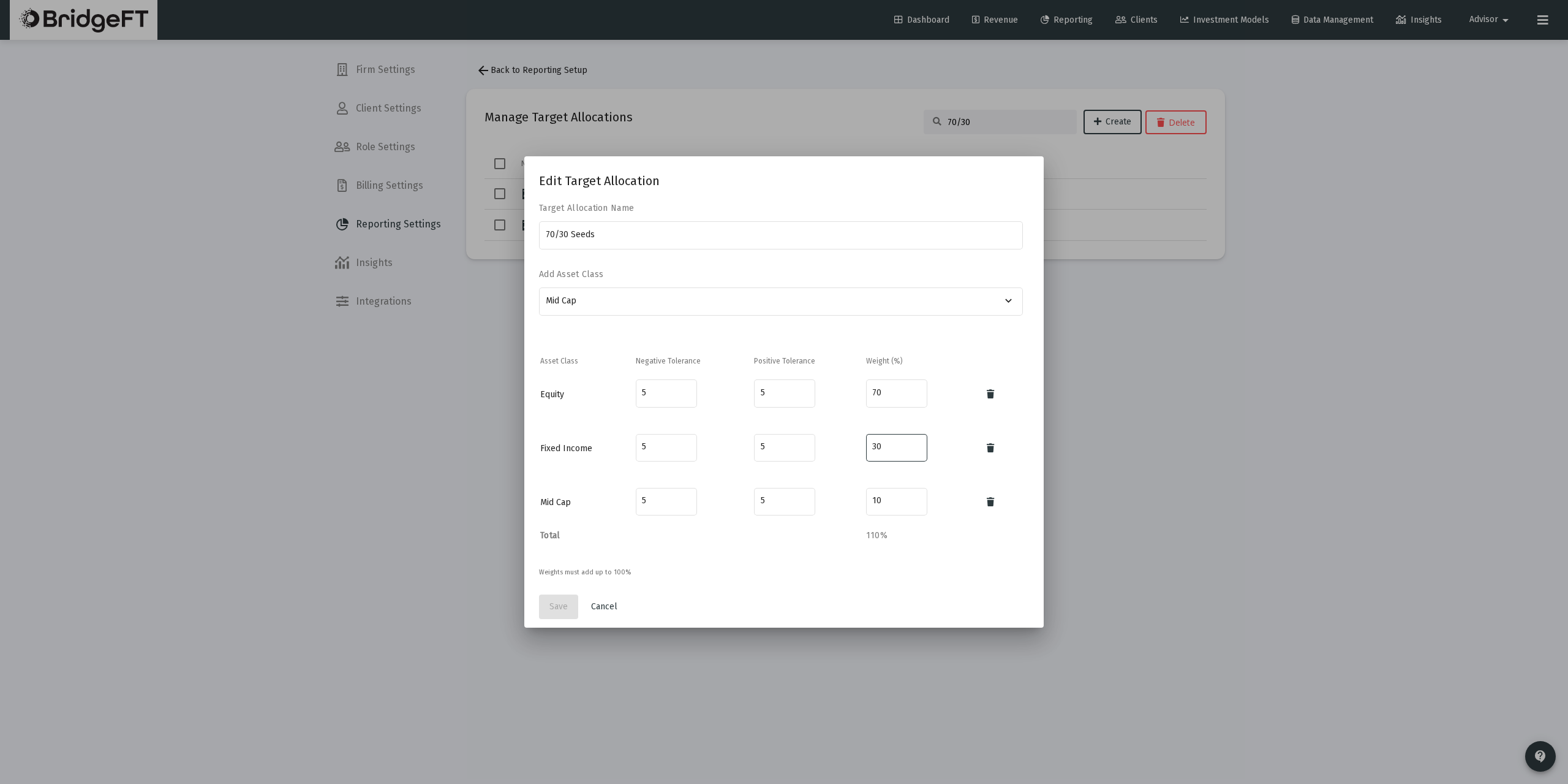
drag, startPoint x: 885, startPoint y: 446, endPoint x: 828, endPoint y: 446, distance: 57.0
click at [829, 446] on tr "Fixed Income 5 5 30" at bounding box center [784, 449] width 488 height 53
click at [996, 443] on button at bounding box center [990, 448] width 24 height 24
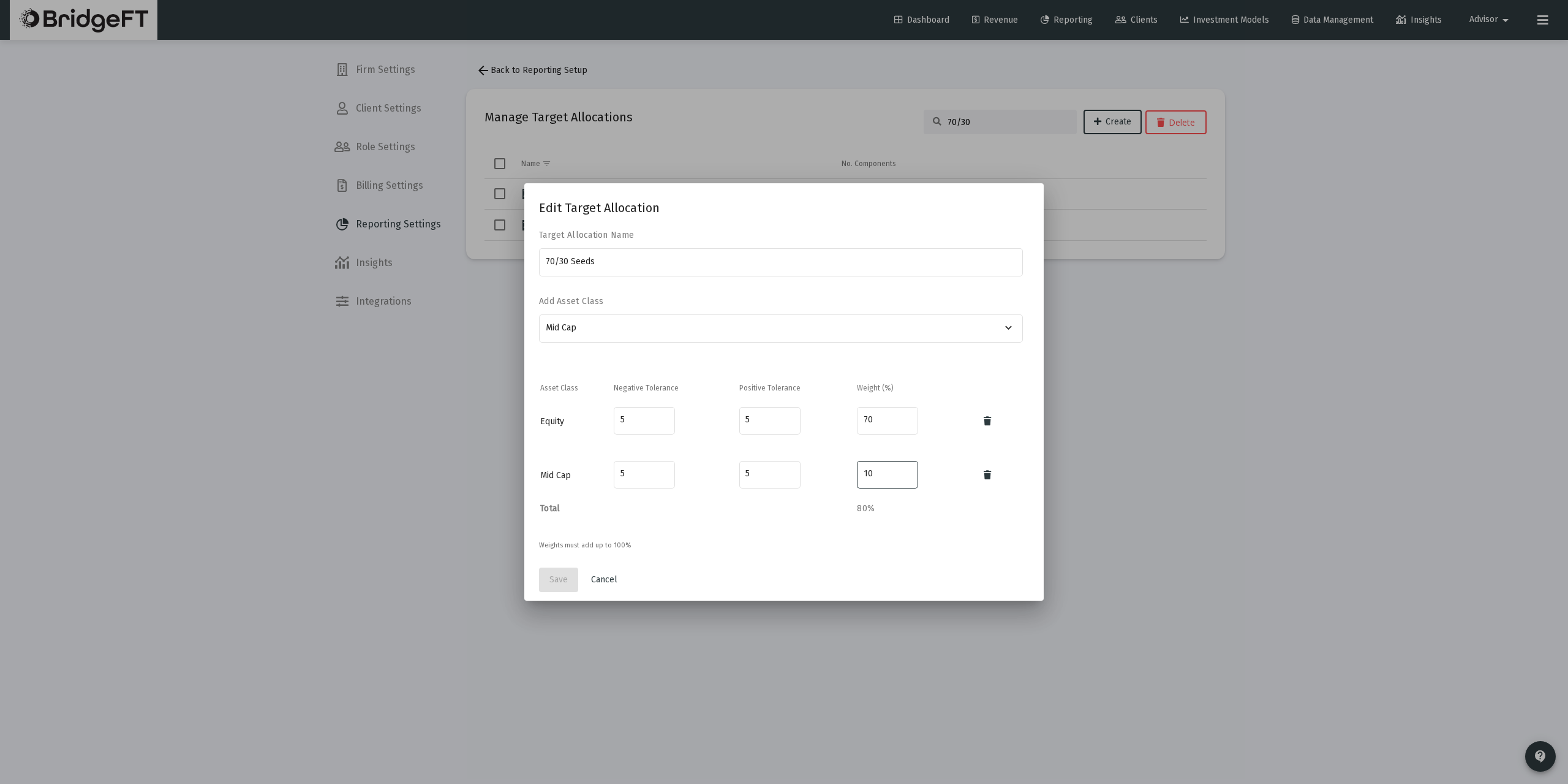
drag, startPoint x: 885, startPoint y: 470, endPoint x: 817, endPoint y: 474, distance: 68.1
click at [819, 472] on tr "Mid Cap 5 5 10" at bounding box center [784, 475] width 488 height 53
type input "30"
click at [570, 571] on button "Save" at bounding box center [559, 579] width 39 height 24
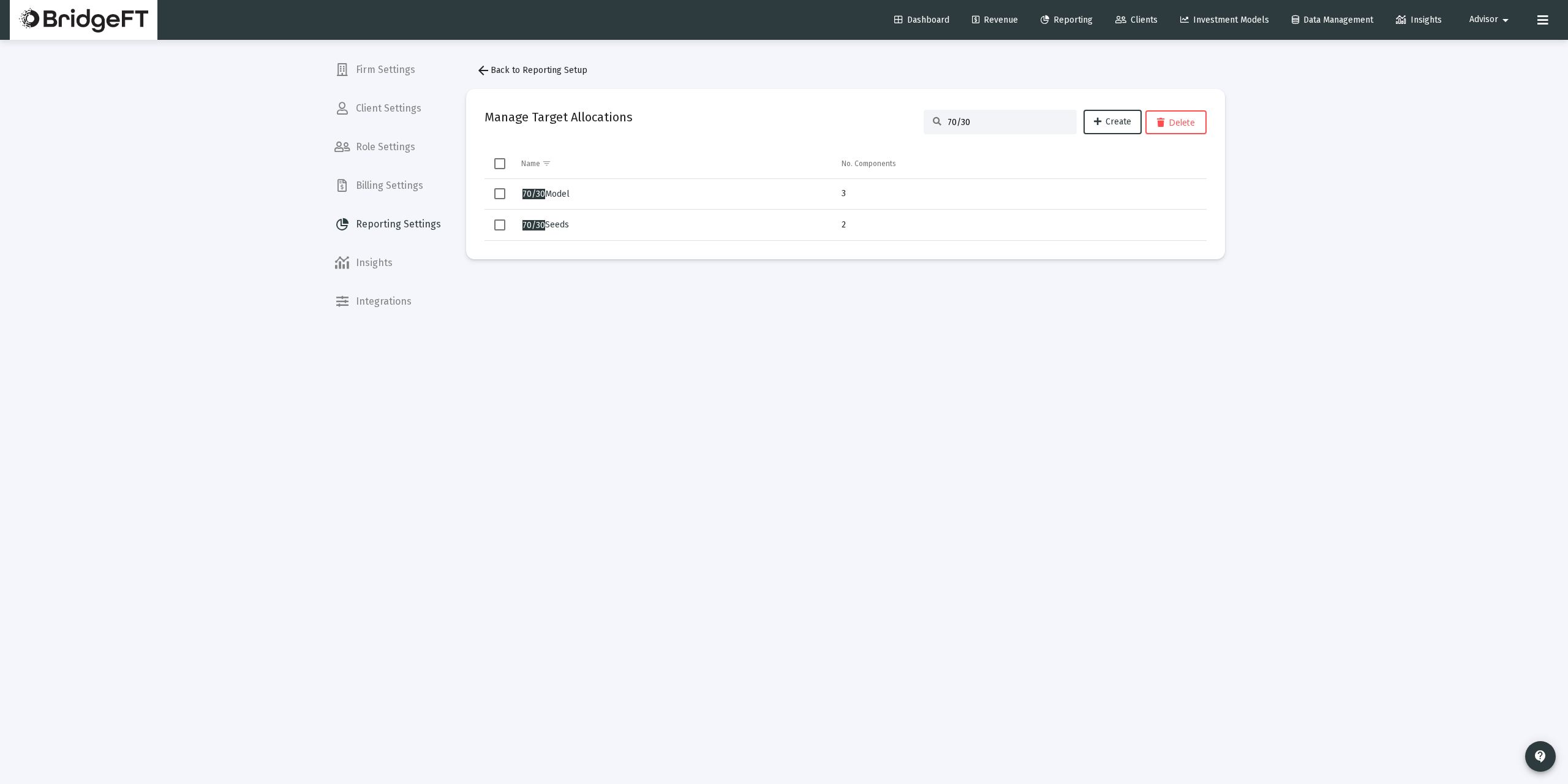
click at [482, 60] on button "arrow_back Back to Reporting Setup" at bounding box center [531, 70] width 131 height 24
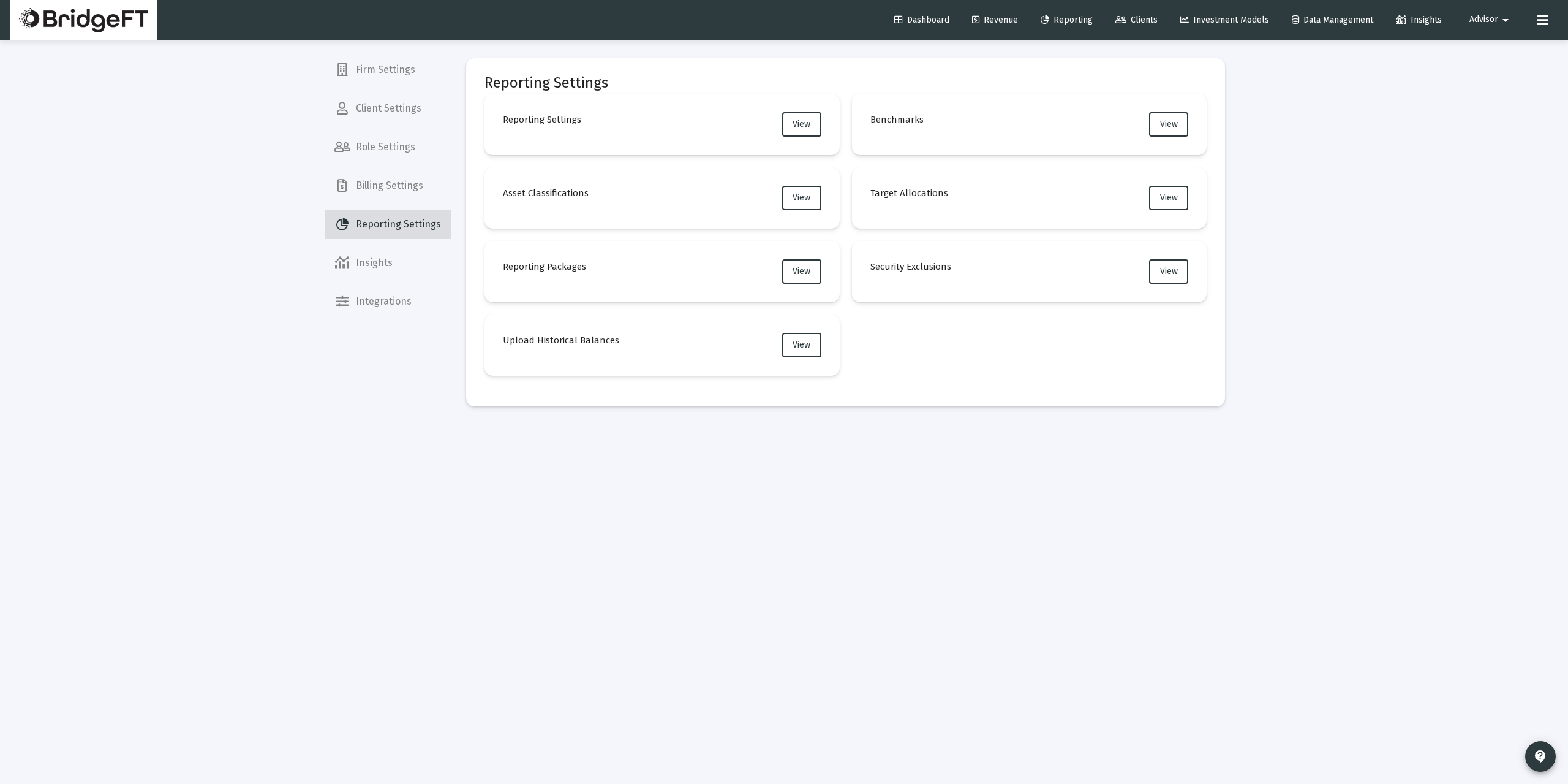
click at [413, 221] on span "Reporting Settings" at bounding box center [387, 224] width 126 height 29
click at [801, 198] on span "View" at bounding box center [801, 197] width 17 height 10
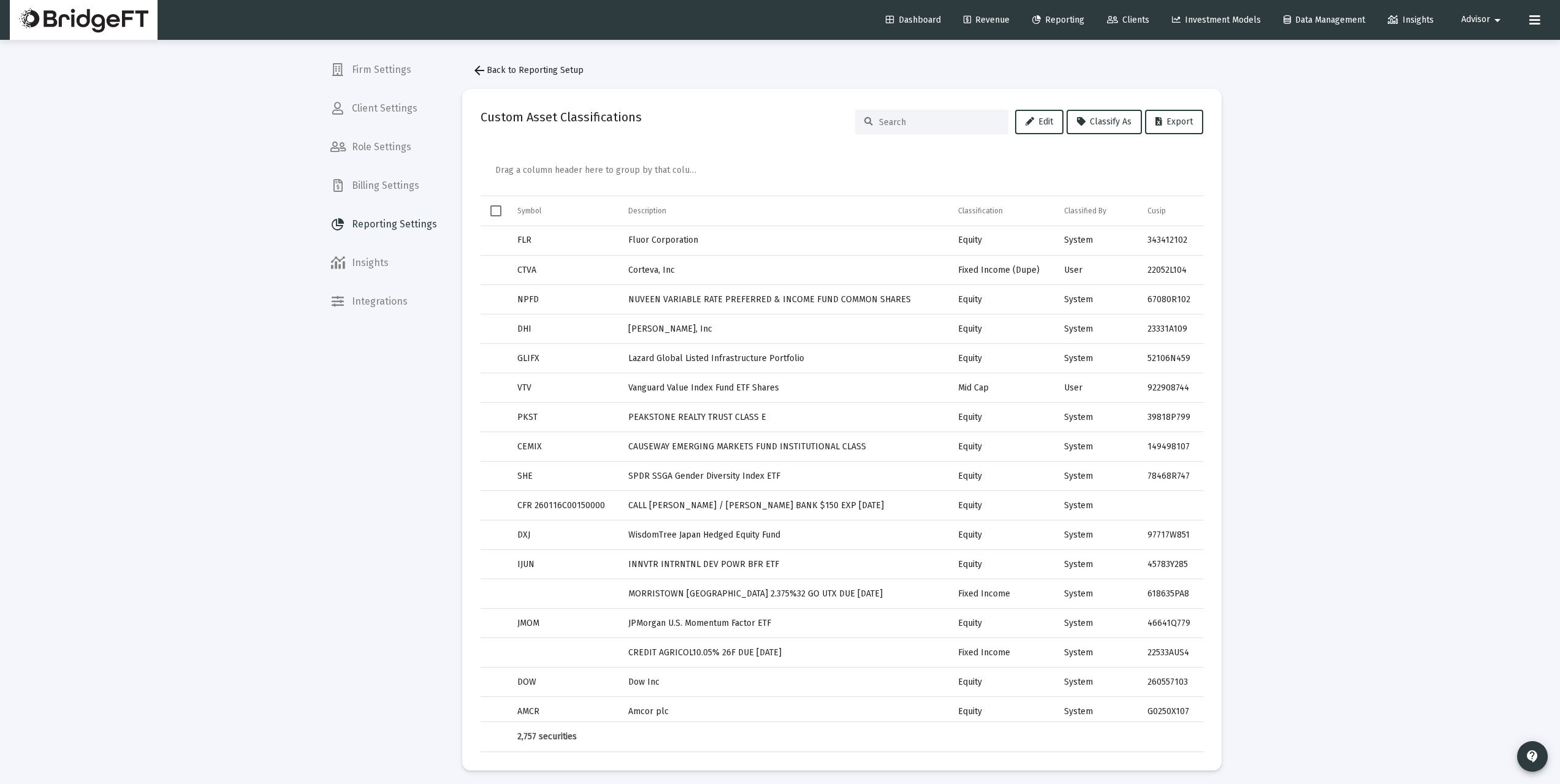
click at [493, 210] on span "Select all" at bounding box center [496, 211] width 11 height 11
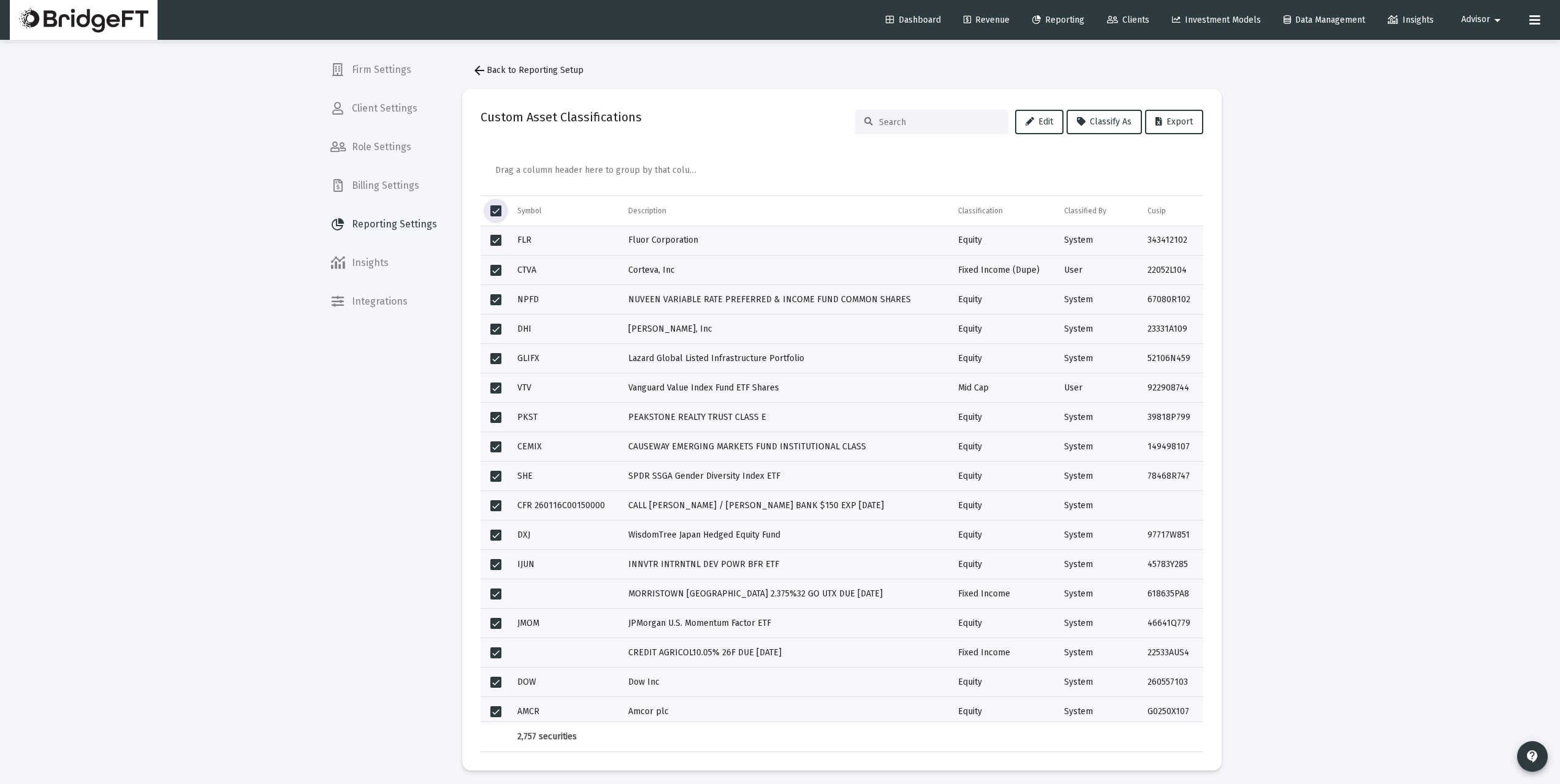
click at [493, 210] on span "Select all" at bounding box center [496, 211] width 11 height 11
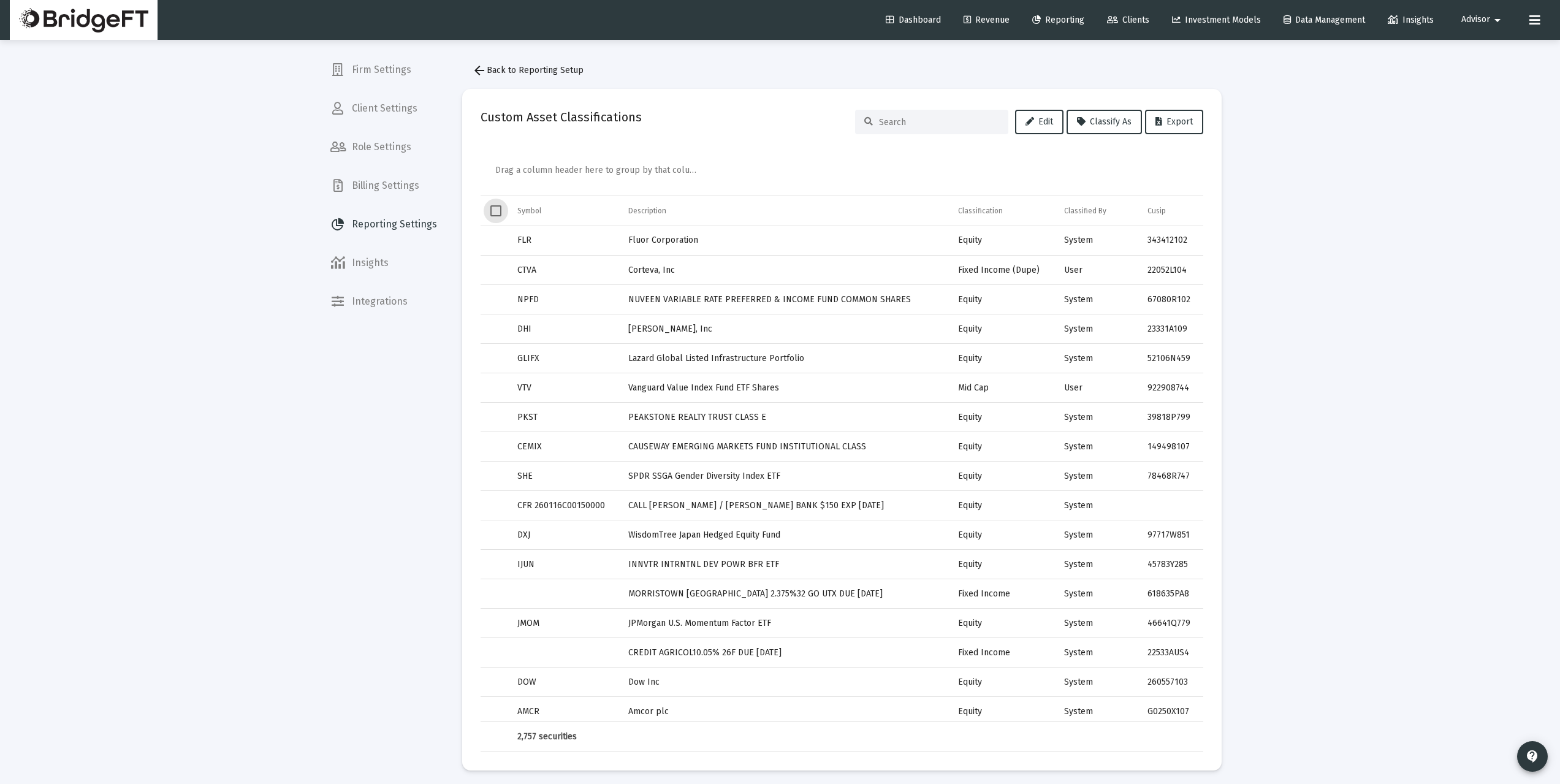
click at [892, 121] on input at bounding box center [939, 122] width 120 height 10
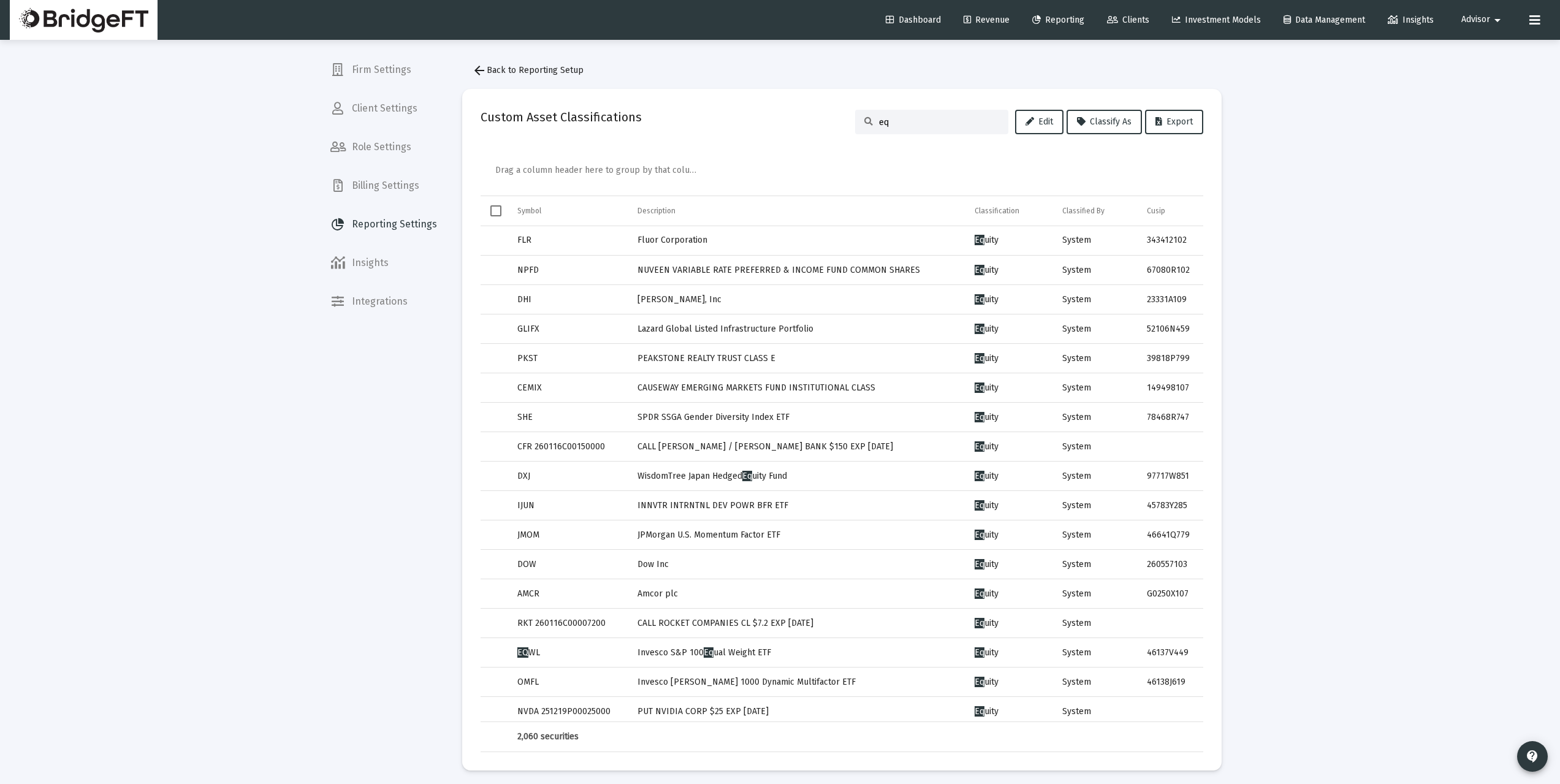
type input "eq"
click at [494, 213] on span "Select all" at bounding box center [496, 211] width 11 height 11
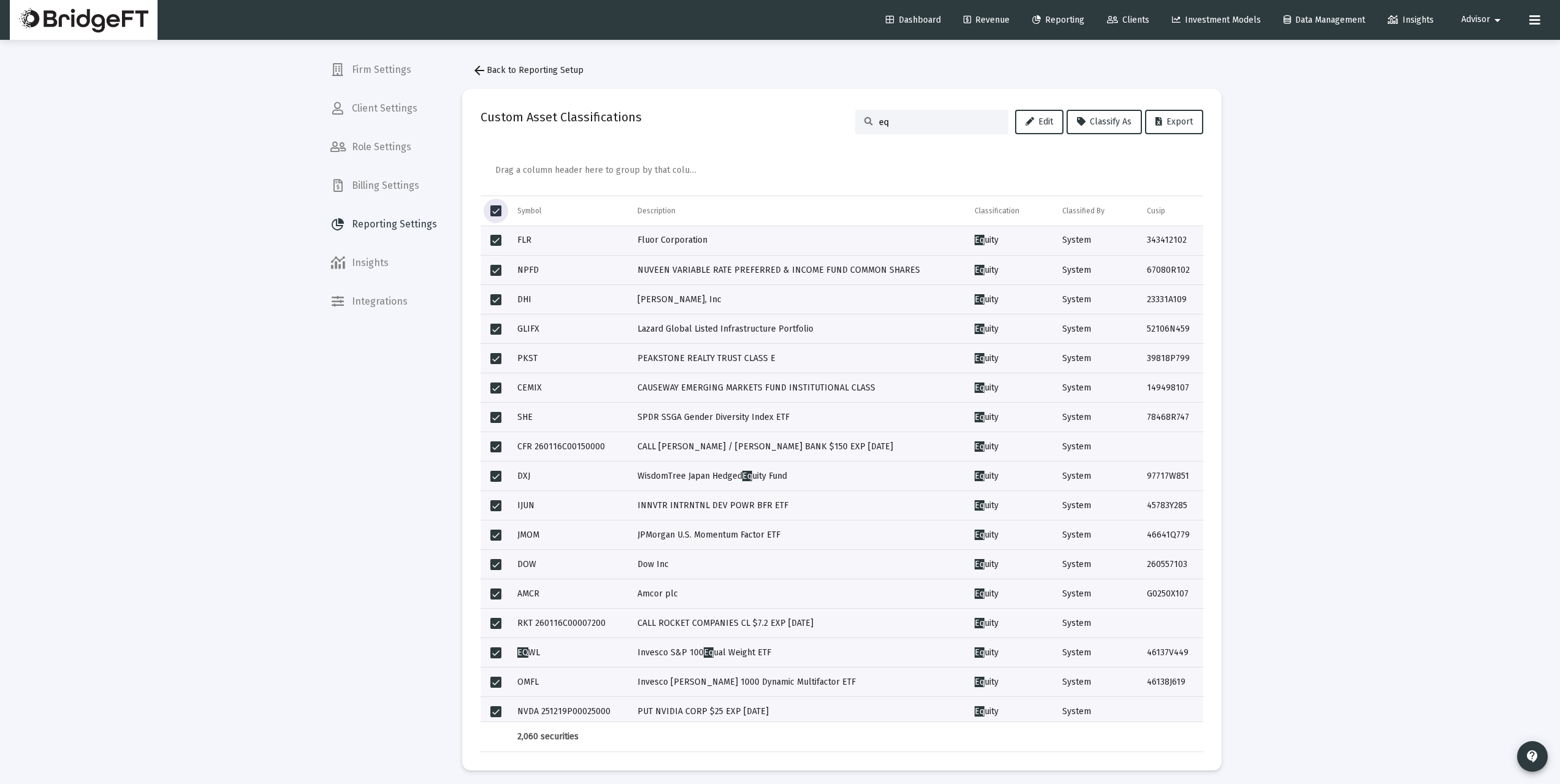
click at [496, 209] on span "Select all" at bounding box center [496, 211] width 11 height 11
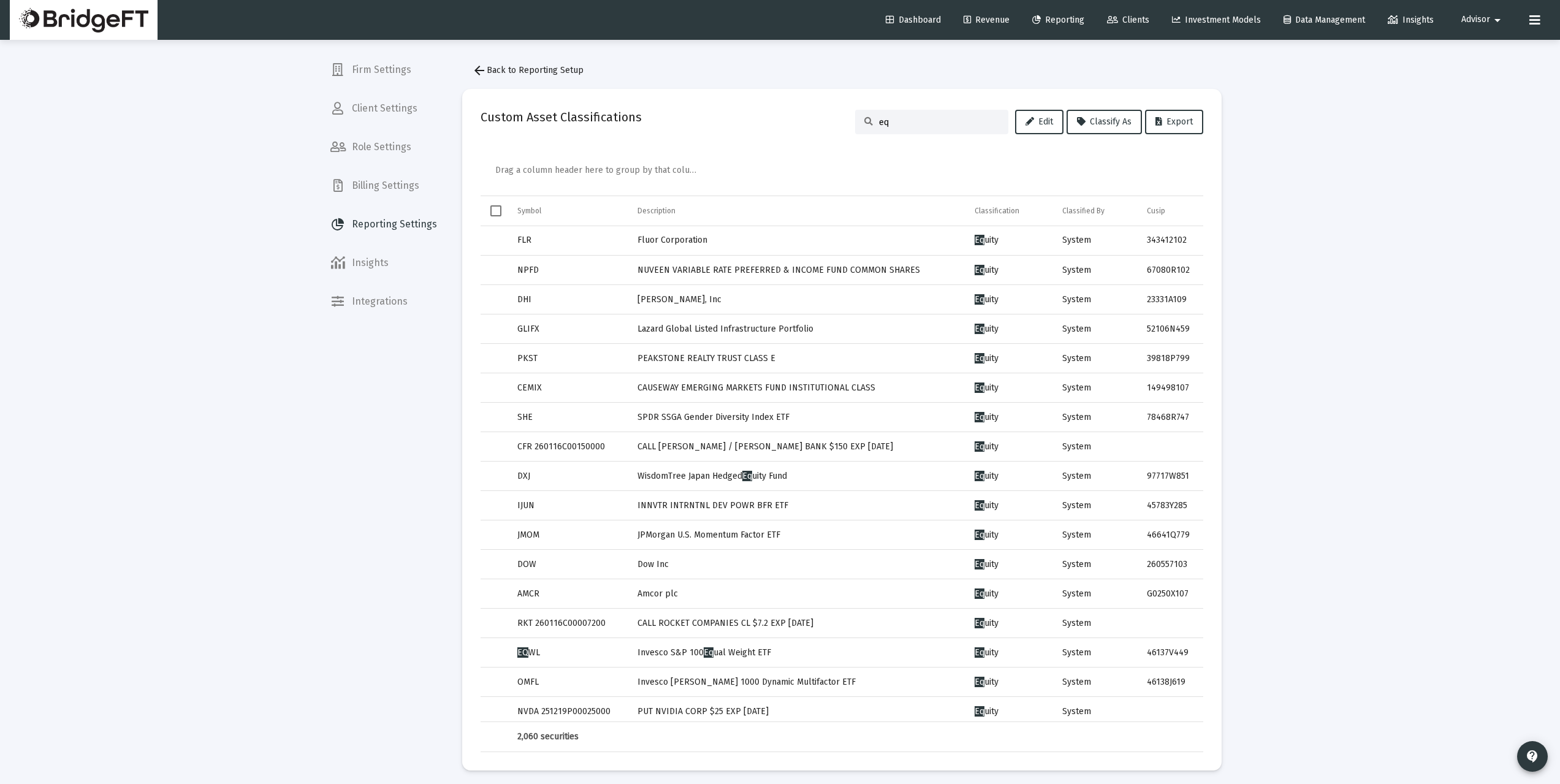
drag, startPoint x: 896, startPoint y: 123, endPoint x: 777, endPoint y: 121, distance: 119.0
click at [778, 121] on div "Custom Asset Classifications eq Edit Classify As Export" at bounding box center [841, 122] width 723 height 29
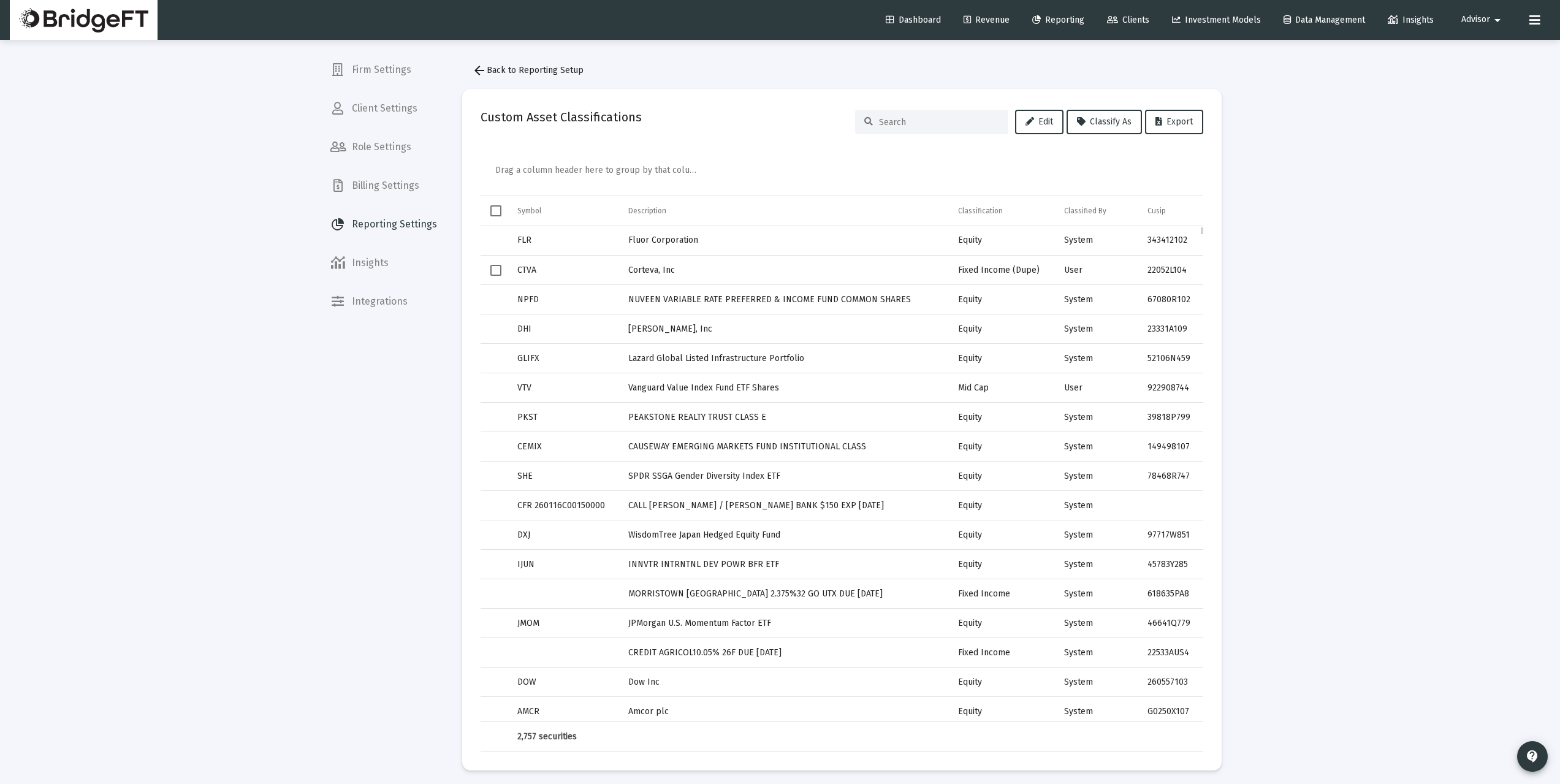
drag, startPoint x: 491, startPoint y: 243, endPoint x: 506, endPoint y: 282, distance: 41.8
click at [0, 0] on span "Select row" at bounding box center [0, 0] width 0 height 0
click at [494, 449] on span "Select row" at bounding box center [496, 447] width 11 height 11
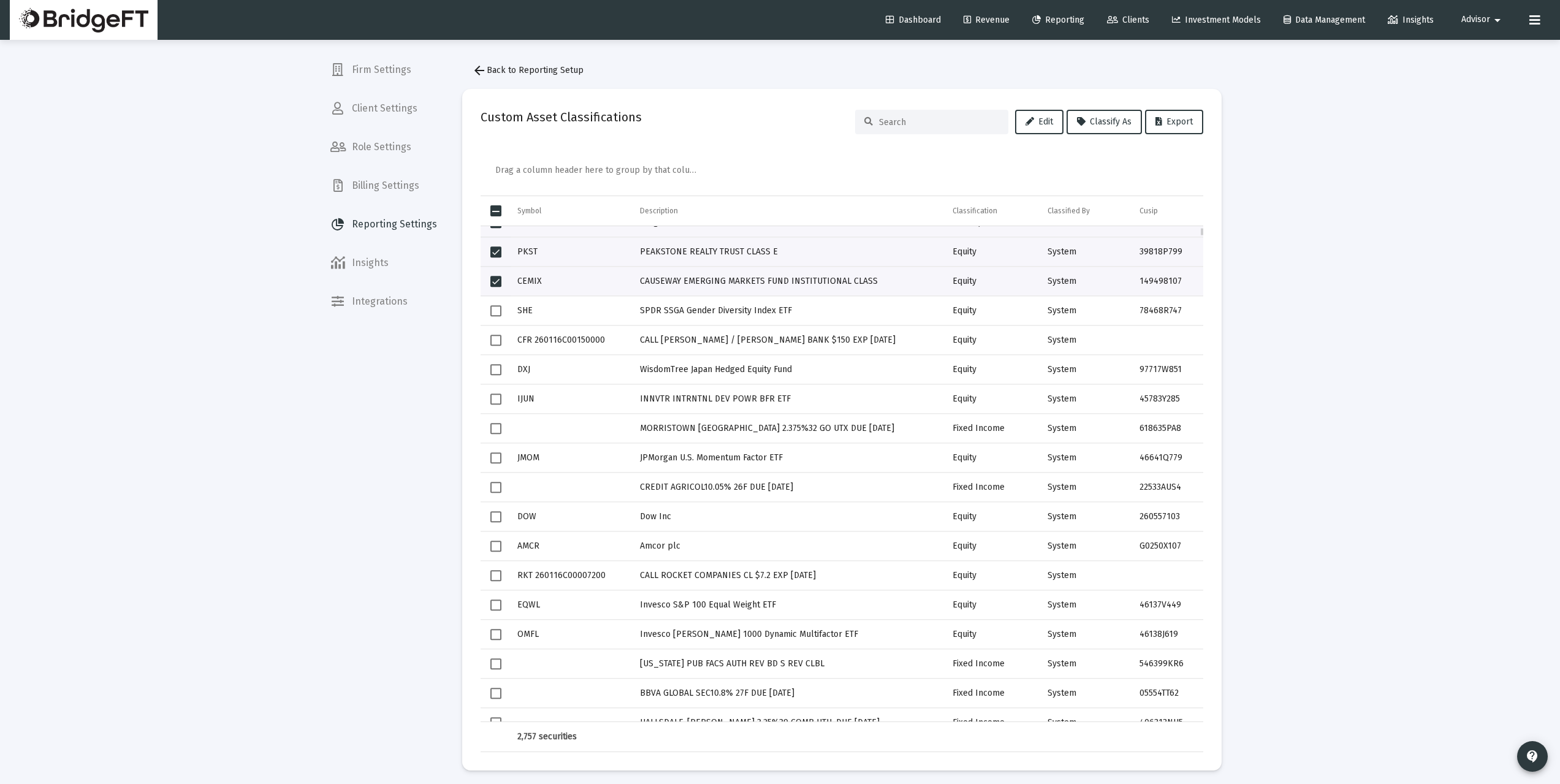
click at [493, 486] on span "Select row" at bounding box center [496, 487] width 11 height 11
click at [498, 544] on span "Select row" at bounding box center [496, 546] width 11 height 11
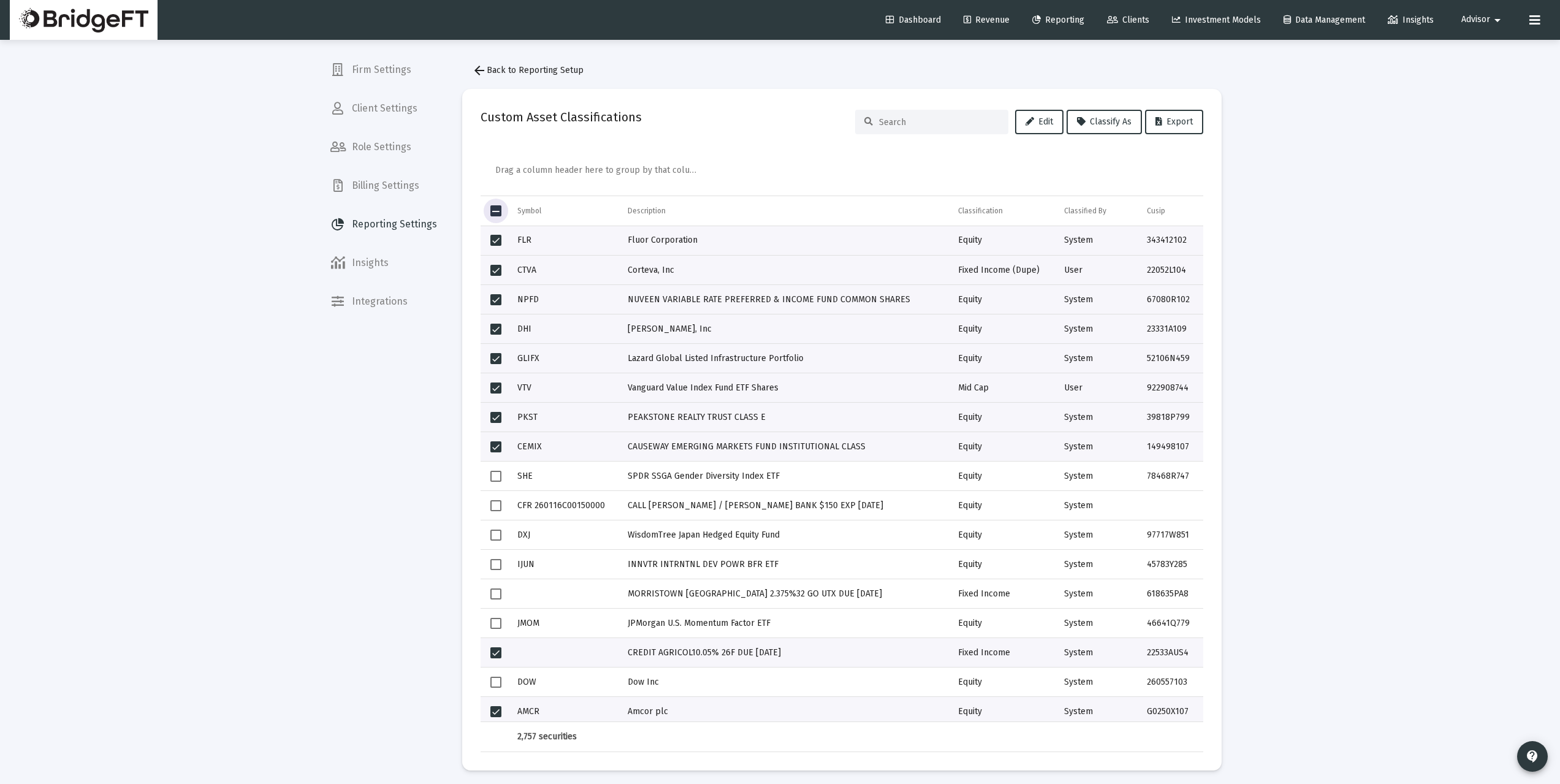
click at [498, 208] on span "Select all" at bounding box center [496, 211] width 11 height 11
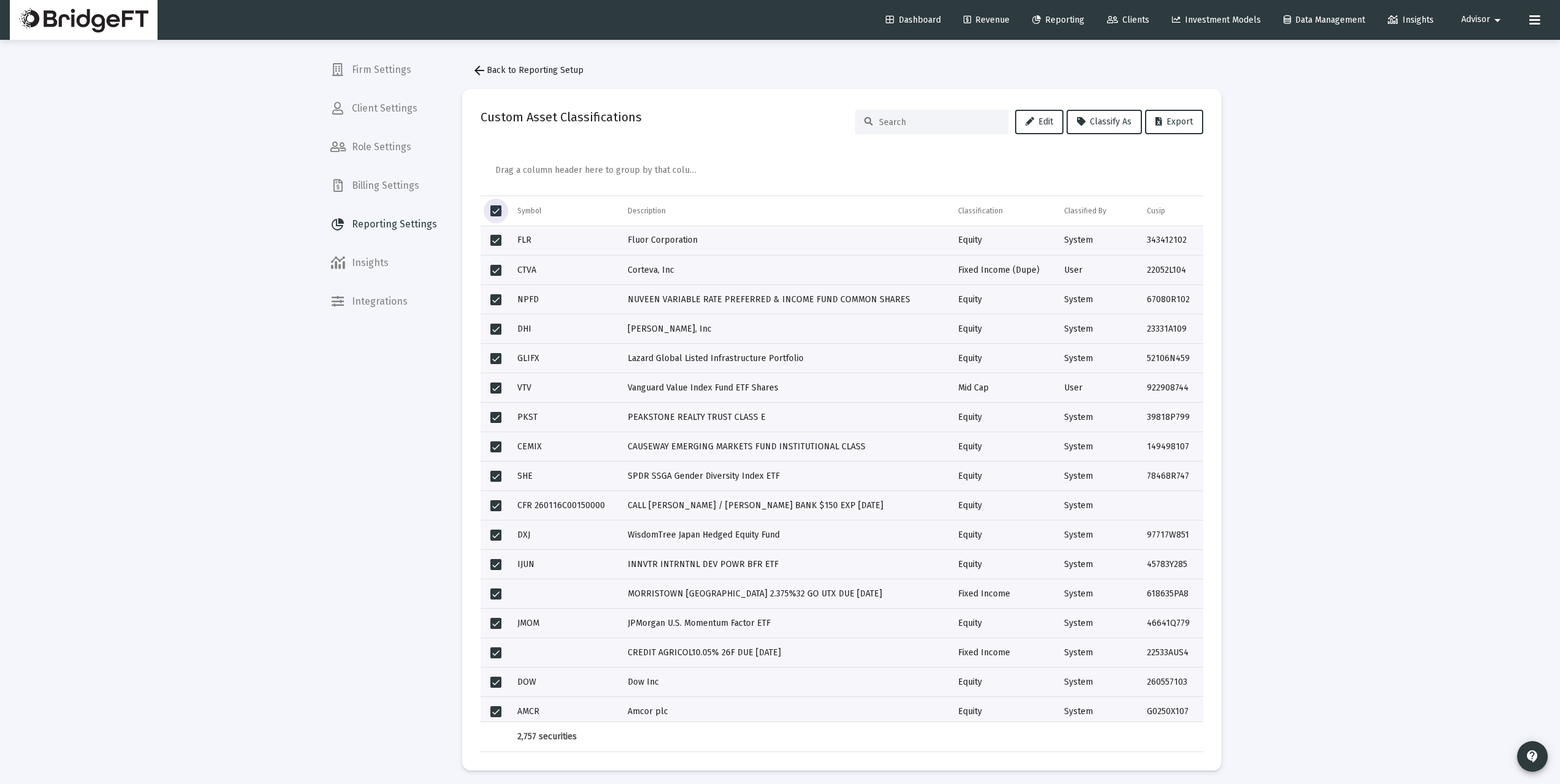
click at [496, 208] on span "Select all" at bounding box center [496, 211] width 11 height 11
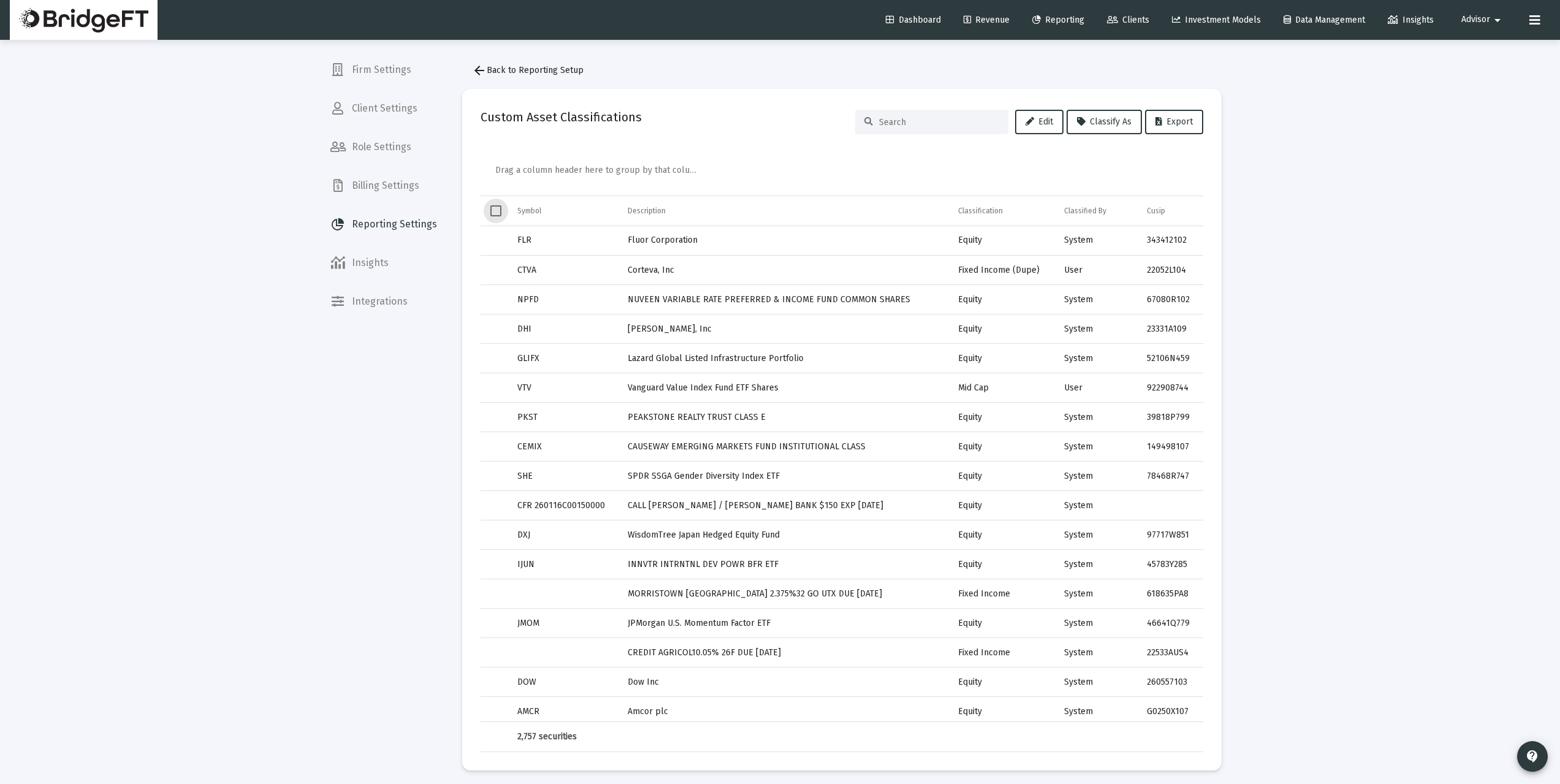
drag, startPoint x: 1291, startPoint y: 281, endPoint x: 1293, endPoint y: 294, distance: 13.2
click at [1289, 281] on div "Loading... Firm Settings Client Settings Role Settings Billing Settings Reporti…" at bounding box center [780, 394] width 1560 height 789
click at [1335, 259] on div "Loading... Firm Settings Client Settings Role Settings Billing Settings Reporti…" at bounding box center [780, 394] width 1560 height 789
click at [1052, 22] on span "Reporting" at bounding box center [1058, 20] width 52 height 10
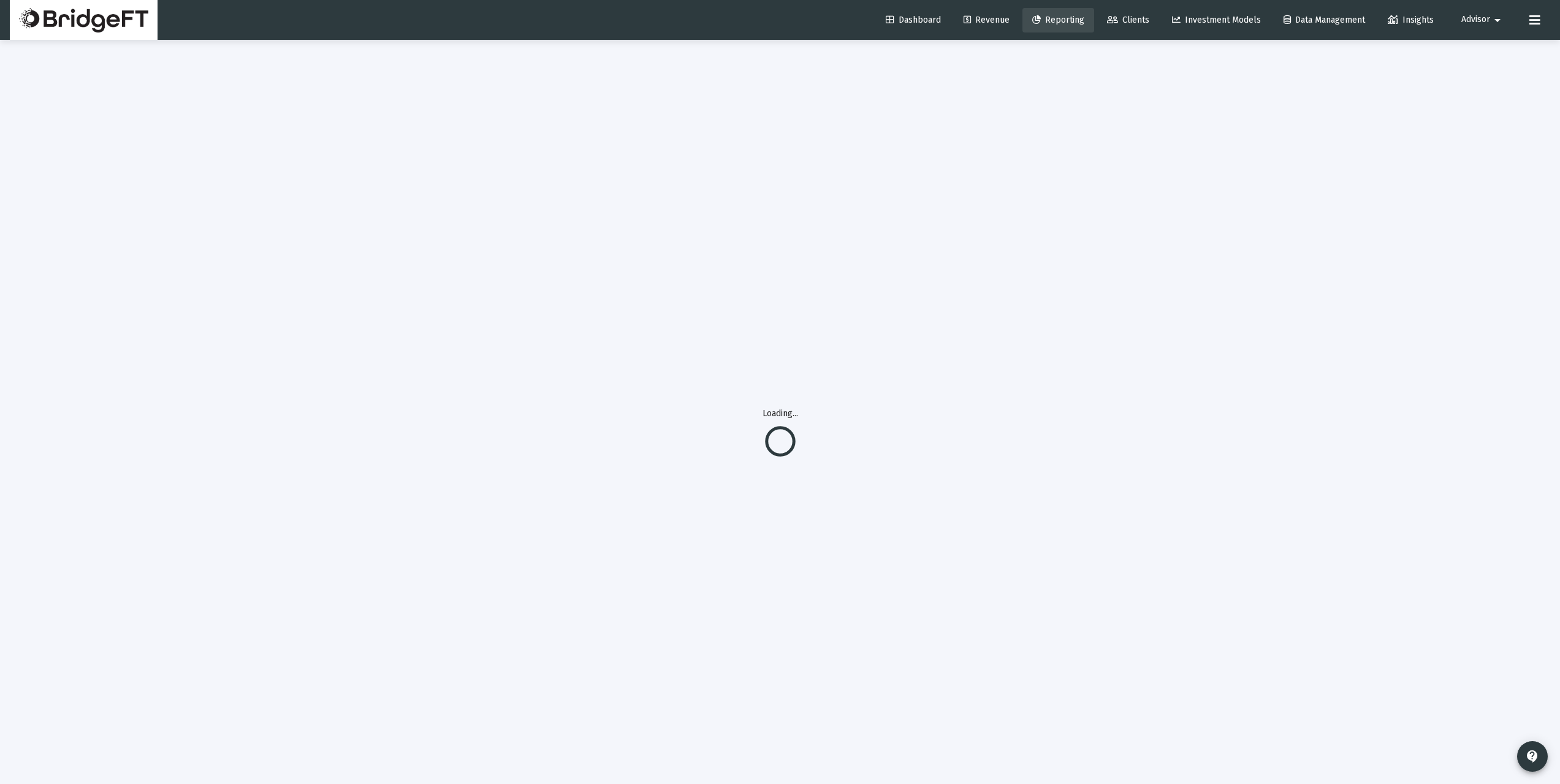
select select "View all"
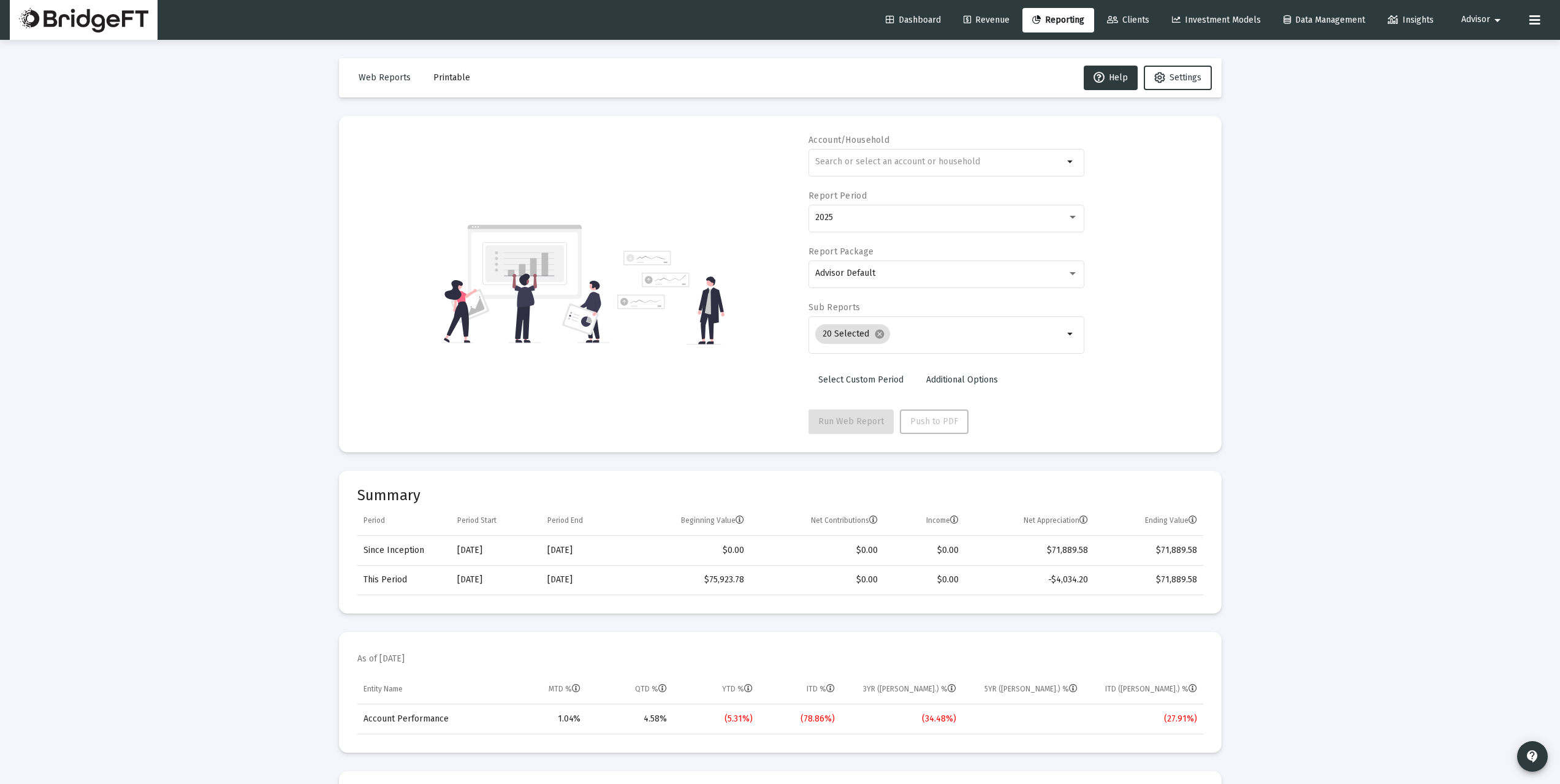
click at [921, 25] on link "Dashboard" at bounding box center [912, 20] width 75 height 24
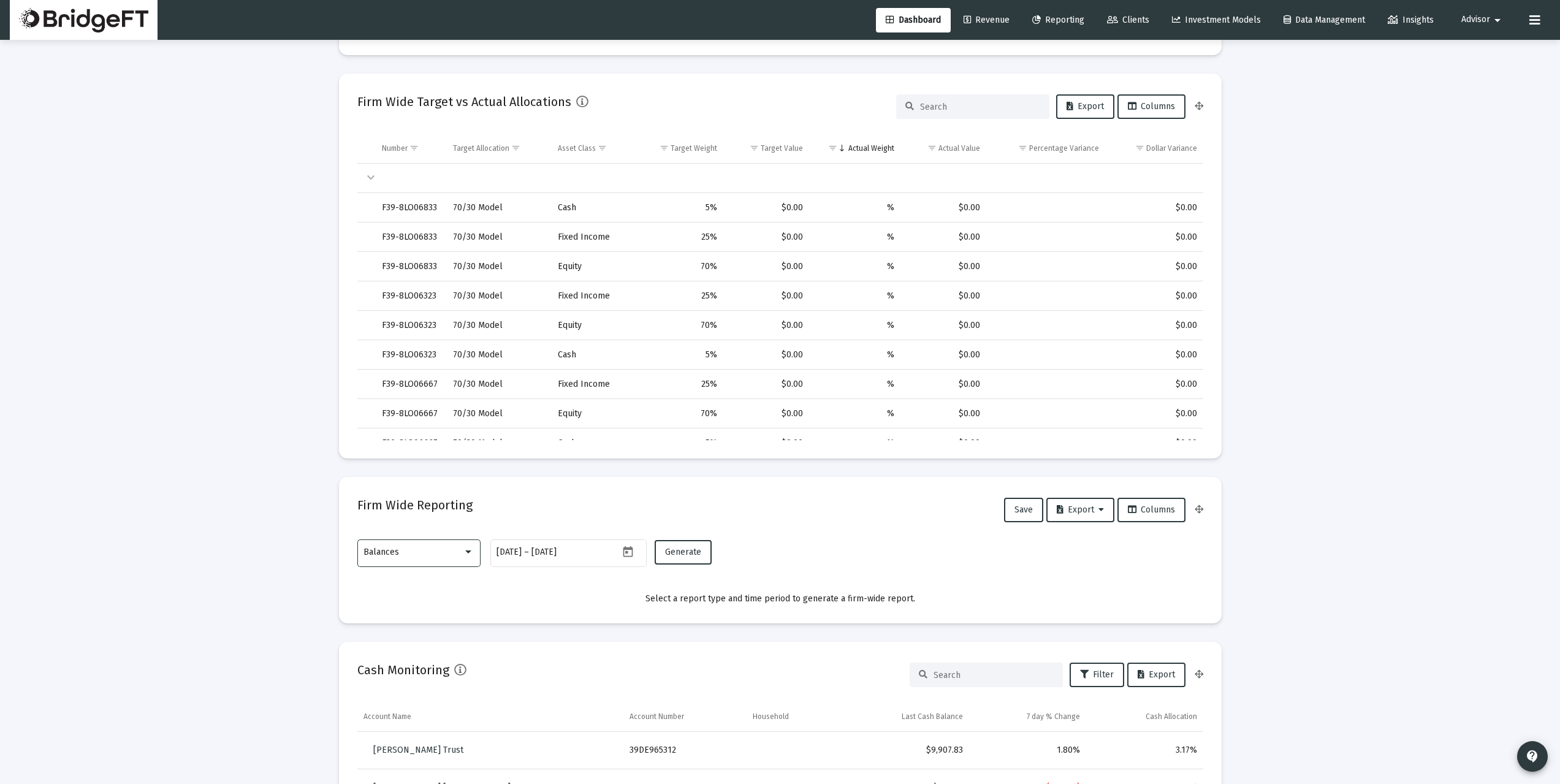
click at [439, 556] on div "Balances" at bounding box center [413, 552] width 99 height 10
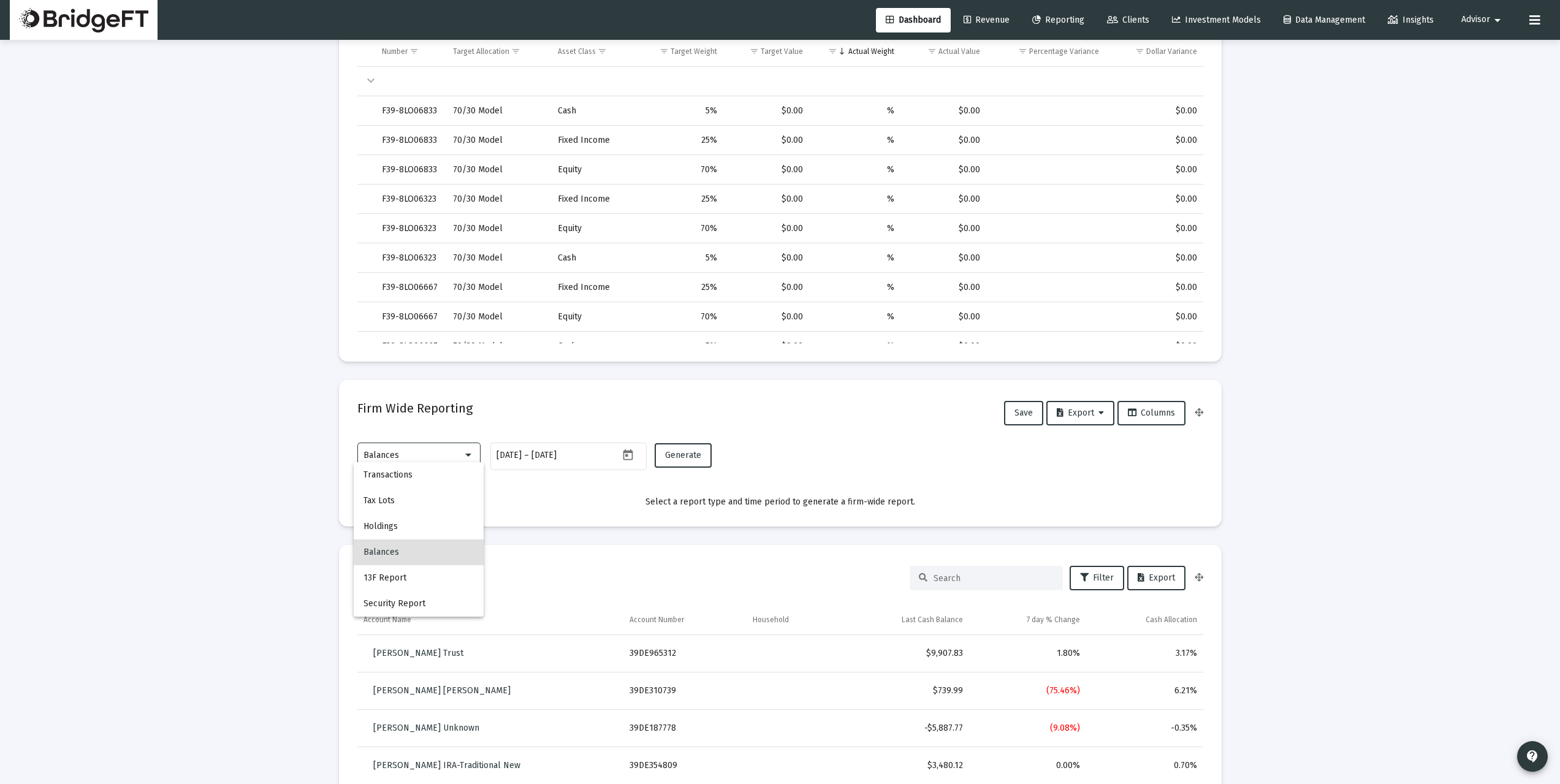
scroll to position [490, 0]
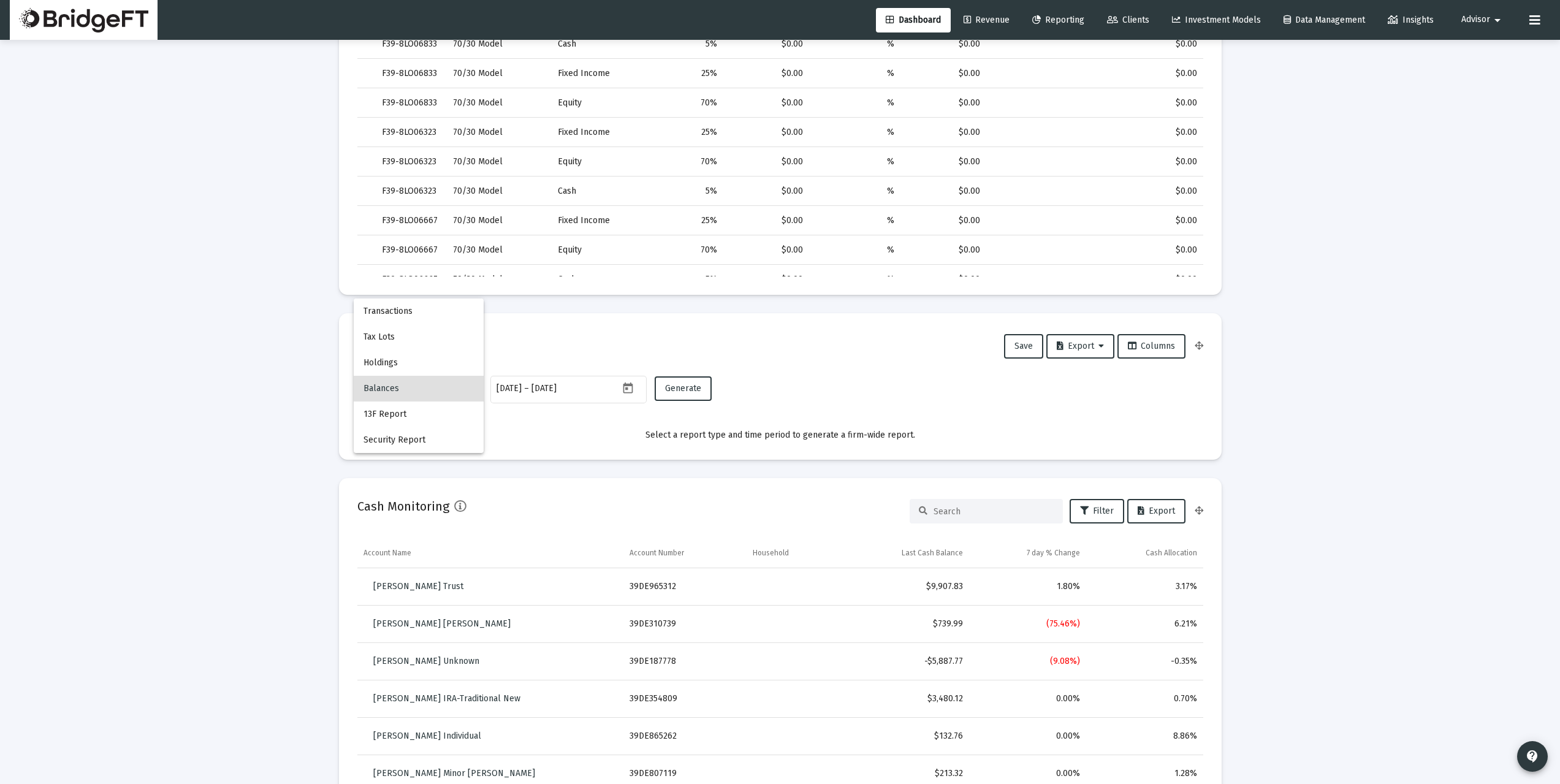
click at [263, 540] on div at bounding box center [780, 392] width 1560 height 784
click at [1480, 20] on span "Advisor" at bounding box center [1475, 20] width 29 height 10
click at [1471, 51] on link "Settings" at bounding box center [1483, 52] width 73 height 29
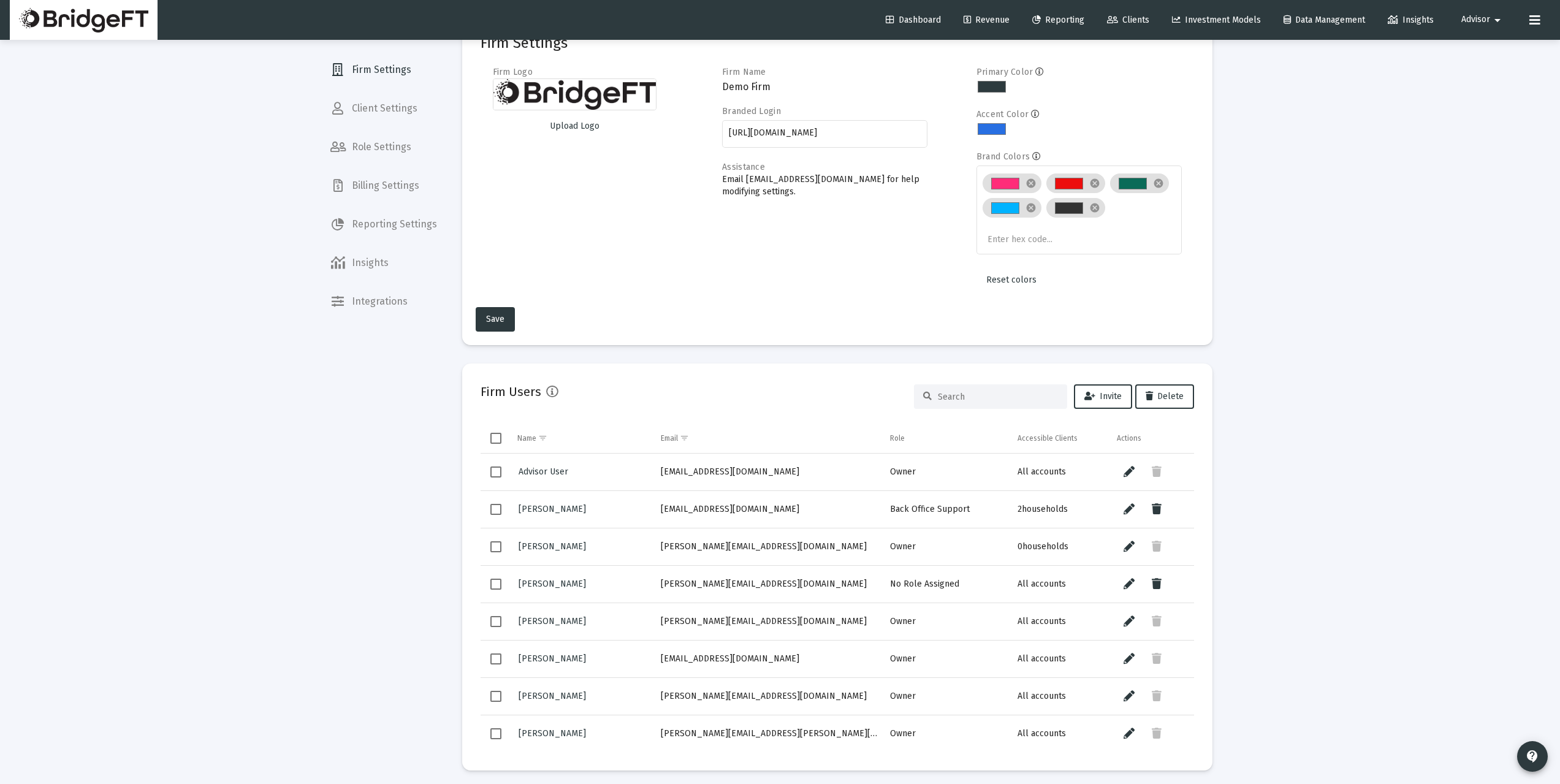
click at [373, 111] on span "Client Settings" at bounding box center [383, 109] width 126 height 29
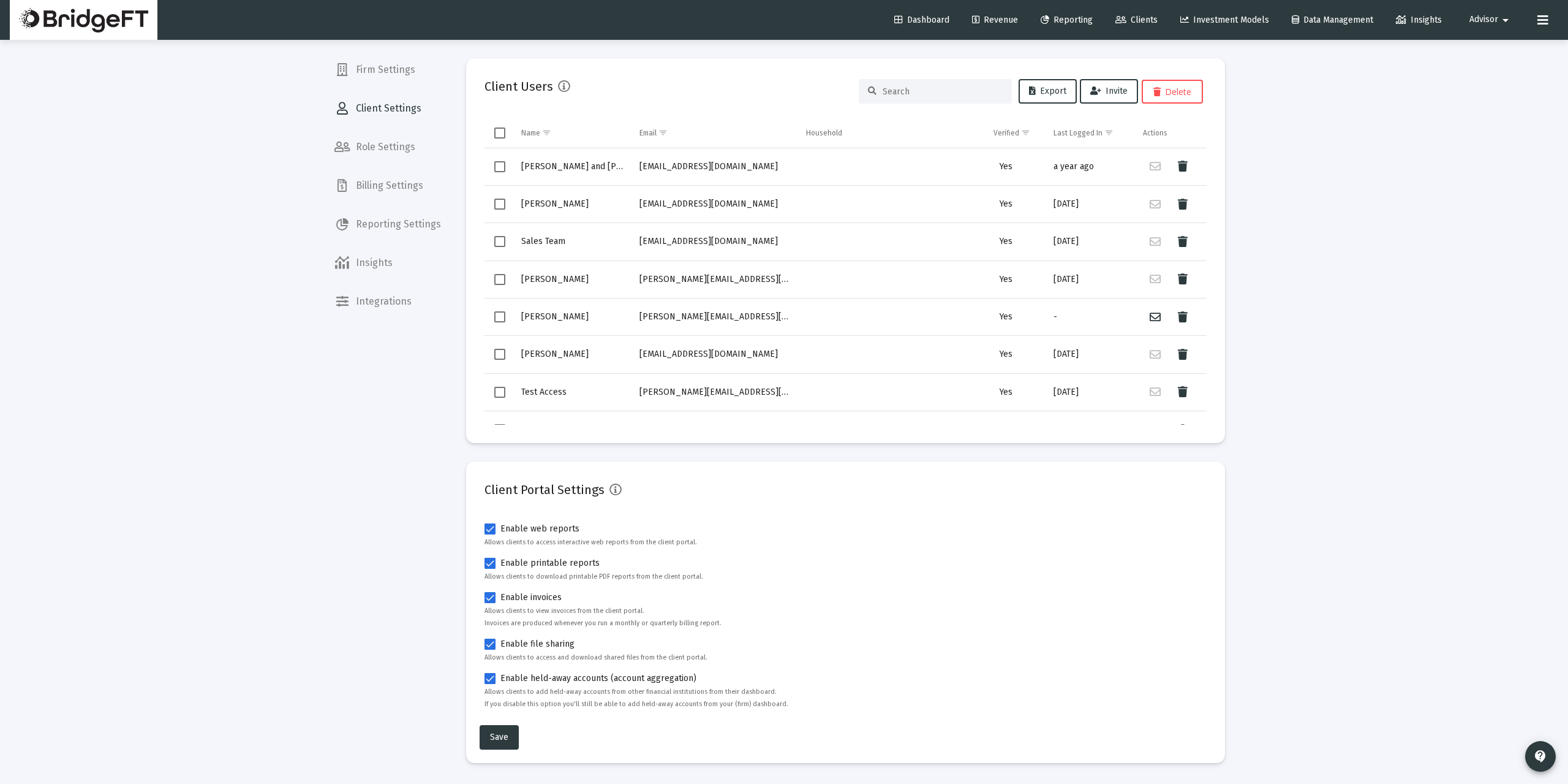
drag, startPoint x: 401, startPoint y: 341, endPoint x: 412, endPoint y: 334, distance: 13.0
click at [401, 341] on div "Firm Settings Client Settings Role Settings Billing Settings Reporting Settings…" at bounding box center [387, 392] width 126 height 784
click at [1141, 13] on link "Clients" at bounding box center [1136, 20] width 62 height 24
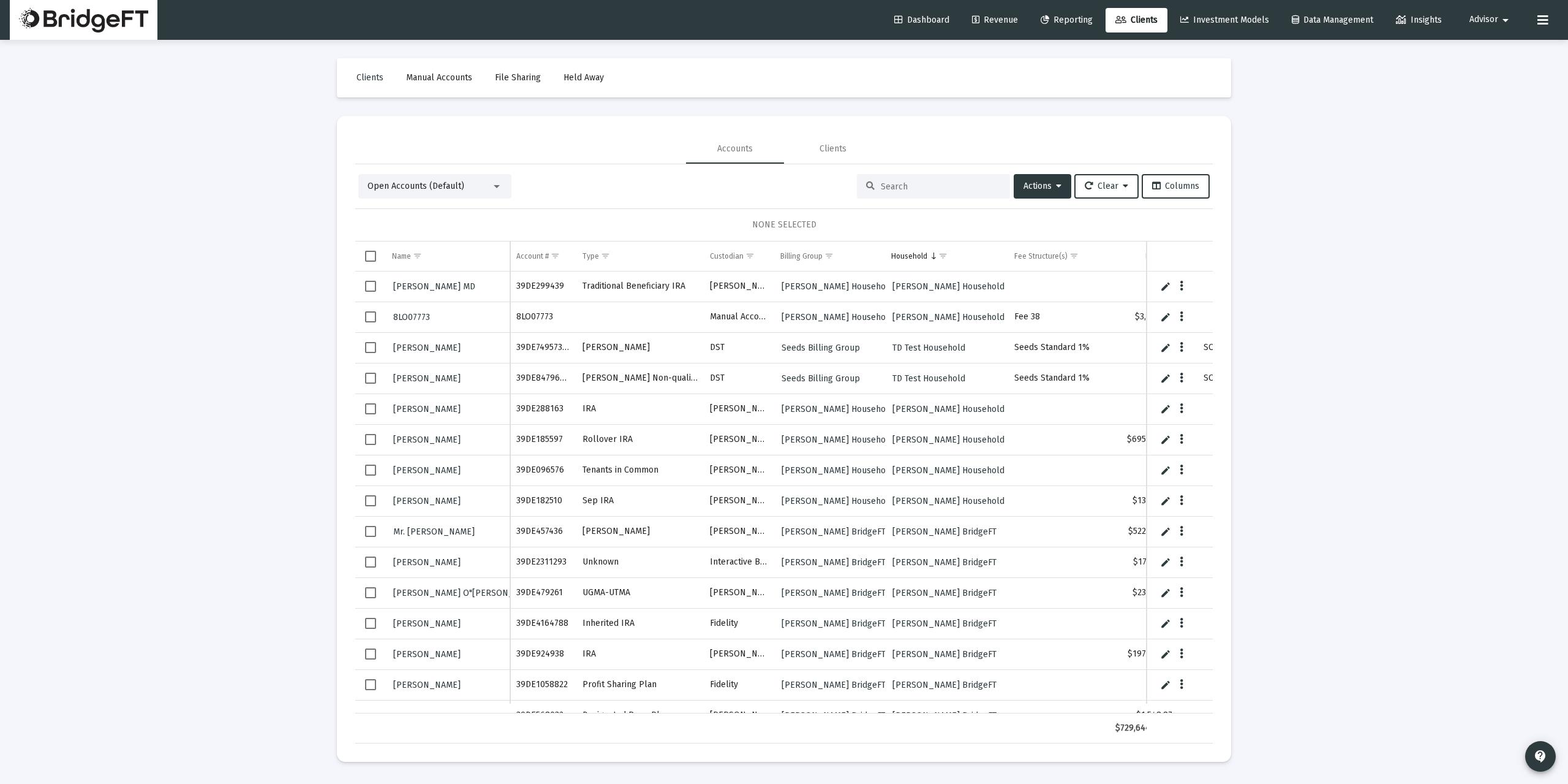
click at [247, 278] on div "Loading... Clients Manual Accounts File Sharing Held Away Accounts Clients Open…" at bounding box center [784, 392] width 1568 height 784
click at [1490, 20] on span "Advisor" at bounding box center [1483, 20] width 29 height 10
click at [1483, 56] on span "Settings" at bounding box center [1500, 52] width 36 height 29
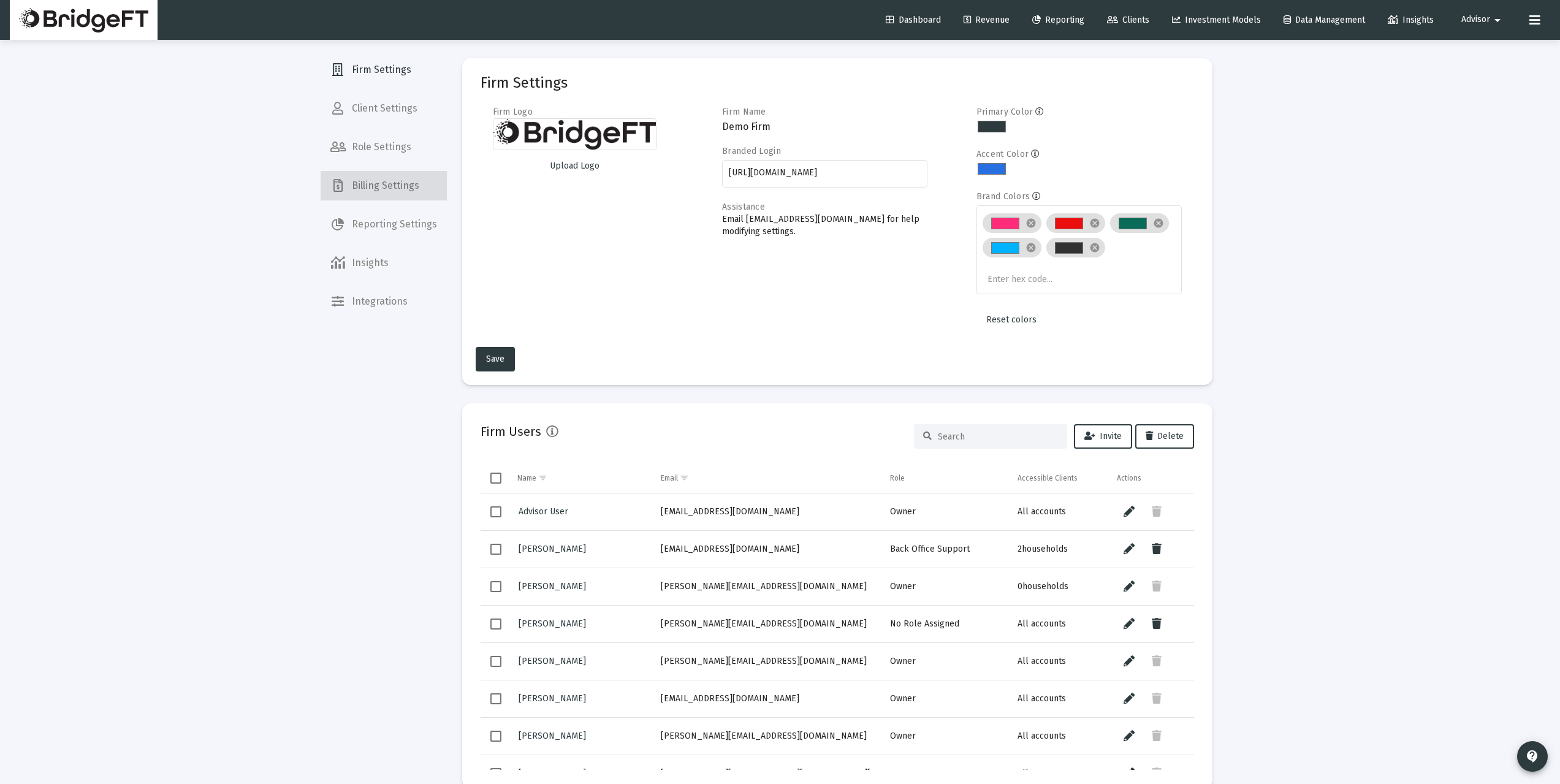
click at [415, 196] on span "Billing Settings" at bounding box center [383, 185] width 126 height 29
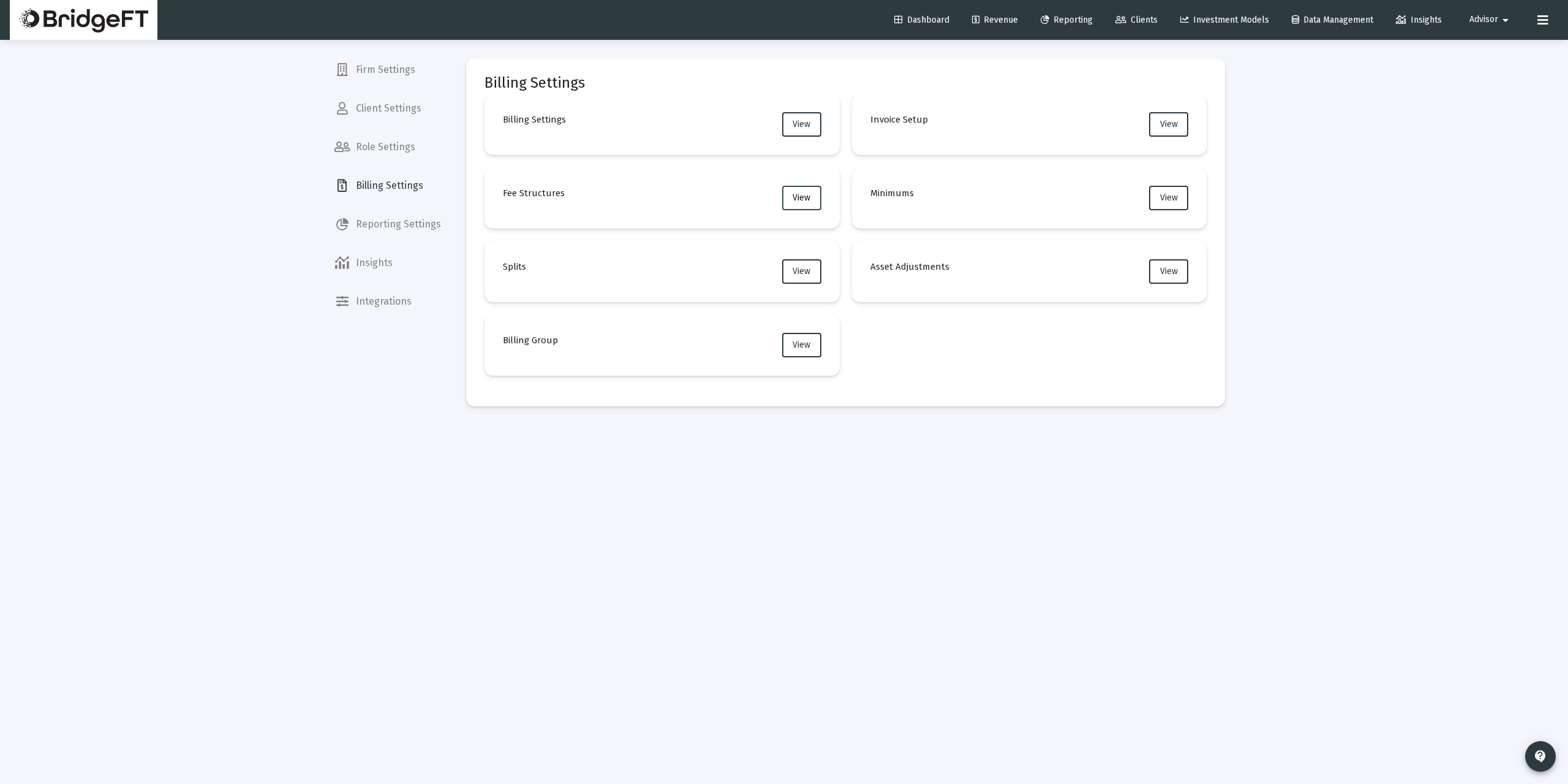
click at [802, 199] on span "View" at bounding box center [801, 197] width 17 height 10
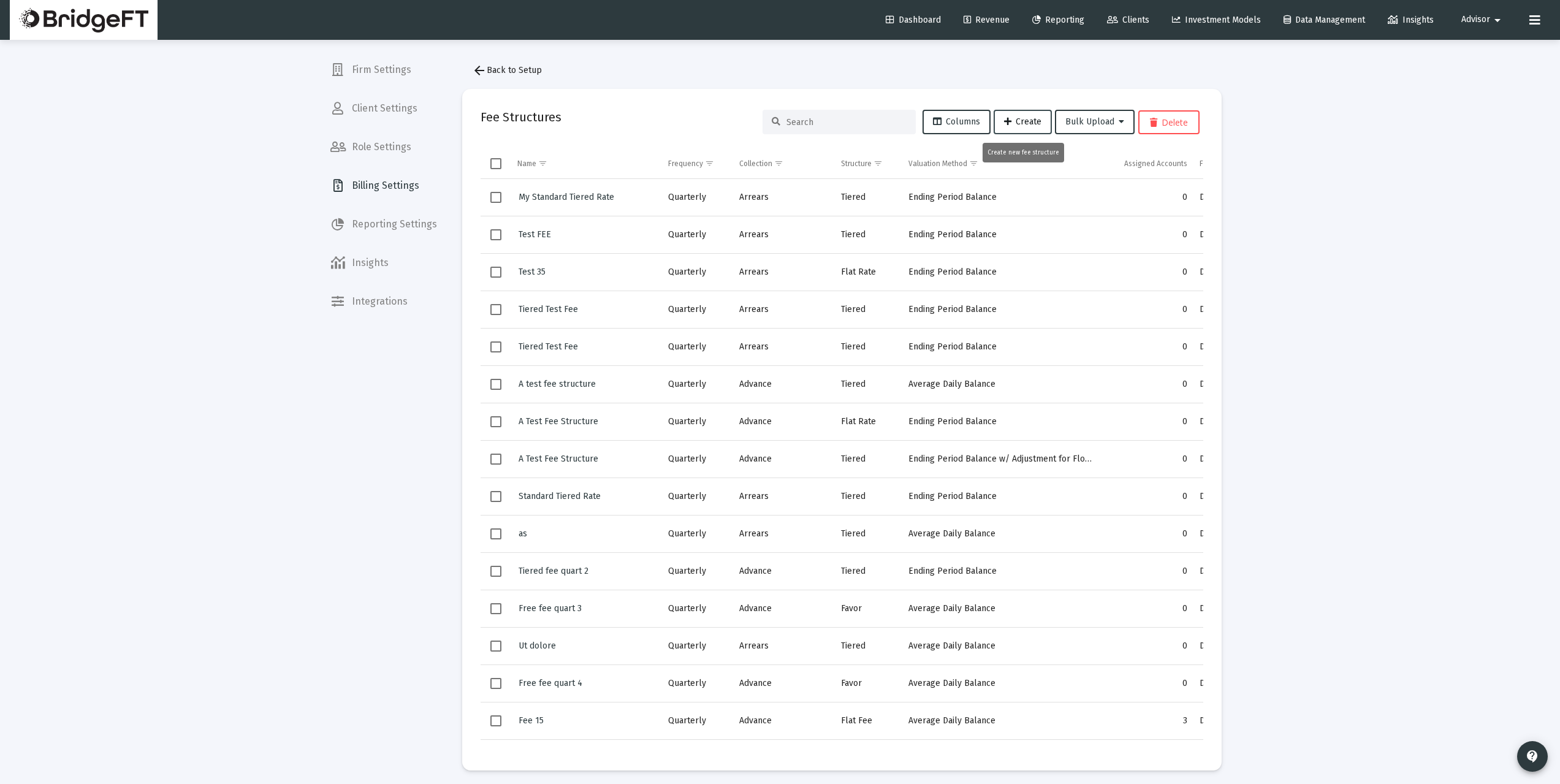
click at [1020, 121] on span "Create" at bounding box center [1023, 121] width 38 height 10
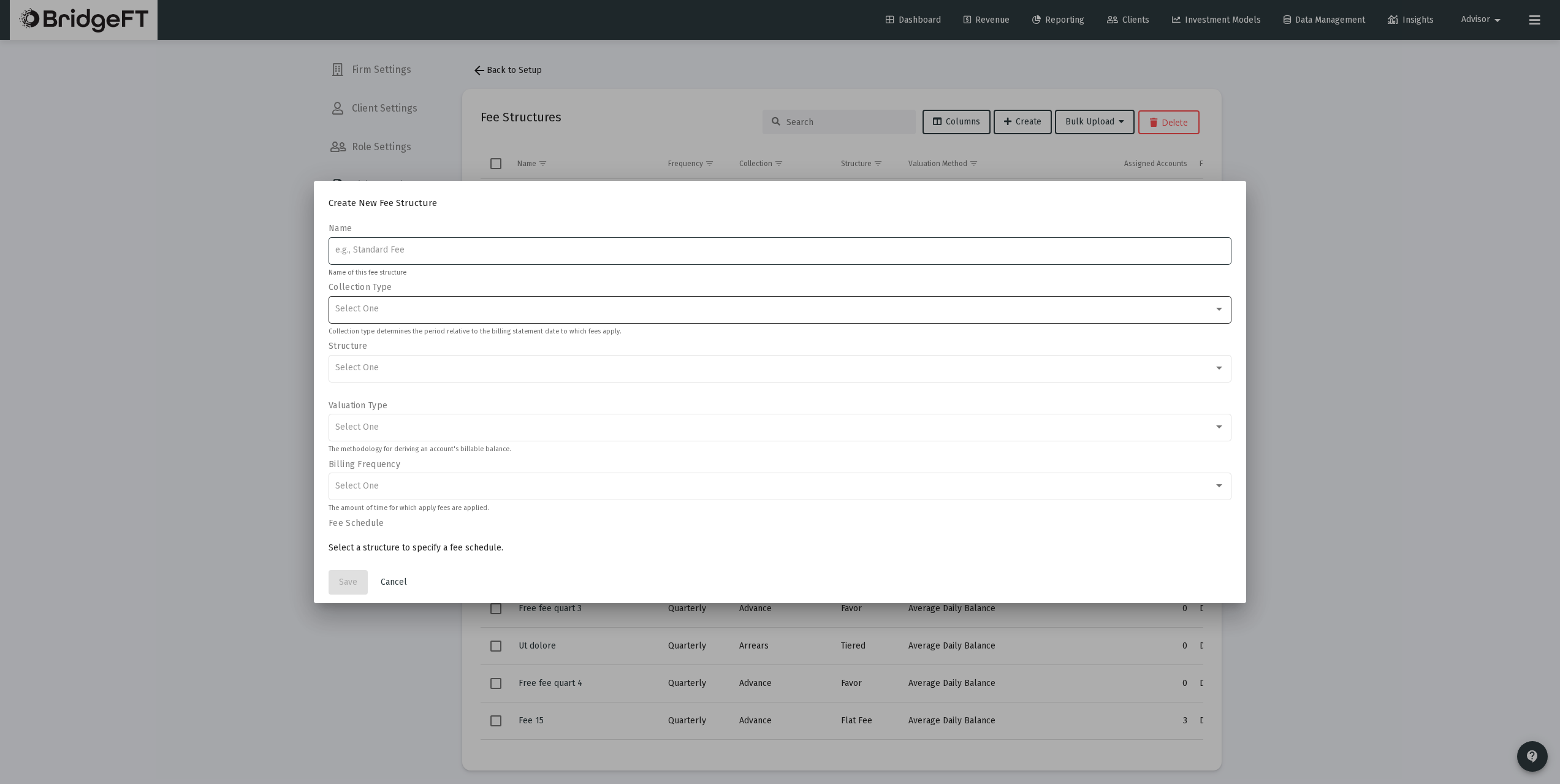
click at [428, 305] on div "Select One" at bounding box center [774, 309] width 879 height 10
click at [449, 266] on div at bounding box center [780, 392] width 1560 height 784
click at [425, 376] on div "Select One" at bounding box center [780, 367] width 890 height 30
click at [453, 312] on div at bounding box center [780, 392] width 1560 height 784
click at [413, 420] on div "Select One" at bounding box center [780, 426] width 890 height 30
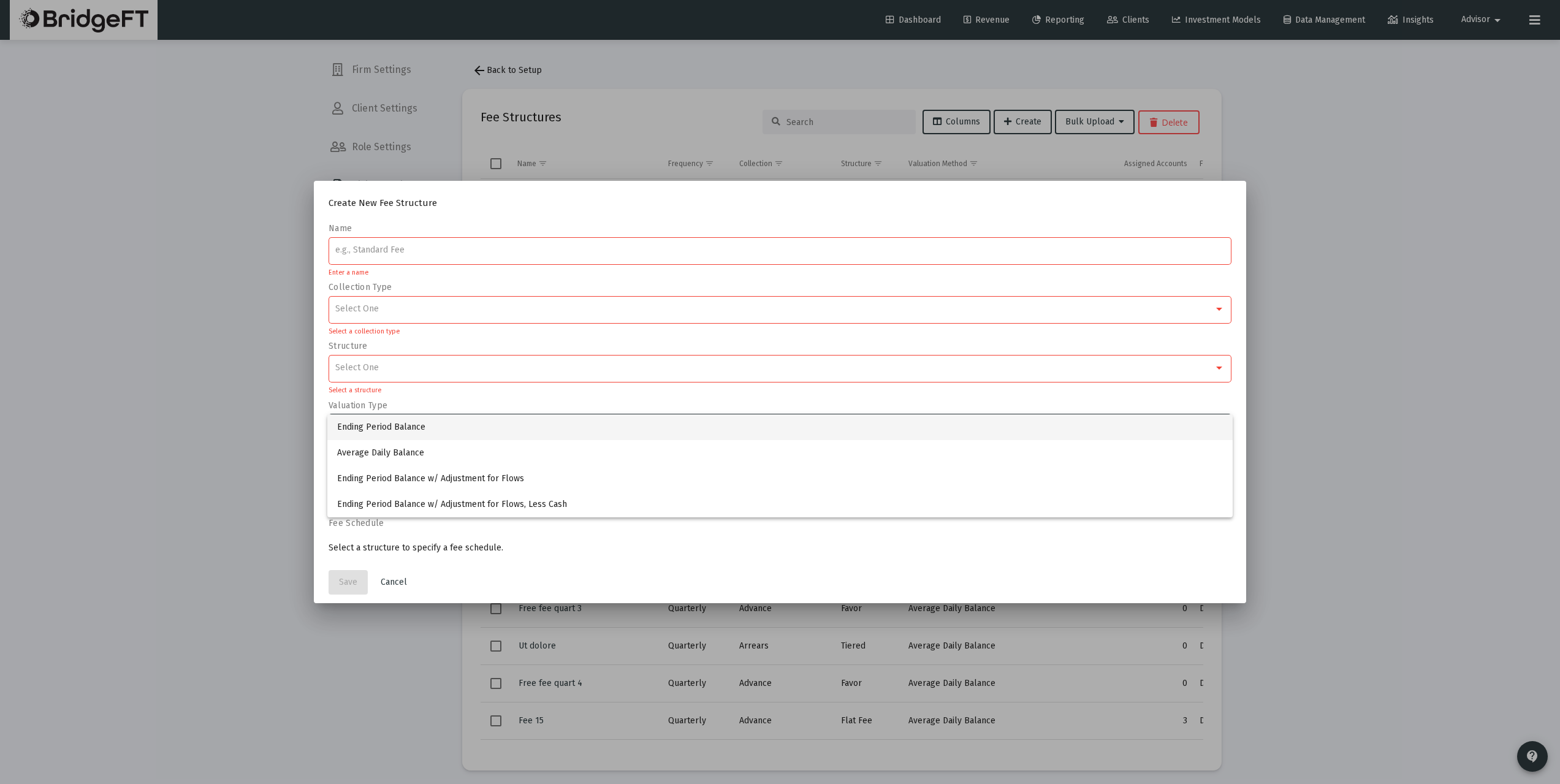
click at [482, 390] on div at bounding box center [780, 392] width 1560 height 784
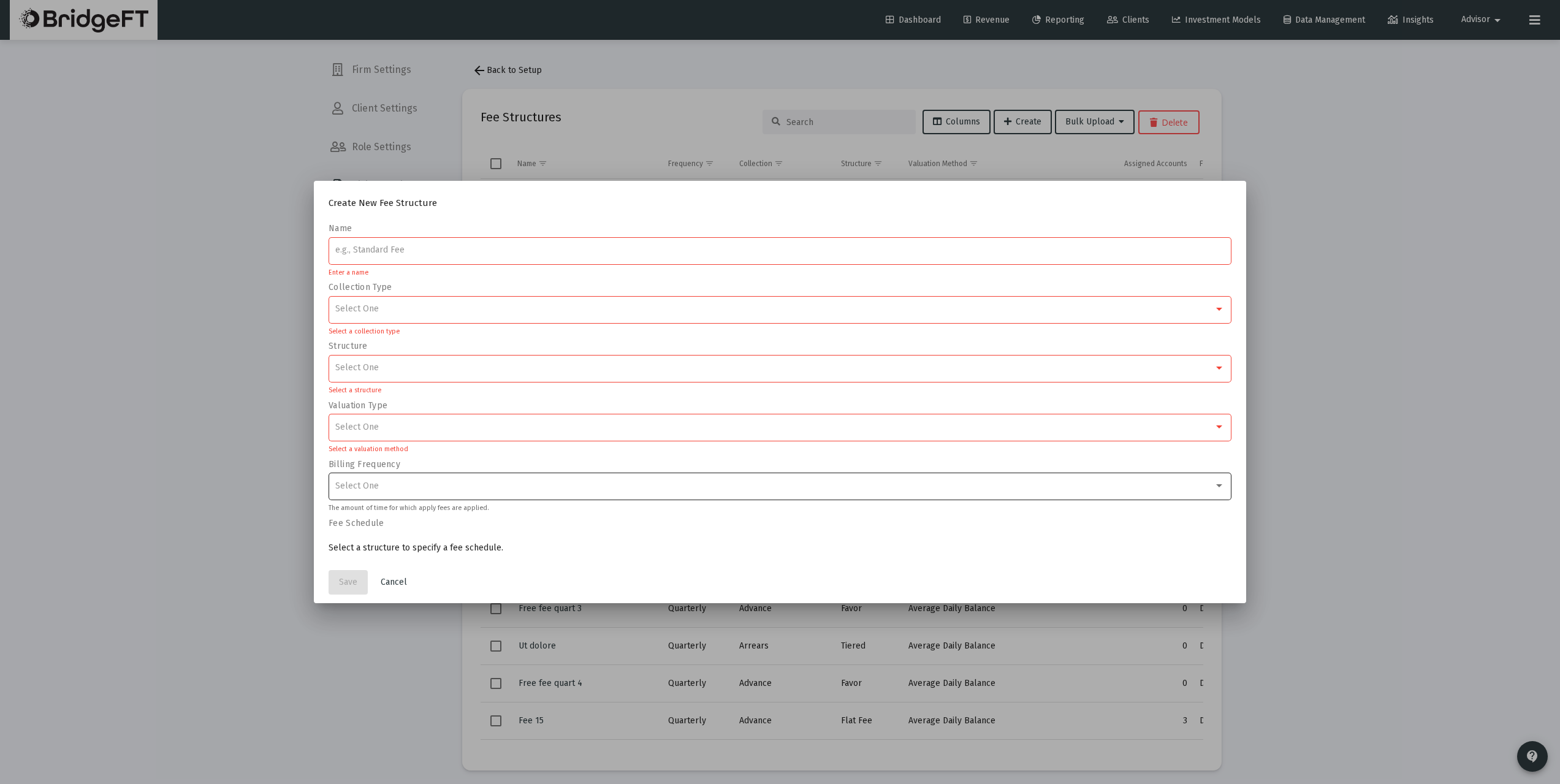
click at [450, 490] on div "Select One" at bounding box center [774, 486] width 879 height 10
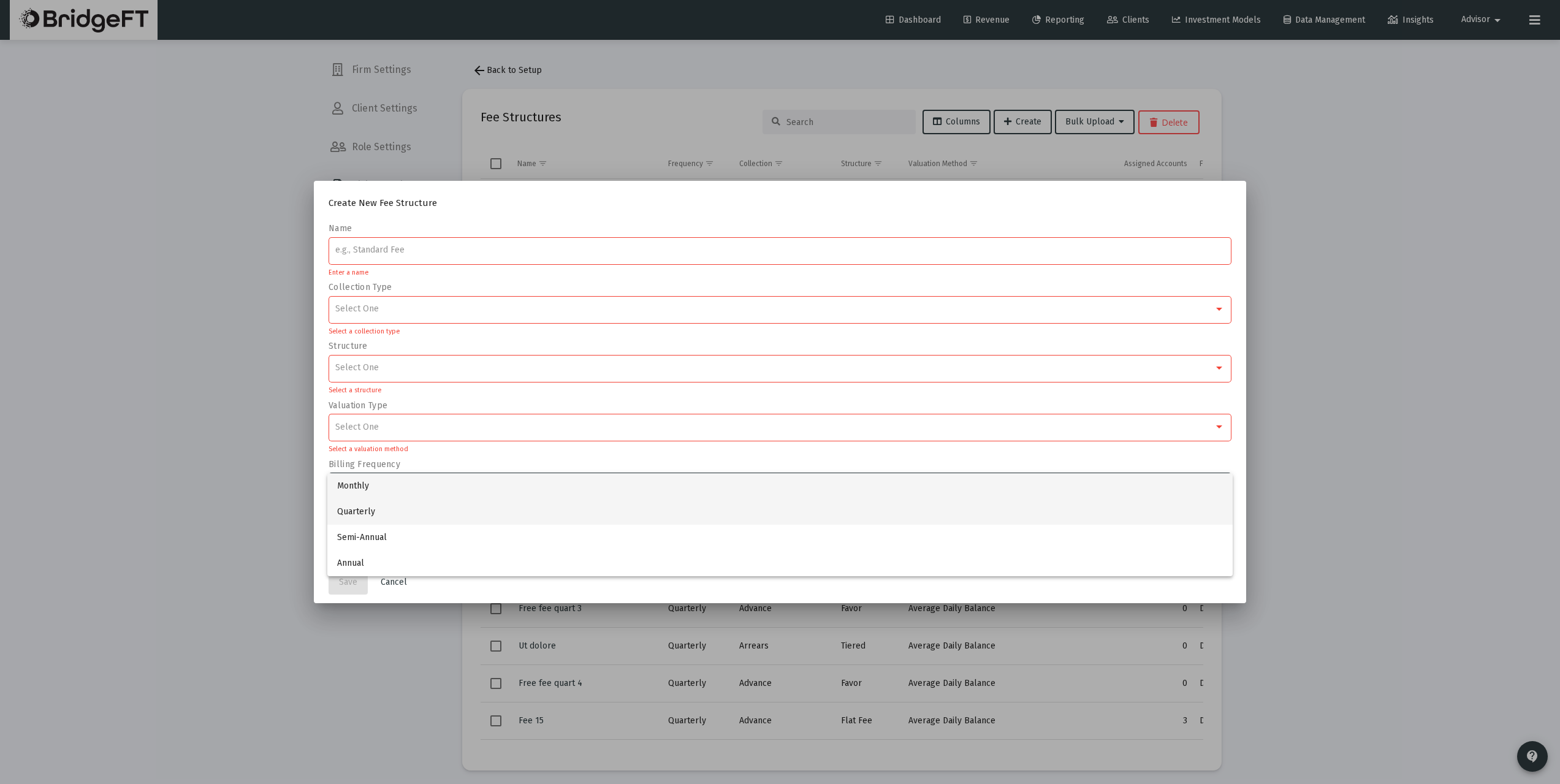
click at [388, 510] on span "Quarterly" at bounding box center [780, 512] width 886 height 26
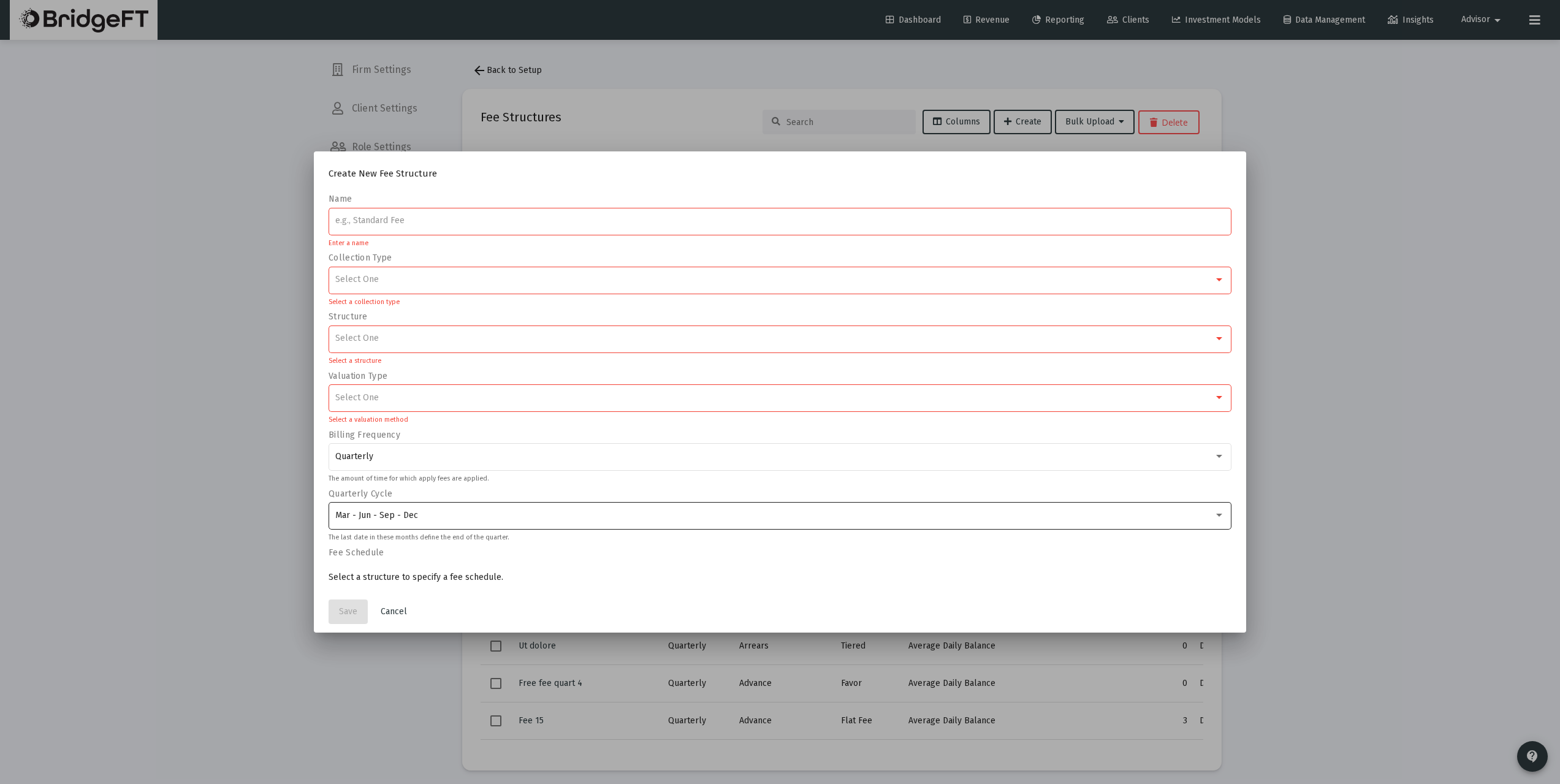
click at [420, 521] on div "Mar - Jun - Sep - Dec" at bounding box center [780, 514] width 890 height 30
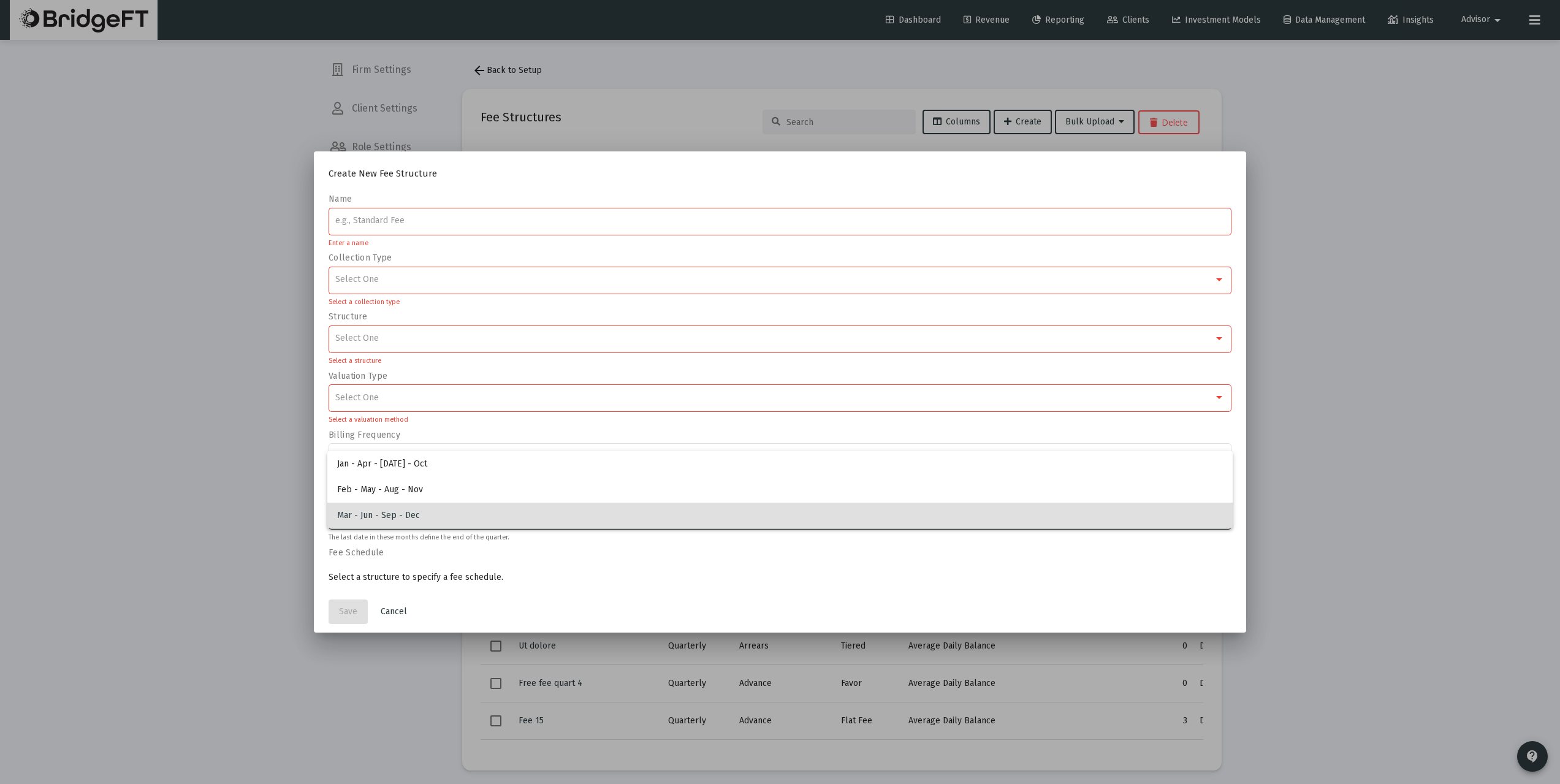
click at [403, 514] on span "Mar - Jun - Sep - Dec" at bounding box center [780, 515] width 886 height 26
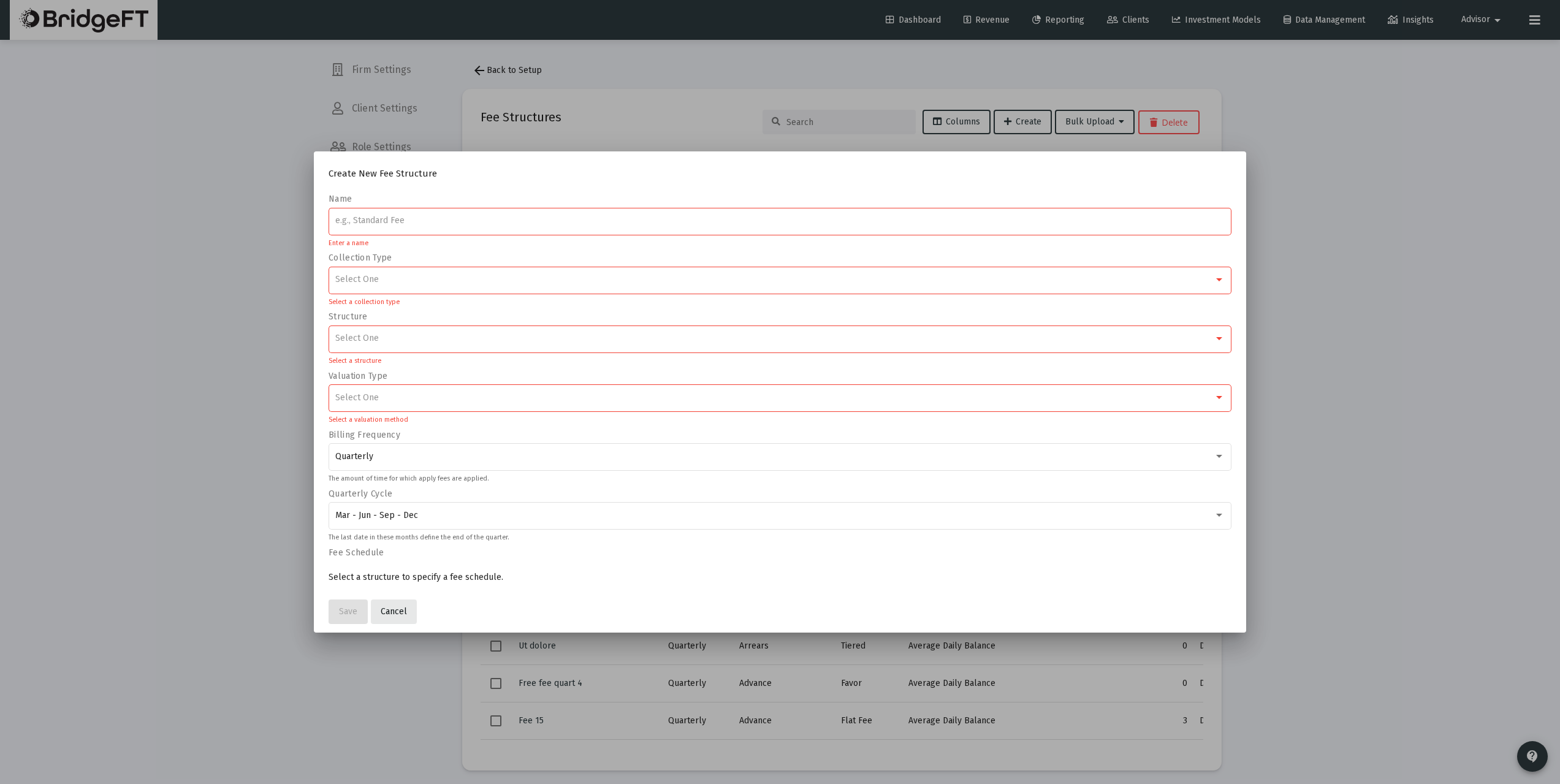
click at [402, 608] on span "Cancel" at bounding box center [394, 611] width 26 height 10
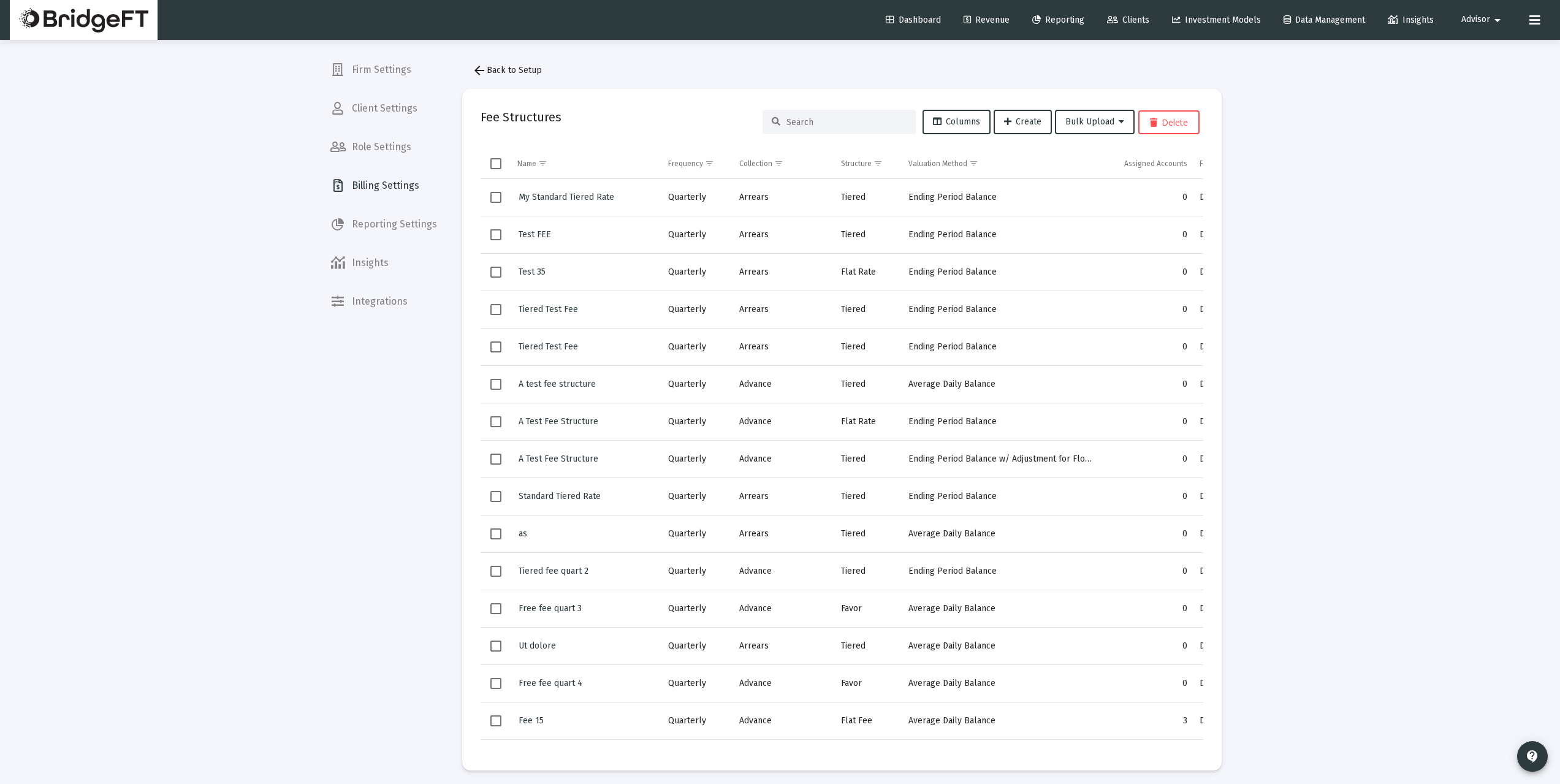
click at [422, 595] on div "Firm Settings Client Settings Role Settings Billing Settings Reporting Settings…" at bounding box center [383, 392] width 126 height 784
click at [496, 71] on span "arrow_back Back to Setup" at bounding box center [507, 70] width 70 height 10
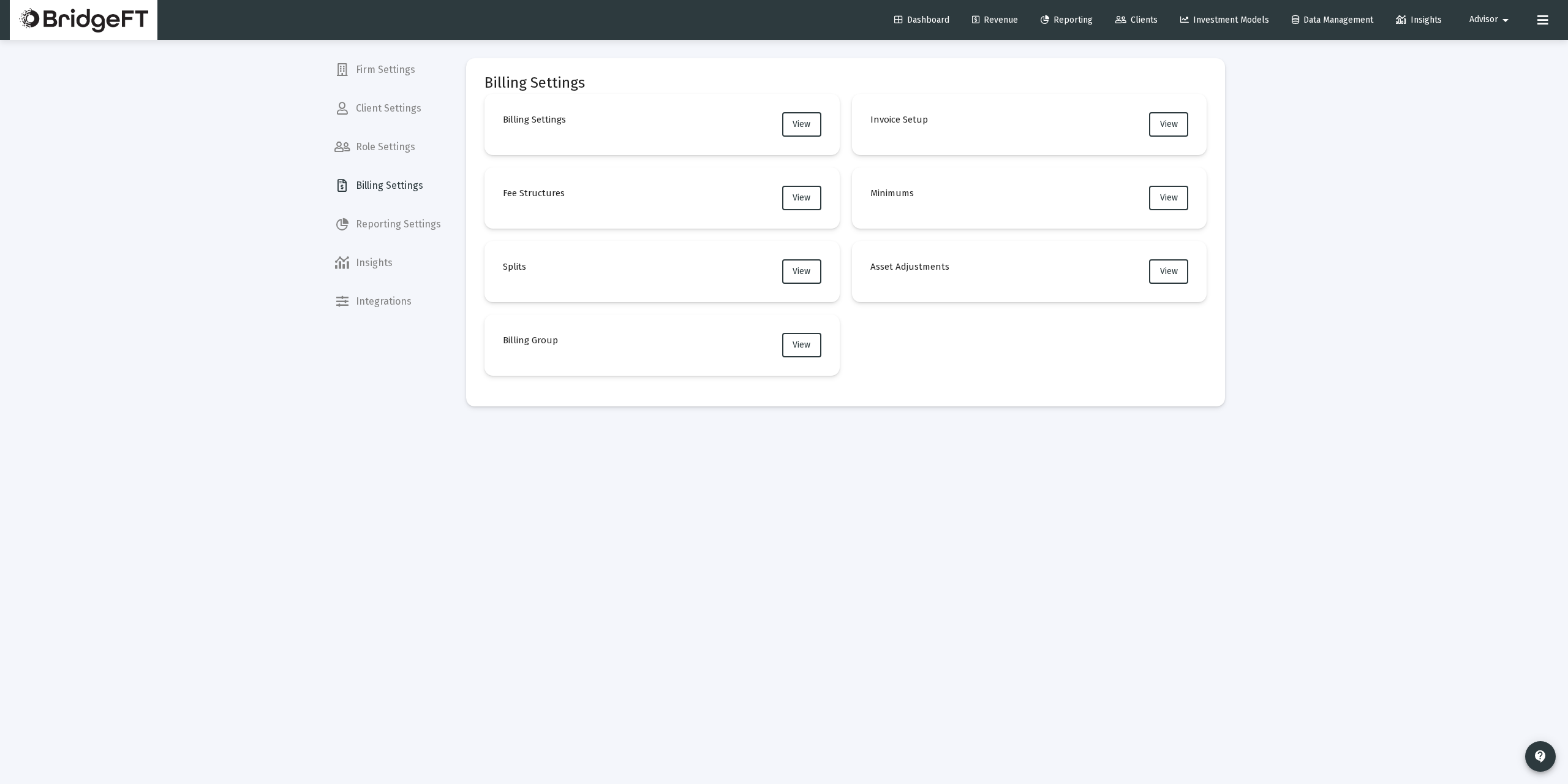
click at [1059, 347] on div "Billing Settings View Invoice Setup View Fee Structures View Minimums View Spli…" at bounding box center [845, 235] width 722 height 282
click at [992, 17] on span "Revenue" at bounding box center [995, 20] width 46 height 10
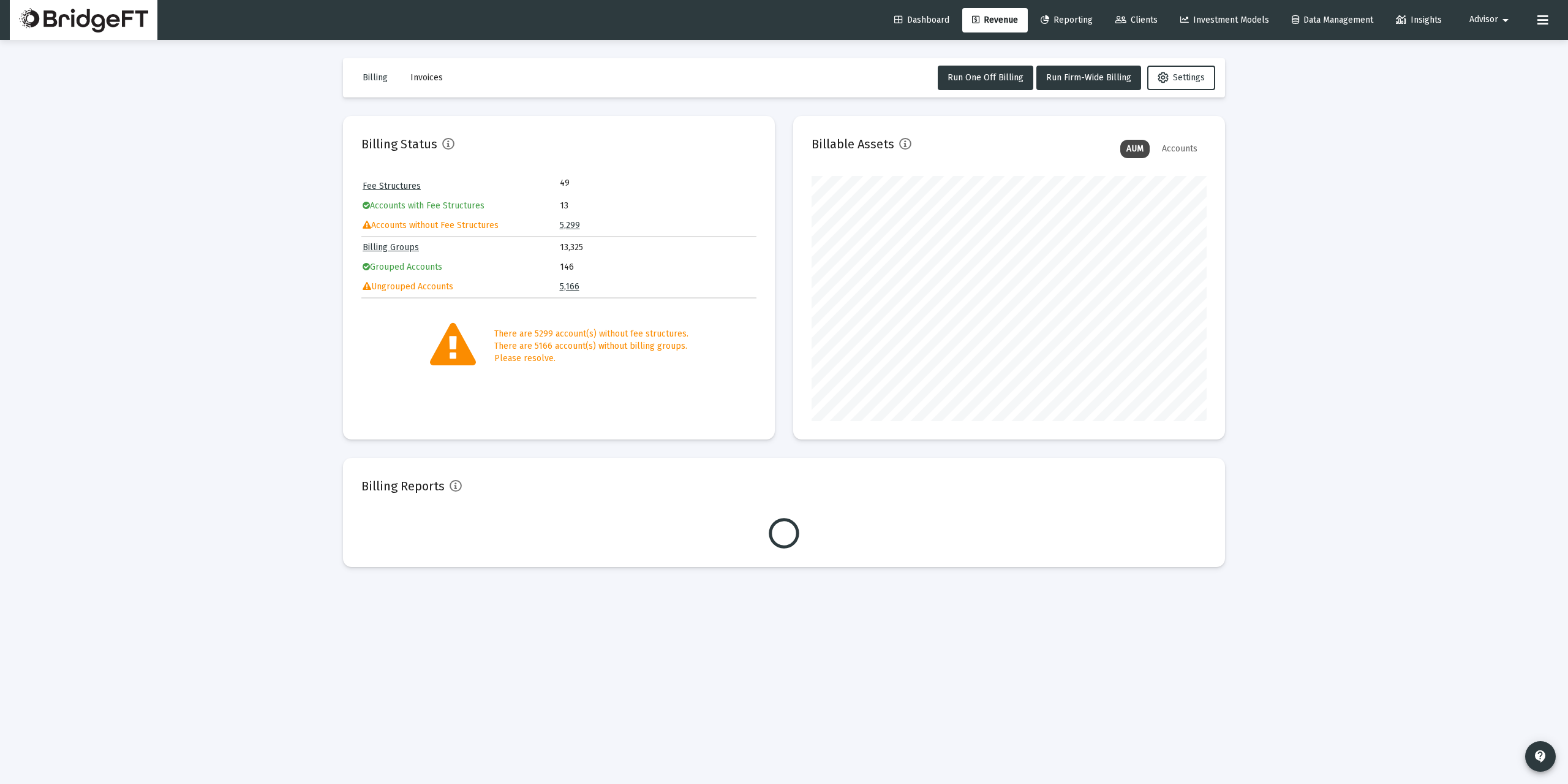
scroll to position [245, 395]
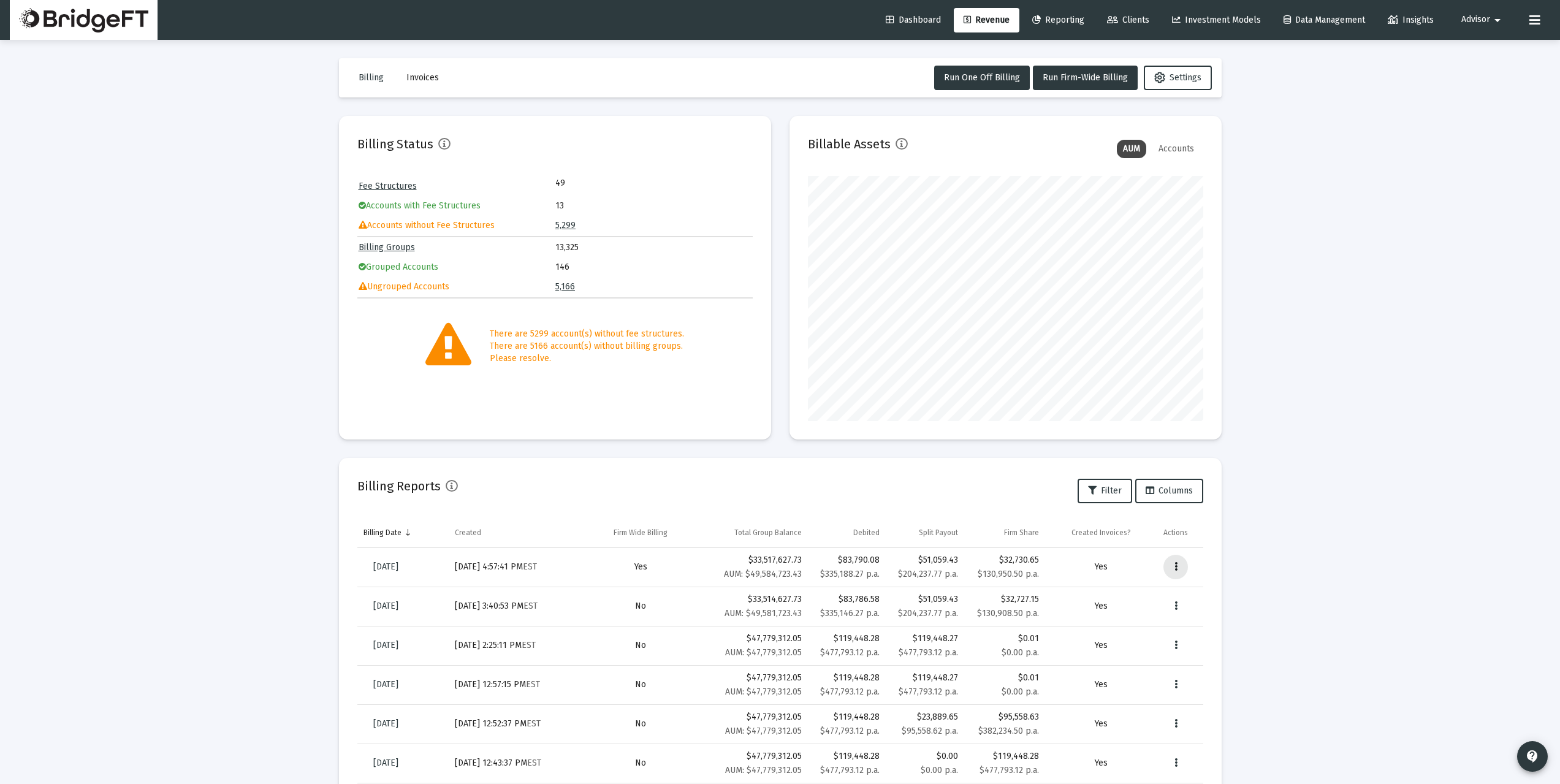
click at [1179, 566] on button "Data grid" at bounding box center [1175, 567] width 24 height 24
click at [1247, 512] on div at bounding box center [780, 392] width 1560 height 784
click at [1177, 569] on icon "Data grid" at bounding box center [1176, 567] width 3 height 15
click at [1255, 415] on div at bounding box center [780, 392] width 1560 height 784
click at [1124, 17] on span "Clients" at bounding box center [1128, 20] width 43 height 10
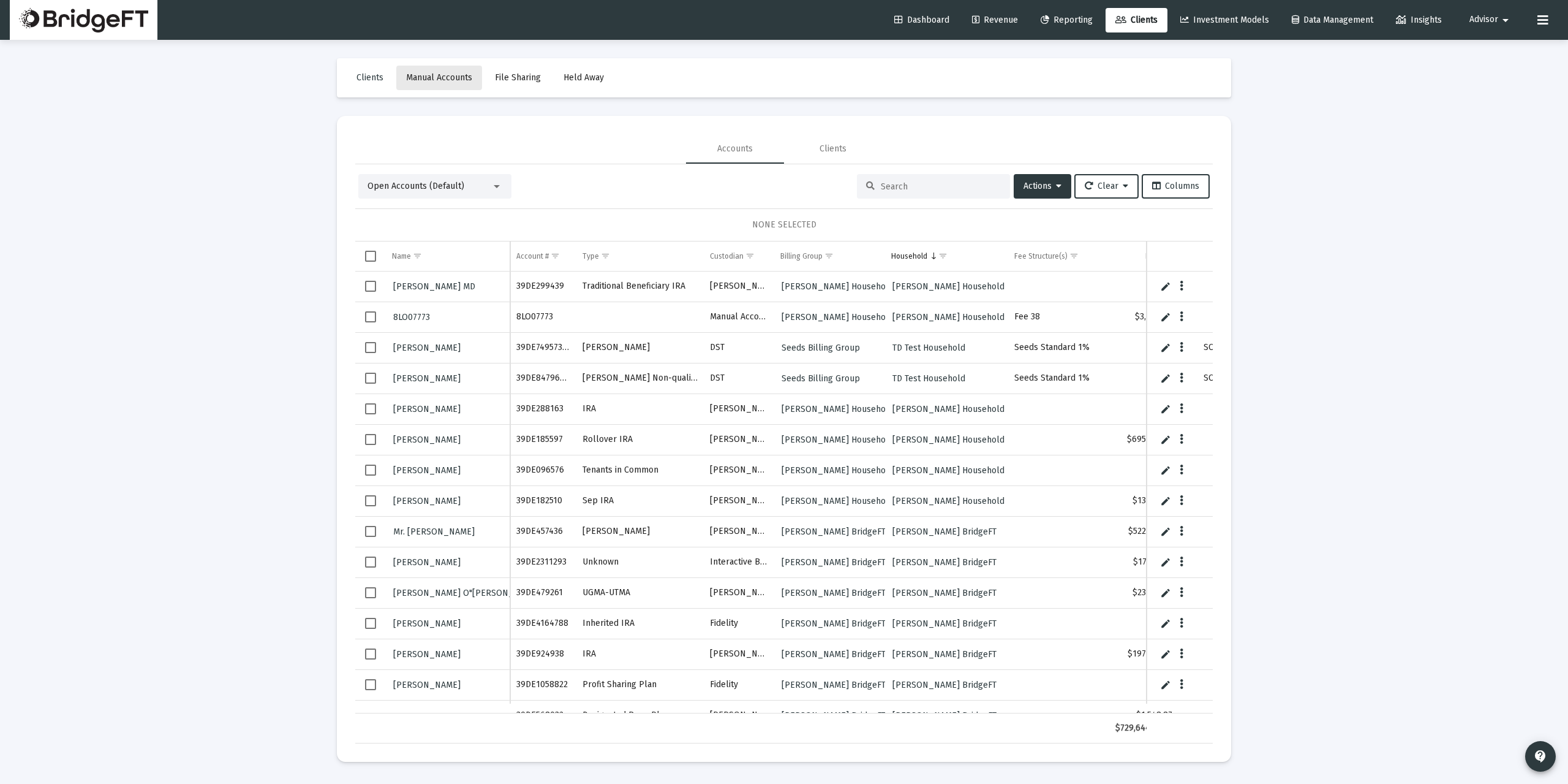
click at [448, 79] on span "Manual Accounts" at bounding box center [439, 77] width 66 height 10
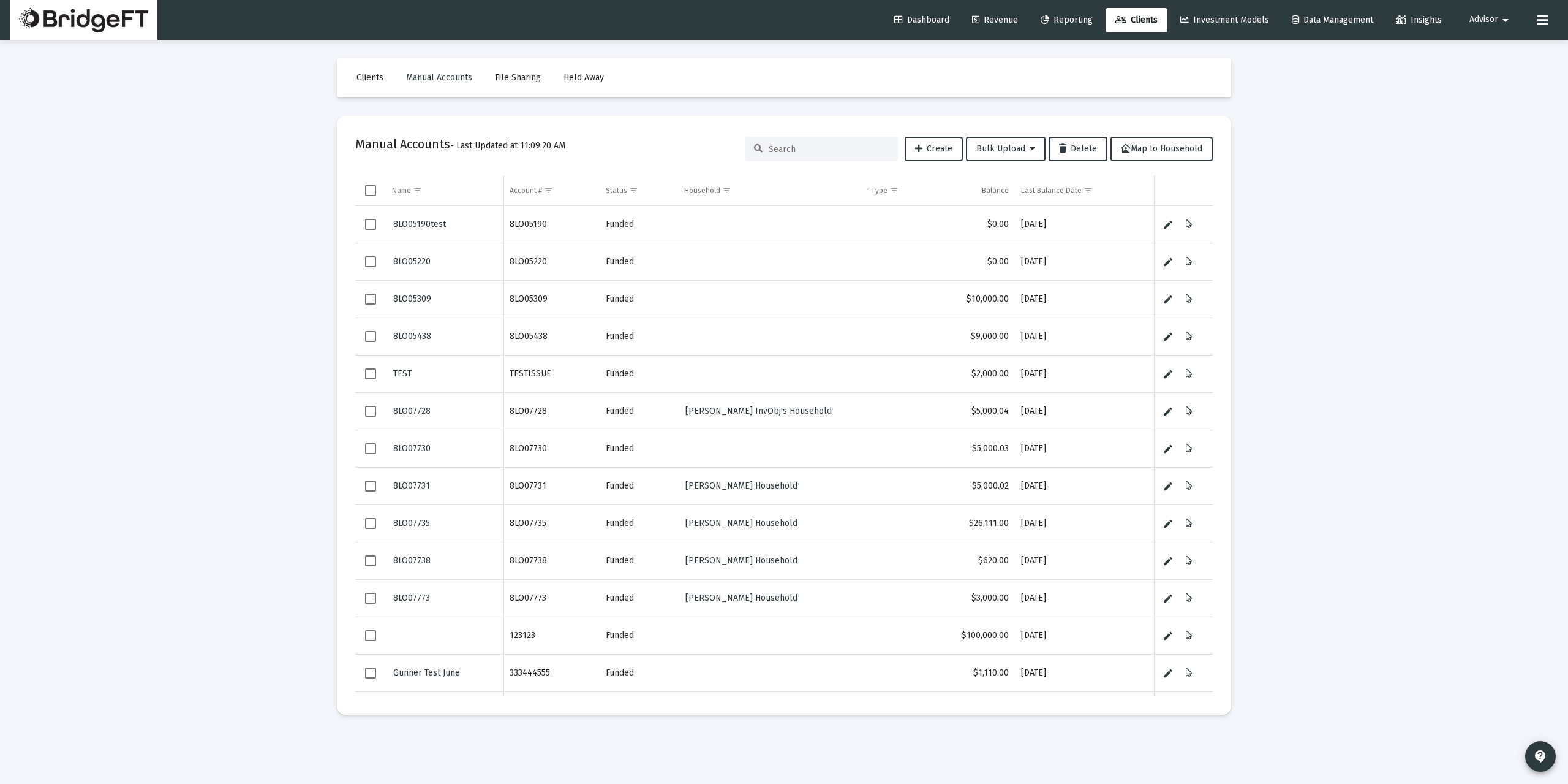
click at [996, 14] on link "Revenue" at bounding box center [995, 20] width 65 height 24
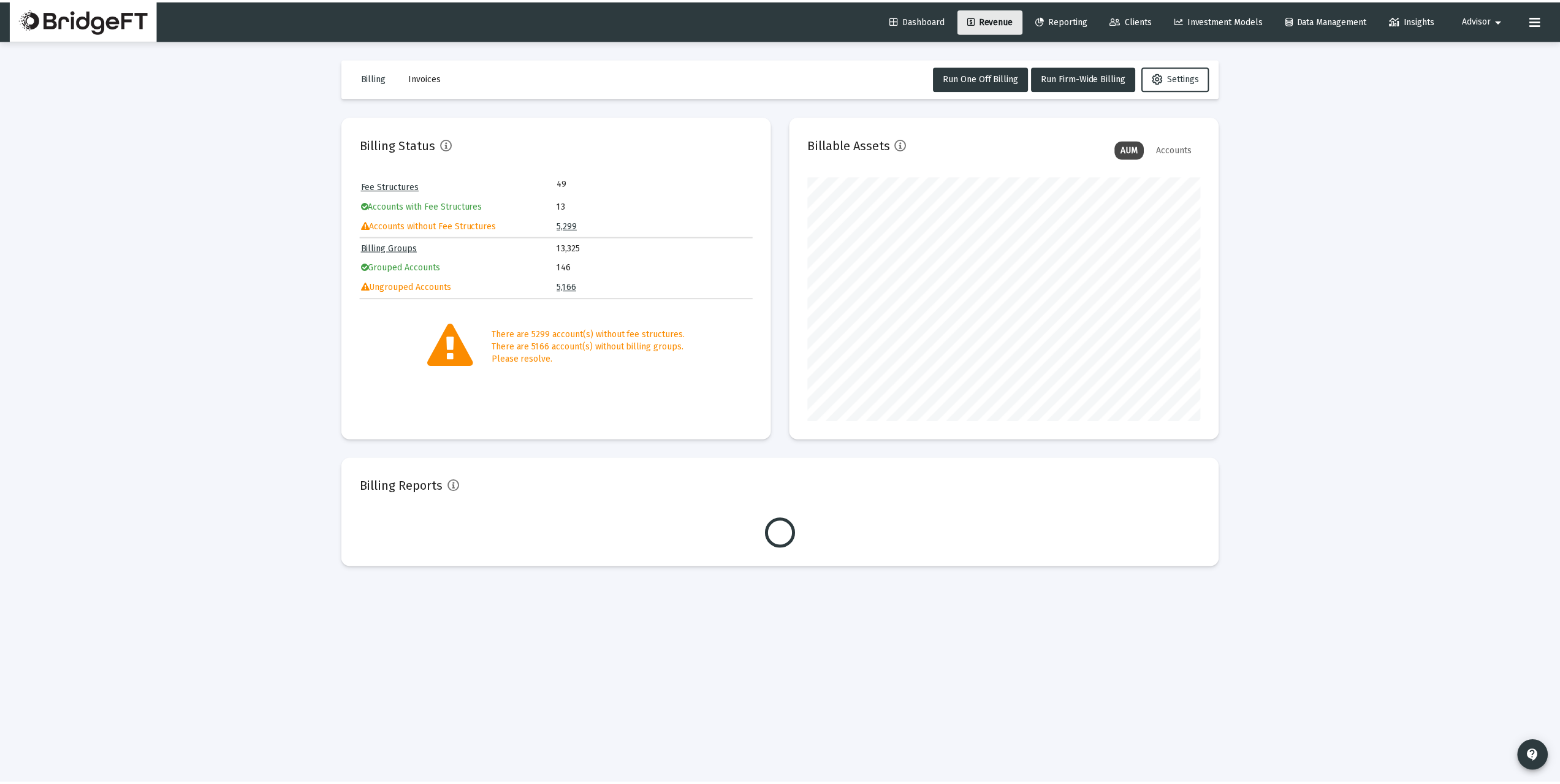
scroll to position [245, 395]
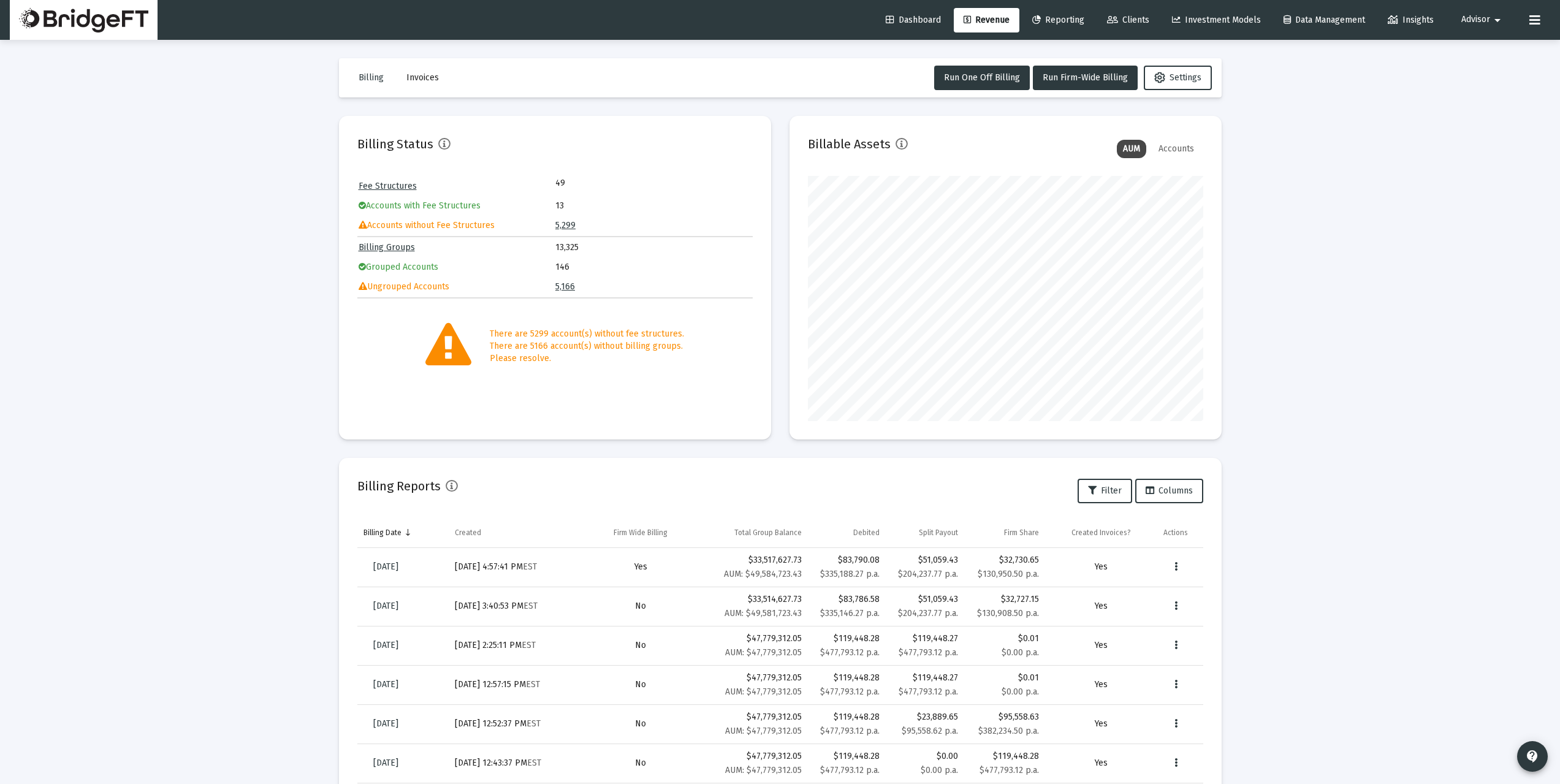
click at [302, 214] on div "Loading... Billing Invoices Run One Off Billing Run Firm-Wide Billing Settings …" at bounding box center [780, 505] width 1560 height 1011
